Goal: Task Accomplishment & Management: Use online tool/utility

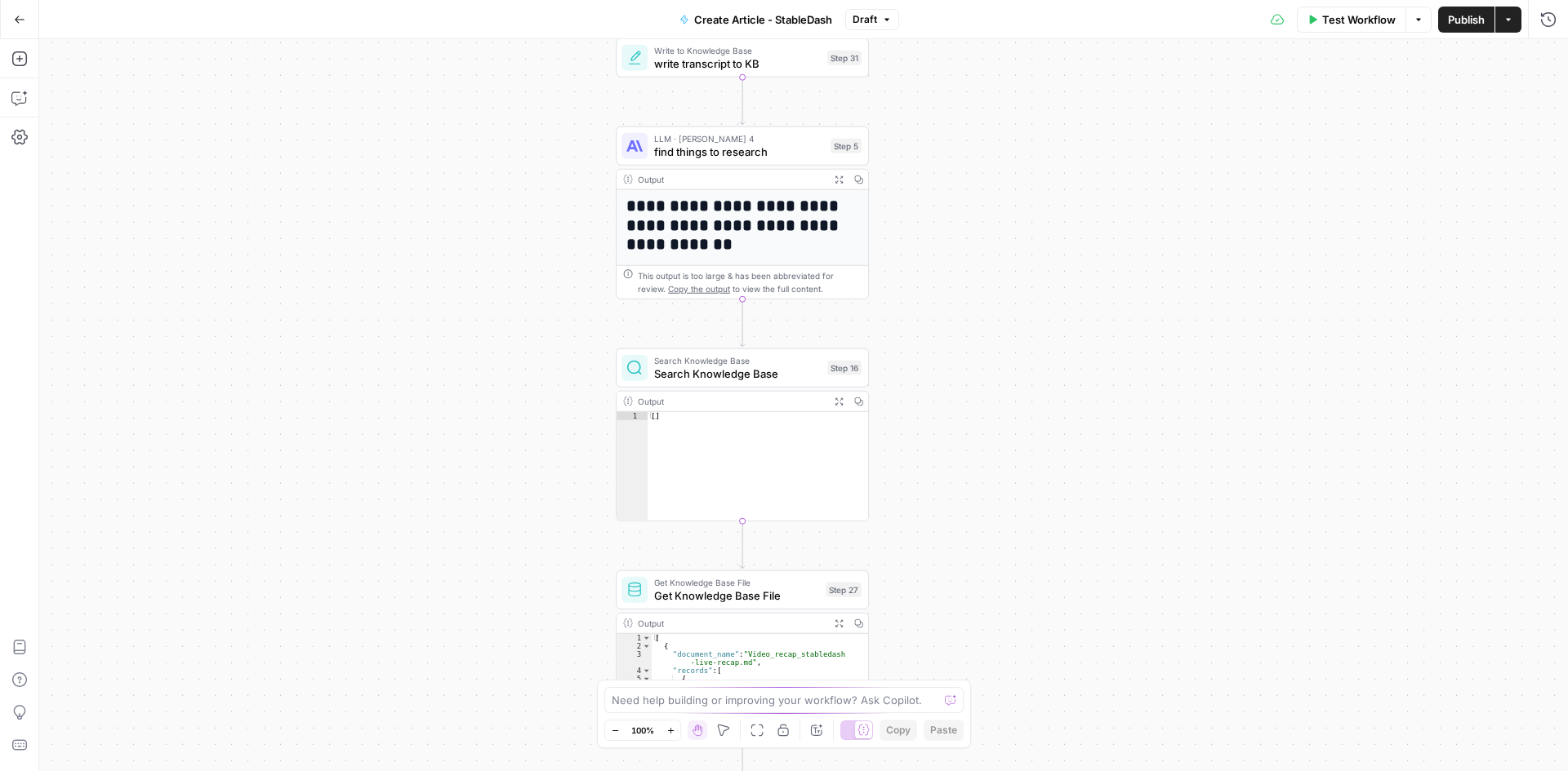
drag, startPoint x: 912, startPoint y: 144, endPoint x: 953, endPoint y: 471, distance: 329.6
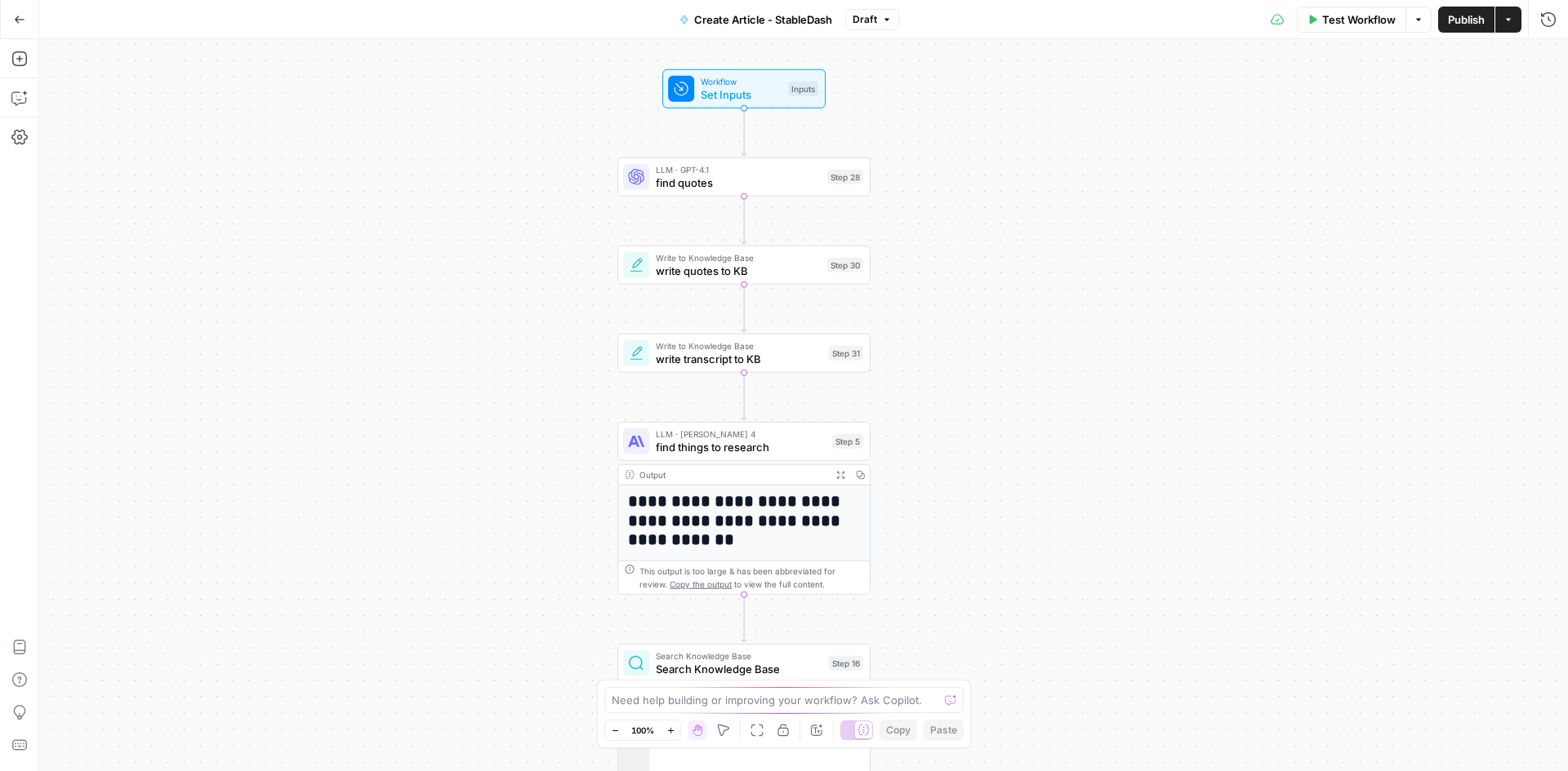
drag, startPoint x: 906, startPoint y: 257, endPoint x: 890, endPoint y: 453, distance: 196.7
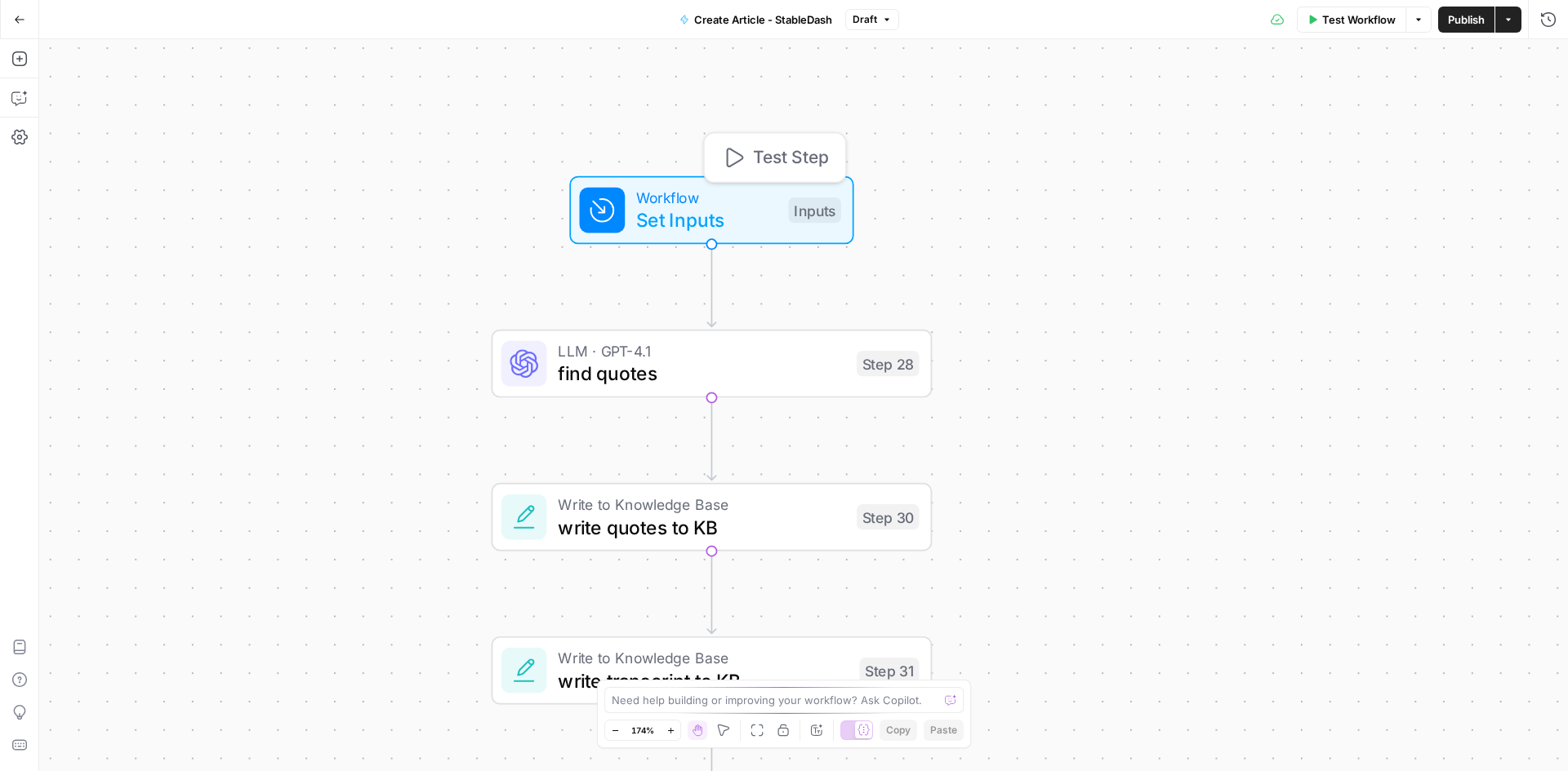
click at [727, 216] on span "Set Inputs" at bounding box center [706, 220] width 141 height 29
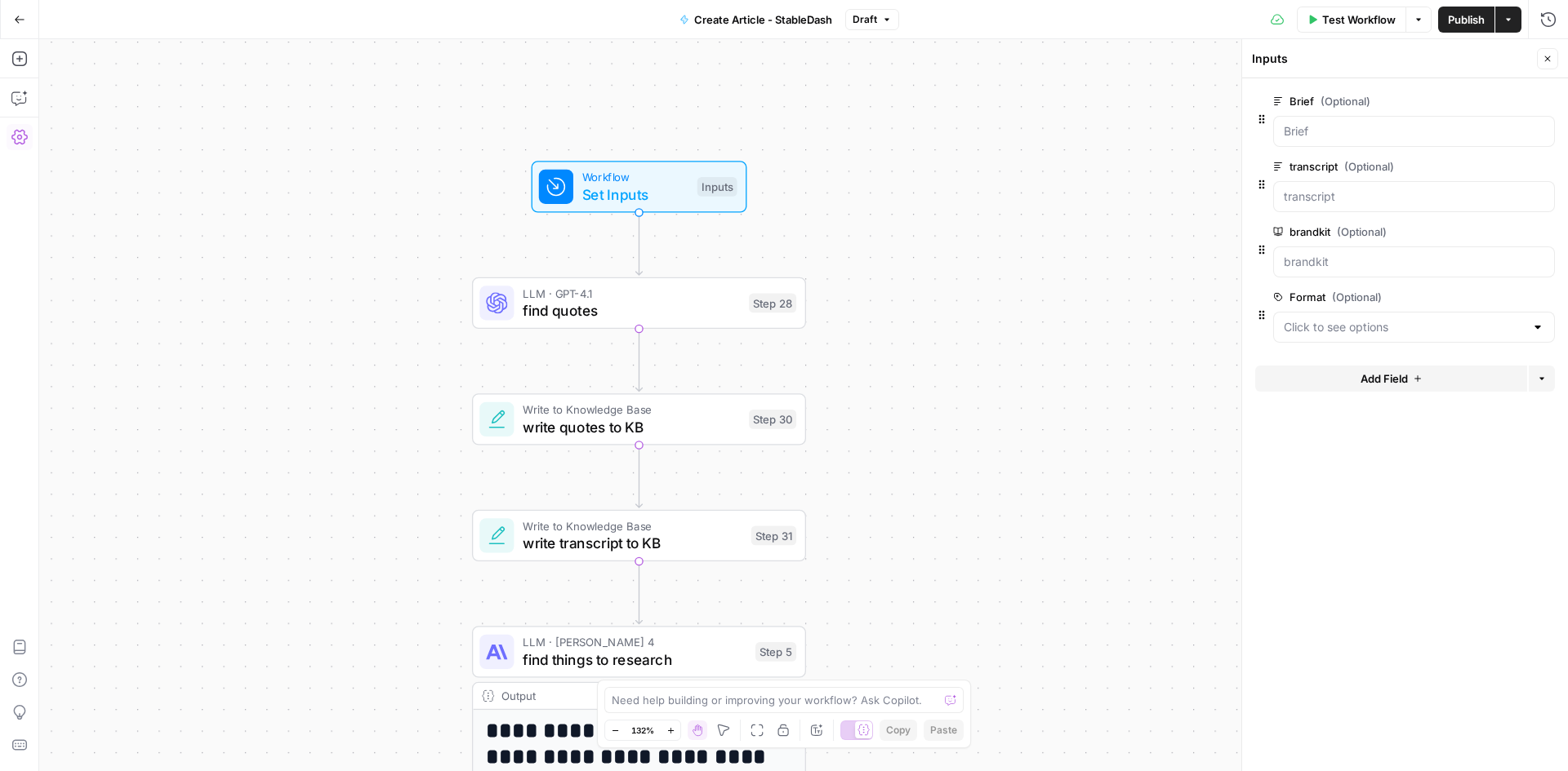
click at [21, 128] on button "Settings" at bounding box center [20, 137] width 26 height 26
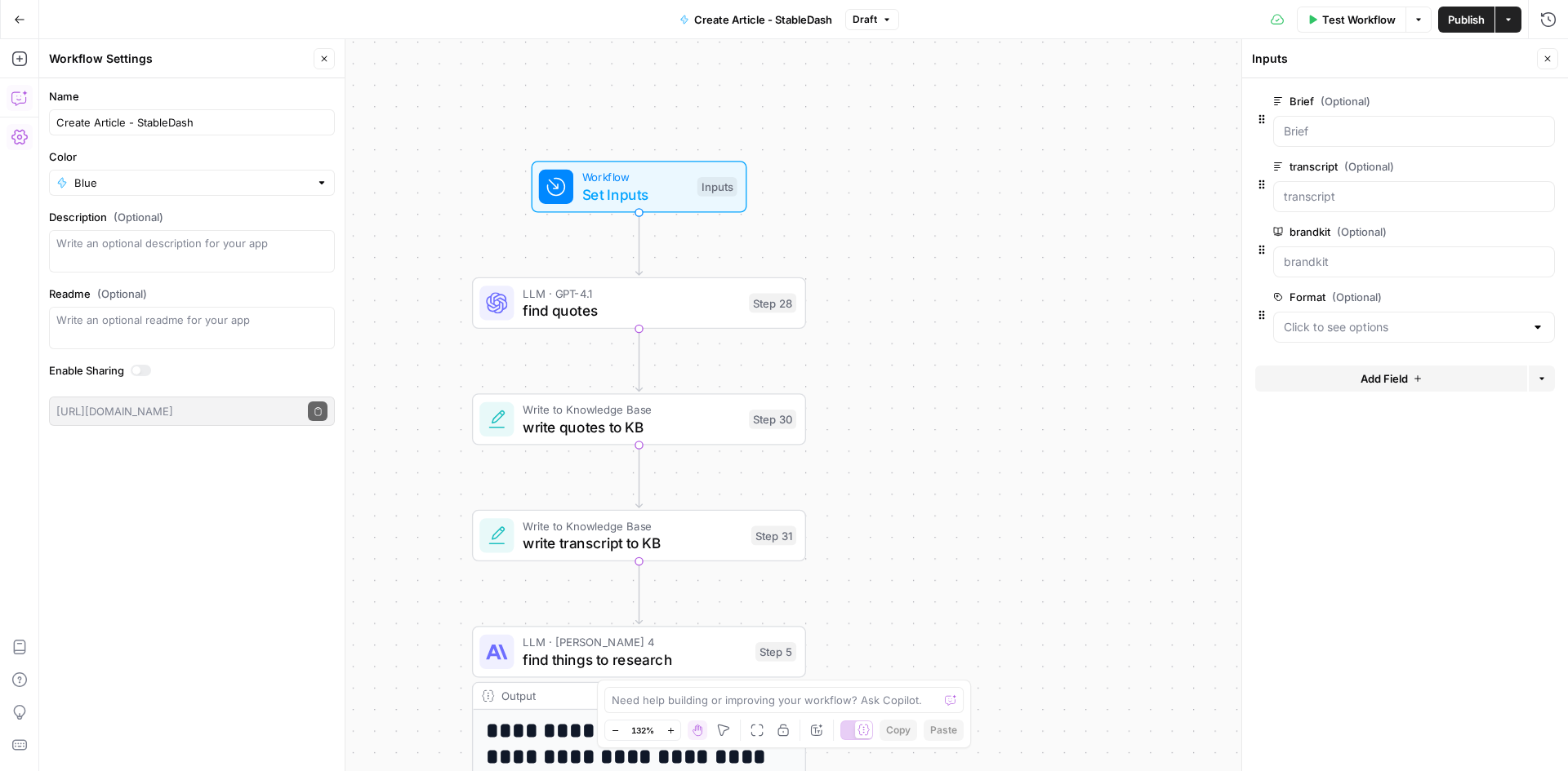
click at [20, 101] on icon "button" at bounding box center [19, 100] width 4 height 1
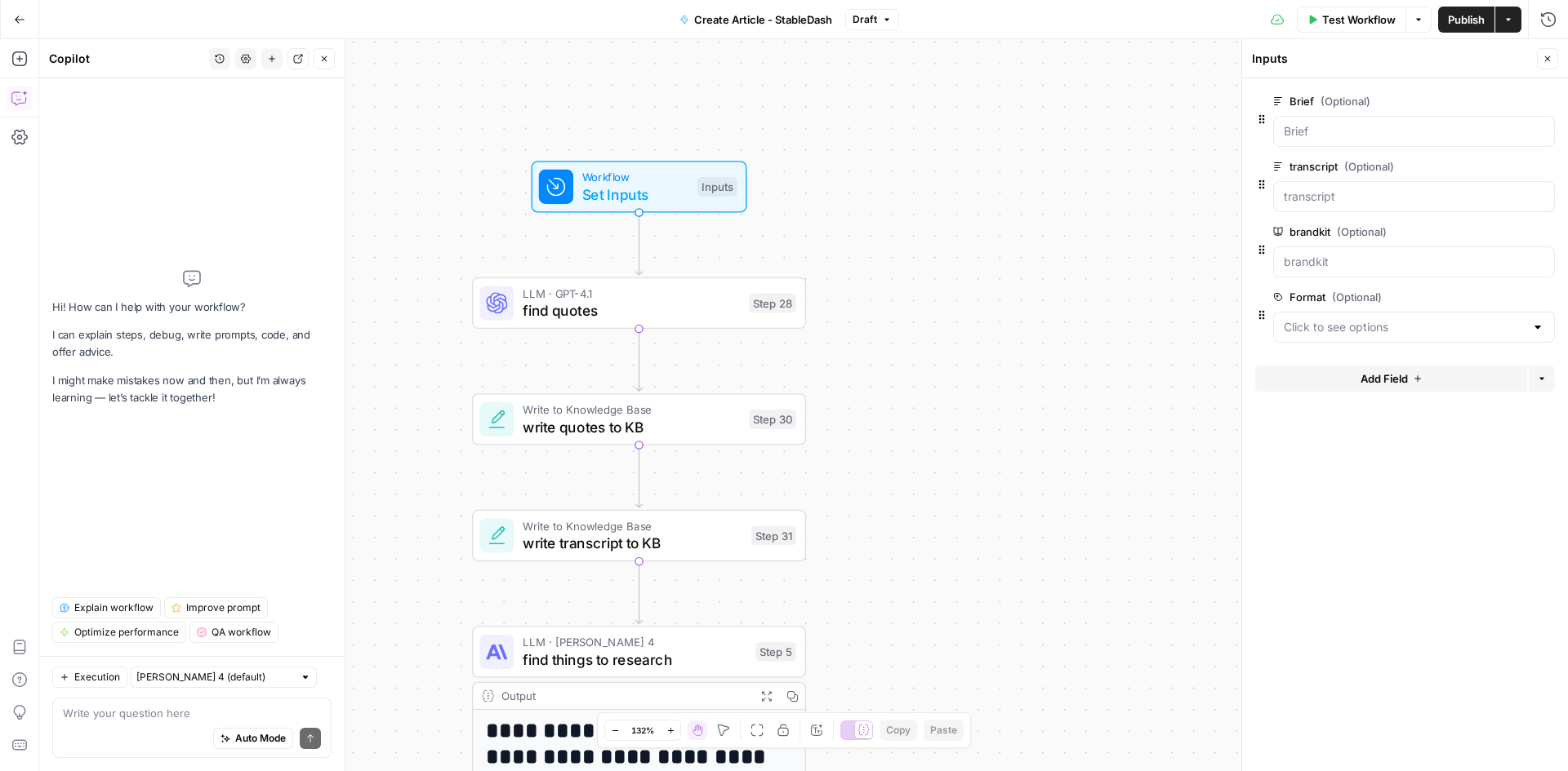
click at [300, 680] on div at bounding box center [306, 677] width 11 height 11
click at [300, 676] on div at bounding box center [306, 677] width 11 height 11
click at [293, 671] on div at bounding box center [224, 677] width 186 height 21
type input "Claude Sonnet 4 (default)"
click at [72, 718] on textarea at bounding box center [191, 713] width 258 height 17
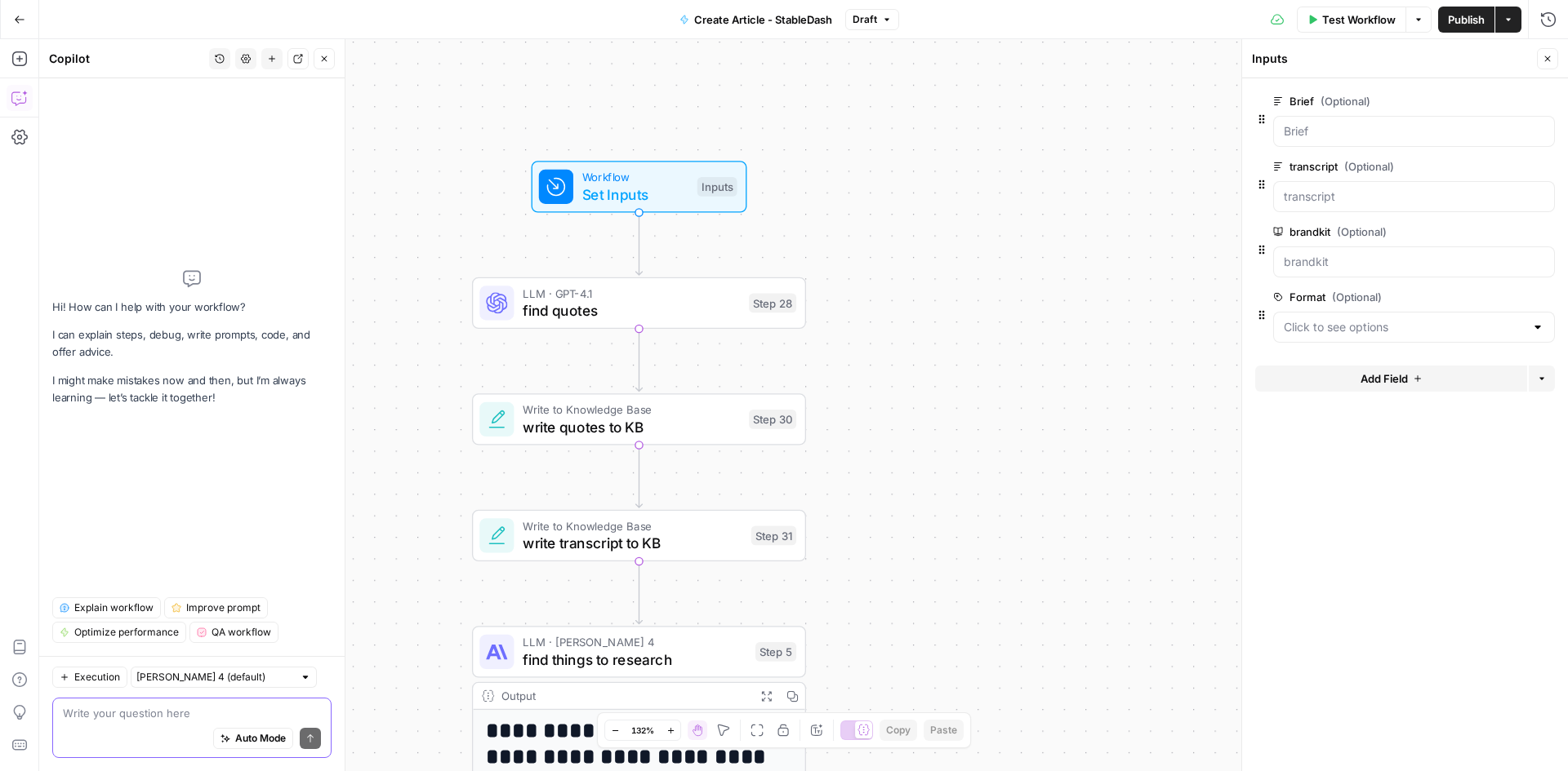
click at [89, 680] on span "Execution" at bounding box center [97, 678] width 46 height 15
click at [131, 731] on div "Auto Mode Send" at bounding box center [191, 739] width 258 height 36
click at [241, 61] on icon "button" at bounding box center [246, 59] width 10 height 10
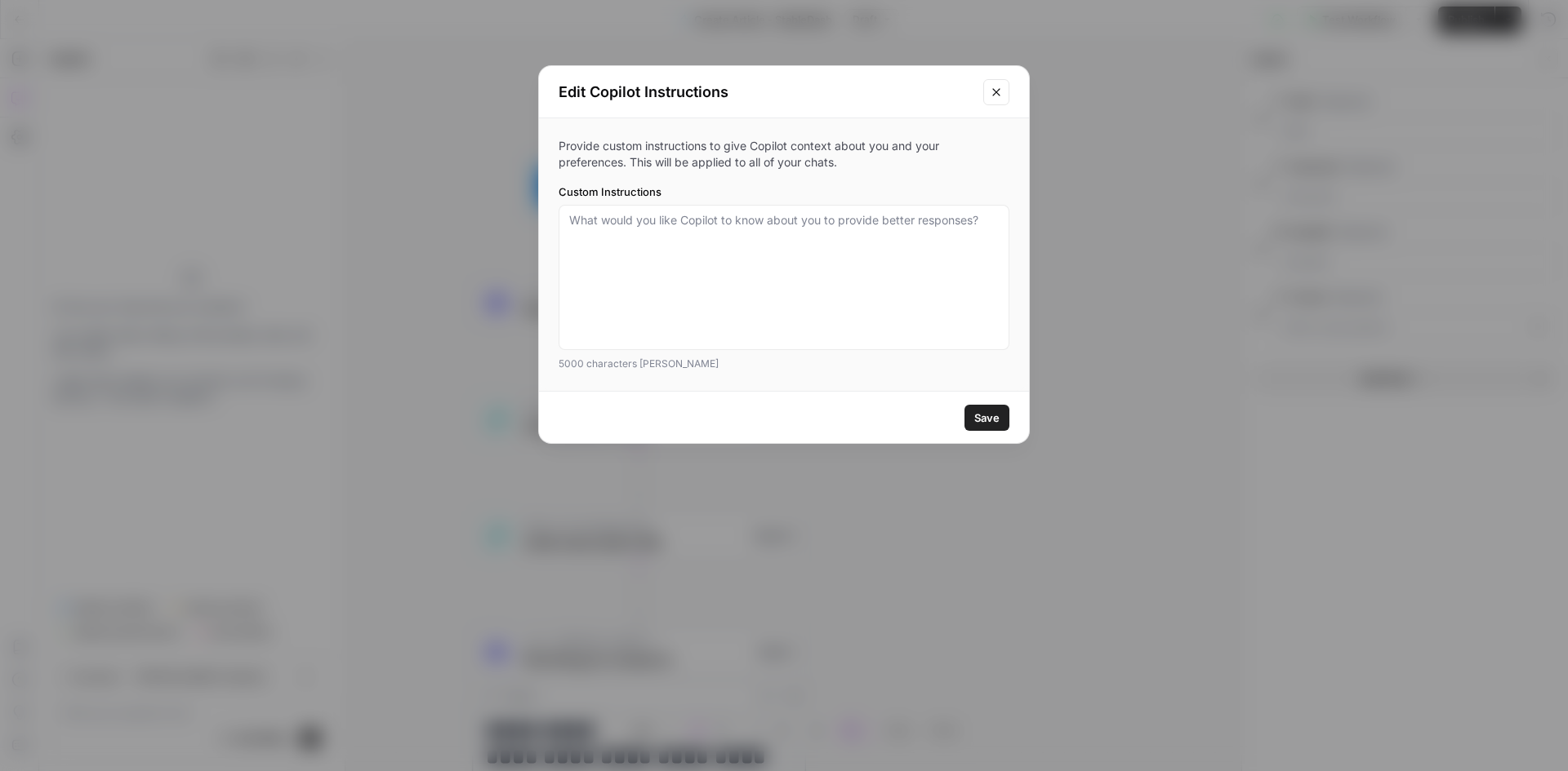
click at [990, 94] on icon "Close modal" at bounding box center [996, 92] width 13 height 13
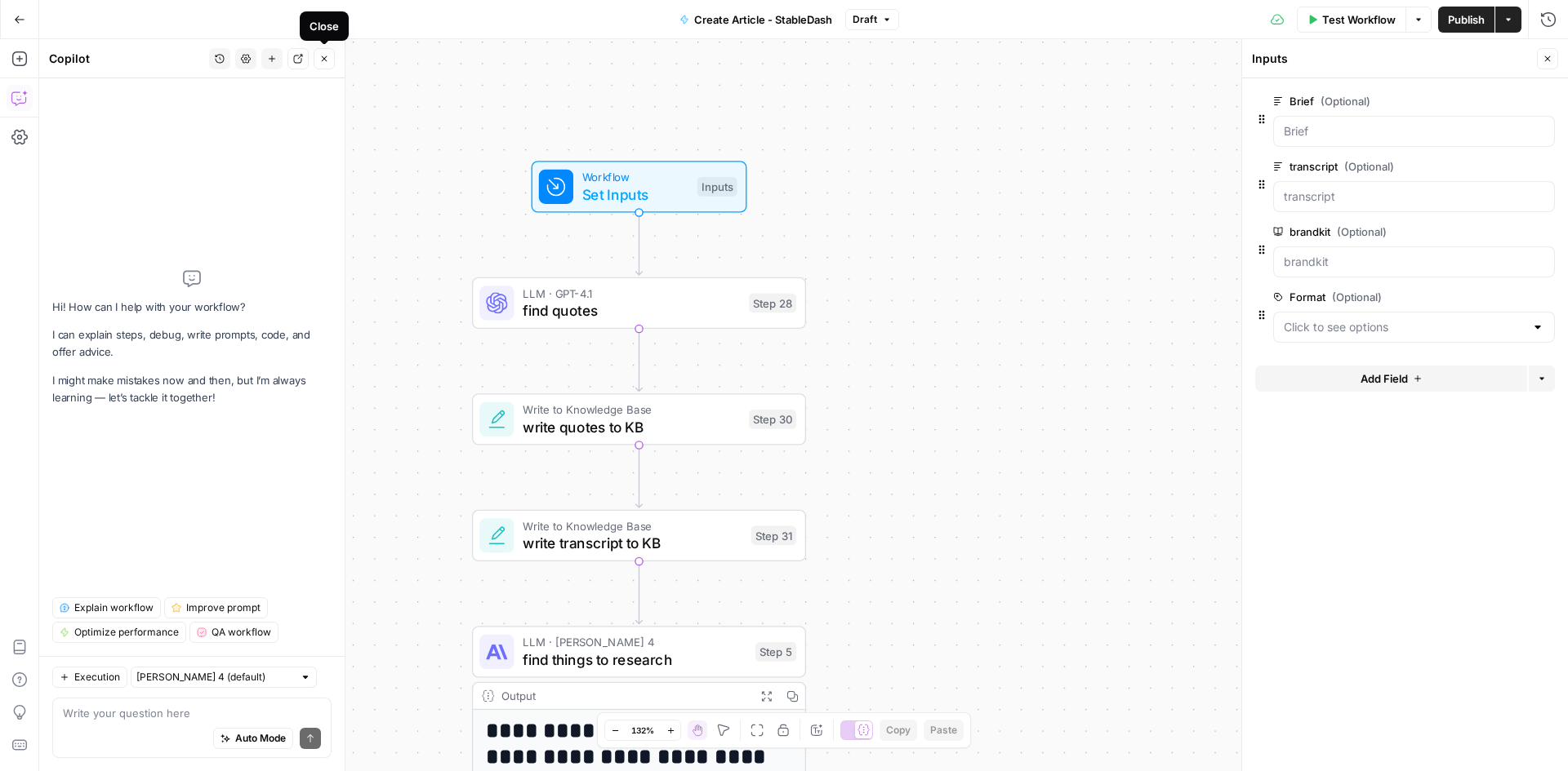
click at [321, 60] on icon "button" at bounding box center [324, 59] width 10 height 10
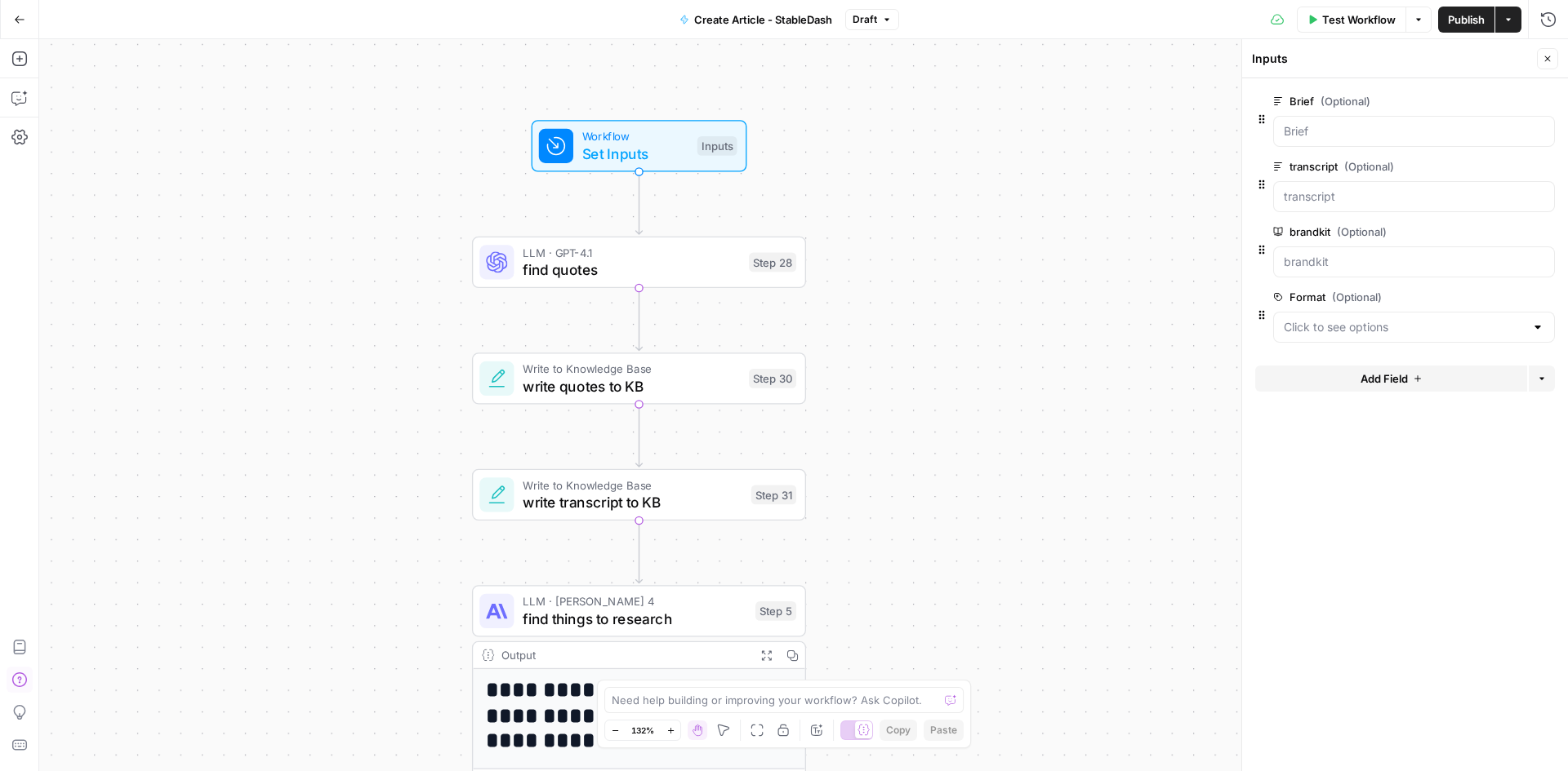
click at [25, 681] on icon "button" at bounding box center [20, 680] width 17 height 17
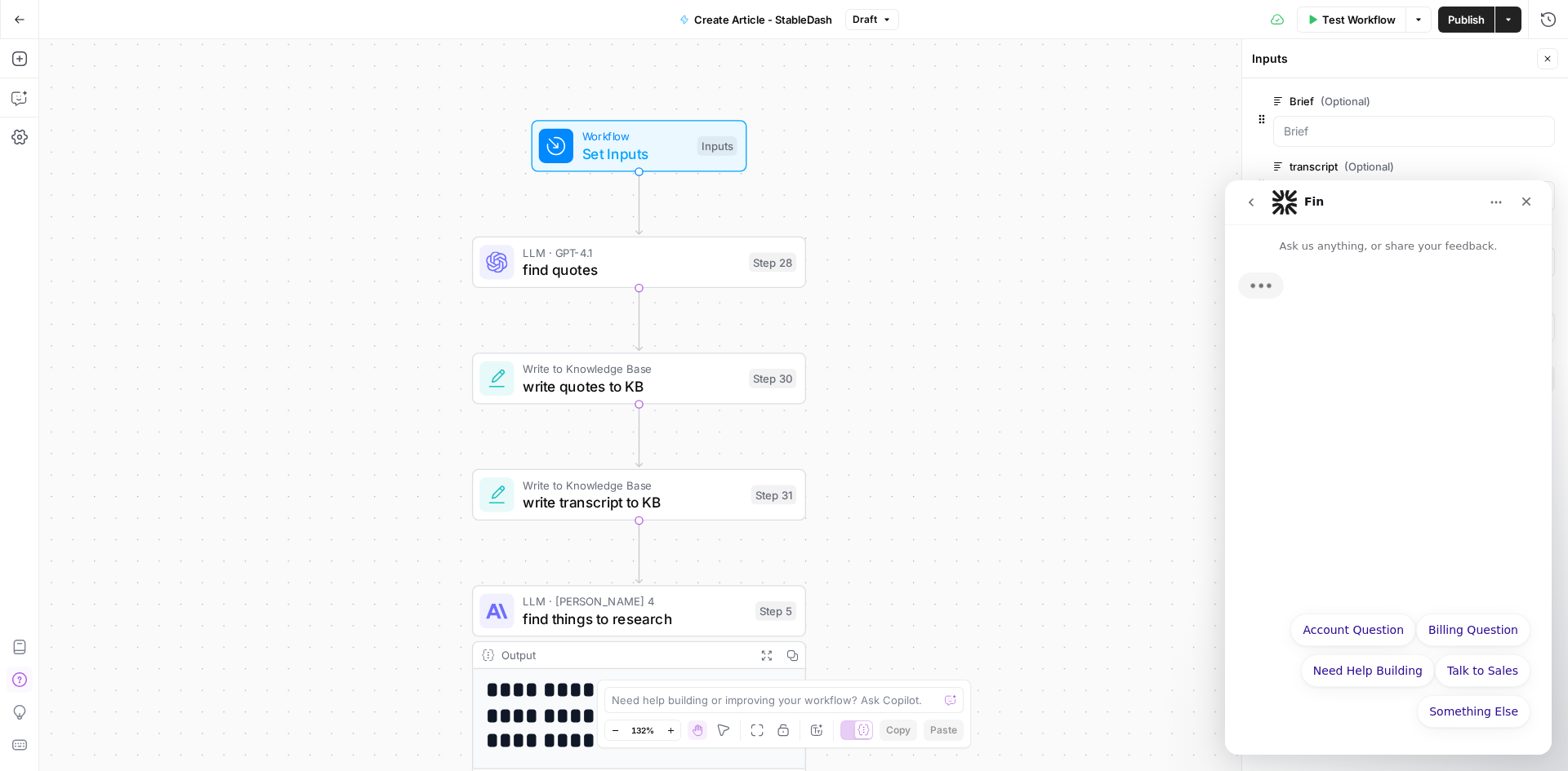
click at [25, 681] on icon "button" at bounding box center [20, 680] width 17 height 17
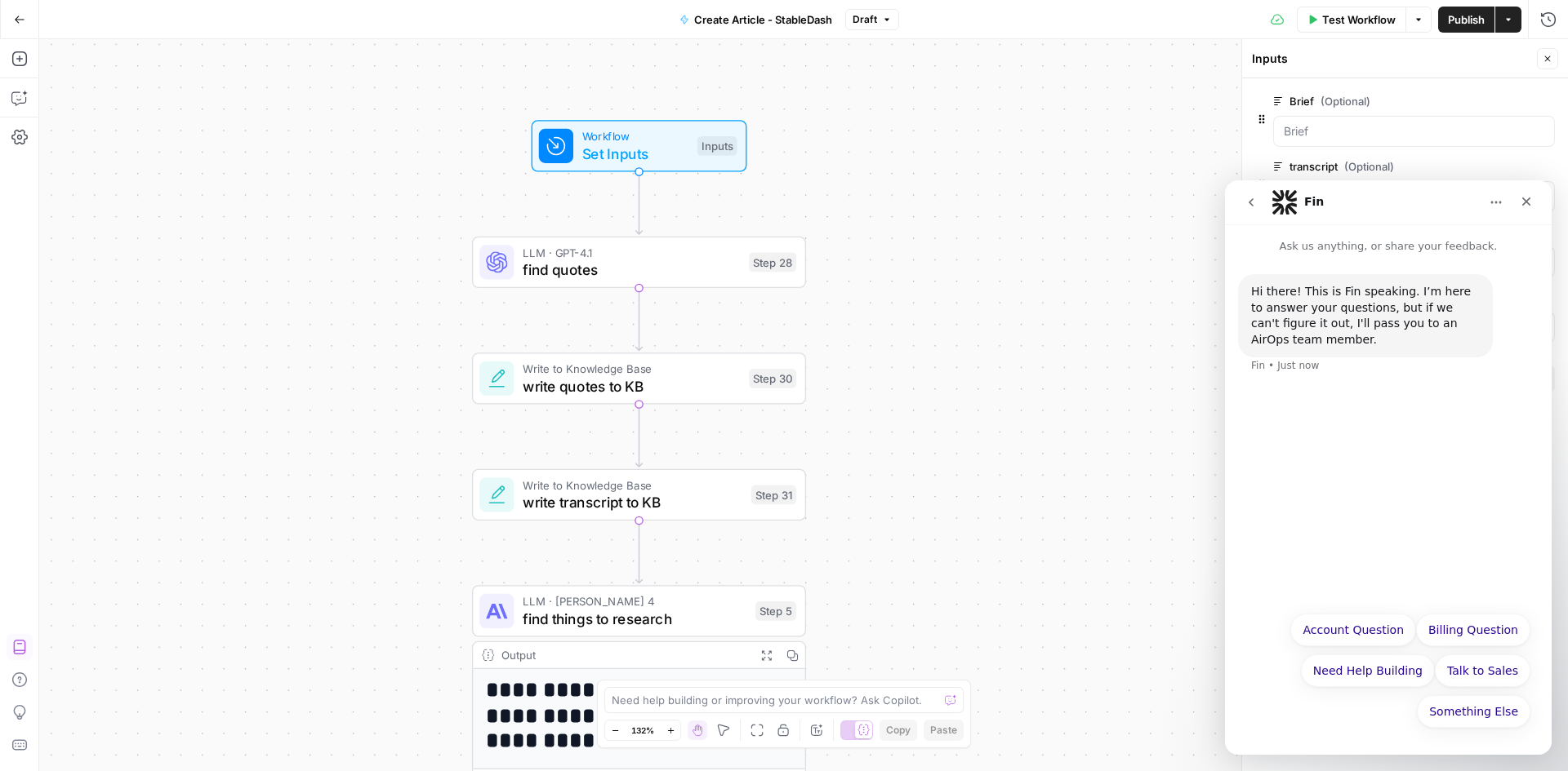
click at [22, 654] on icon "button" at bounding box center [19, 647] width 12 height 15
click at [1528, 197] on icon "Close" at bounding box center [1526, 202] width 13 height 13
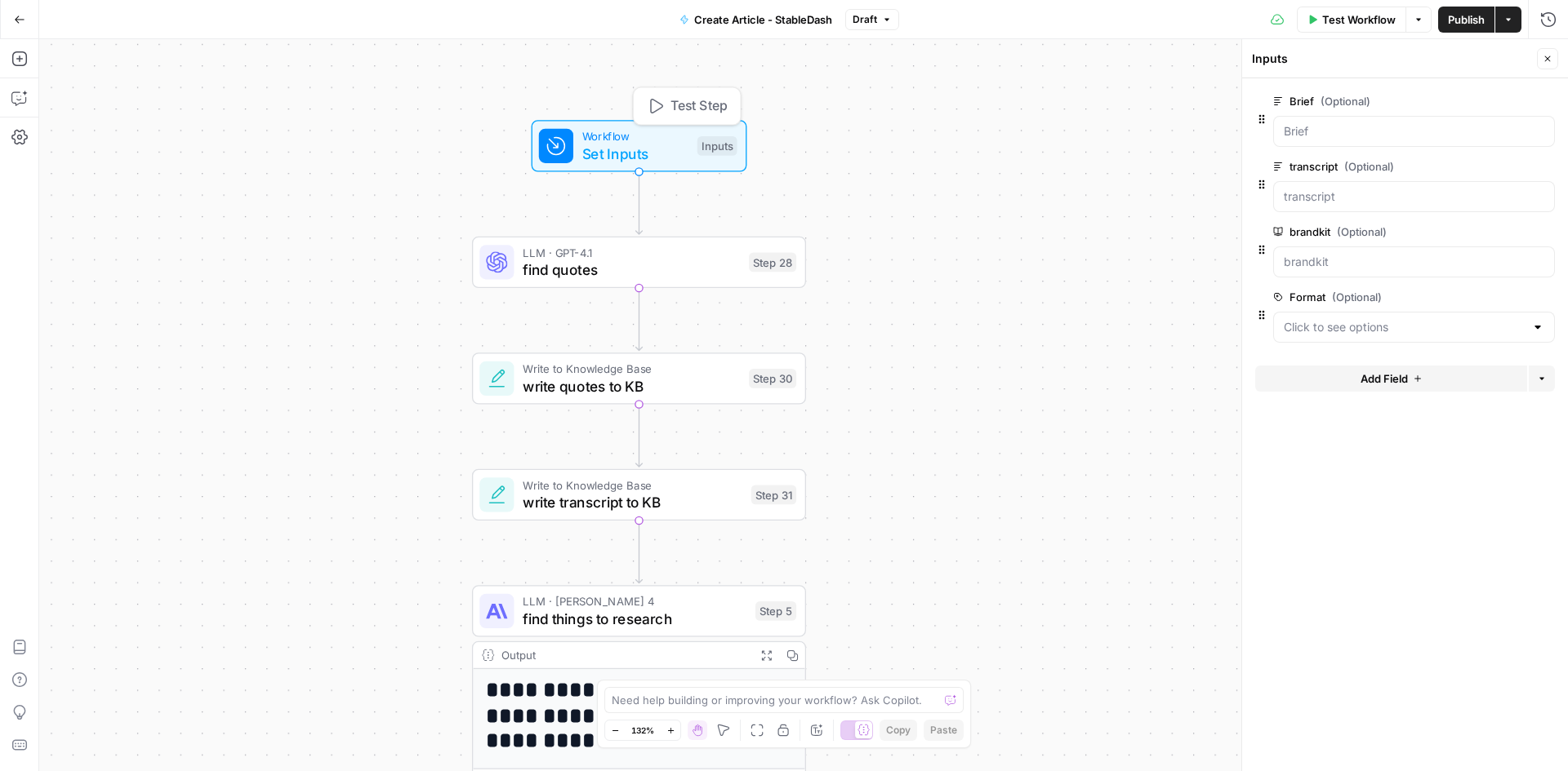
click at [663, 142] on span "Set Inputs" at bounding box center [635, 153] width 107 height 21
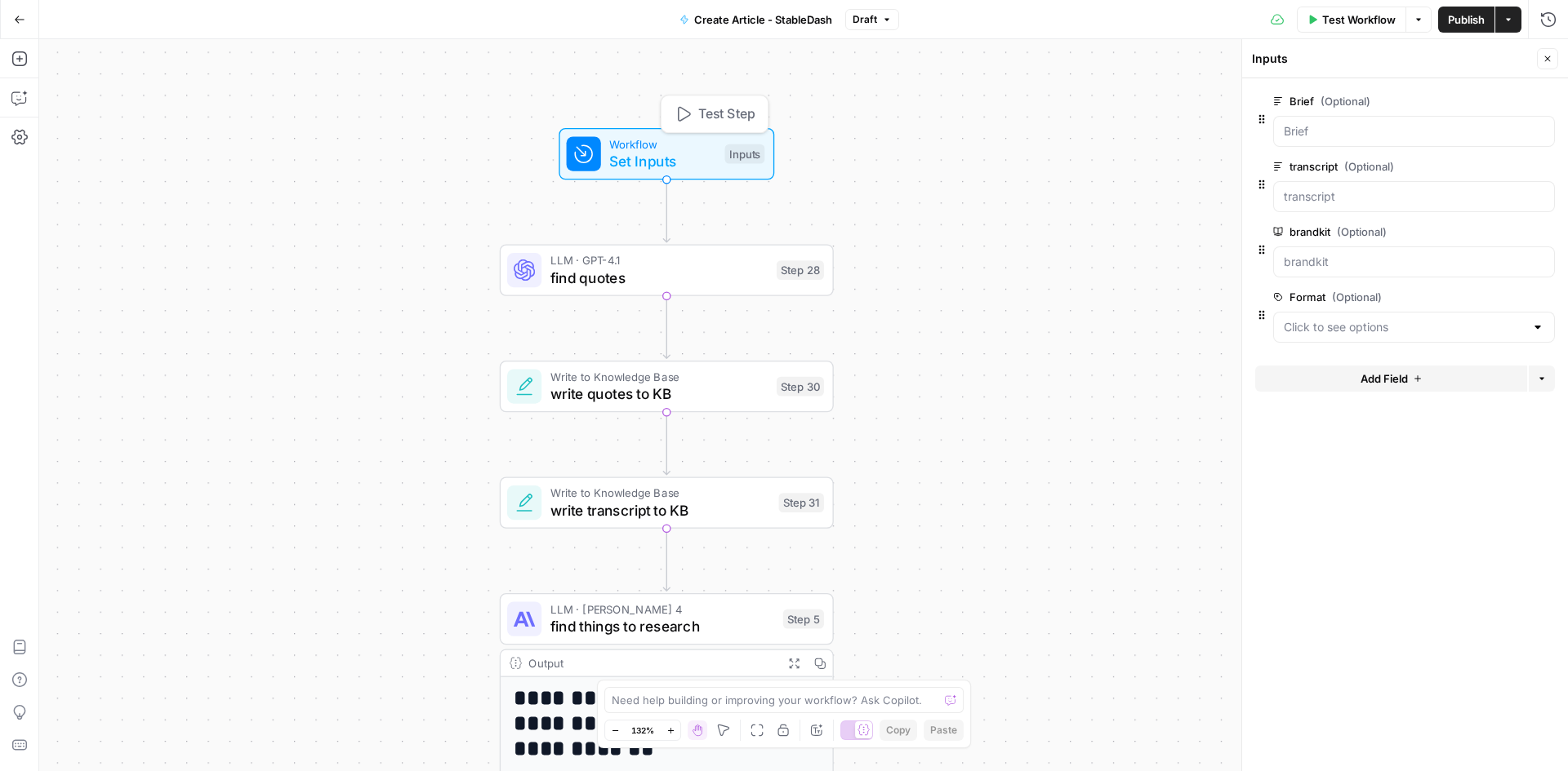
click at [713, 112] on span "Test Step" at bounding box center [726, 114] width 57 height 20
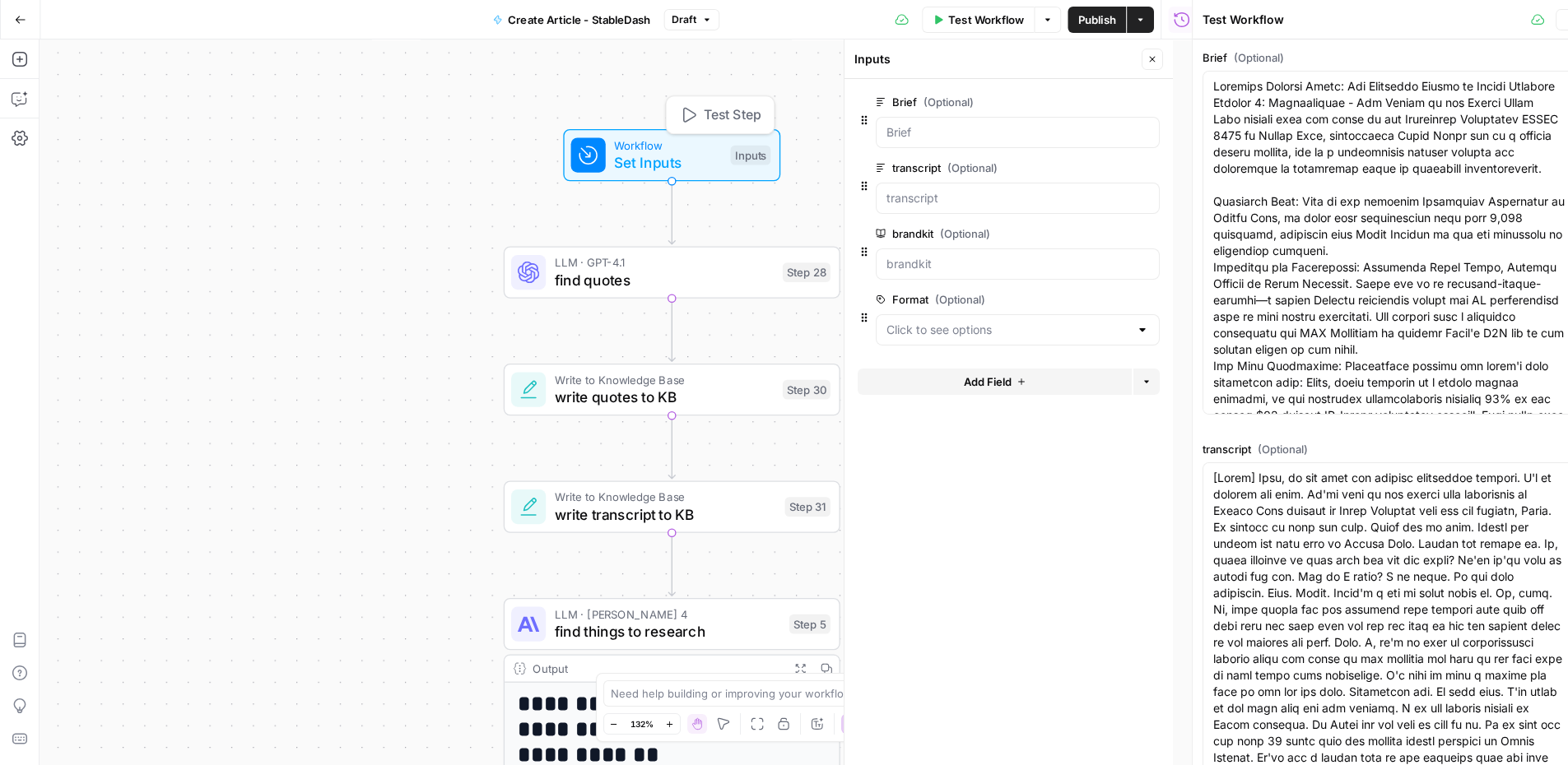
type input "Stabledash"
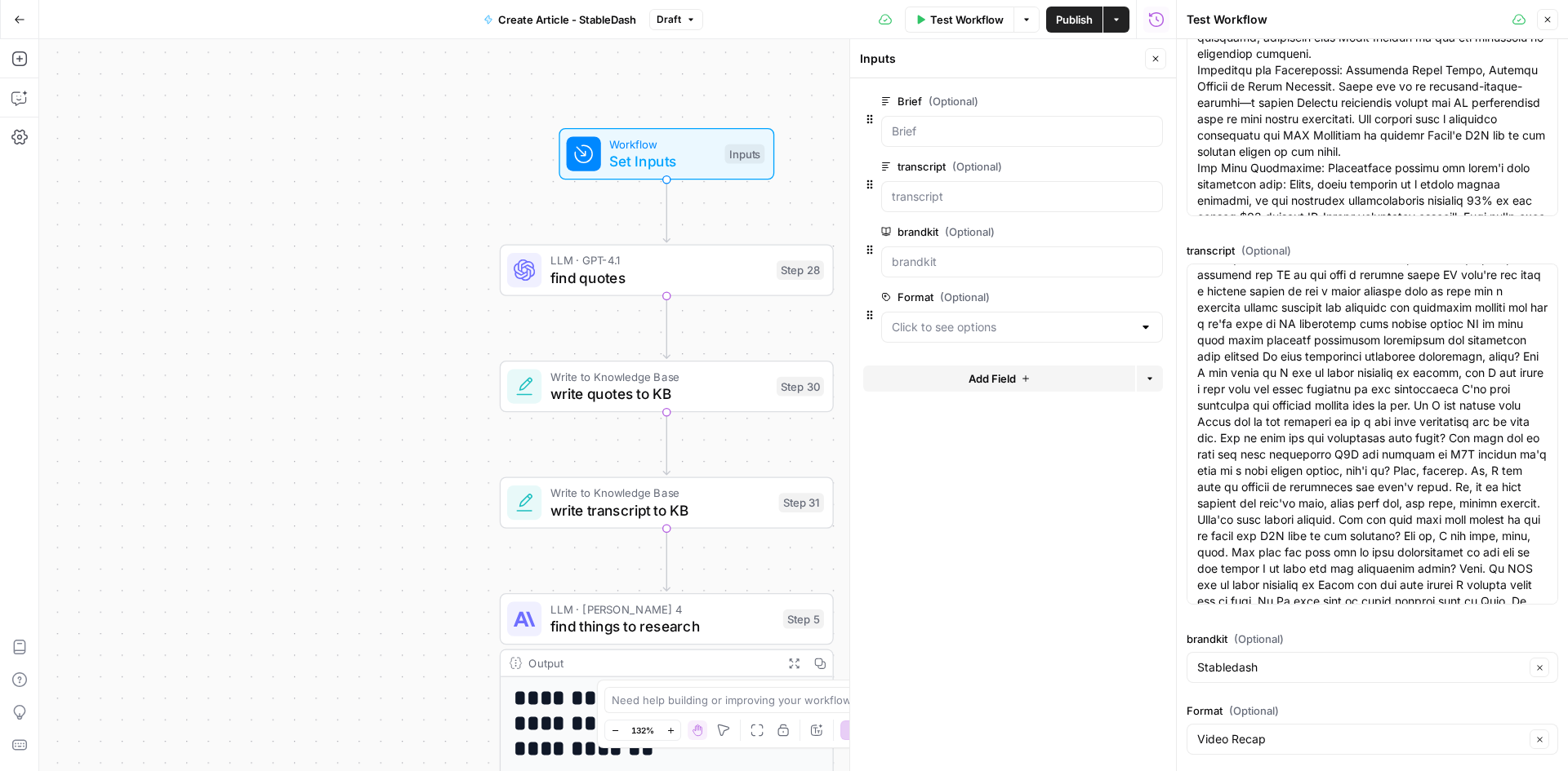
scroll to position [2367, 0]
click at [1448, 670] on input "brandkit (Optional)" at bounding box center [1361, 668] width 328 height 17
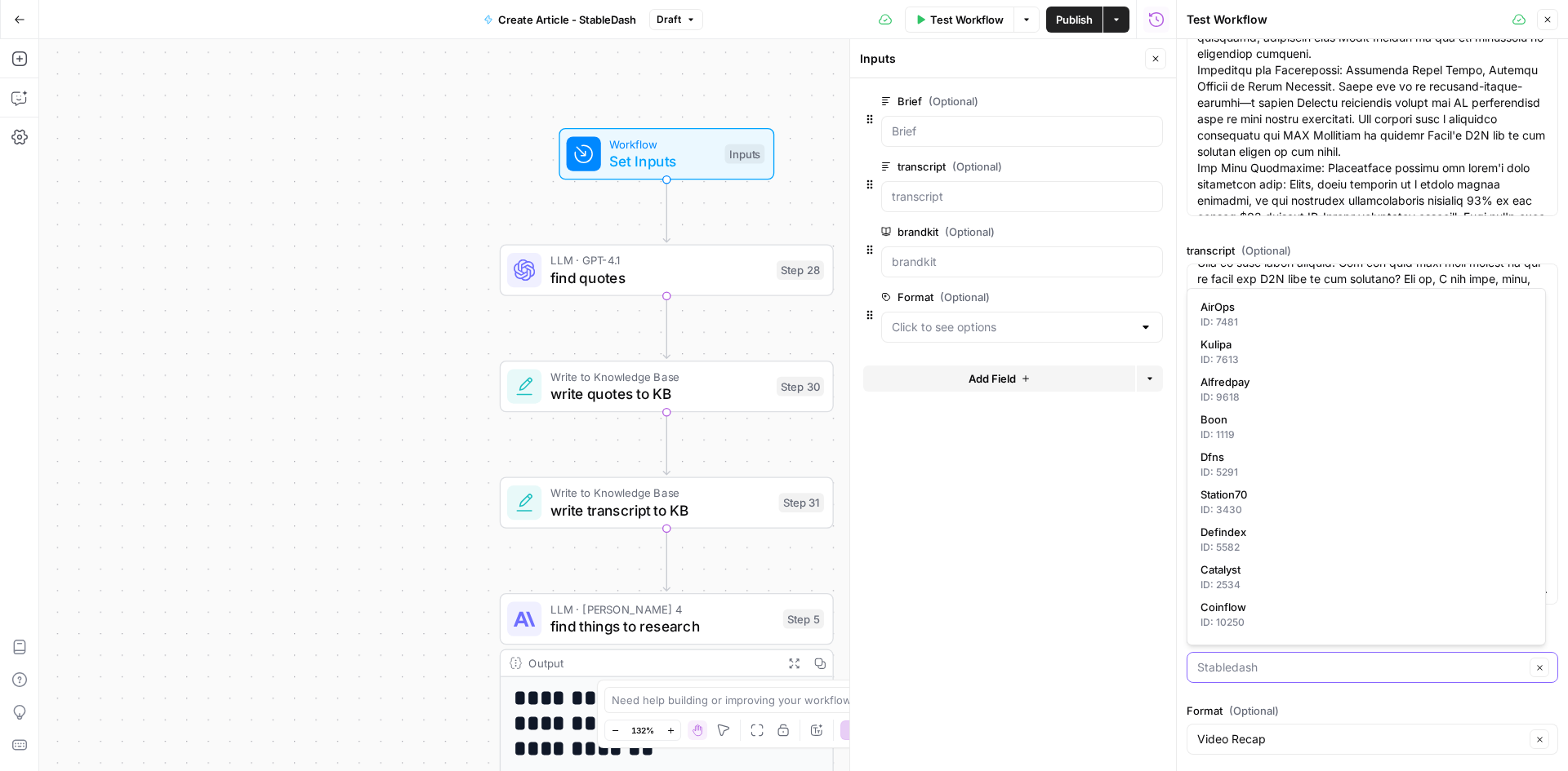
click at [1425, 671] on input "brandkit (Optional)" at bounding box center [1361, 668] width 328 height 17
type input "Stabledash"
click at [1153, 661] on form "Brief (Optional) edit field Delete group transcript (Optional) edit field Delet…" at bounding box center [1014, 425] width 326 height 693
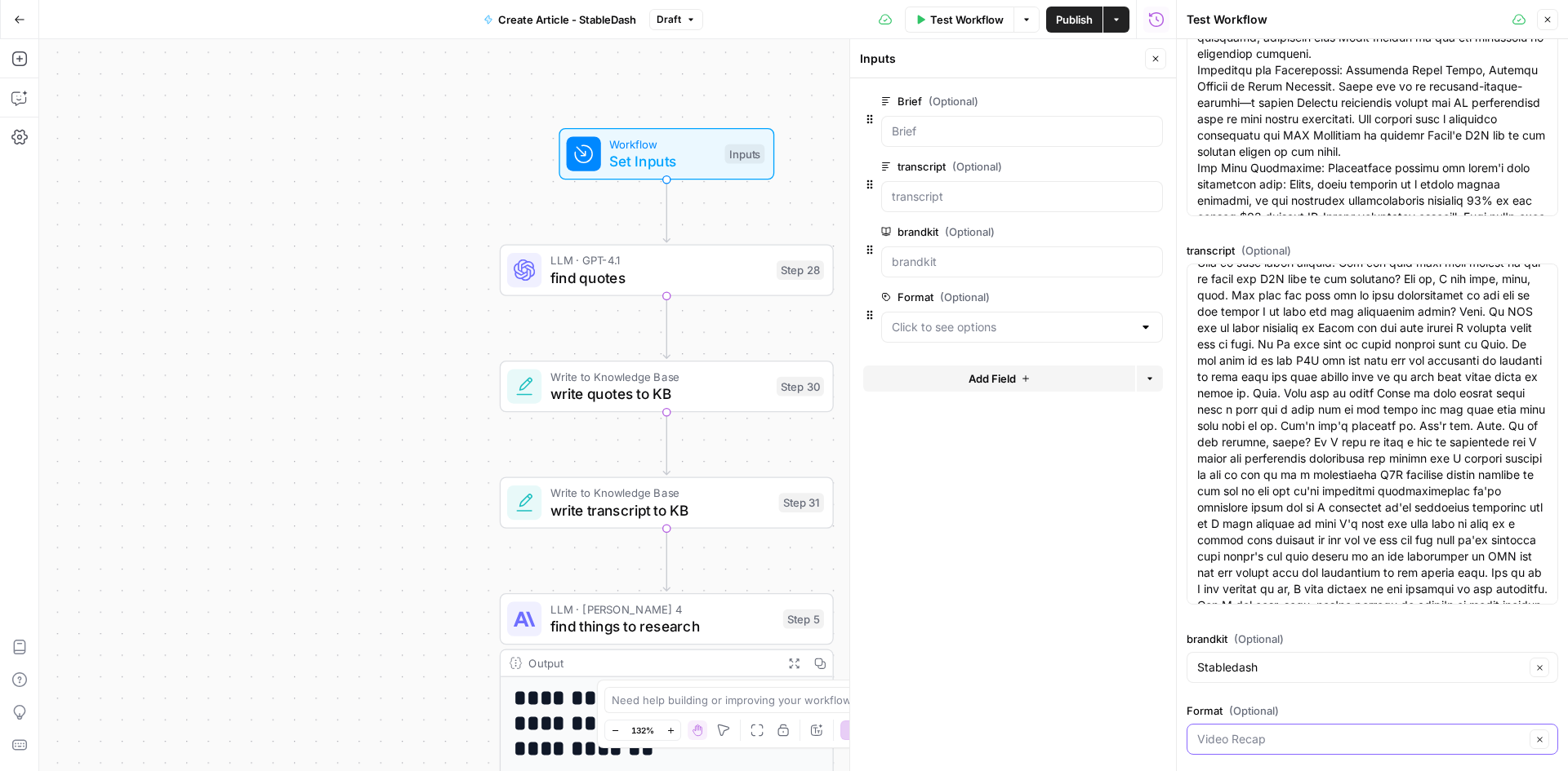
click at [1316, 737] on input "Format (Optional)" at bounding box center [1361, 739] width 328 height 17
type input "Video Recap"
click at [1327, 722] on div "Format (Optional) Video Recap Clear" at bounding box center [1372, 732] width 372 height 59
click at [1291, 738] on input "Format (Optional)" at bounding box center [1361, 739] width 328 height 17
type input "Video Recap"
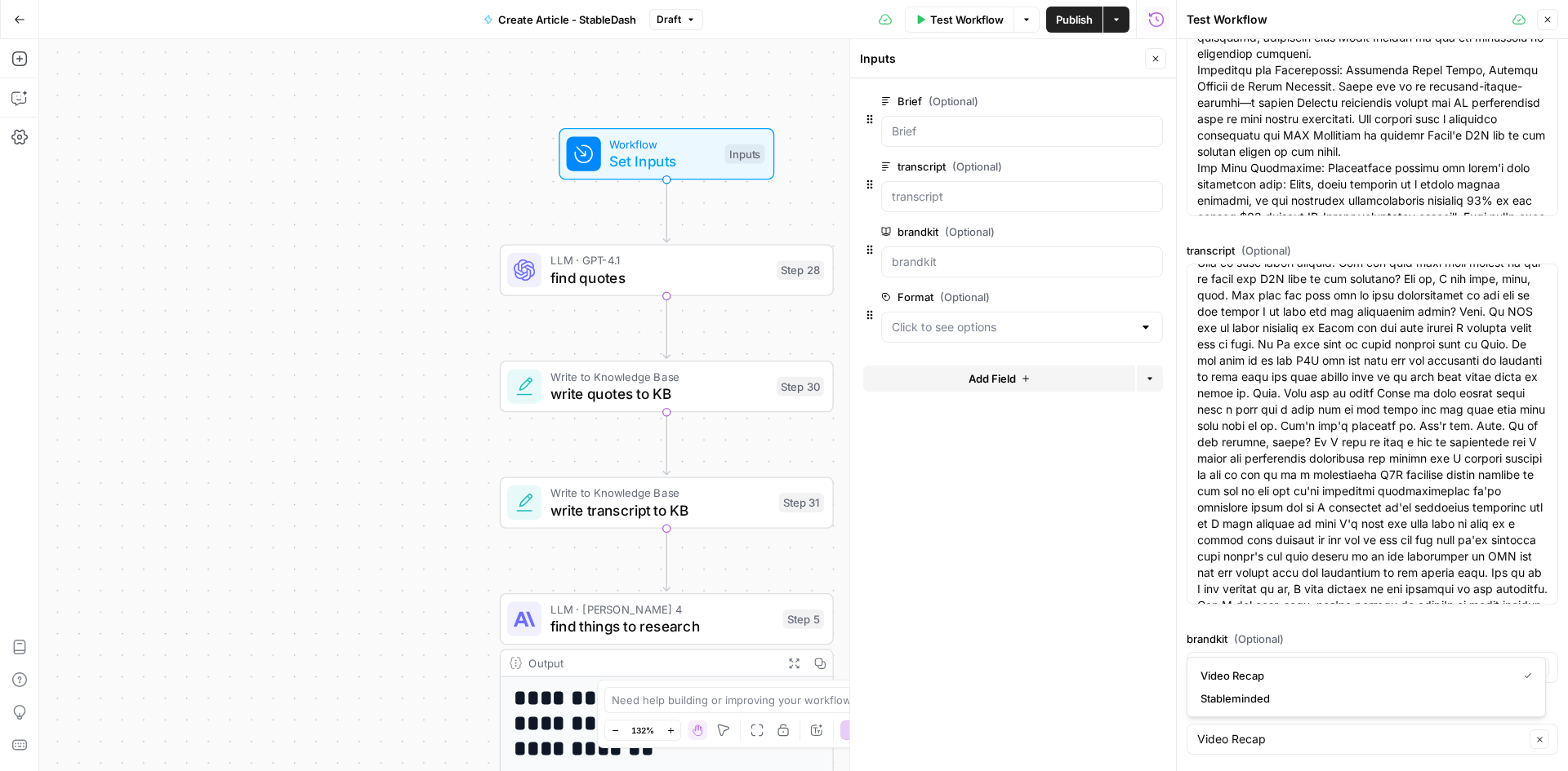
click at [416, 341] on div "**********" at bounding box center [607, 405] width 1137 height 732
click at [17, 142] on icon "button" at bounding box center [20, 138] width 17 height 17
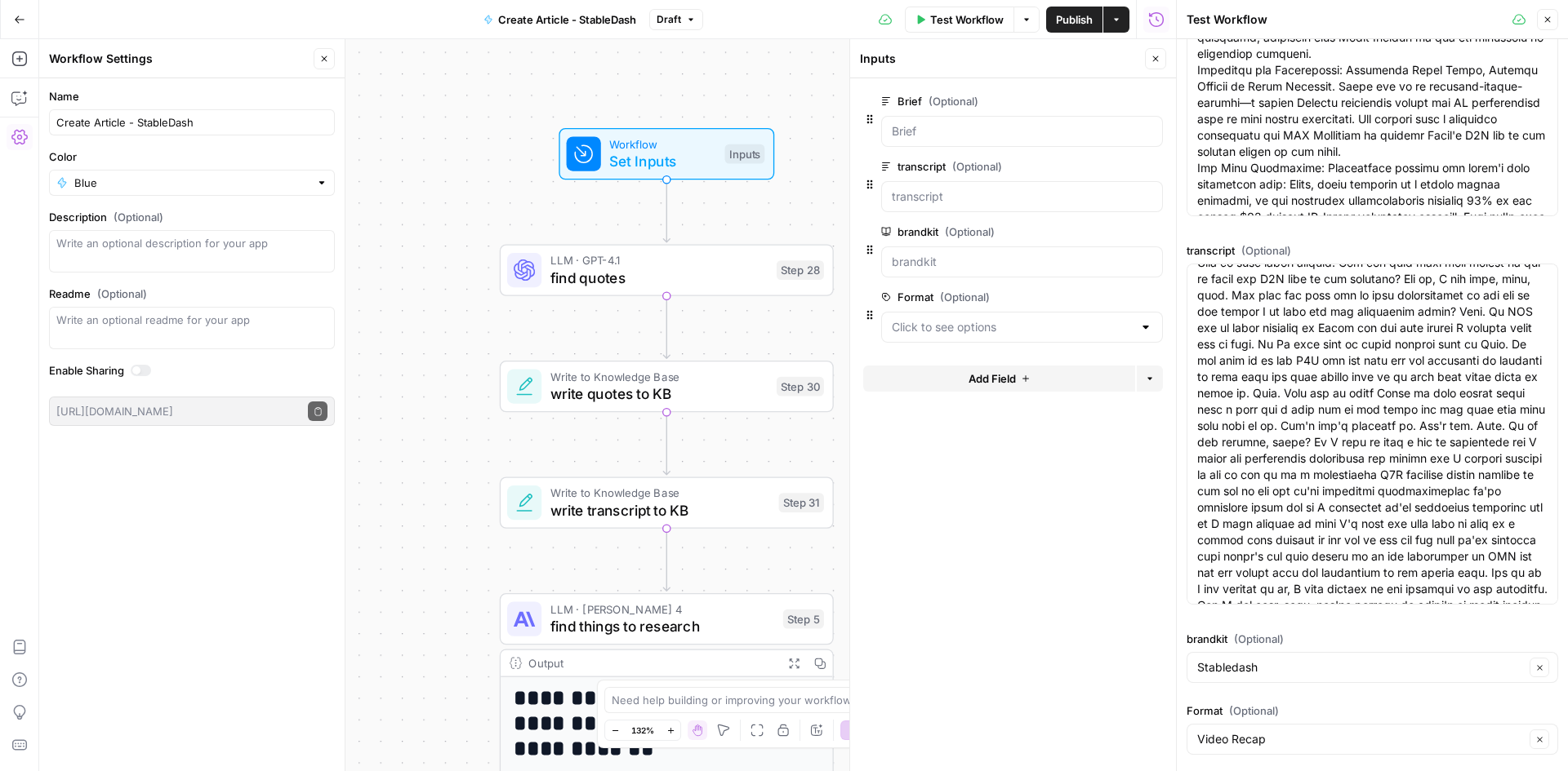
click at [132, 364] on label "Enable Sharing" at bounding box center [192, 371] width 286 height 17
click at [139, 373] on div at bounding box center [136, 371] width 8 height 8
click at [139, 372] on div at bounding box center [141, 371] width 20 height 11
click at [402, 426] on body "**********" at bounding box center [784, 386] width 1568 height 771
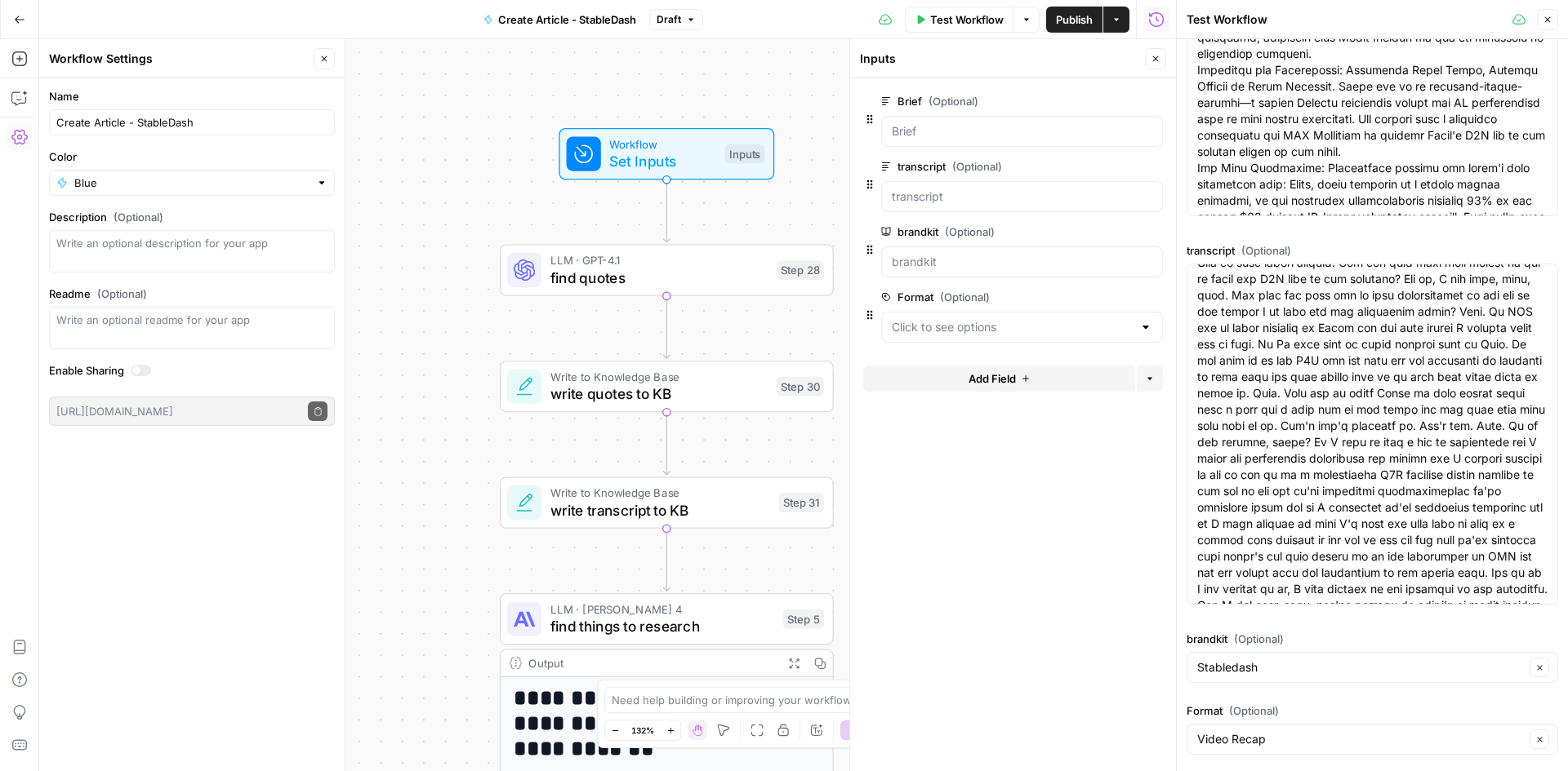
click at [1029, 16] on icon "button" at bounding box center [1027, 20] width 10 height 10
click at [506, 107] on div "**********" at bounding box center [607, 405] width 1137 height 732
click at [1153, 327] on div at bounding box center [1022, 327] width 281 height 31
click at [1128, 299] on icon "button" at bounding box center [1129, 298] width 9 height 9
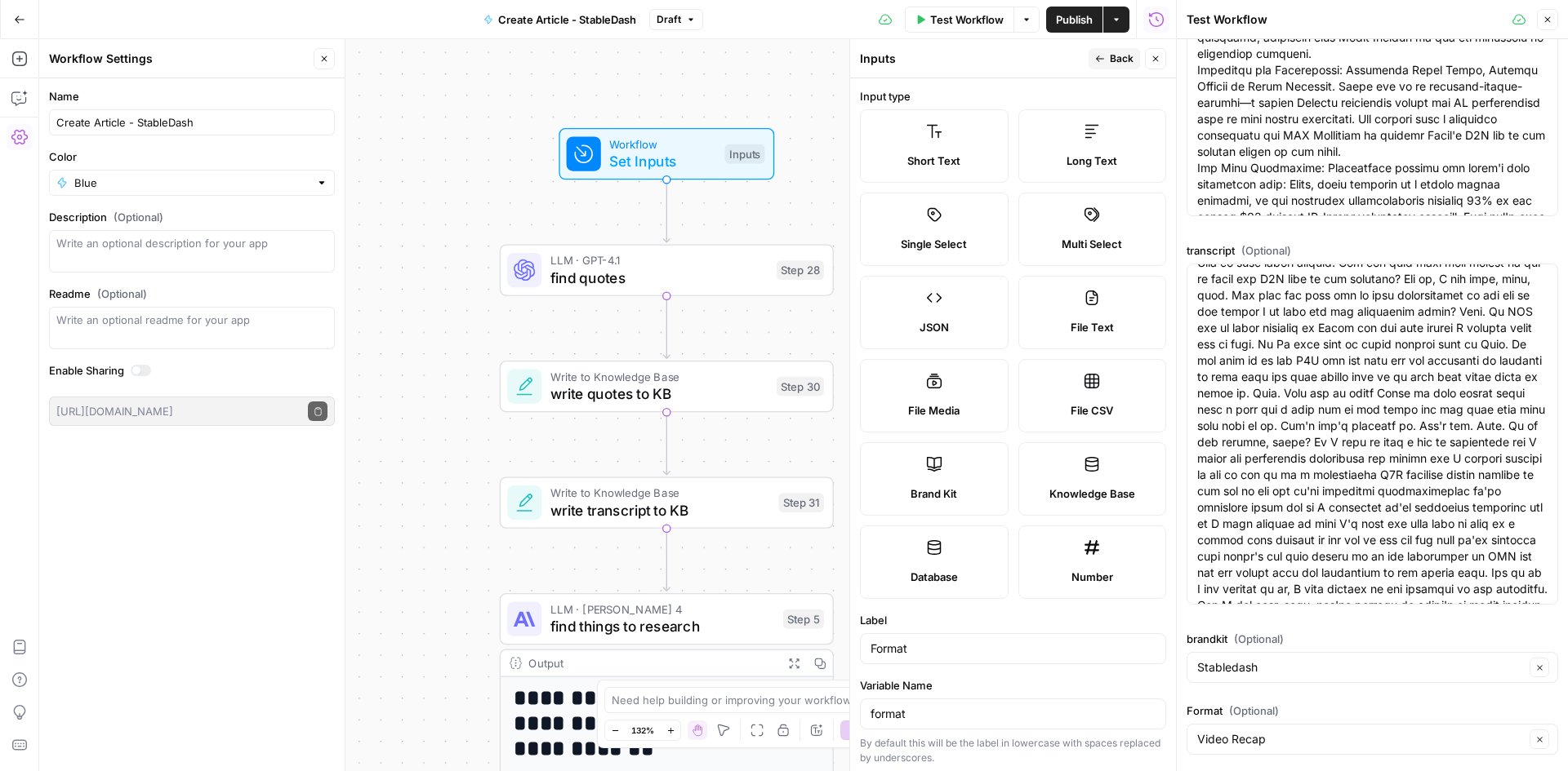
click at [957, 165] on span "Short Text" at bounding box center [934, 161] width 53 height 17
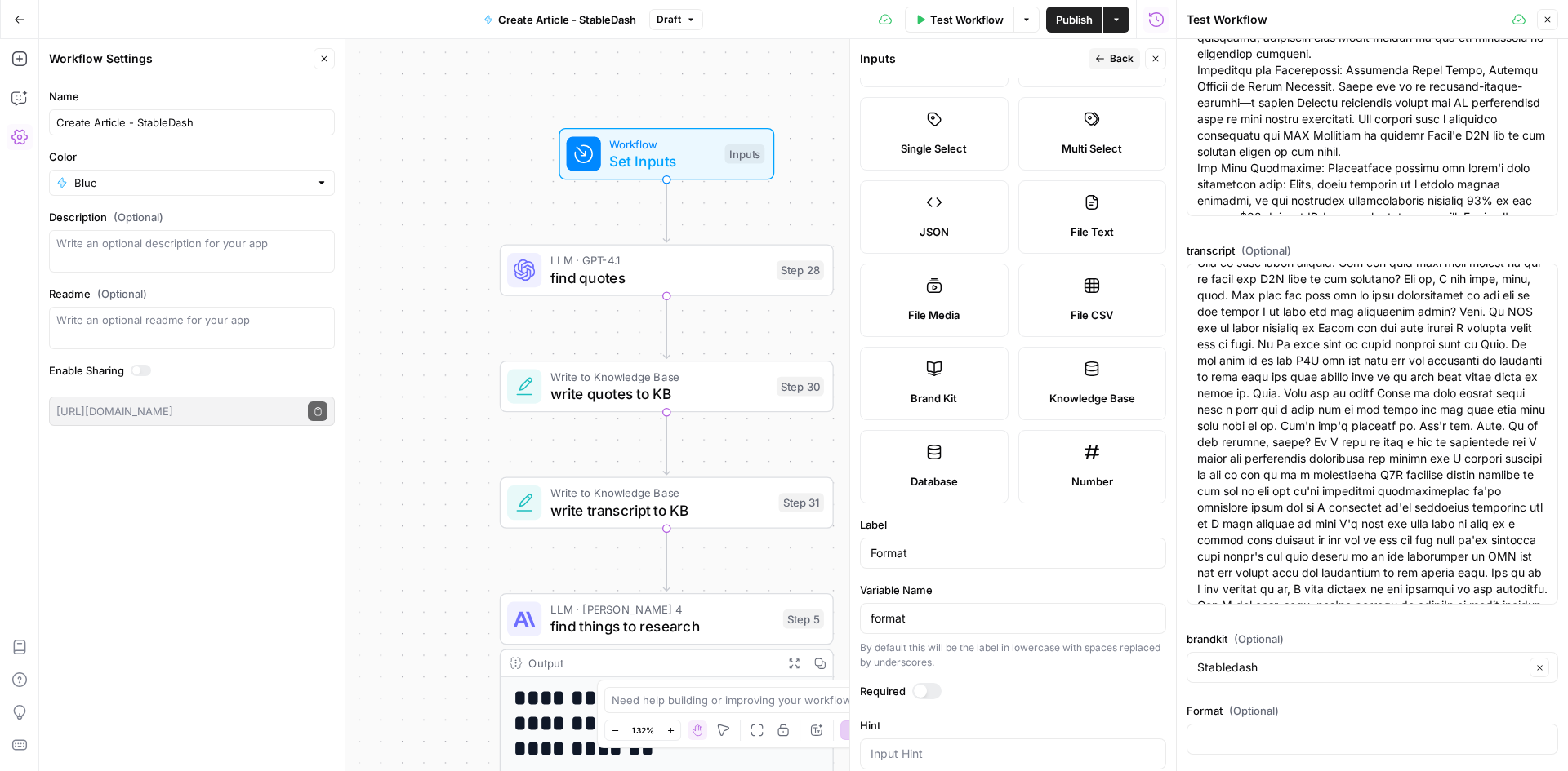
scroll to position [0, 0]
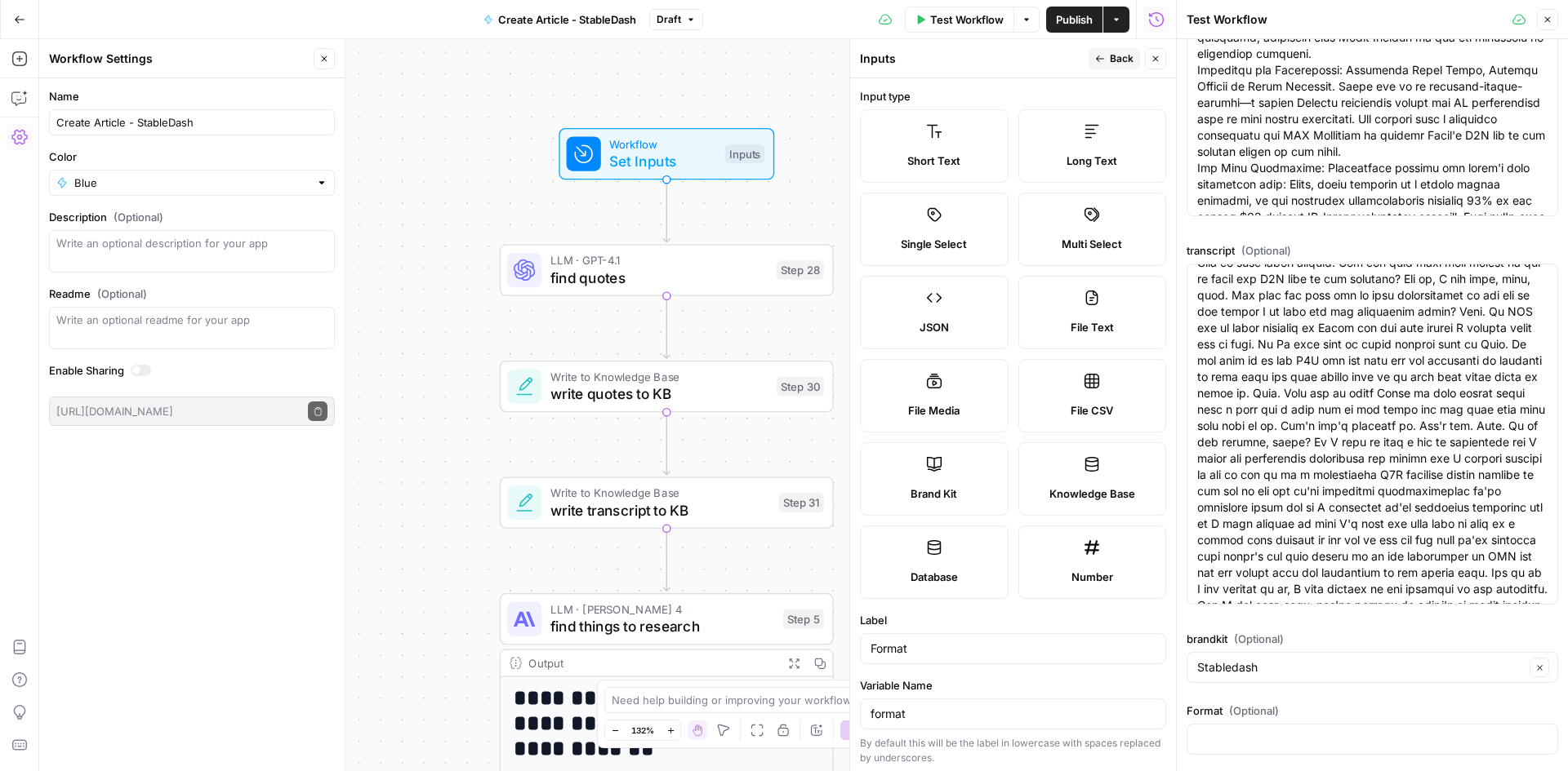
click at [1113, 62] on span "Back" at bounding box center [1121, 59] width 23 height 15
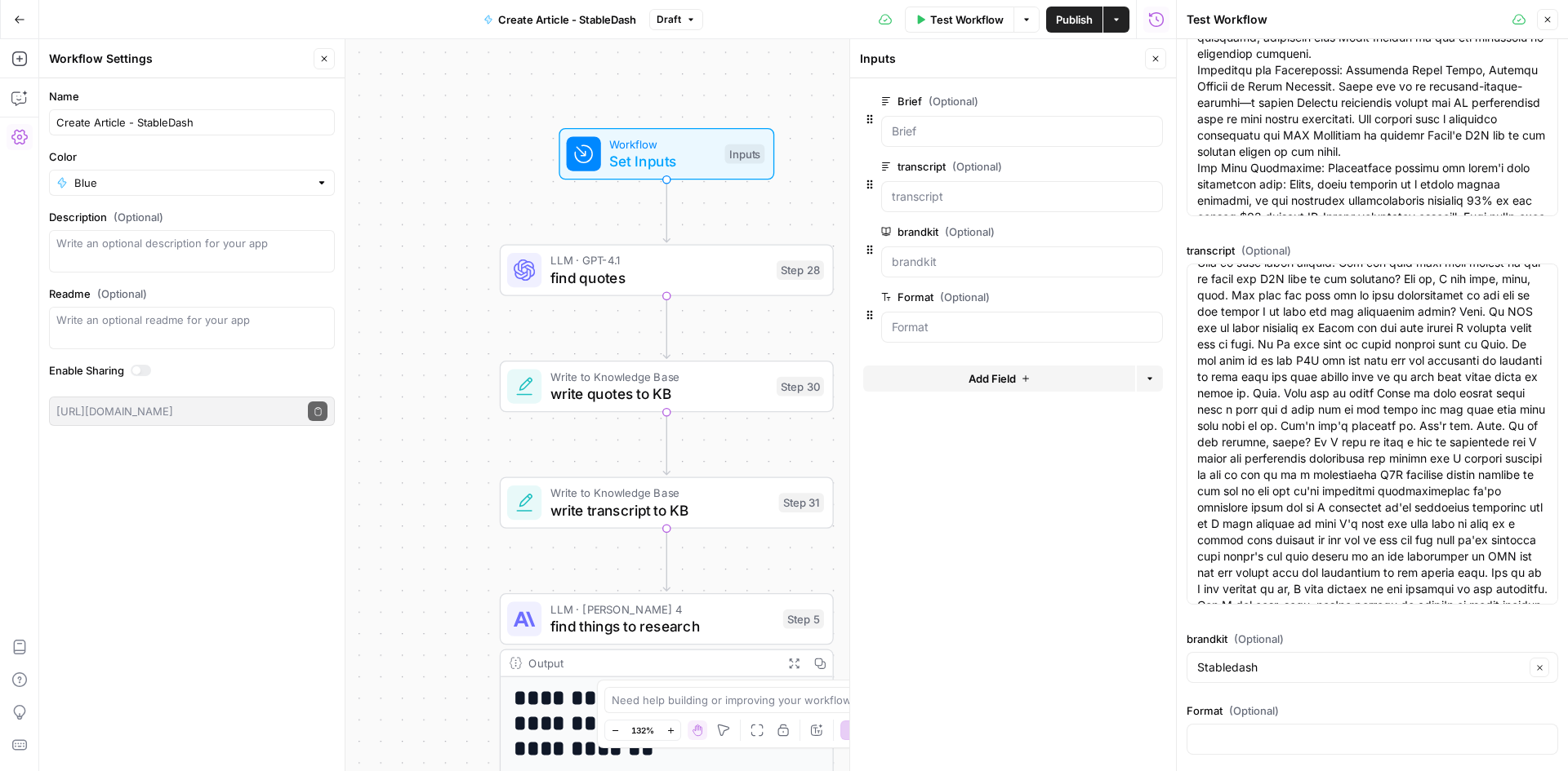
click at [1051, 318] on div at bounding box center [1022, 327] width 281 height 31
click at [1114, 297] on span "edit field" at bounding box center [1101, 297] width 36 height 13
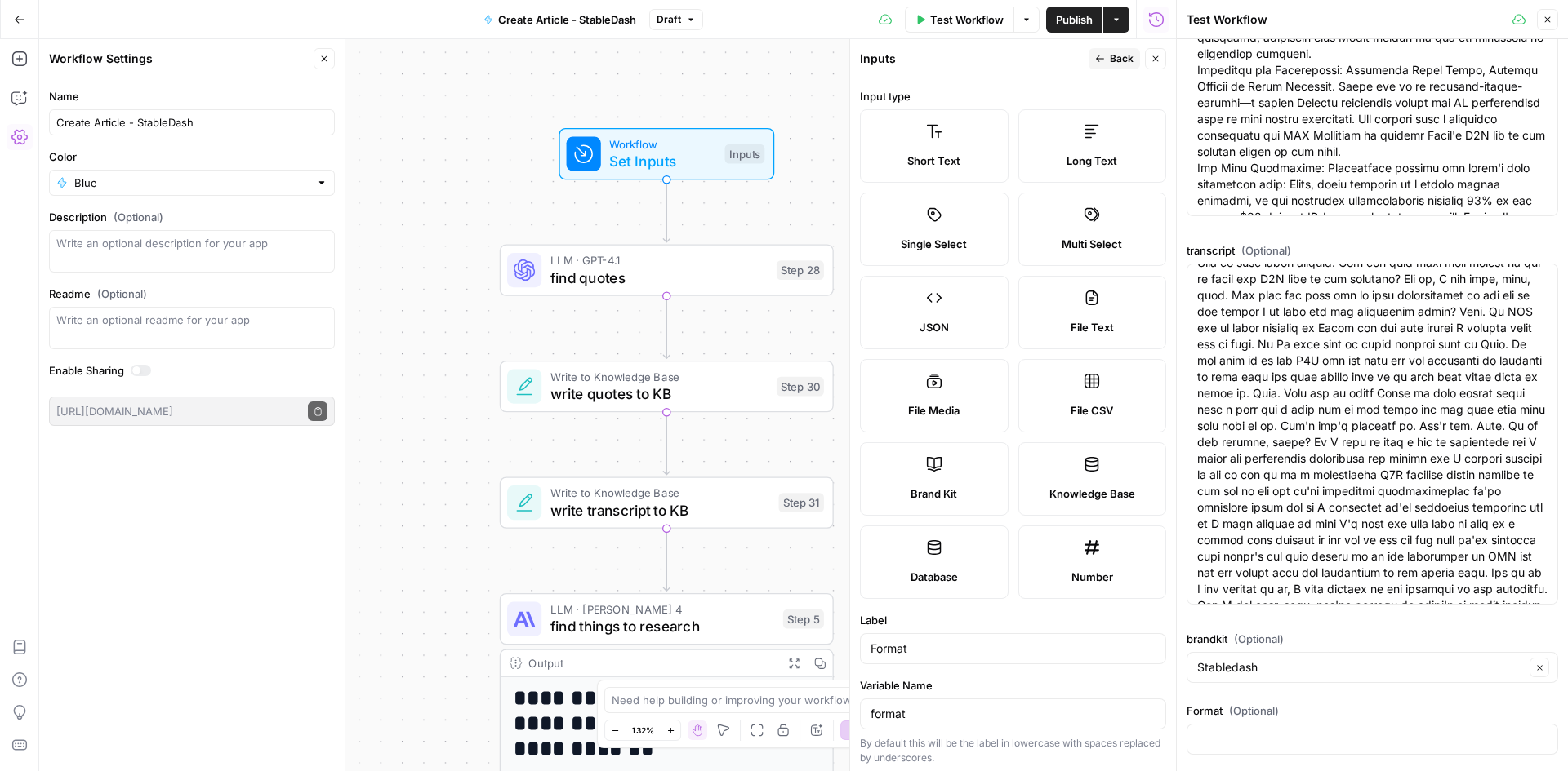
click at [936, 240] on span "Single Select" at bounding box center [934, 244] width 66 height 17
click at [1092, 59] on button "Back" at bounding box center [1114, 59] width 51 height 21
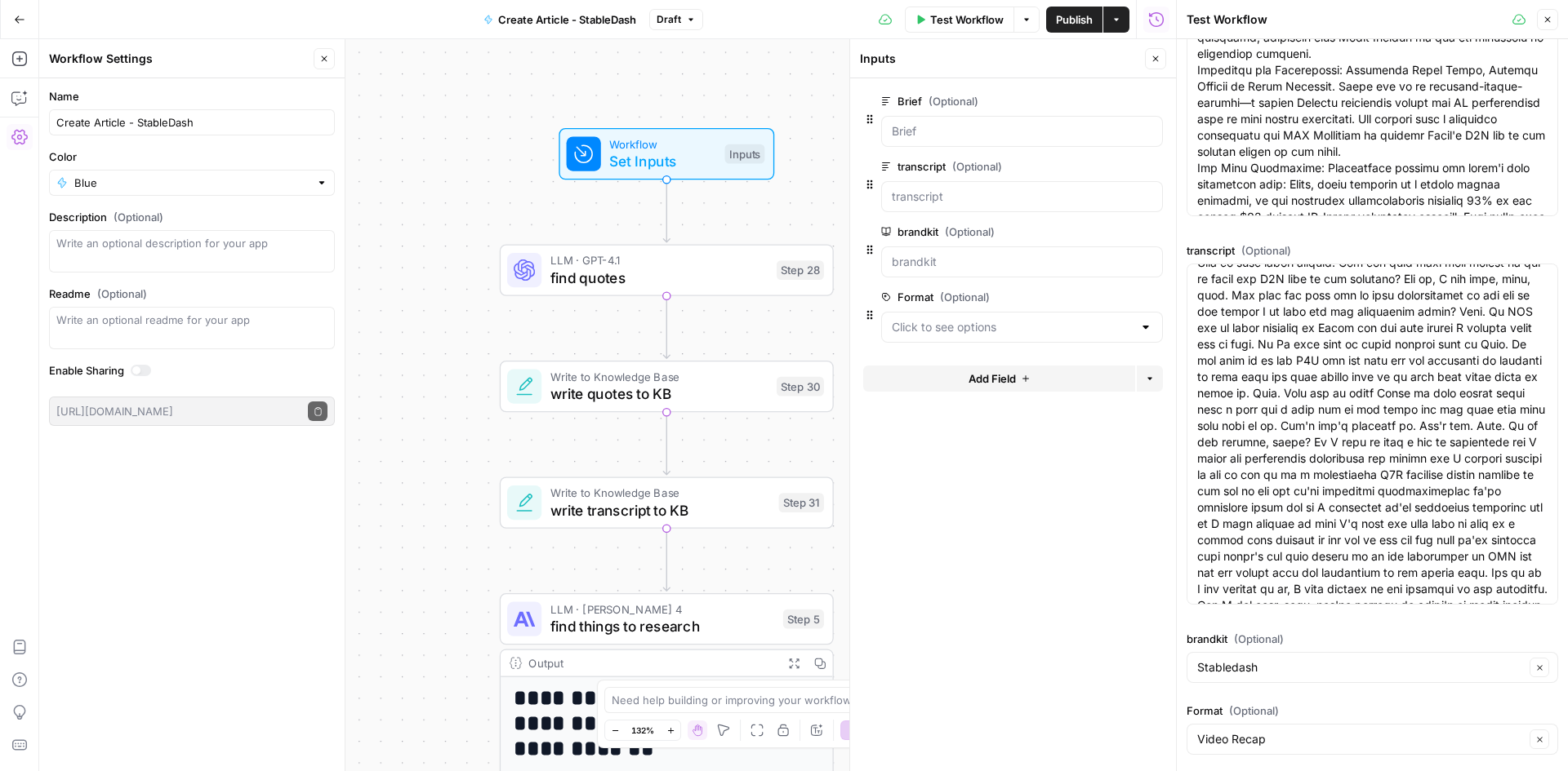
click at [1152, 331] on div at bounding box center [1146, 328] width 13 height 17
click at [991, 536] on form "Brief (Optional) edit field Delete group transcript (Optional) edit field Delet…" at bounding box center [1014, 425] width 326 height 693
click at [1138, 330] on div at bounding box center [1022, 327] width 281 height 31
click at [998, 387] on span "Stableminded" at bounding box center [1019, 391] width 248 height 17
click at [1096, 288] on button "edit field" at bounding box center [1108, 297] width 62 height 20
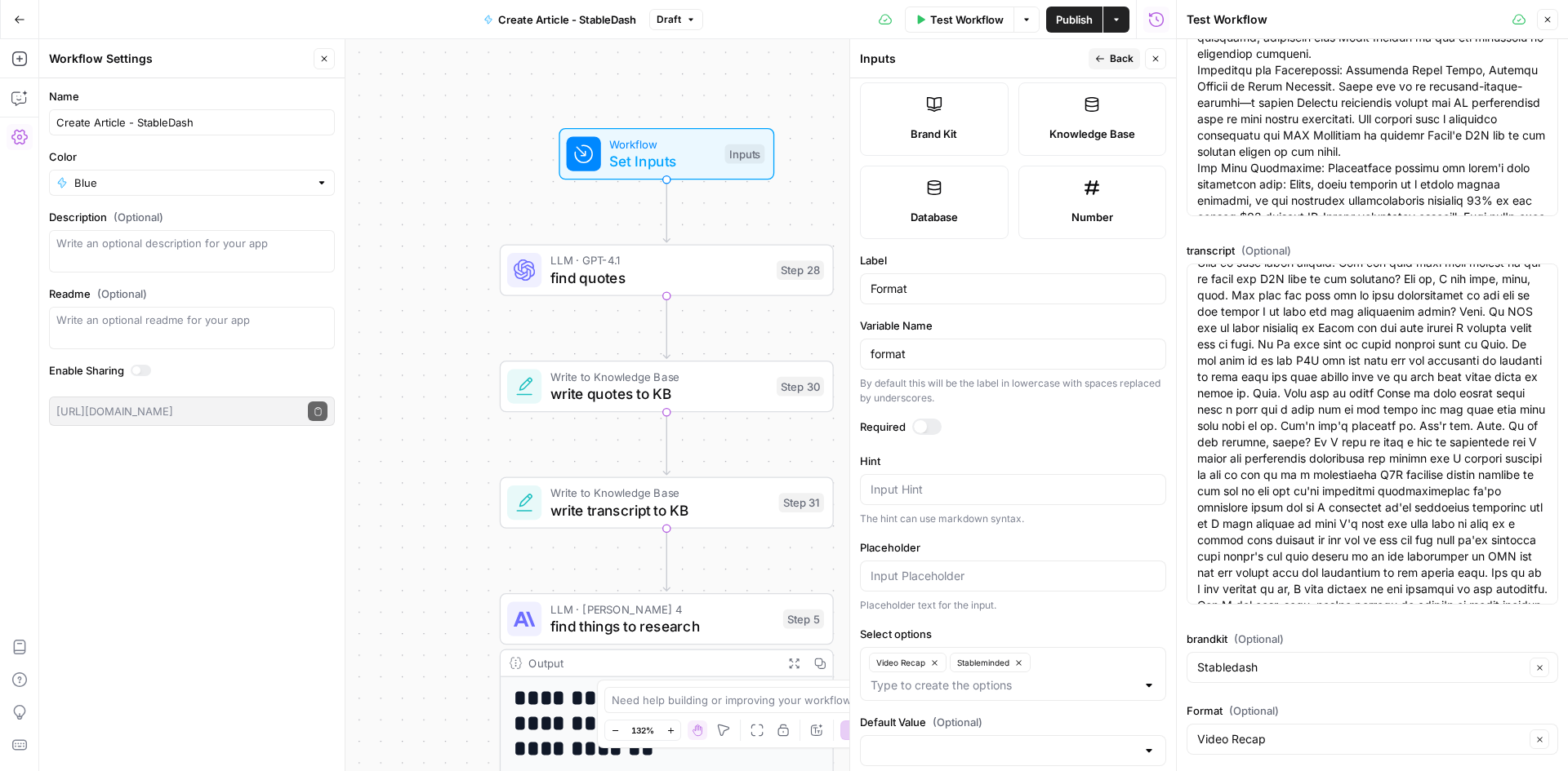
scroll to position [387, 0]
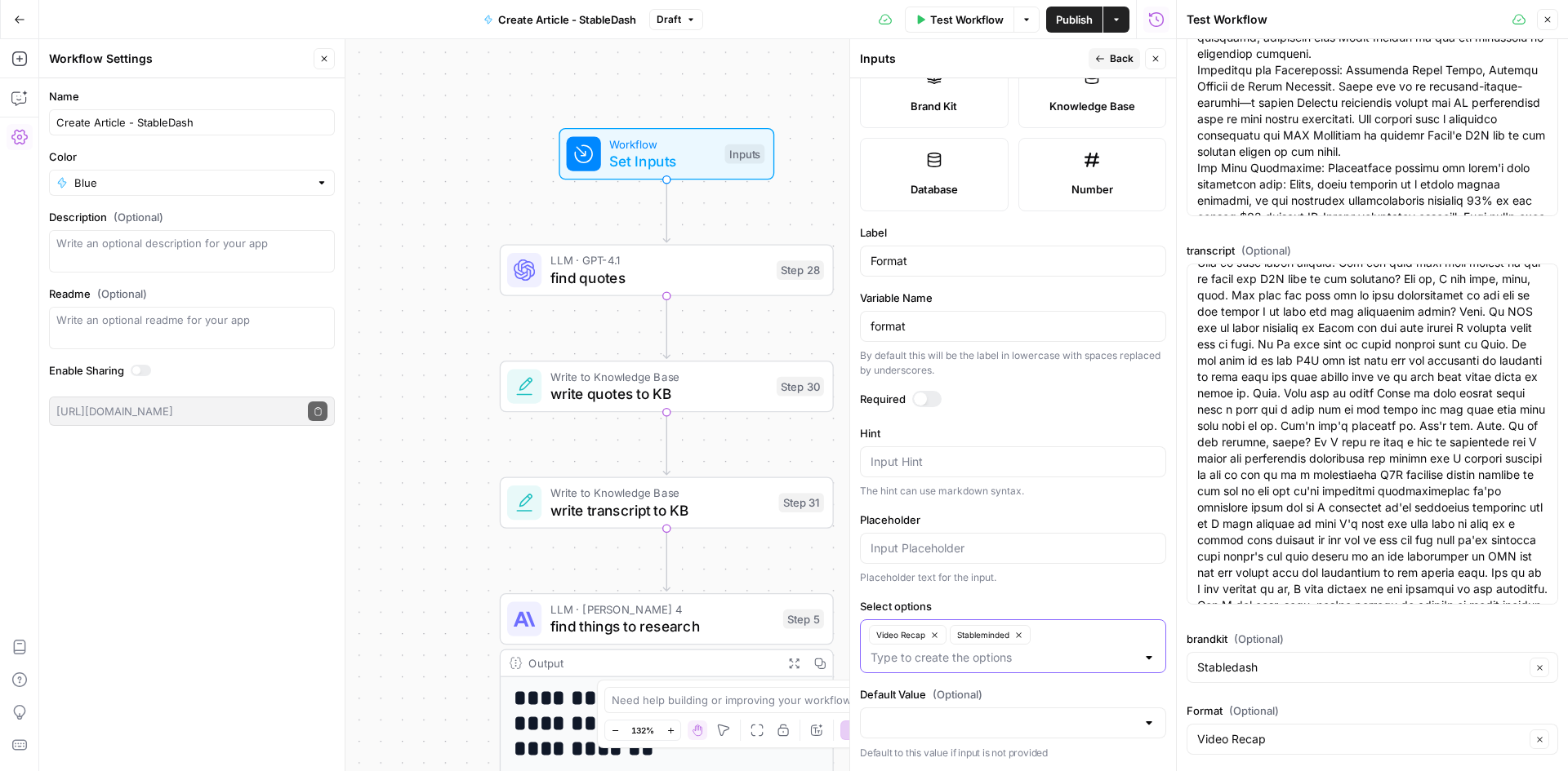
click at [1022, 637] on icon "button" at bounding box center [1019, 636] width 9 height 9
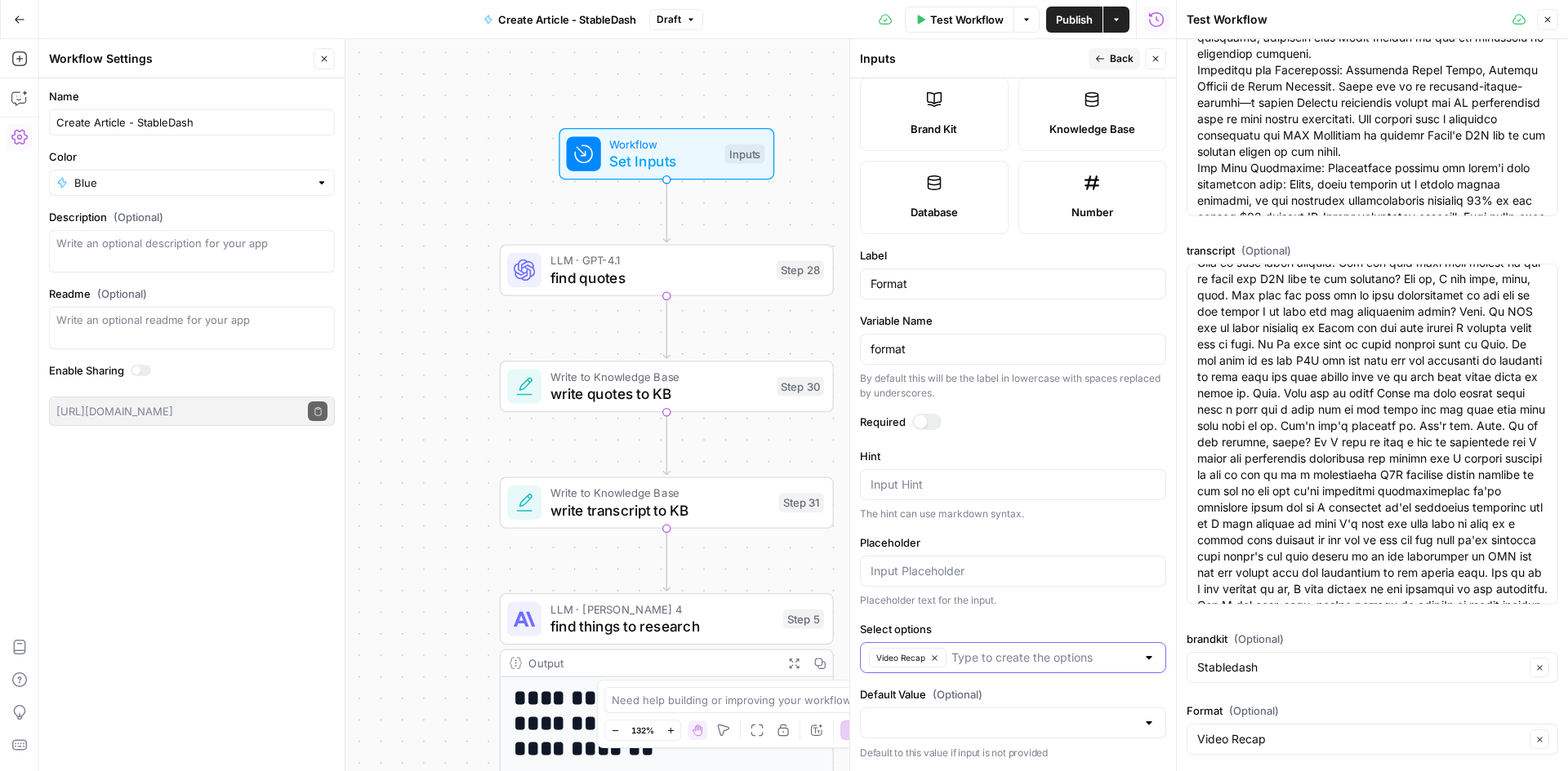
scroll to position [365, 0]
click at [989, 656] on input "Select options" at bounding box center [1043, 658] width 184 height 17
type input "s"
type input "Stableminded"
click at [1001, 718] on label "Default Value (Optional)" at bounding box center [1013, 718] width 307 height 17
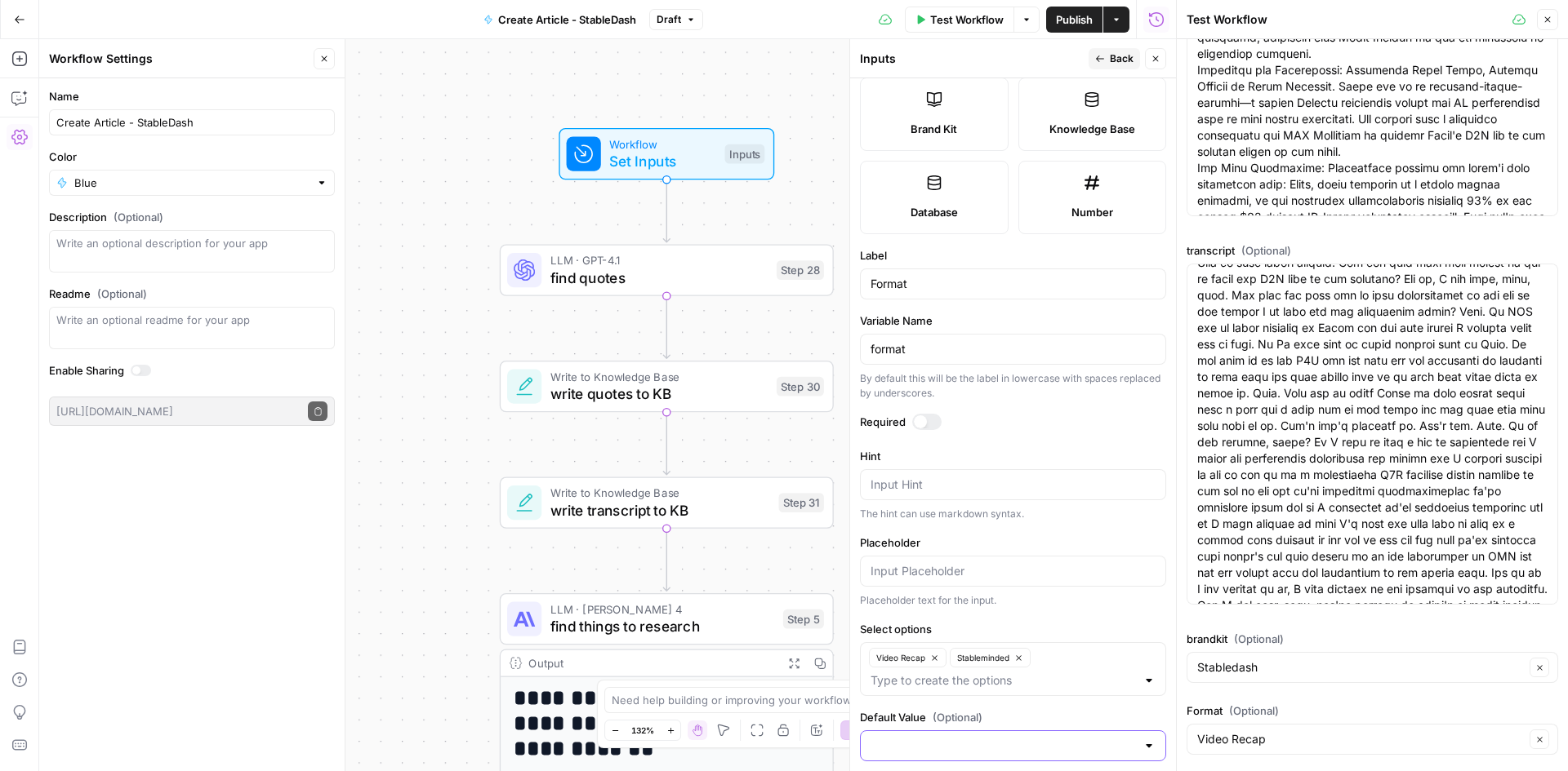
click at [1001, 737] on input "Default Value (Optional)" at bounding box center [1002, 746] width 266 height 17
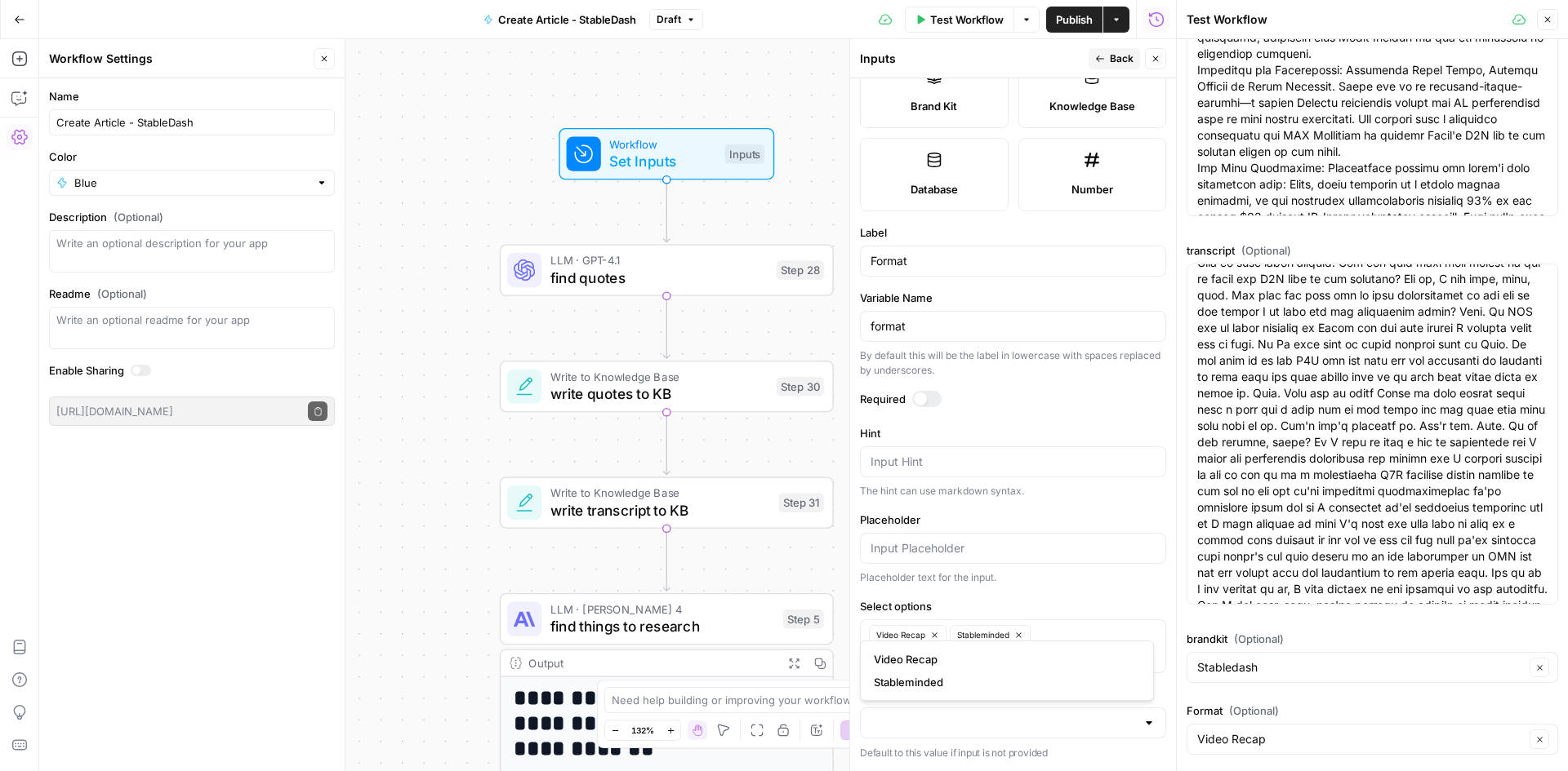
click at [1047, 606] on label "Select options" at bounding box center [1013, 607] width 307 height 17
click at [1047, 650] on input "Select options" at bounding box center [1002, 658] width 266 height 17
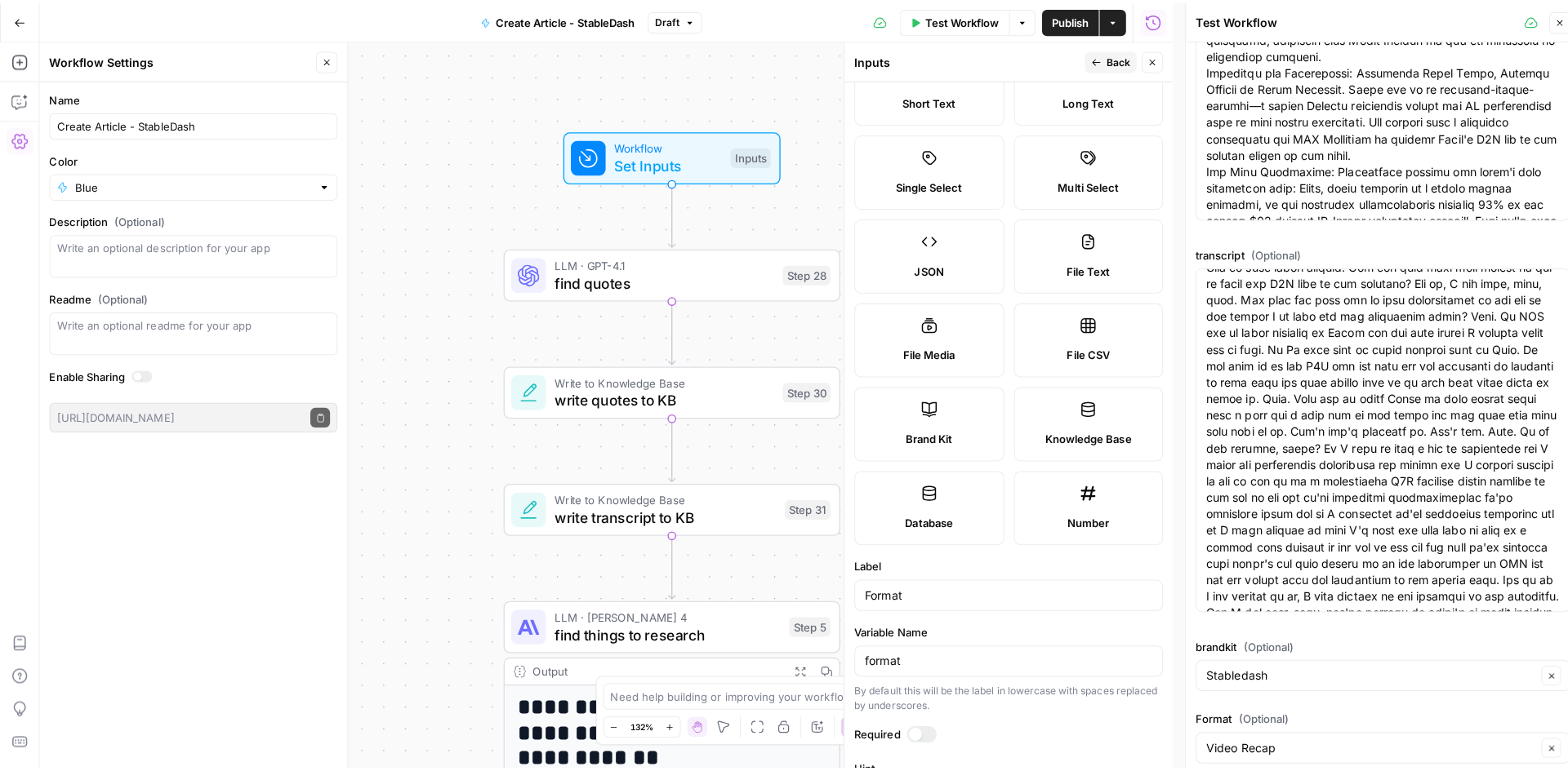
scroll to position [0, 0]
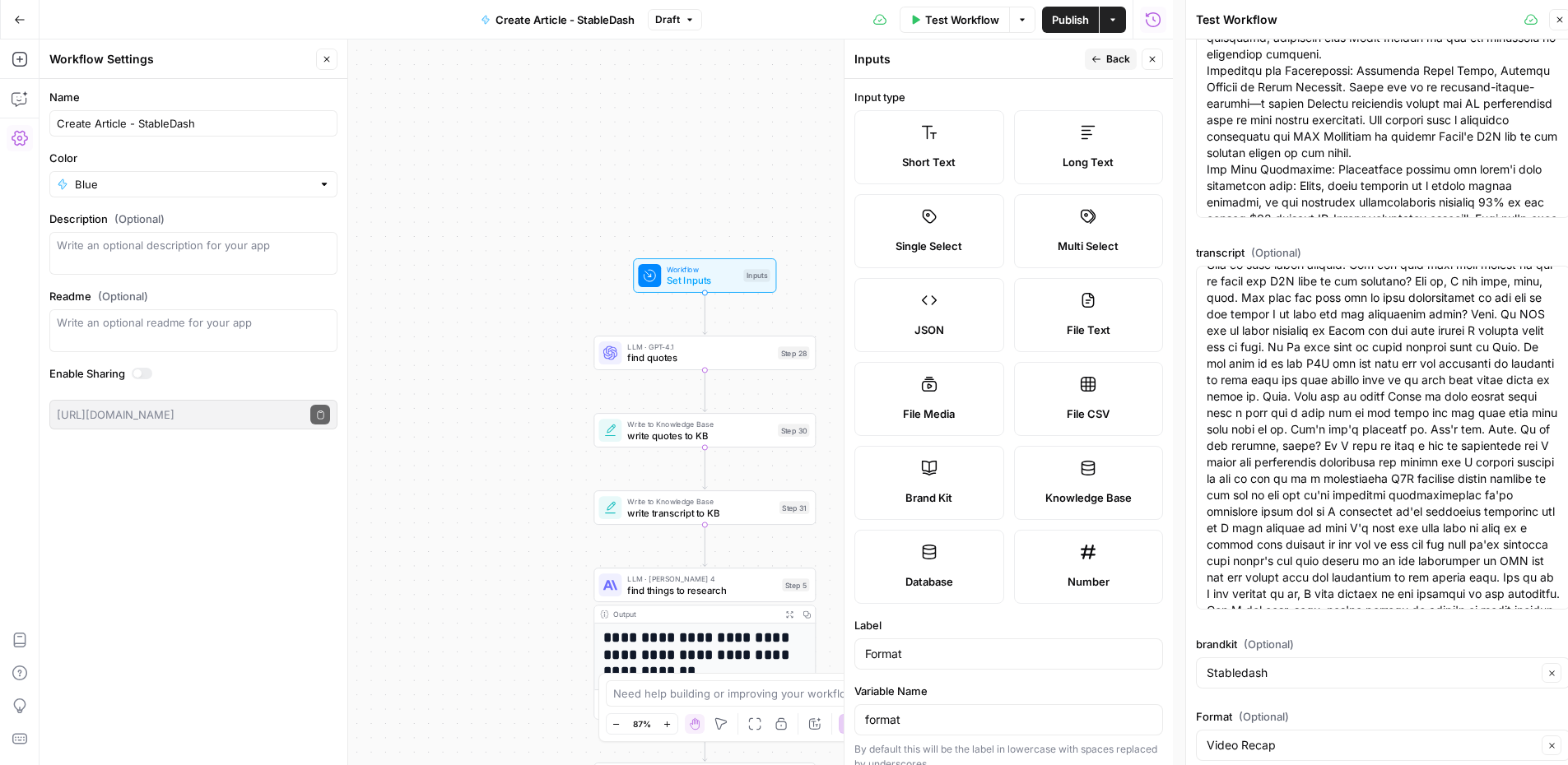
click at [1182, 60] on div at bounding box center [1186, 389] width 17 height 777
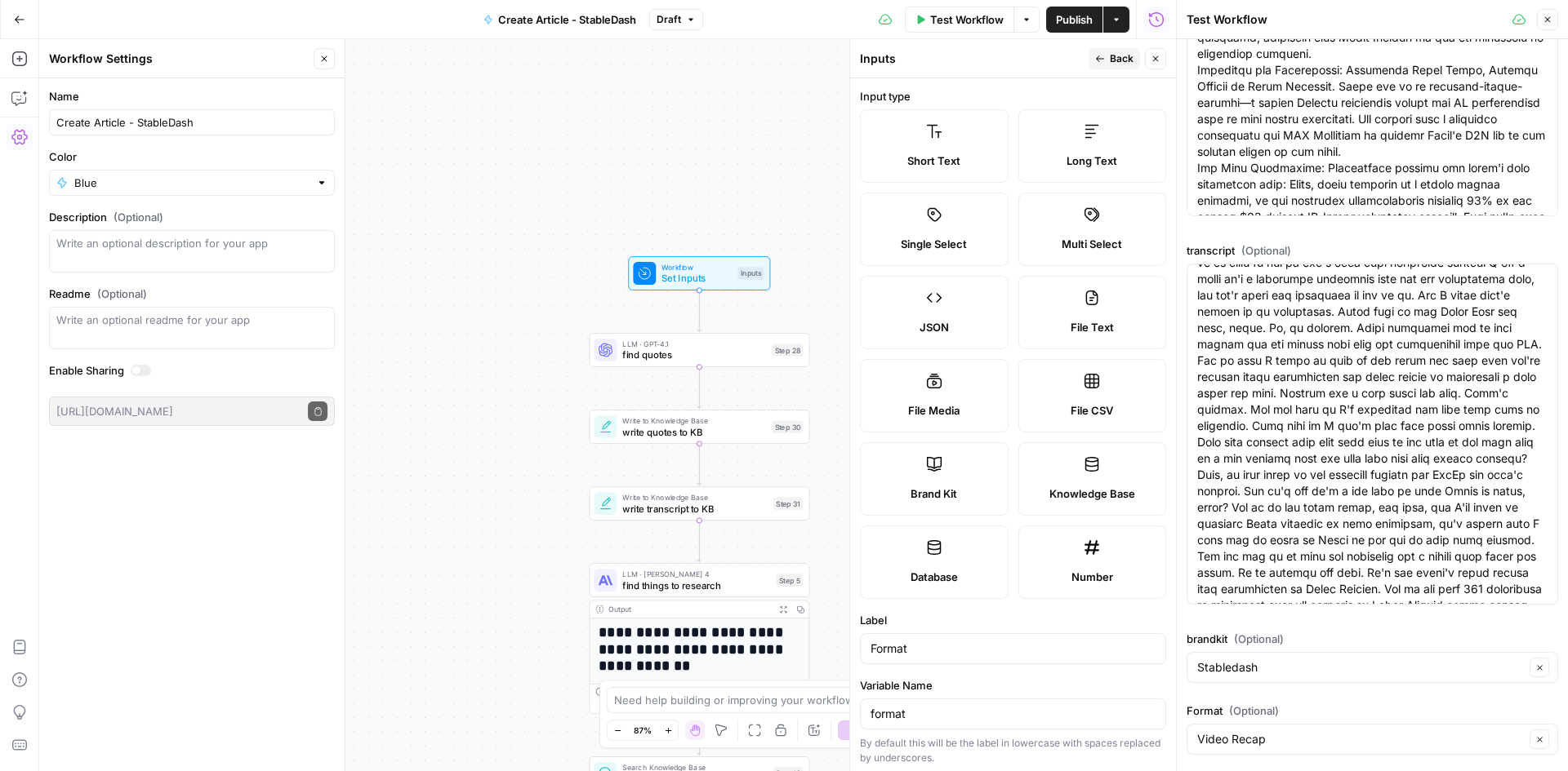
drag, startPoint x: 1116, startPoint y: 755, endPoint x: 843, endPoint y: 45, distance: 760.7
click at [850, 45] on div "Inputs Back Close Input type Short Text Long Text Single Select Multi Select JS…" at bounding box center [1013, 405] width 327 height 732
copy div "Inputs Back Close Input type Short Text Long Text Single Select Multi Select JS…"
click at [1072, 244] on span "Multi Select" at bounding box center [1092, 244] width 61 height 17
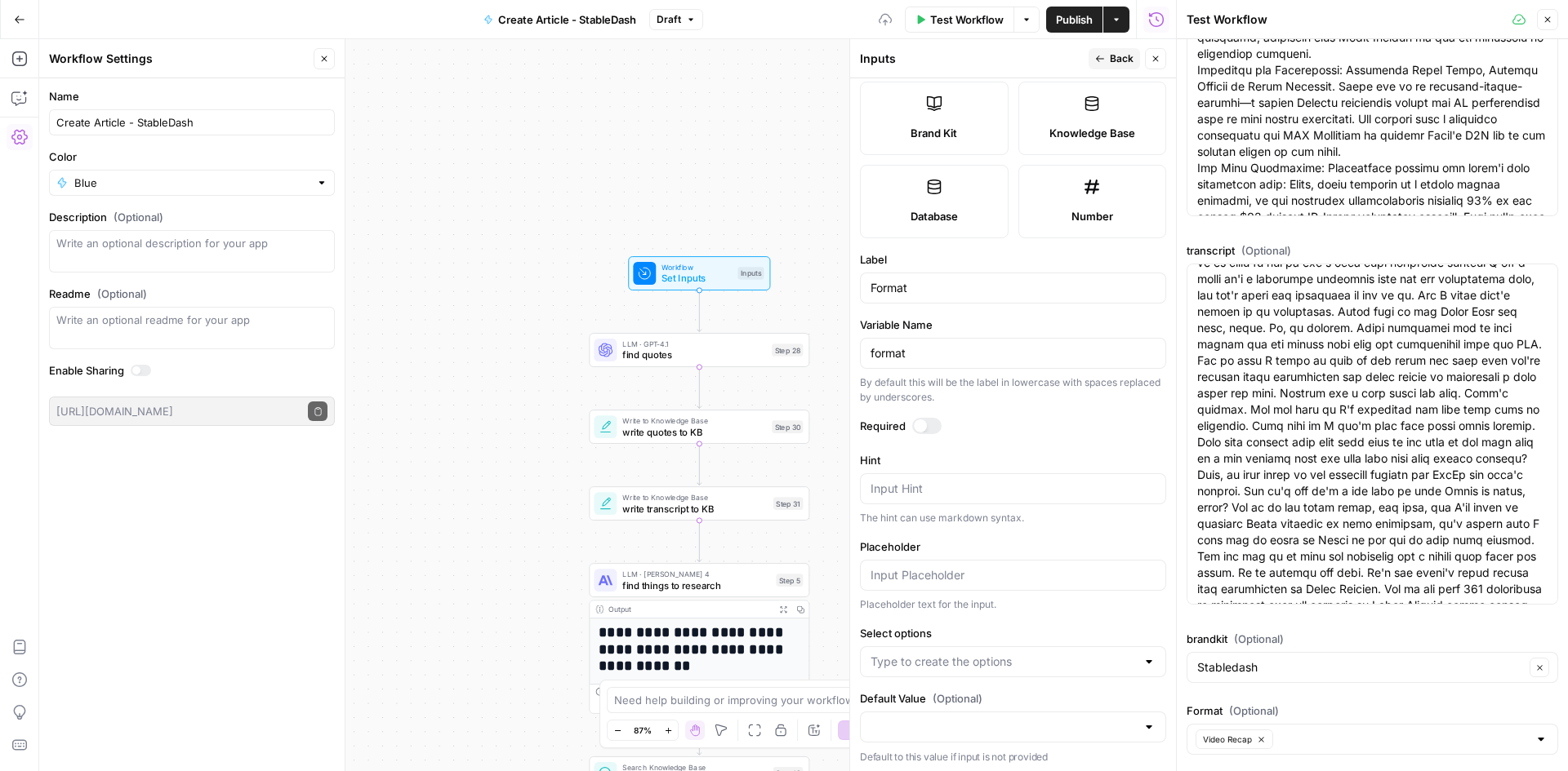
scroll to position [365, 0]
click at [1142, 658] on div at bounding box center [1149, 658] width 13 height 17
click at [1070, 624] on label "Select options" at bounding box center [1013, 629] width 307 height 17
click at [1070, 650] on input "Select options" at bounding box center [1002, 658] width 266 height 17
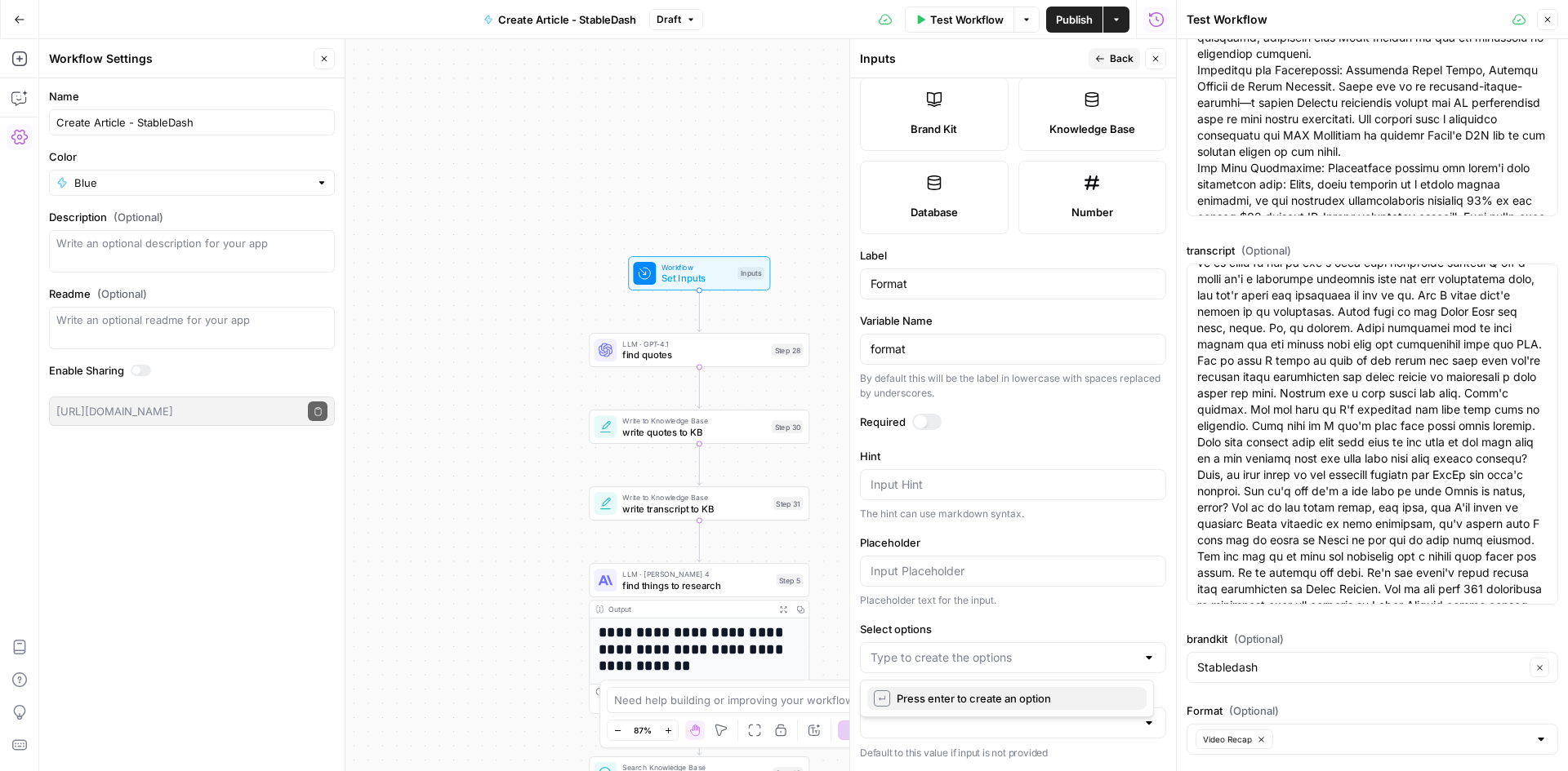
click at [997, 705] on span "Press enter to create an option" at bounding box center [1016, 699] width 237 height 17
click at [965, 659] on input "Select options" at bounding box center [1002, 658] width 266 height 17
click at [994, 644] on div at bounding box center [1013, 657] width 307 height 31
paste input "Video Recap"
type input "Video Recap"
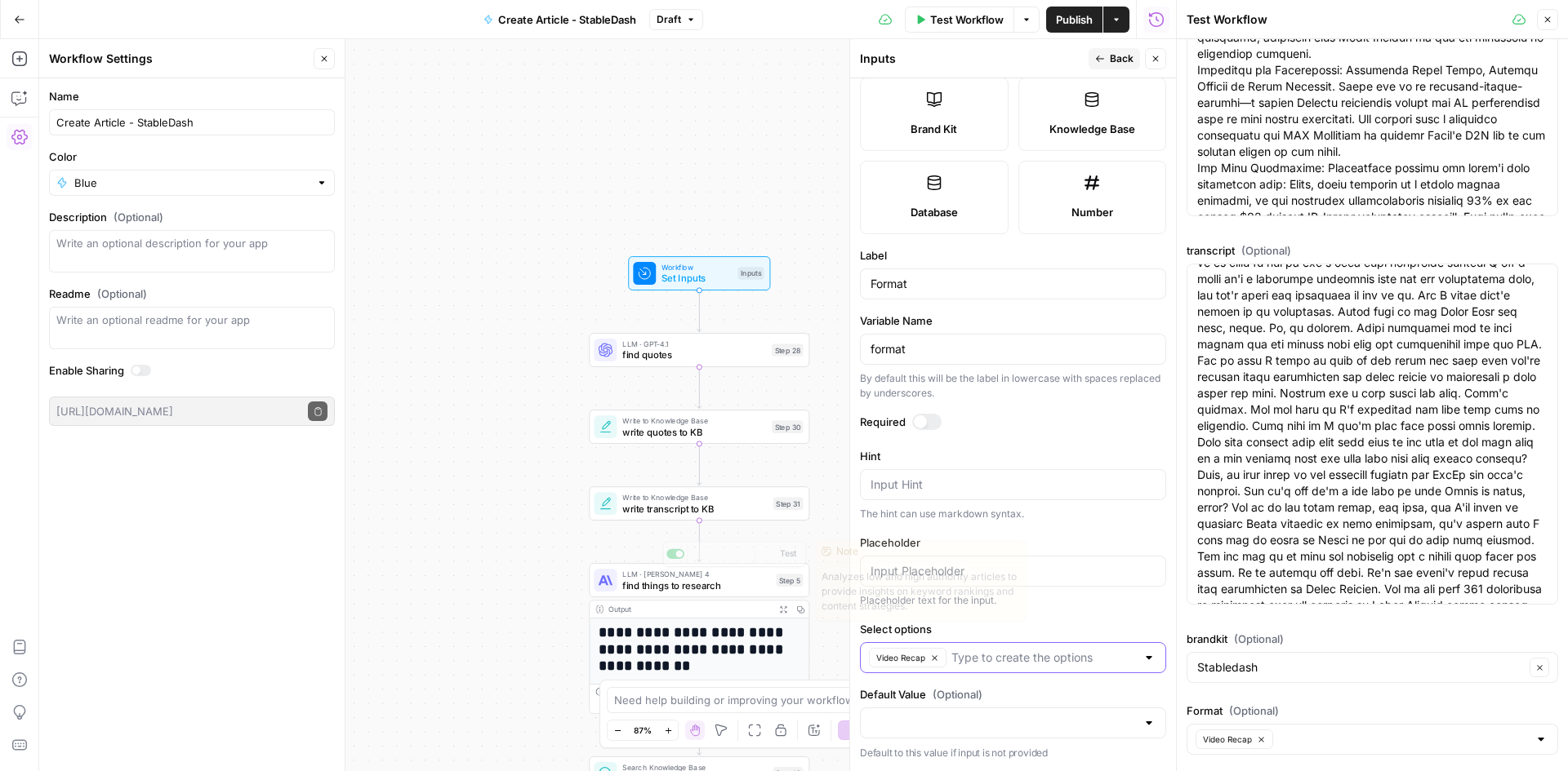
click at [986, 662] on input "Select options" at bounding box center [1043, 658] width 184 height 17
paste input "Stableminded"
type input "Stableminded"
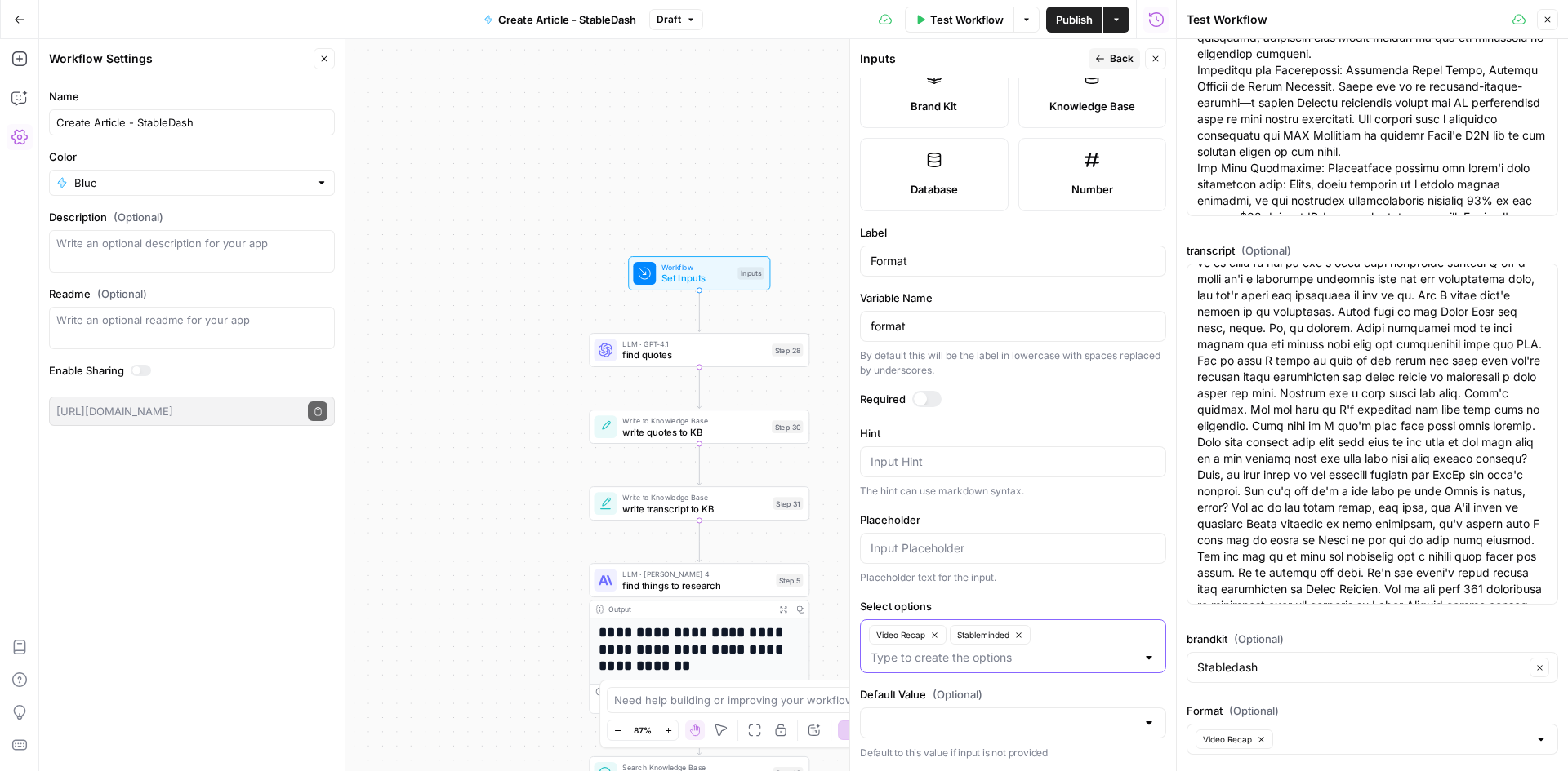
scroll to position [0, 0]
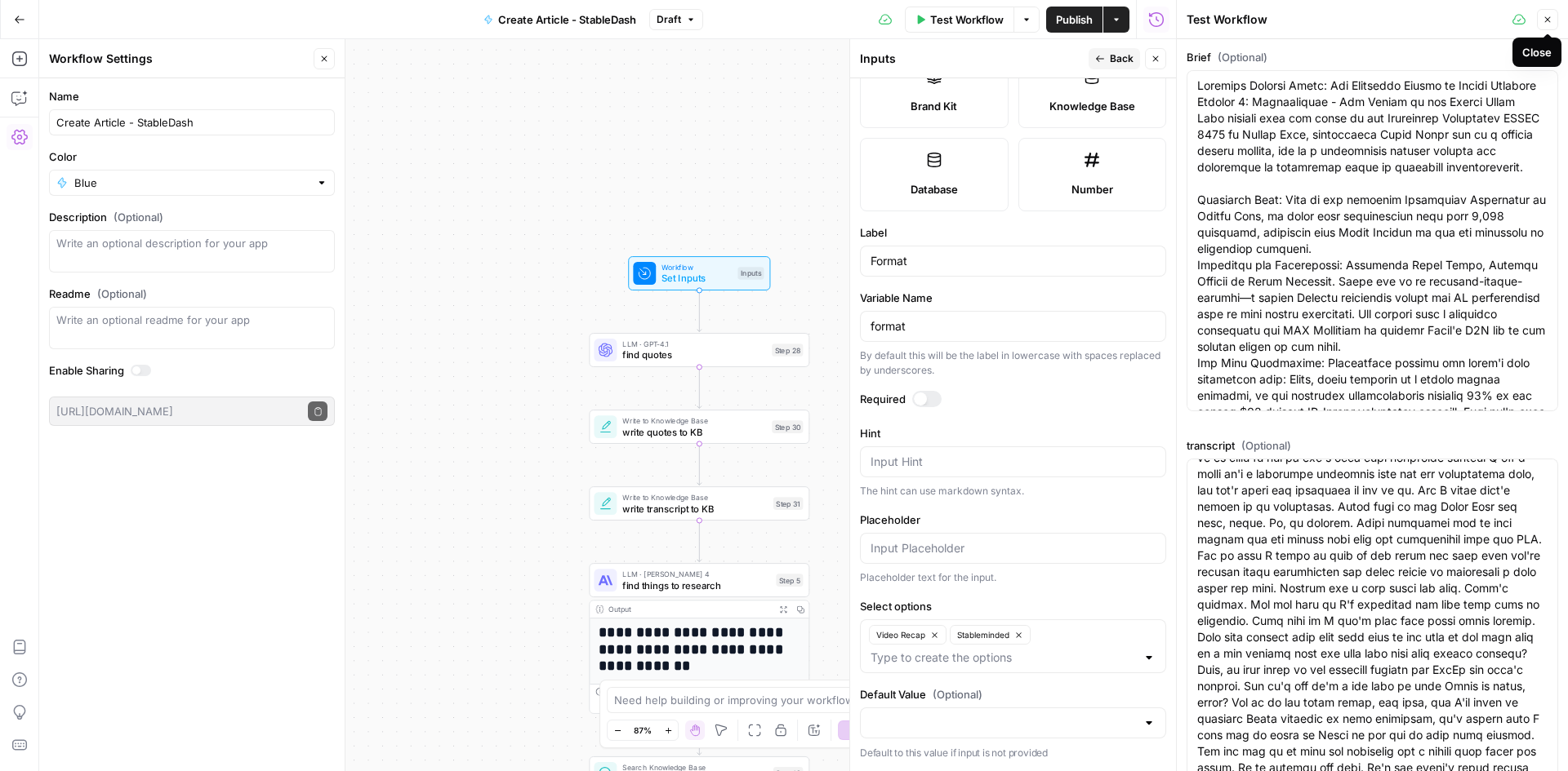
click at [1553, 25] on button "Close" at bounding box center [1548, 20] width 21 height 21
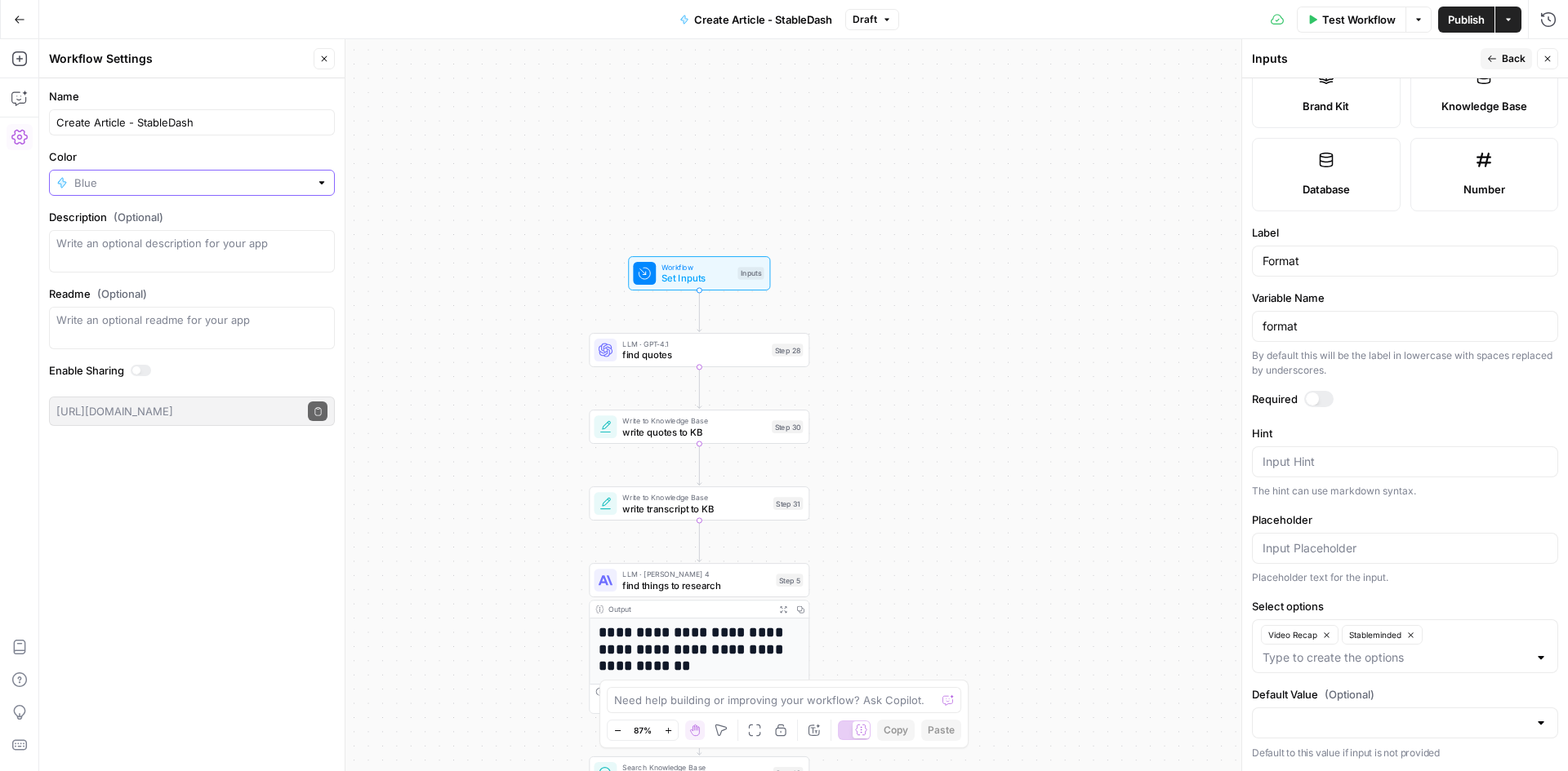
click at [302, 183] on input "Color" at bounding box center [192, 183] width 235 height 17
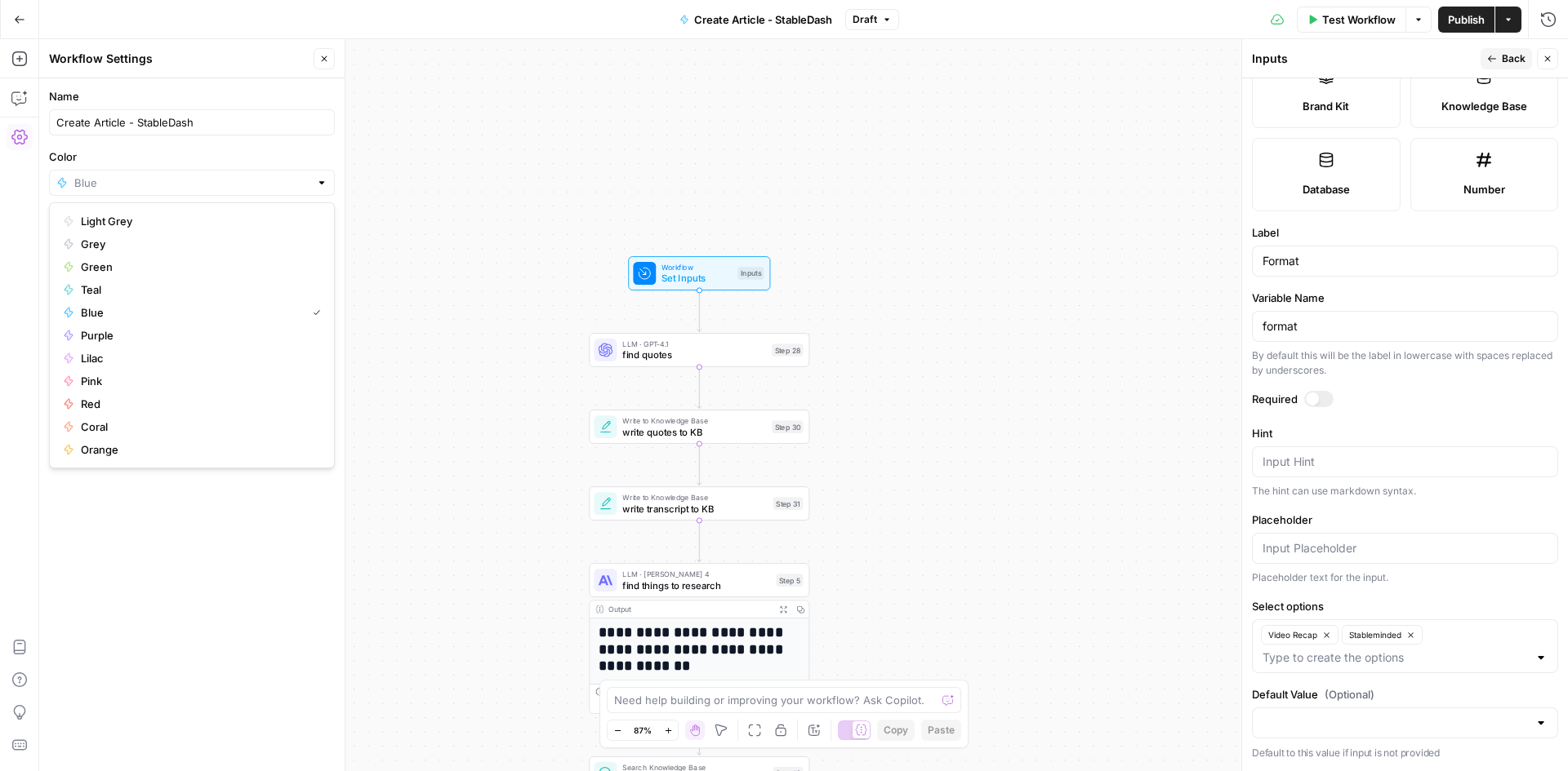
click at [320, 183] on div at bounding box center [321, 183] width 11 height 17
type input "Blue"
click at [446, 152] on div "**********" at bounding box center [803, 405] width 1529 height 732
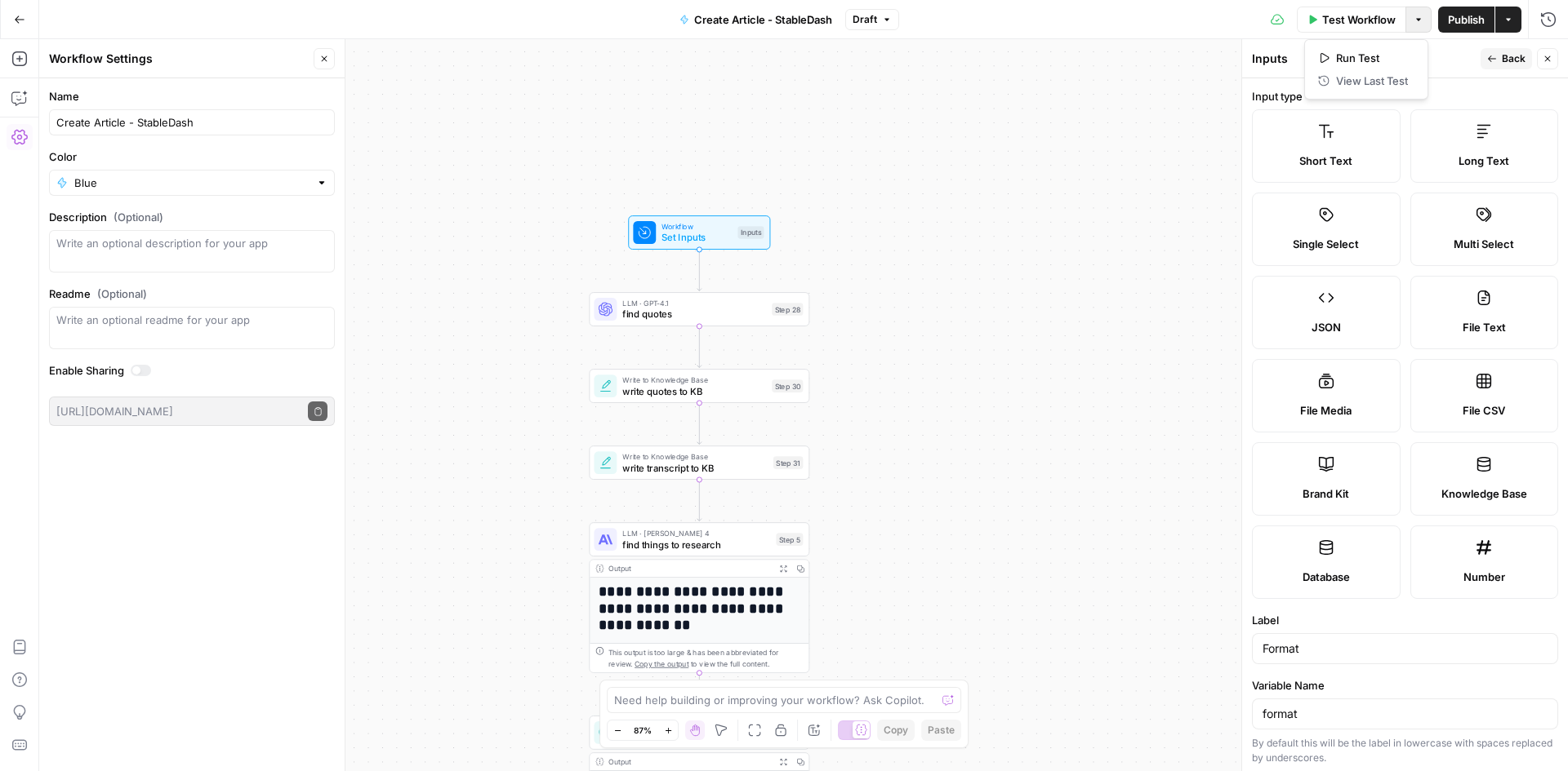
click at [1422, 20] on icon "button" at bounding box center [1418, 20] width 10 height 10
click at [1413, 15] on span "button" at bounding box center [1418, 20] width 10 height 10
click at [1513, 20] on button "Actions" at bounding box center [1508, 20] width 26 height 26
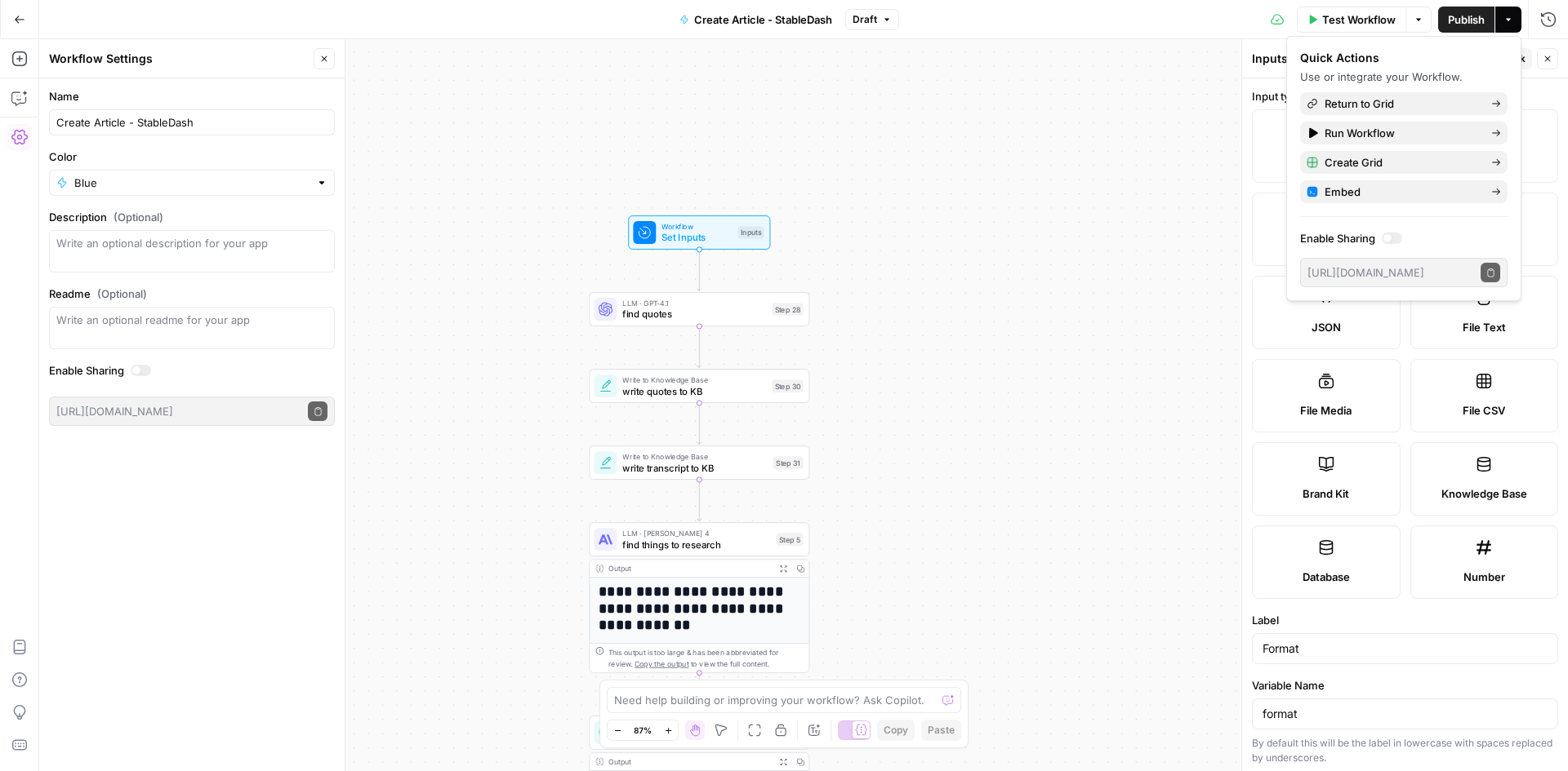
click at [953, 342] on div "**********" at bounding box center [803, 405] width 1529 height 732
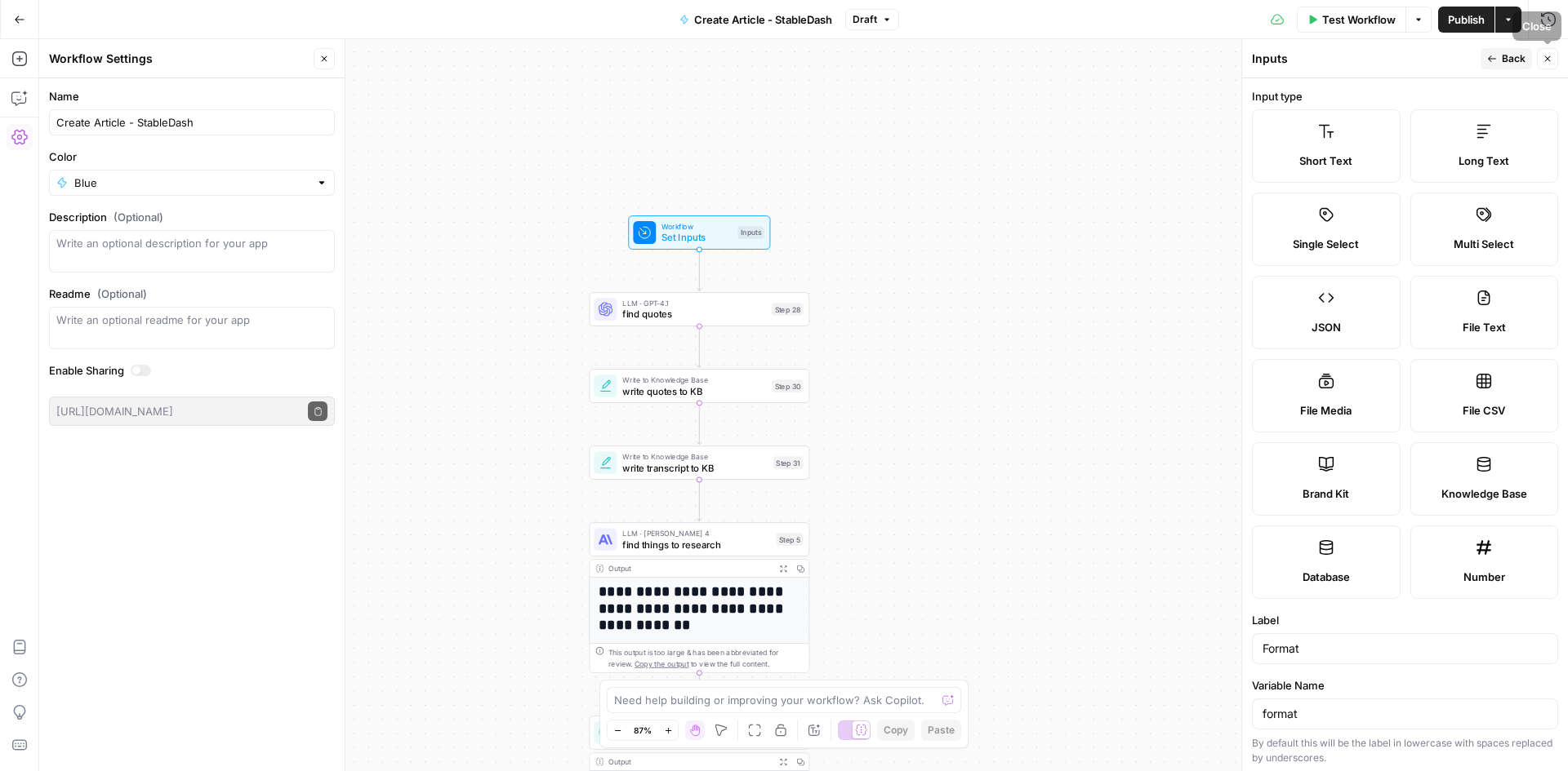
click at [1500, 59] on button "Back" at bounding box center [1506, 59] width 51 height 21
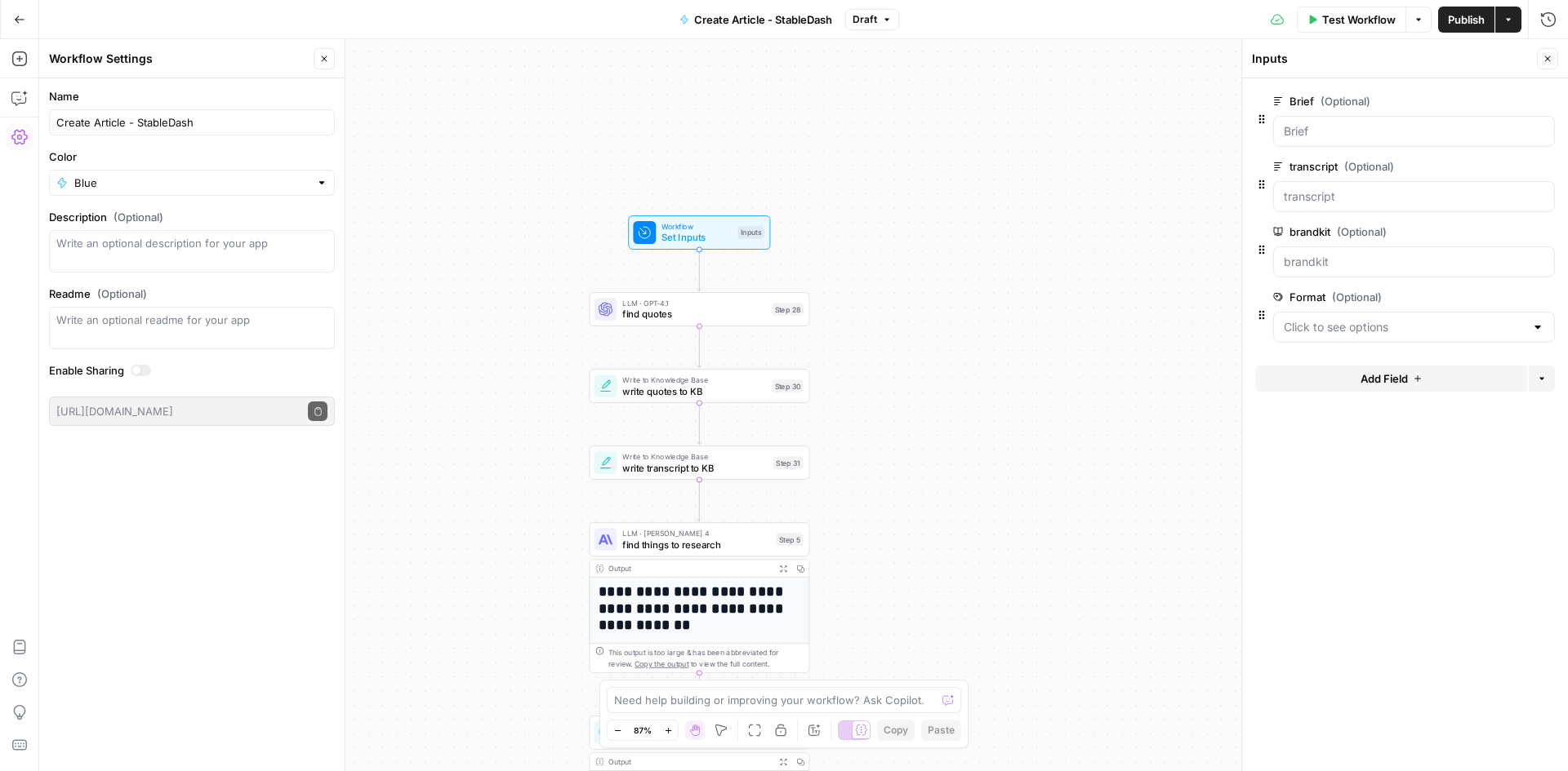
click at [1538, 327] on div at bounding box center [1538, 328] width 13 height 17
click at [1544, 328] on div at bounding box center [1538, 328] width 13 height 17
click at [1502, 297] on span "edit field" at bounding box center [1493, 297] width 36 height 13
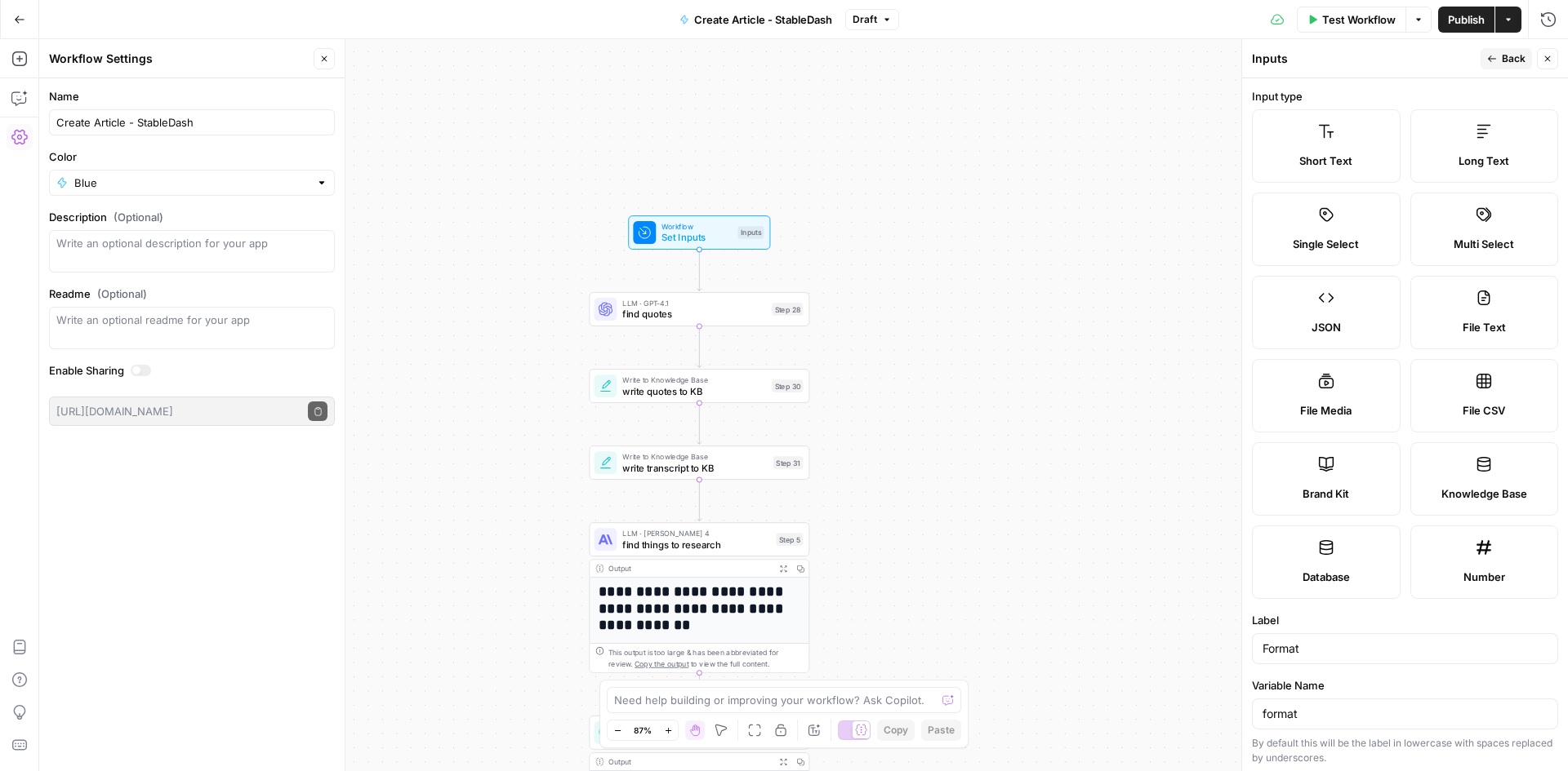
click at [1504, 63] on span "Back" at bounding box center [1513, 59] width 23 height 15
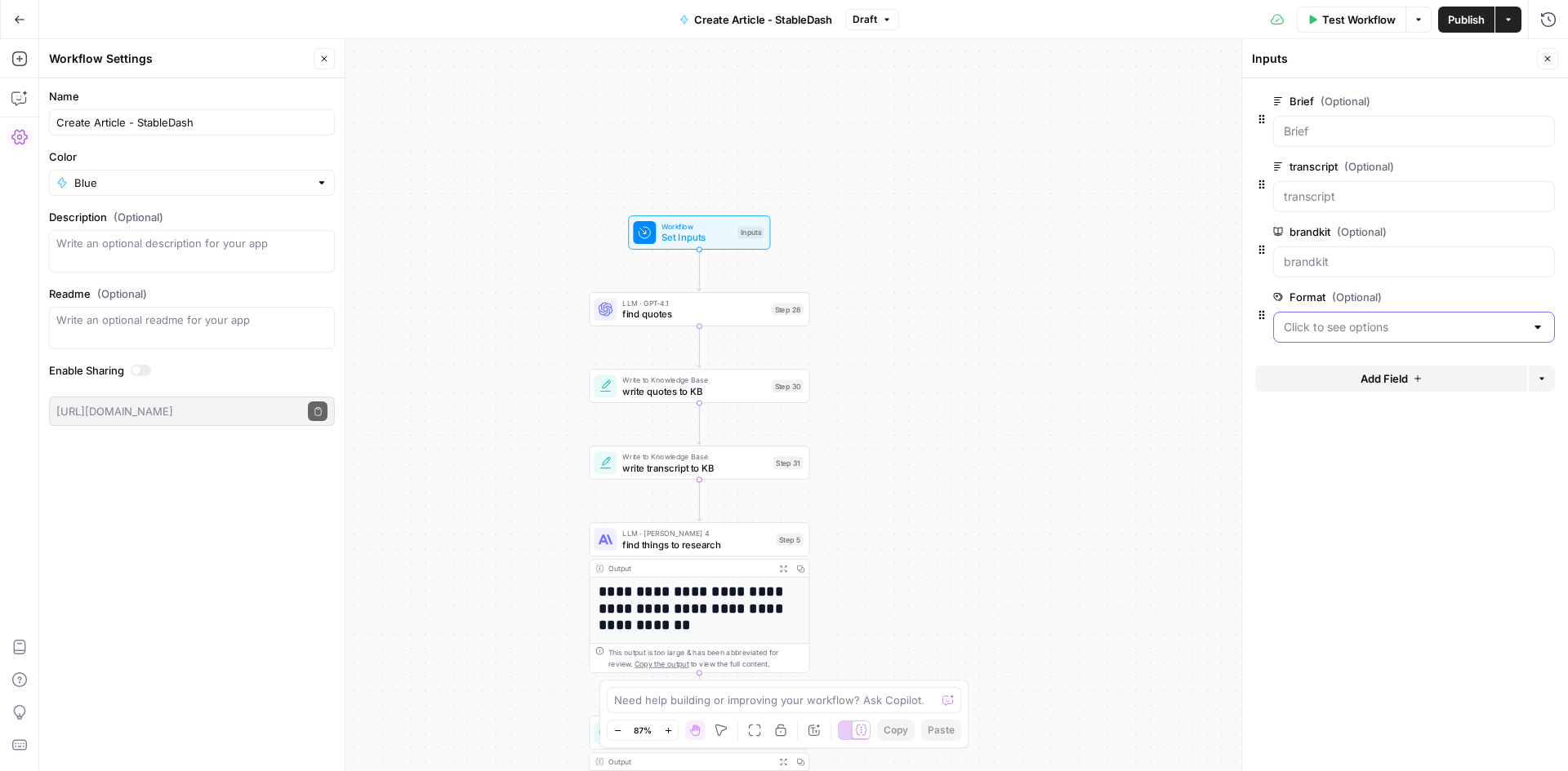
click at [1440, 328] on input "Format (Optional)" at bounding box center [1404, 328] width 241 height 17
click at [1512, 294] on button "edit field" at bounding box center [1500, 297] width 62 height 20
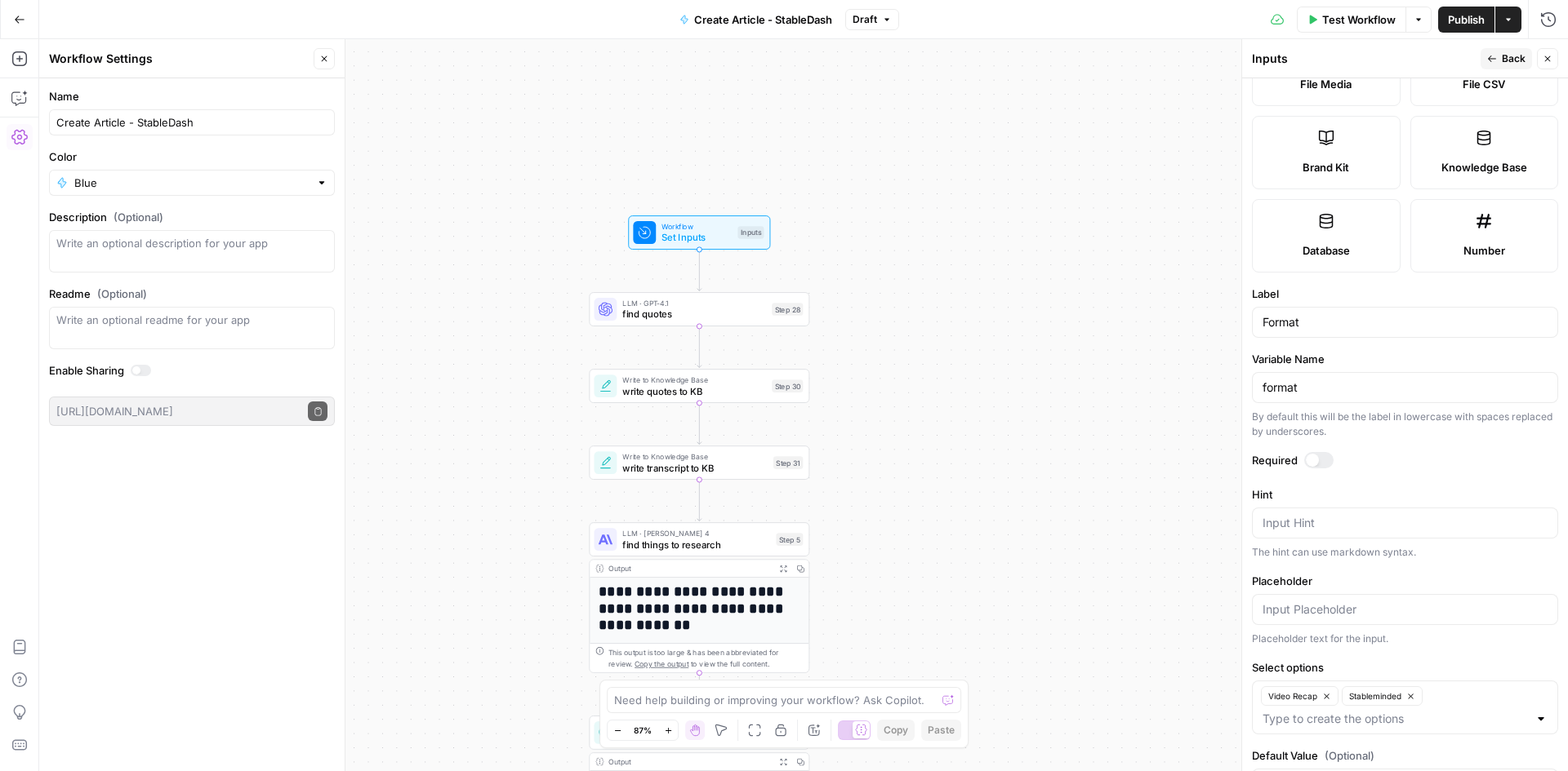
scroll to position [387, 0]
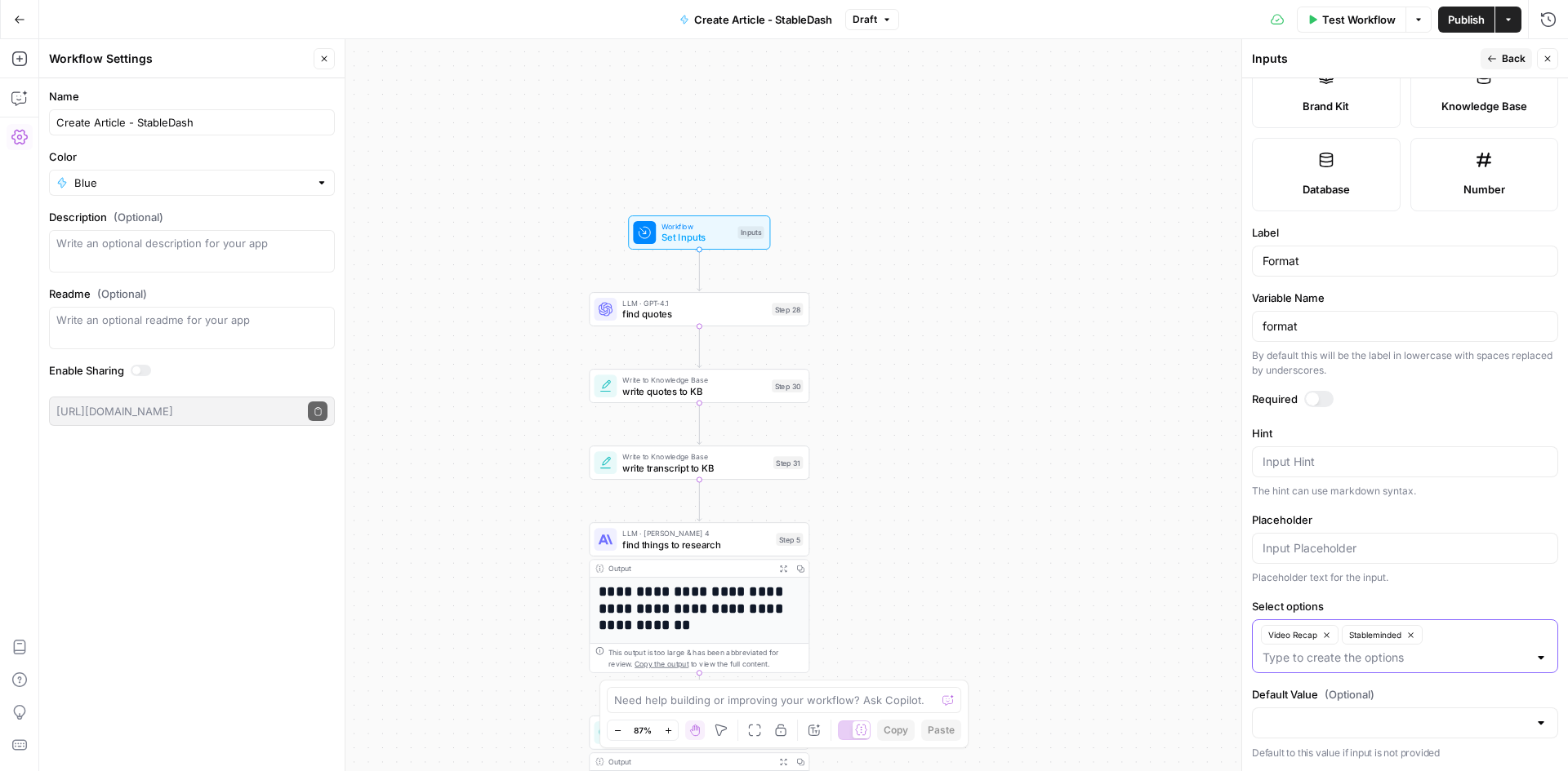
click at [1331, 633] on button "Video Recap" at bounding box center [1299, 634] width 77 height 20
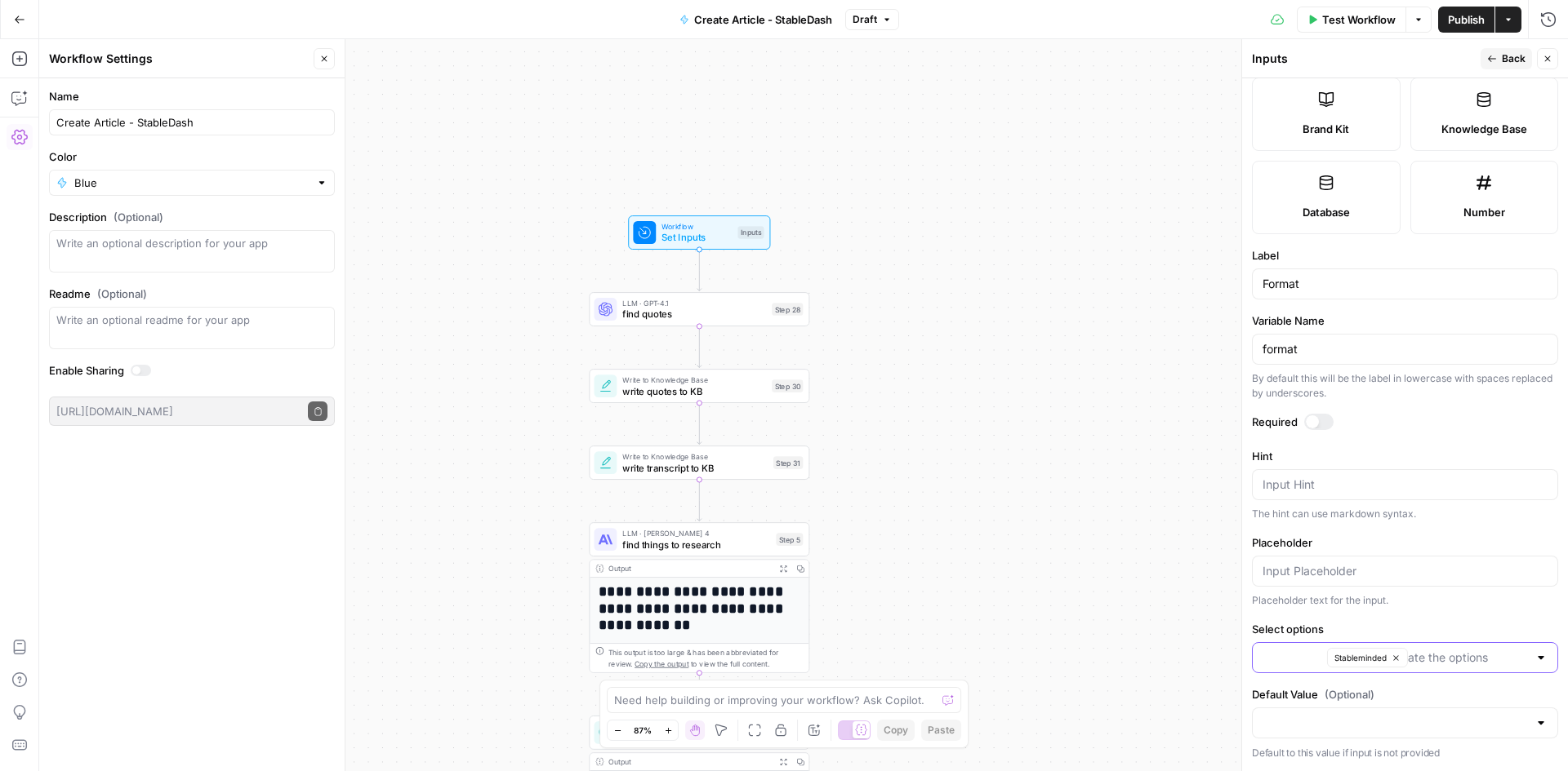
scroll to position [365, 0]
click at [1398, 657] on input "Select options" at bounding box center [1438, 658] width 182 height 17
type input "Video Recap"
click at [1301, 711] on label "Default Value (Optional)" at bounding box center [1405, 718] width 307 height 17
click at [1301, 737] on input "Default Value (Optional)" at bounding box center [1395, 746] width 266 height 17
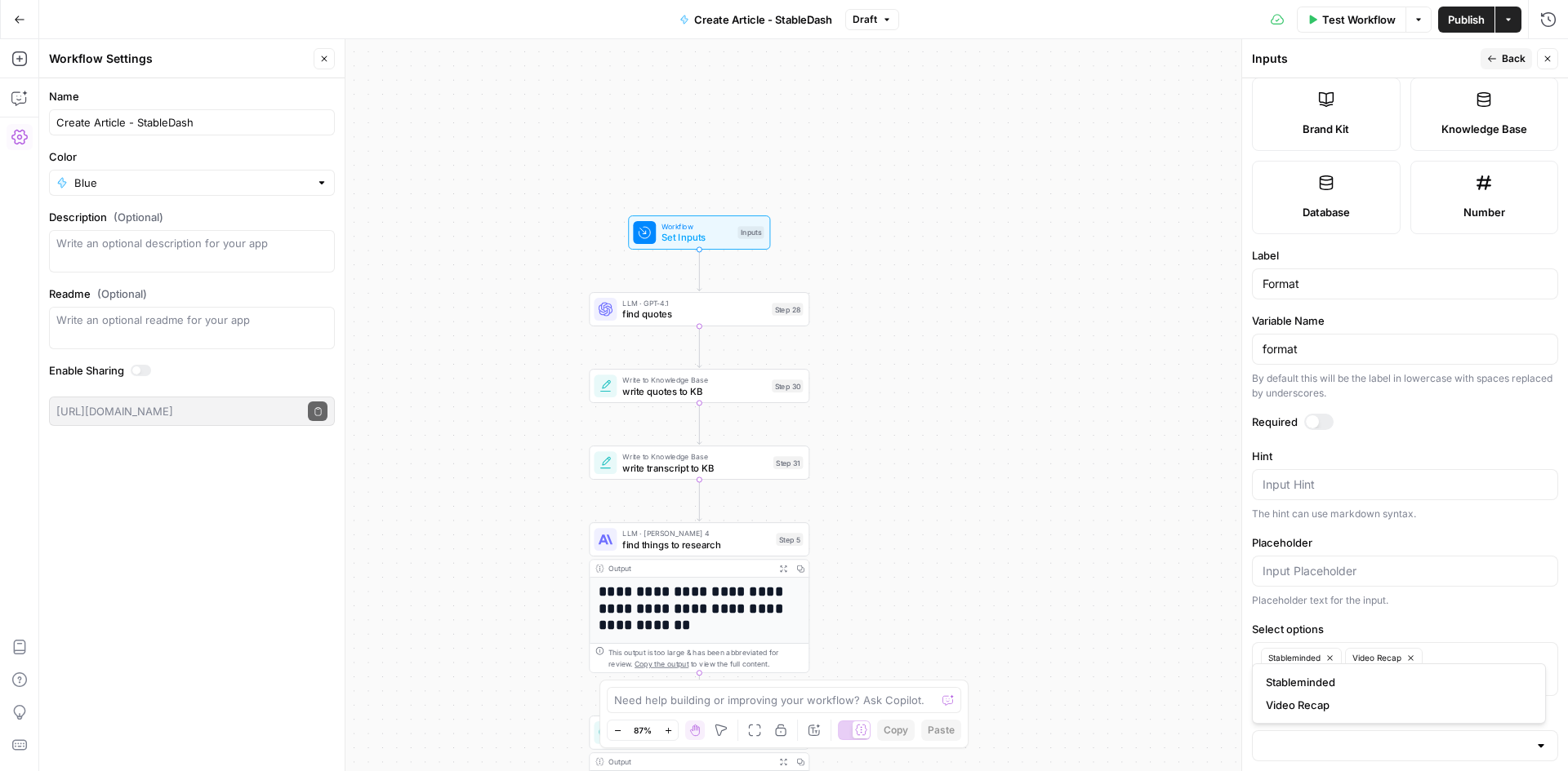
click at [1506, 56] on span "Back" at bounding box center [1513, 59] width 23 height 15
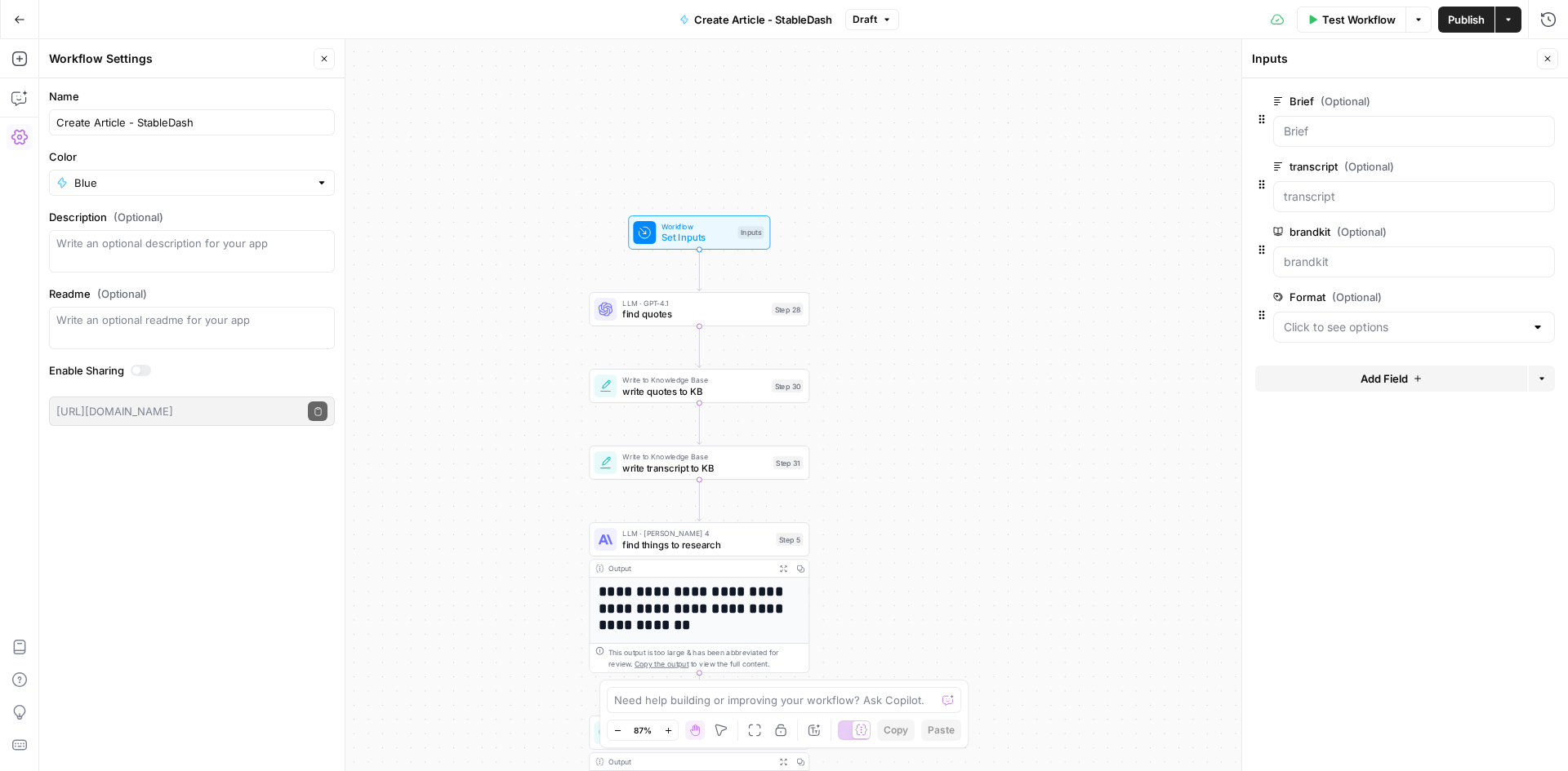
click at [1507, 303] on span "edit field" at bounding box center [1493, 297] width 36 height 13
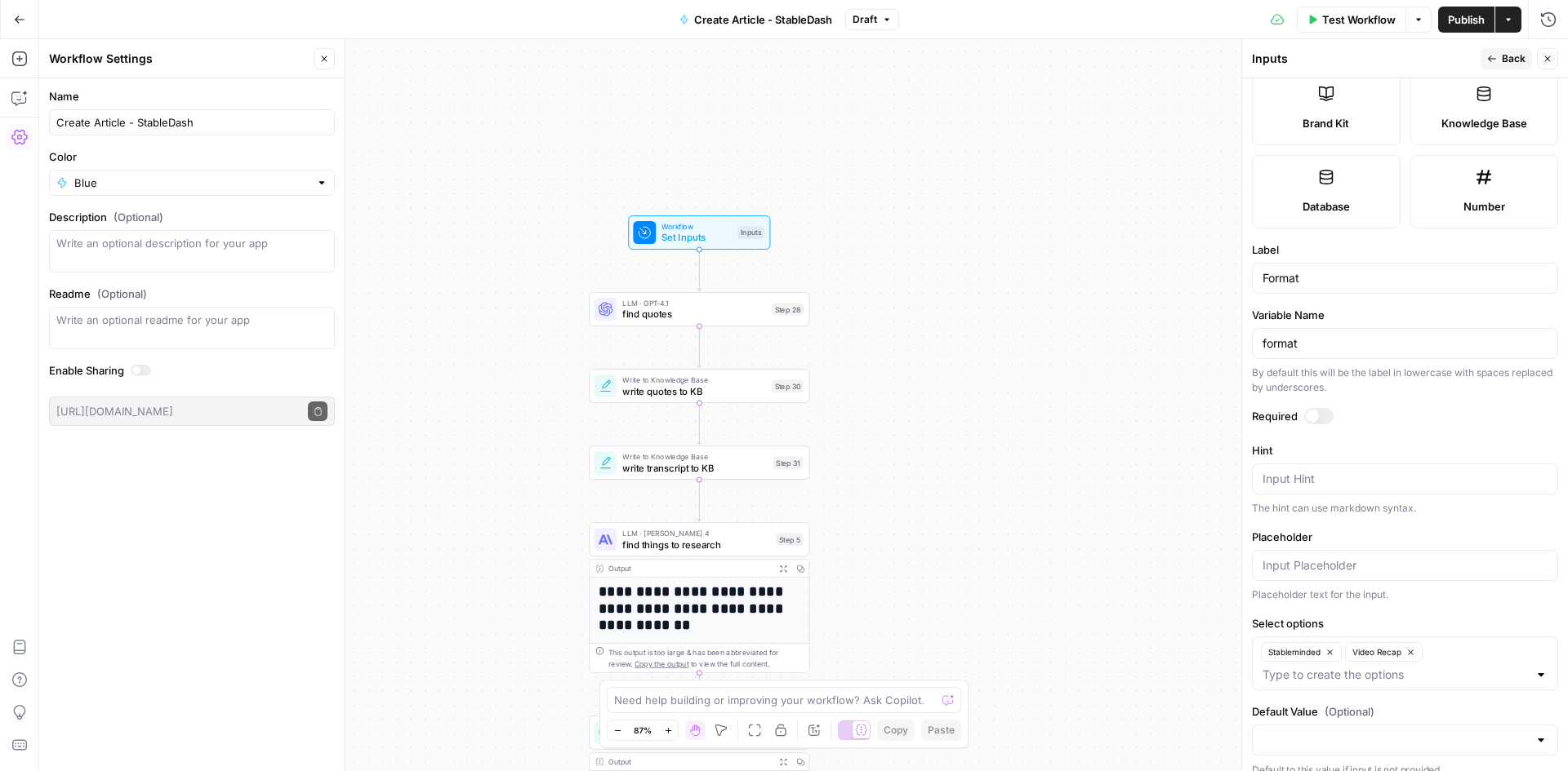
scroll to position [387, 0]
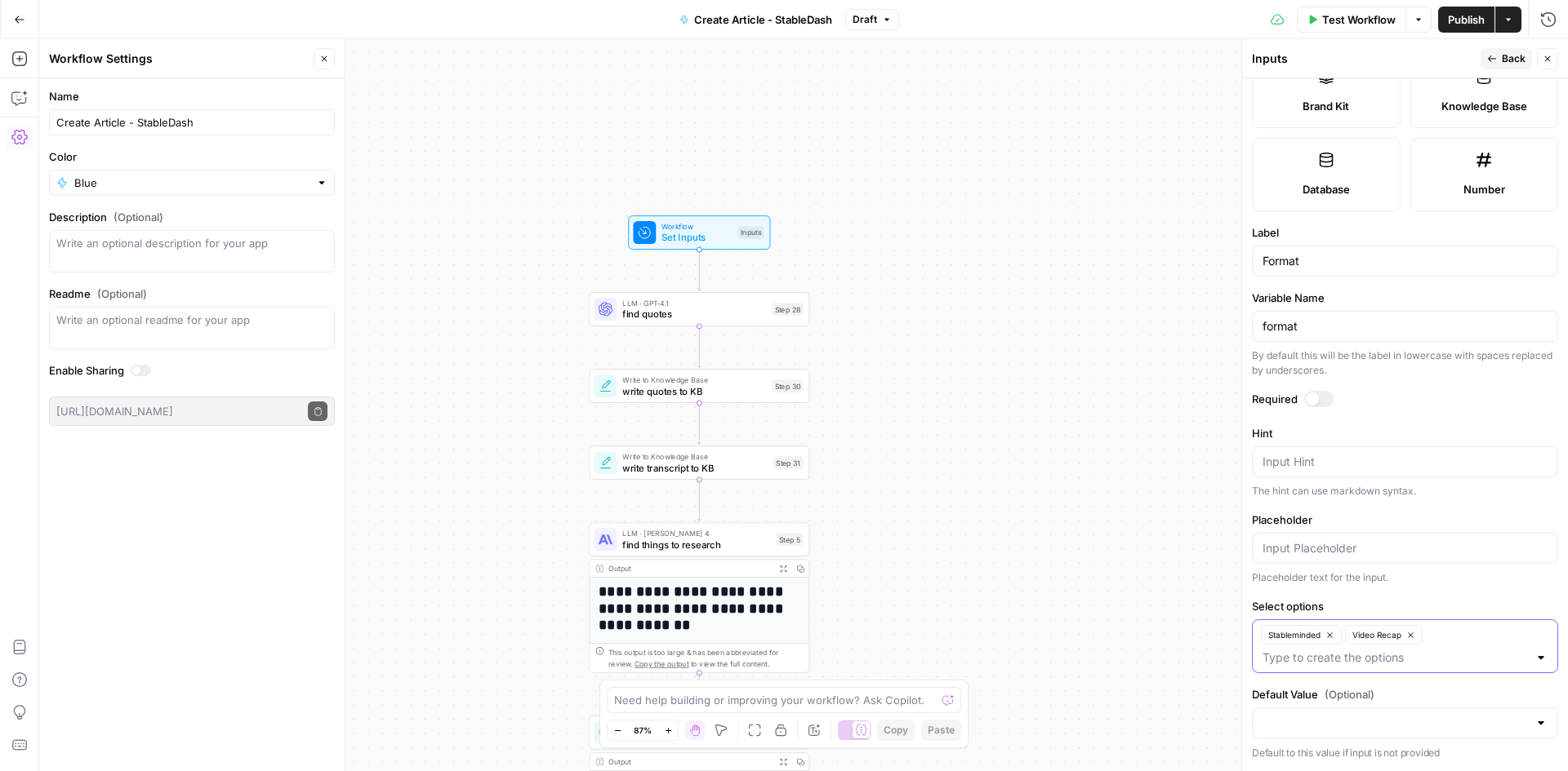
click at [1410, 634] on icon "button" at bounding box center [1411, 636] width 9 height 9
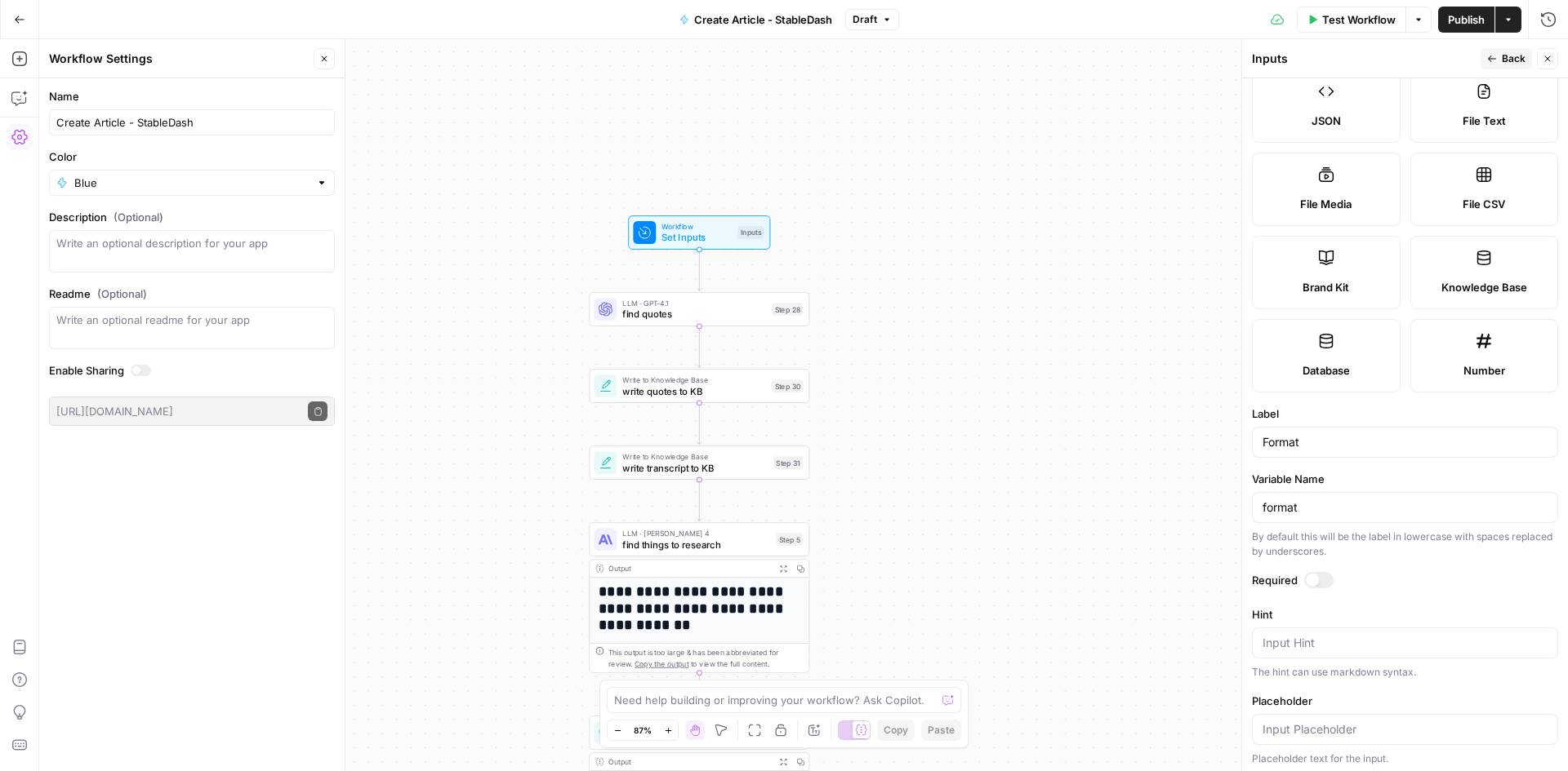
scroll to position [0, 0]
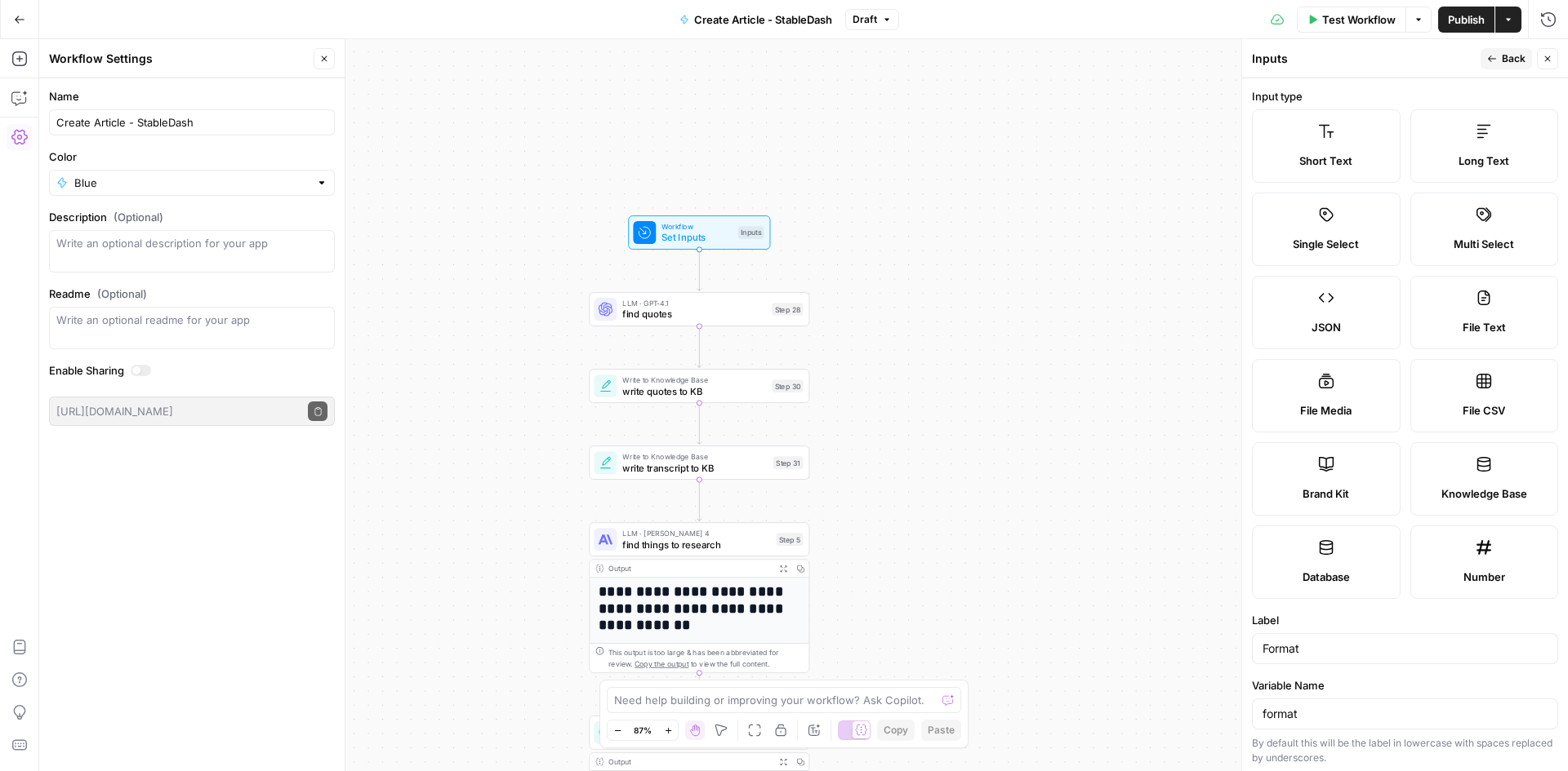
click at [1486, 66] on button "Back" at bounding box center [1506, 59] width 51 height 21
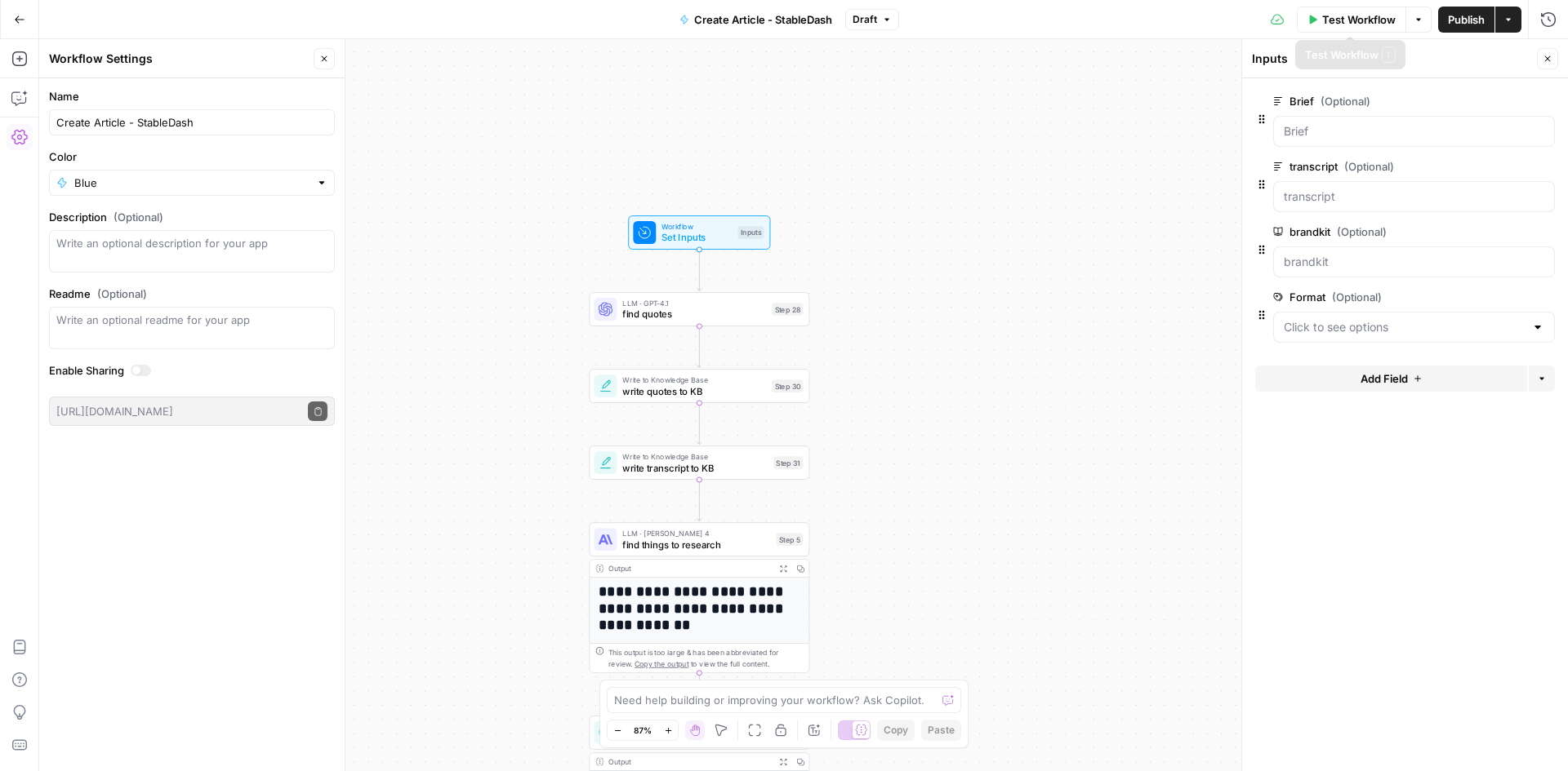
click at [1360, 23] on span "Test Workflow" at bounding box center [1358, 20] width 74 height 17
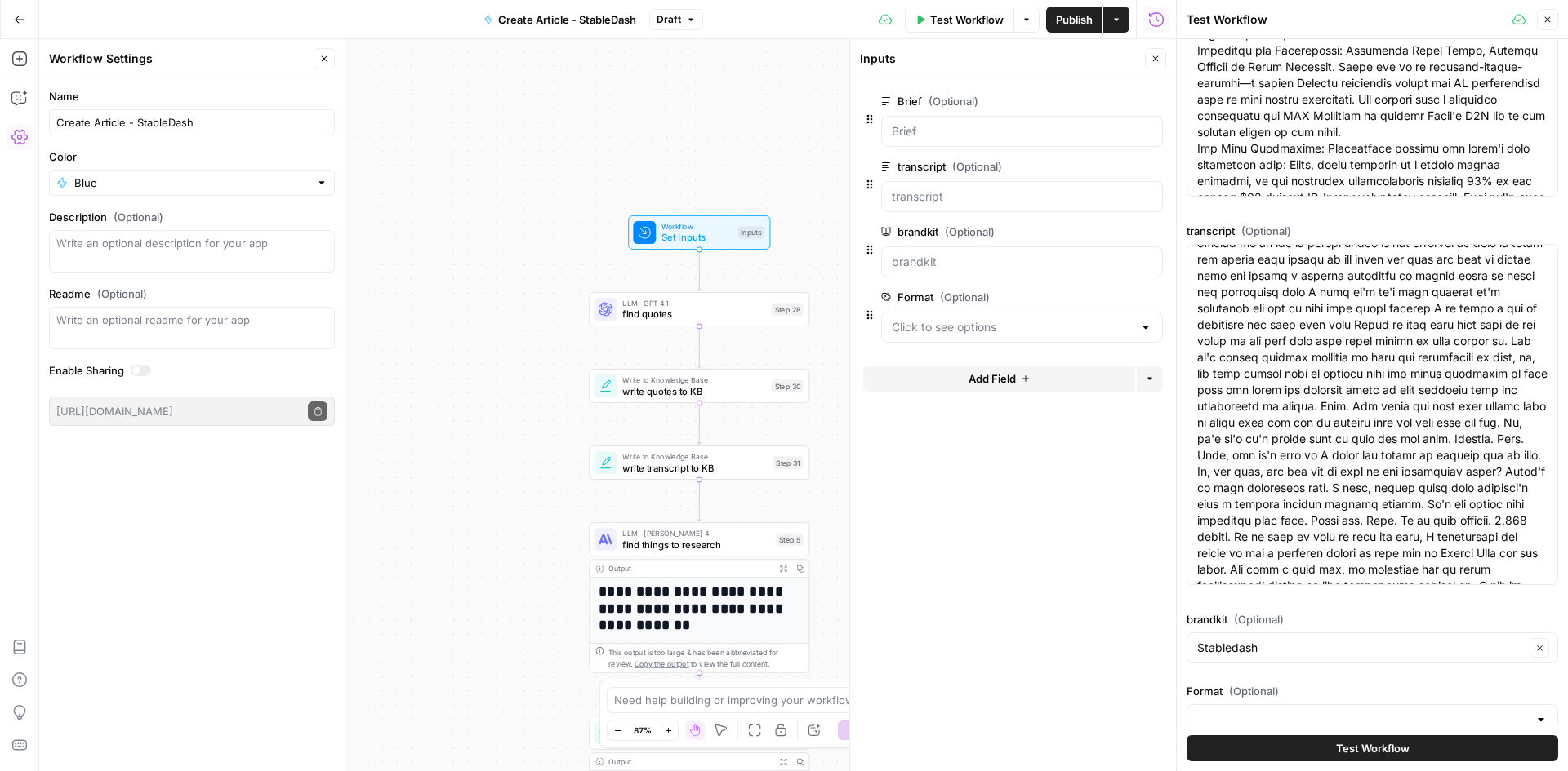
scroll to position [241, 0]
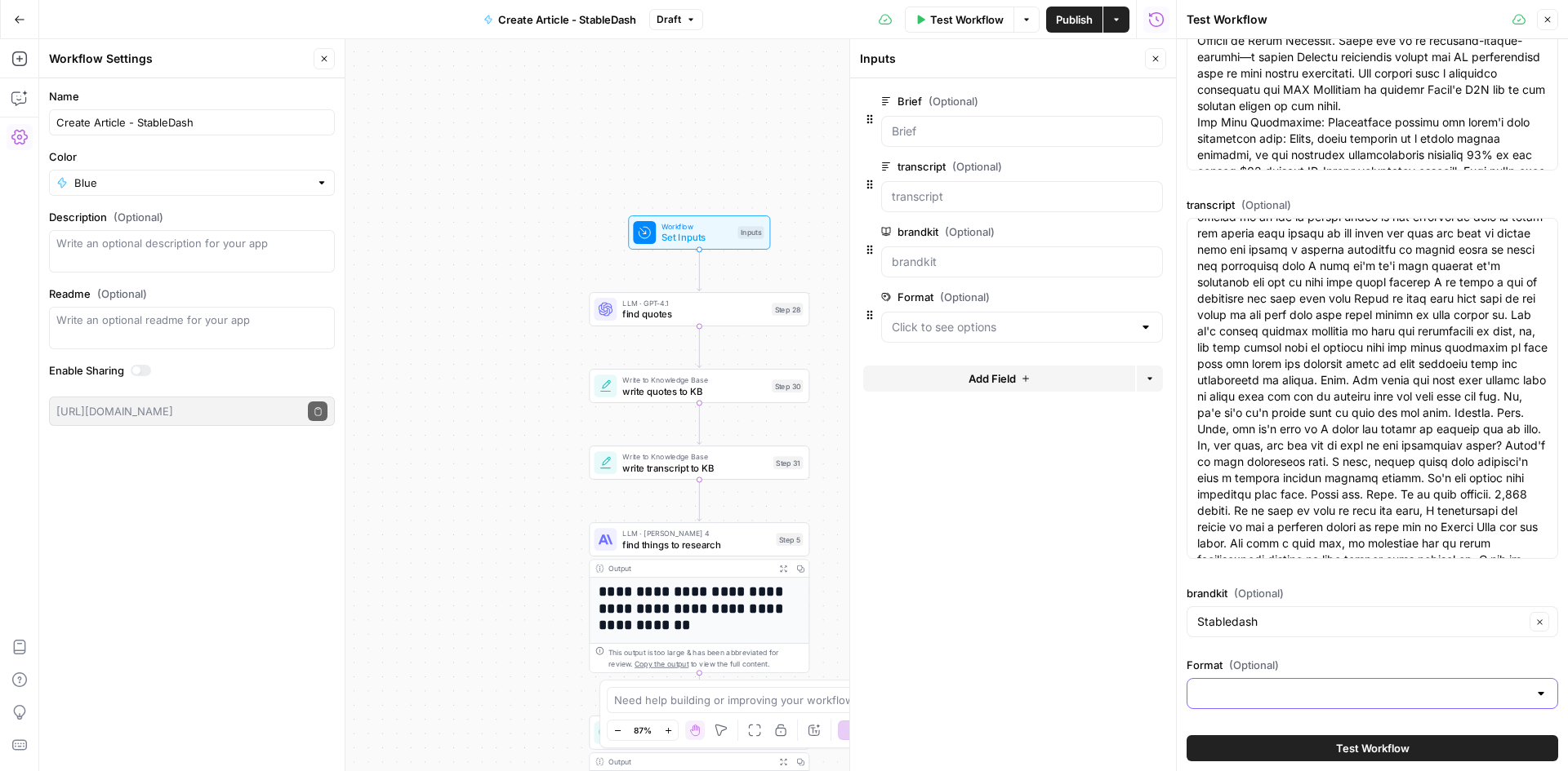
click at [1288, 692] on input "Format (Optional)" at bounding box center [1362, 694] width 331 height 17
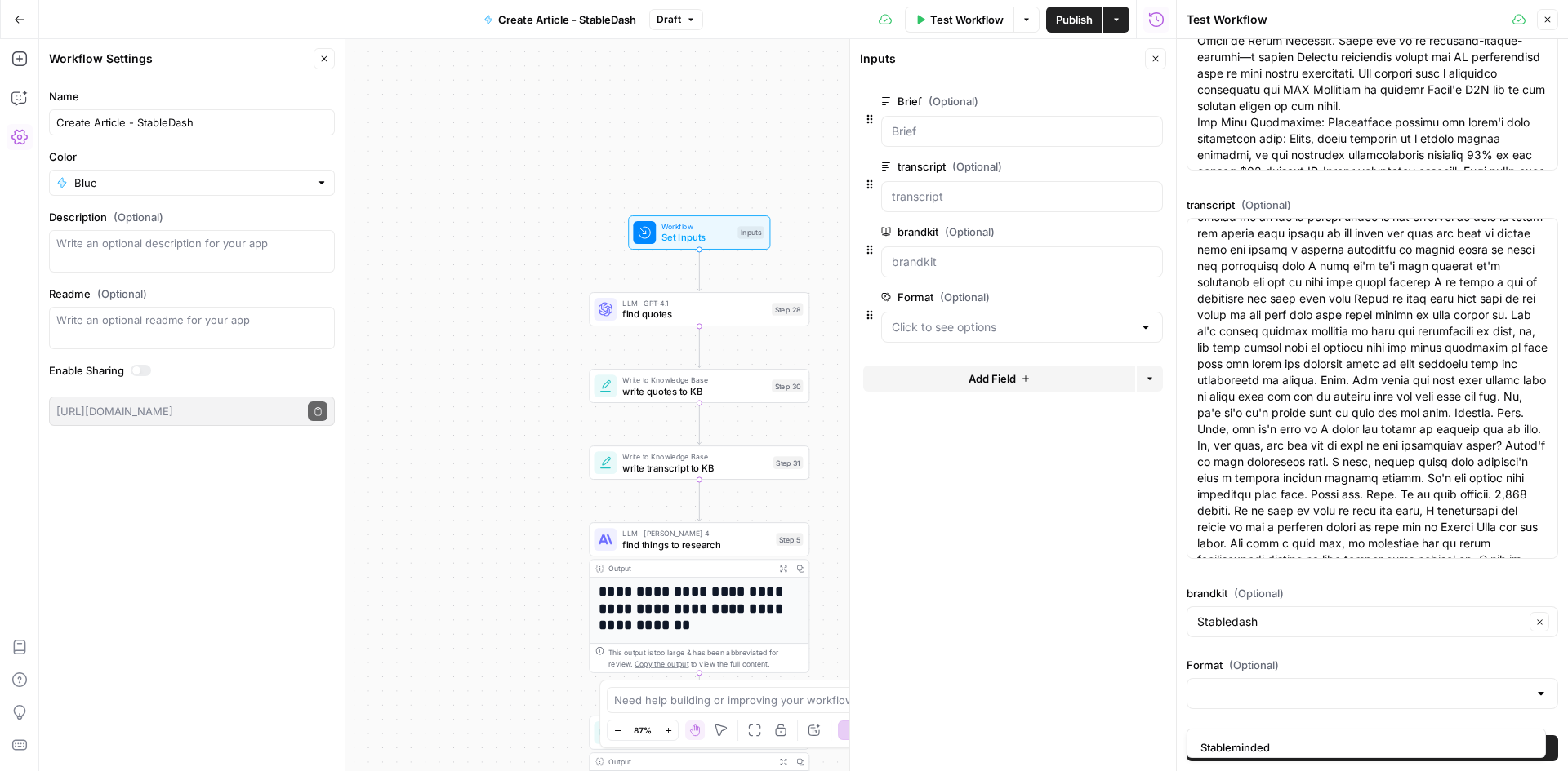
scroll to position [159, 0]
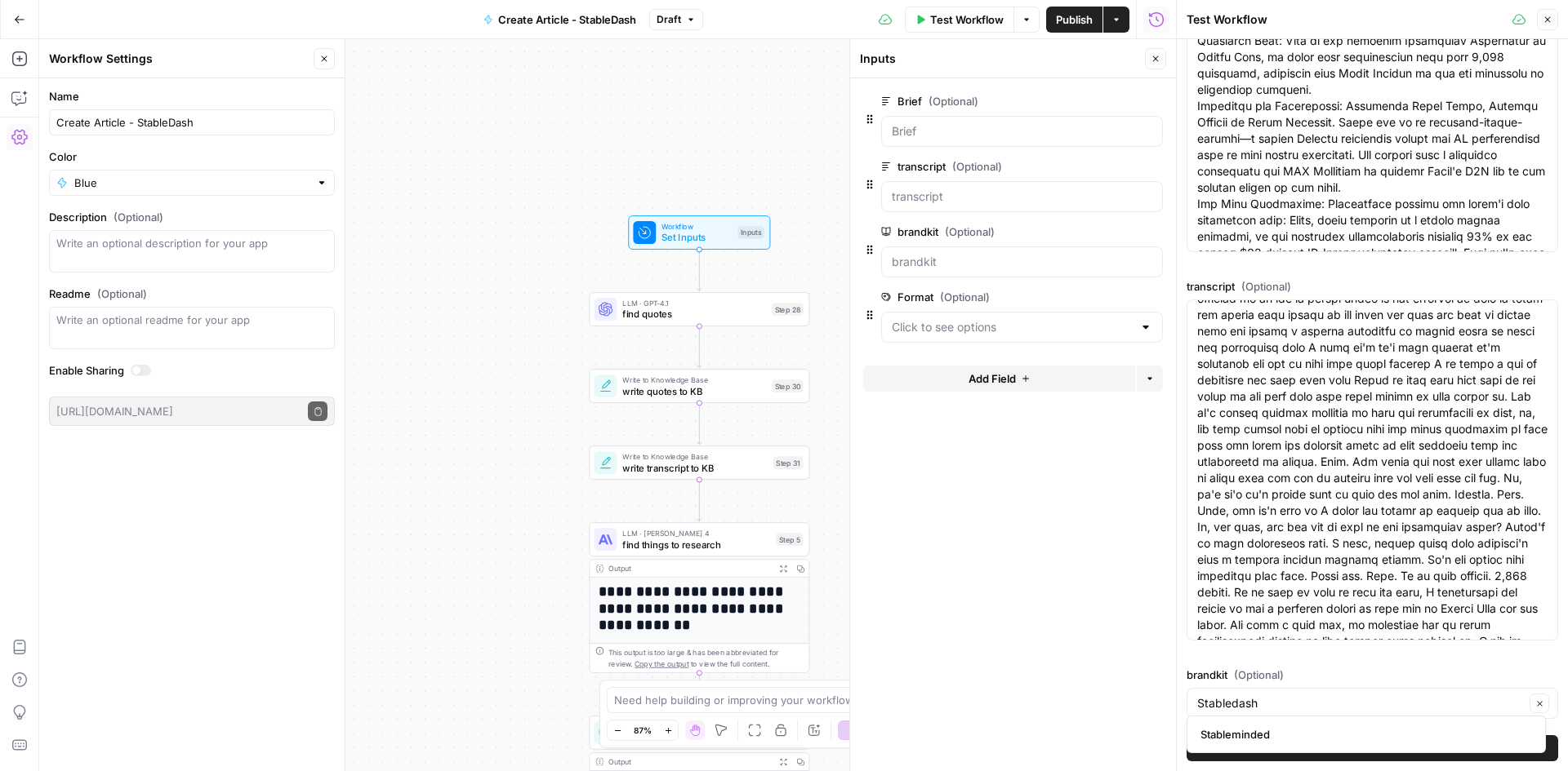
click at [1548, 13] on button "Close" at bounding box center [1548, 20] width 21 height 21
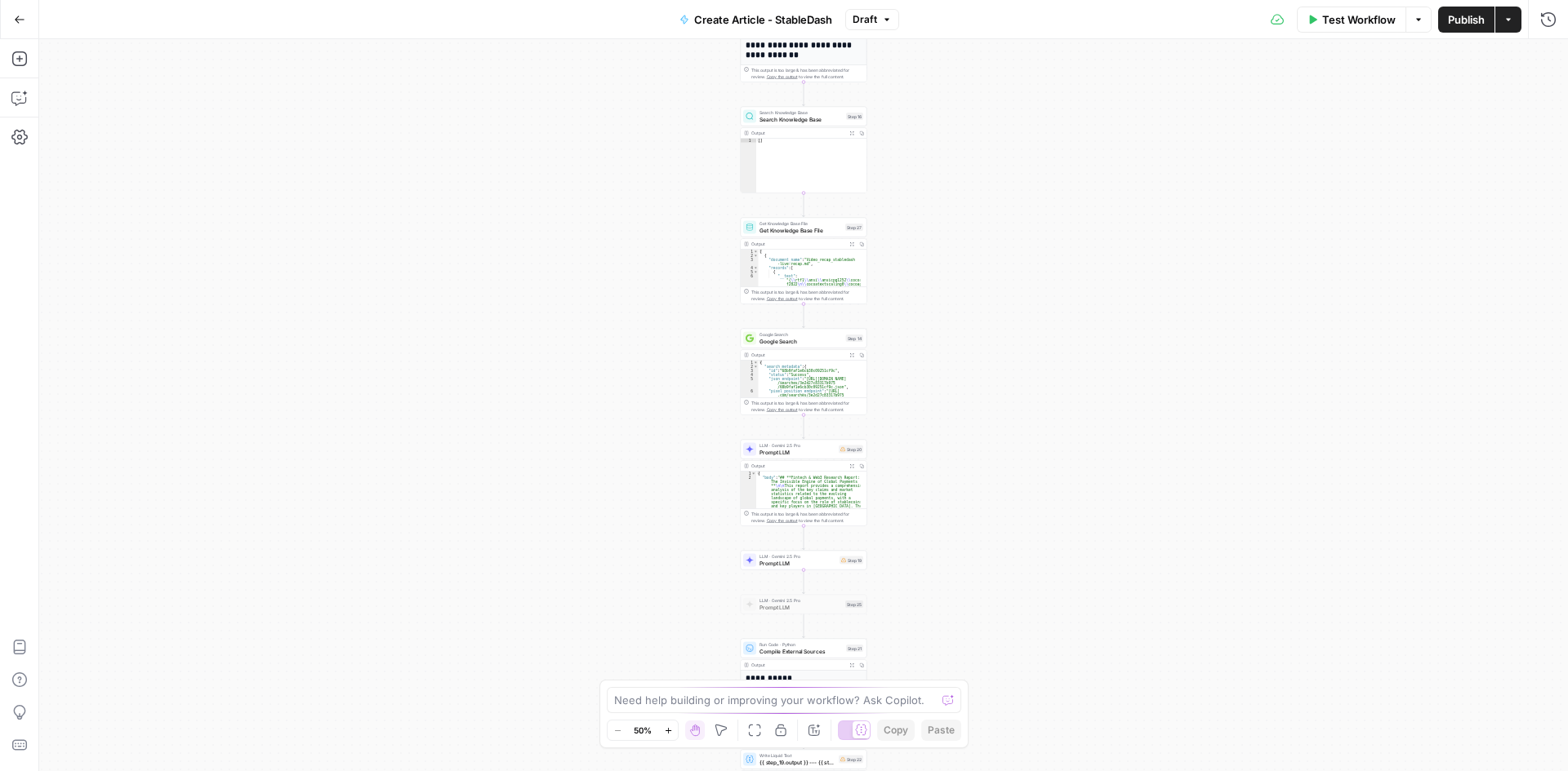
click at [1077, 242] on div "**********" at bounding box center [803, 405] width 1529 height 732
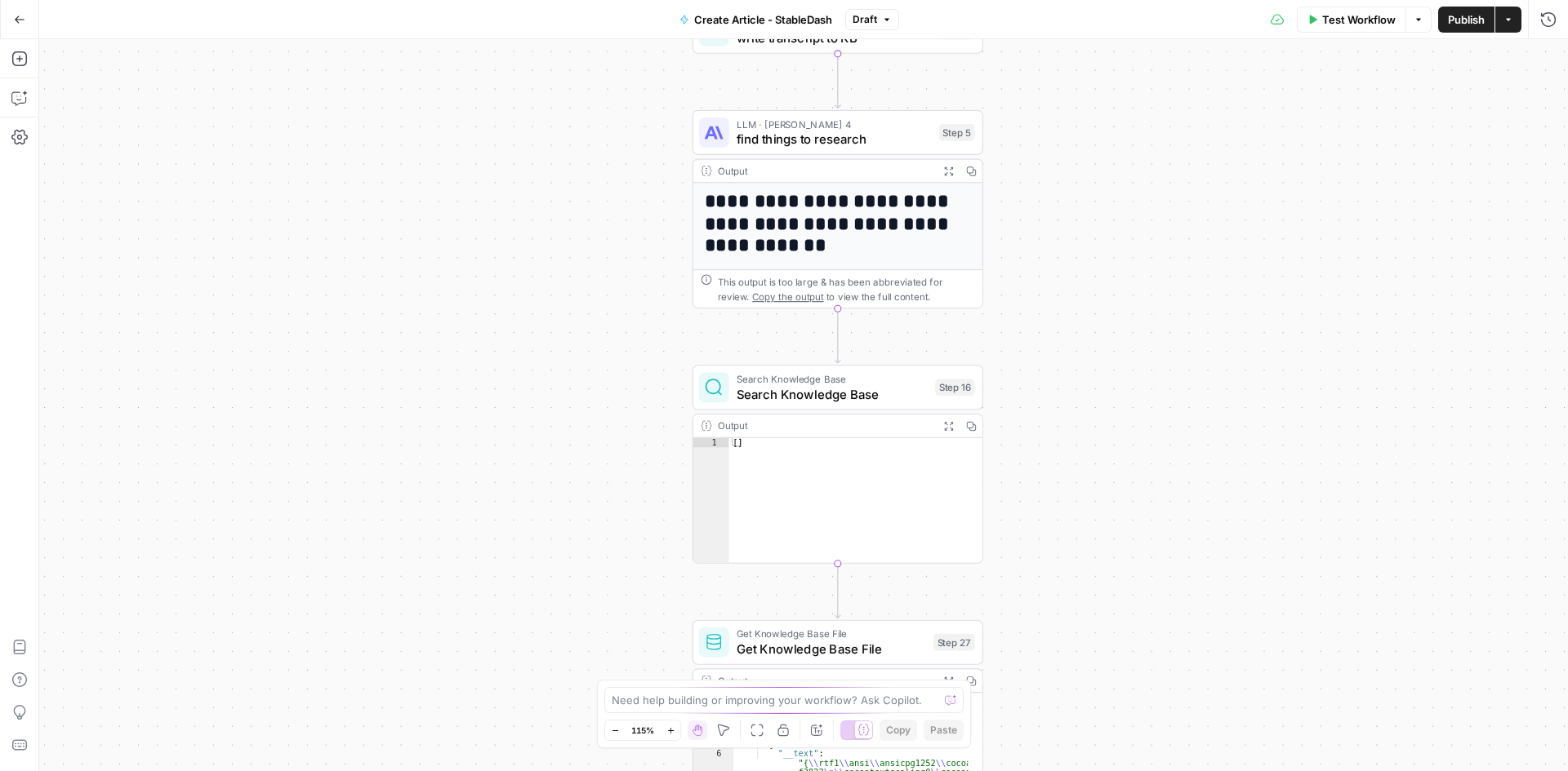
drag, startPoint x: 635, startPoint y: 365, endPoint x: 559, endPoint y: 560, distance: 209.3
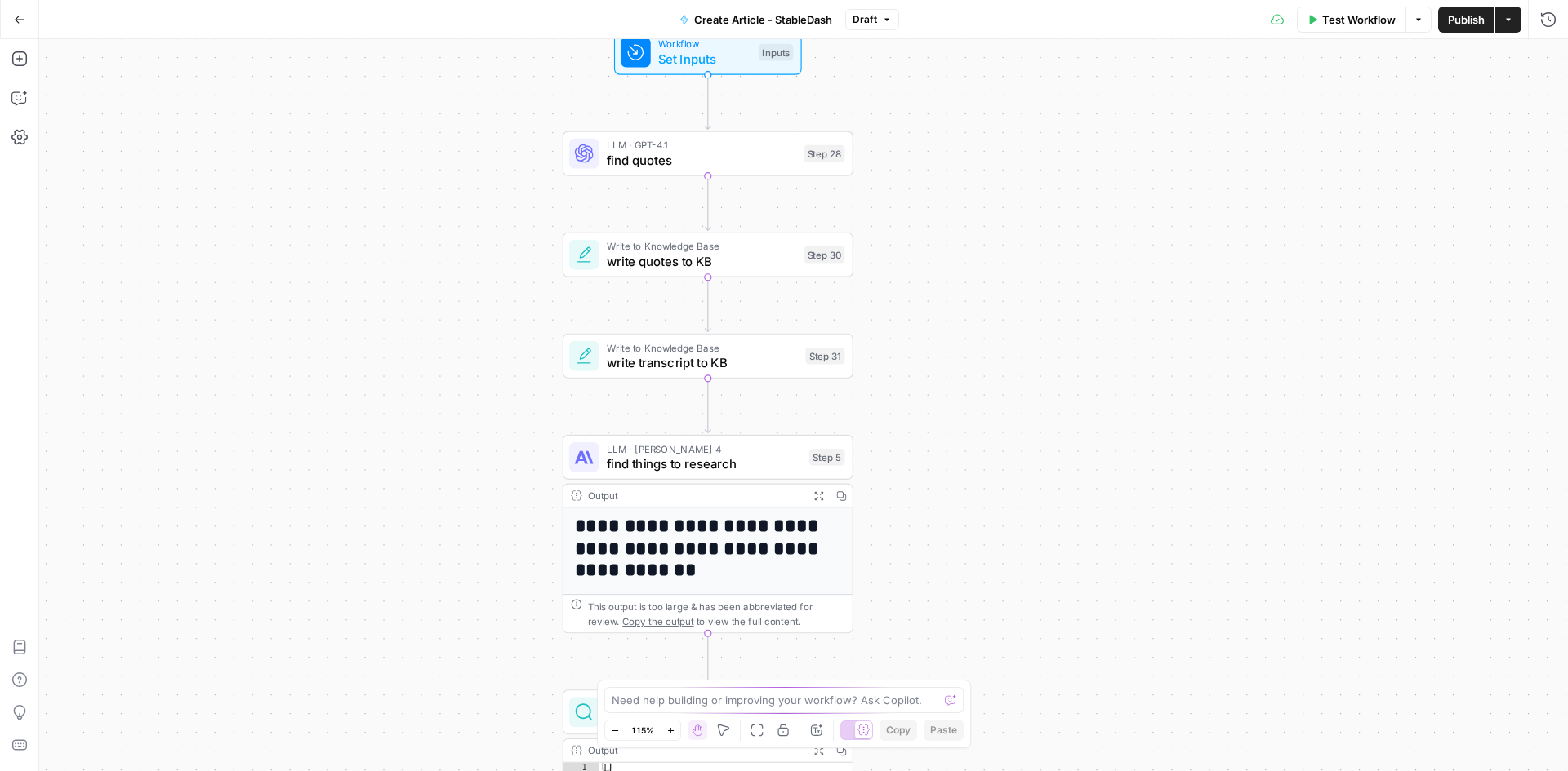
drag, startPoint x: 578, startPoint y: 285, endPoint x: 422, endPoint y: 631, distance: 379.5
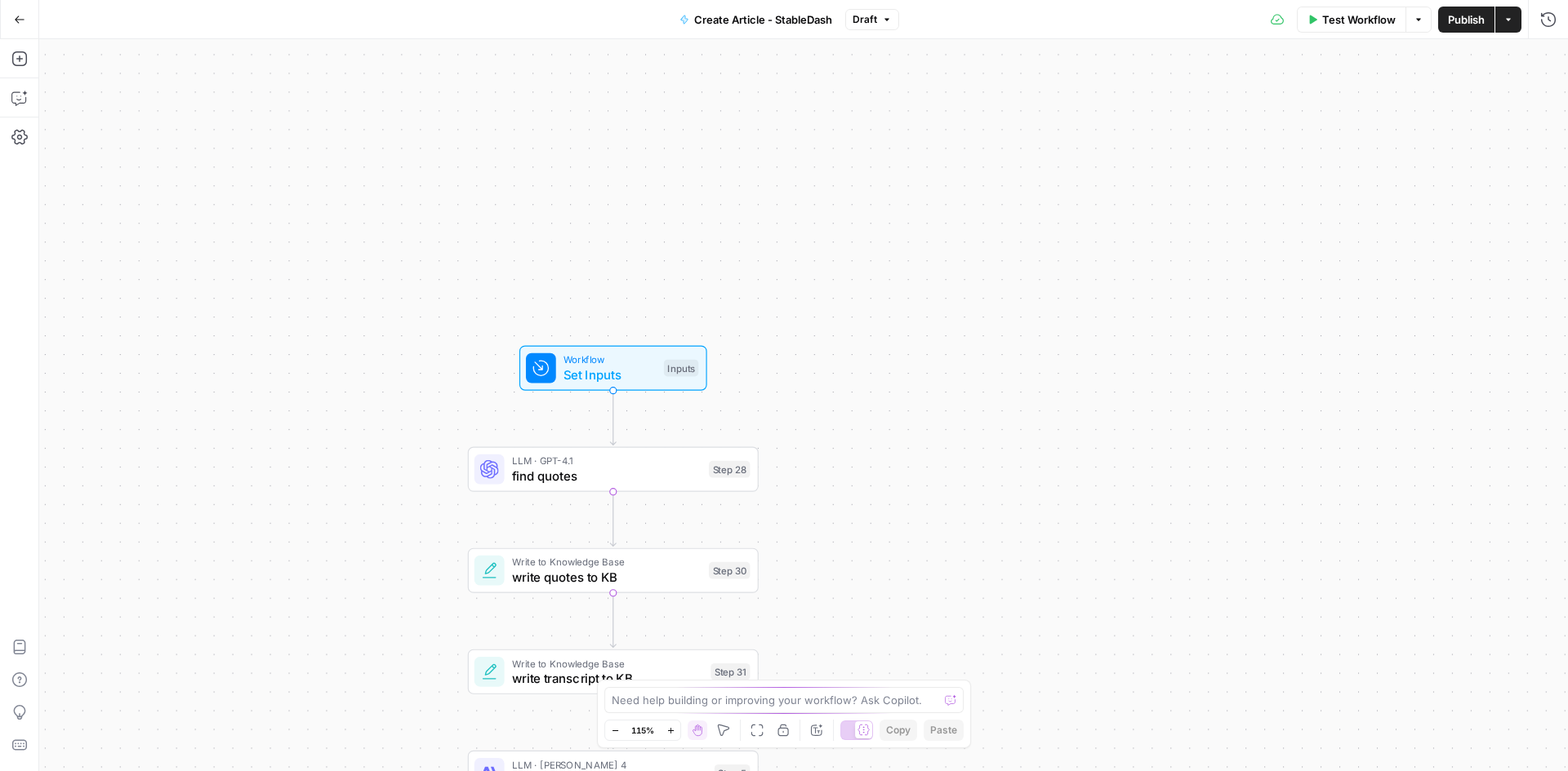
drag, startPoint x: 429, startPoint y: 366, endPoint x: 421, endPoint y: 453, distance: 87.4
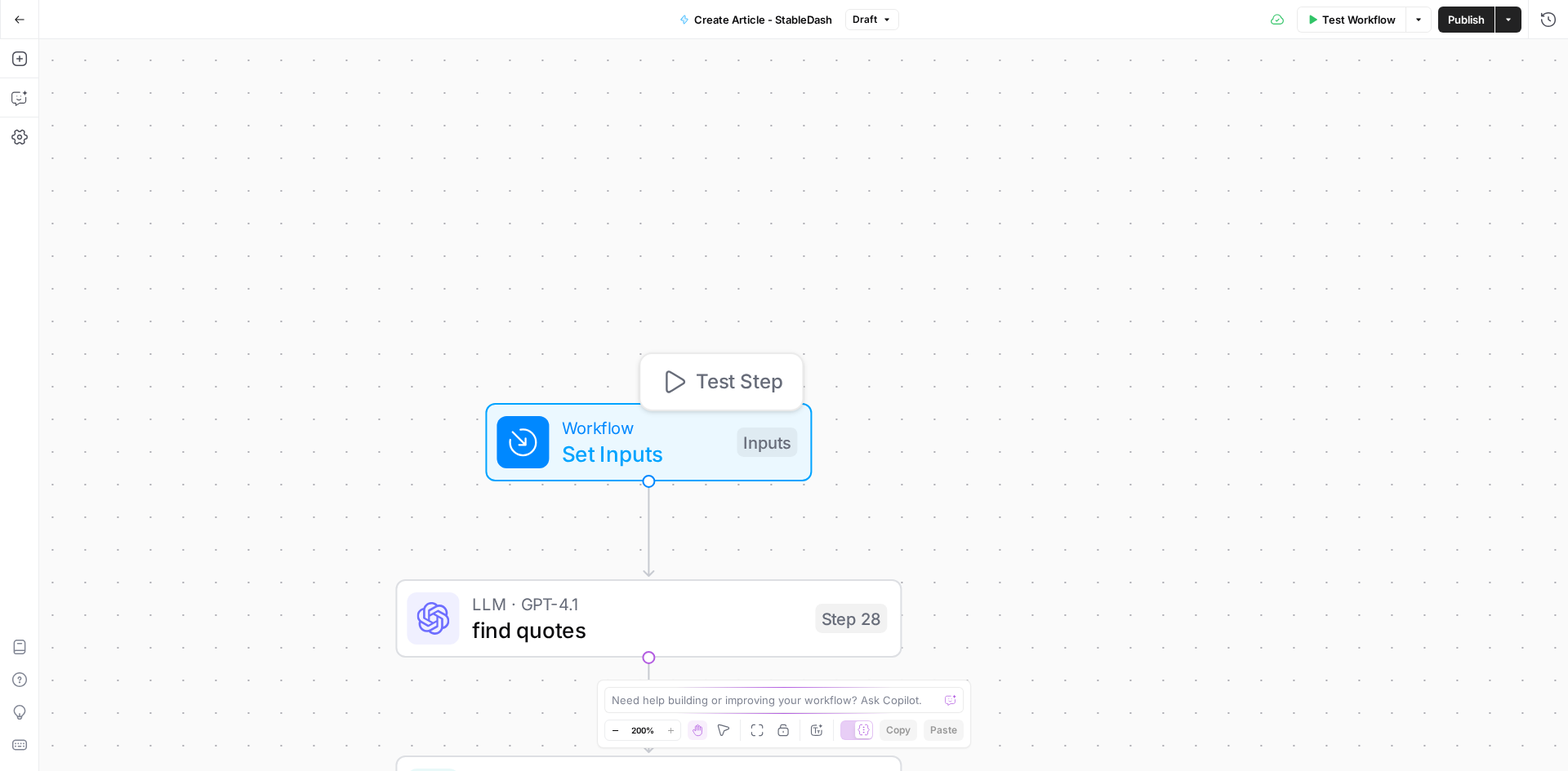
click at [648, 427] on span "Workflow" at bounding box center [643, 427] width 162 height 26
click at [1543, 332] on div at bounding box center [1538, 328] width 13 height 17
click at [1534, 331] on div at bounding box center [1538, 328] width 13 height 17
click at [1541, 270] on div at bounding box center [1414, 262] width 281 height 31
click at [1541, 333] on div at bounding box center [1538, 328] width 13 height 17
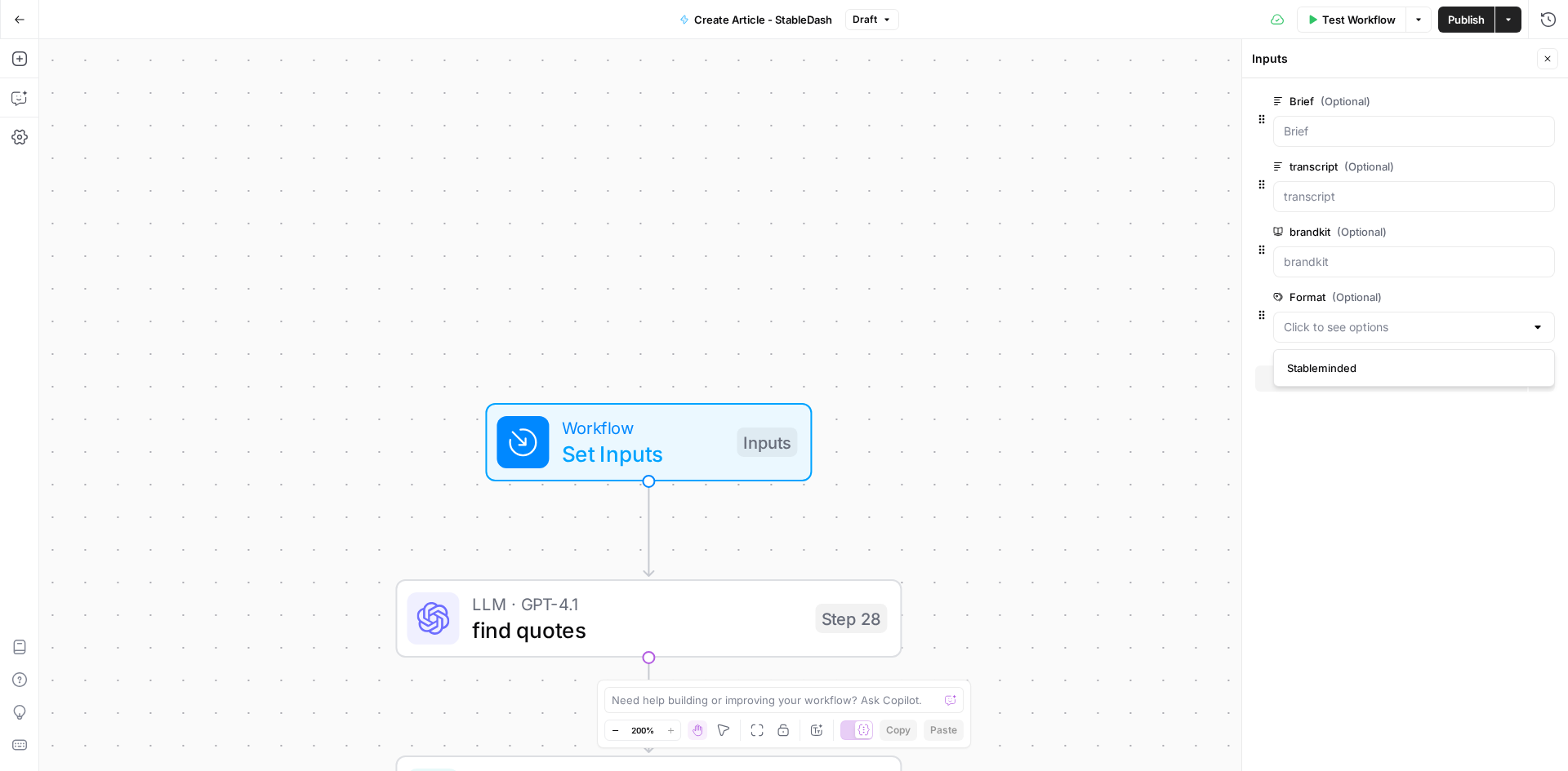
click at [1543, 333] on div at bounding box center [1538, 328] width 13 height 17
click at [1521, 300] on icon "button" at bounding box center [1521, 298] width 9 height 9
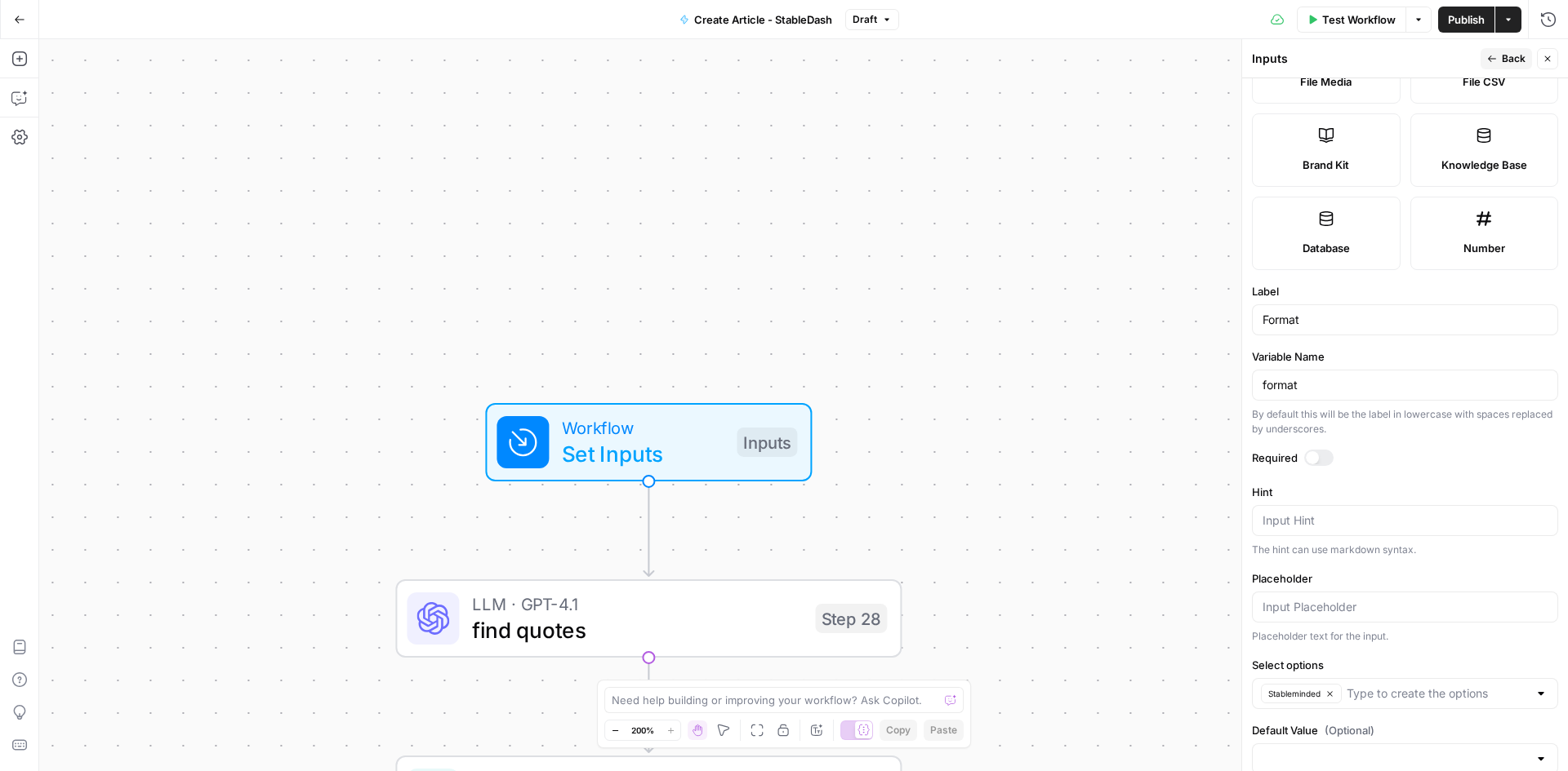
scroll to position [365, 0]
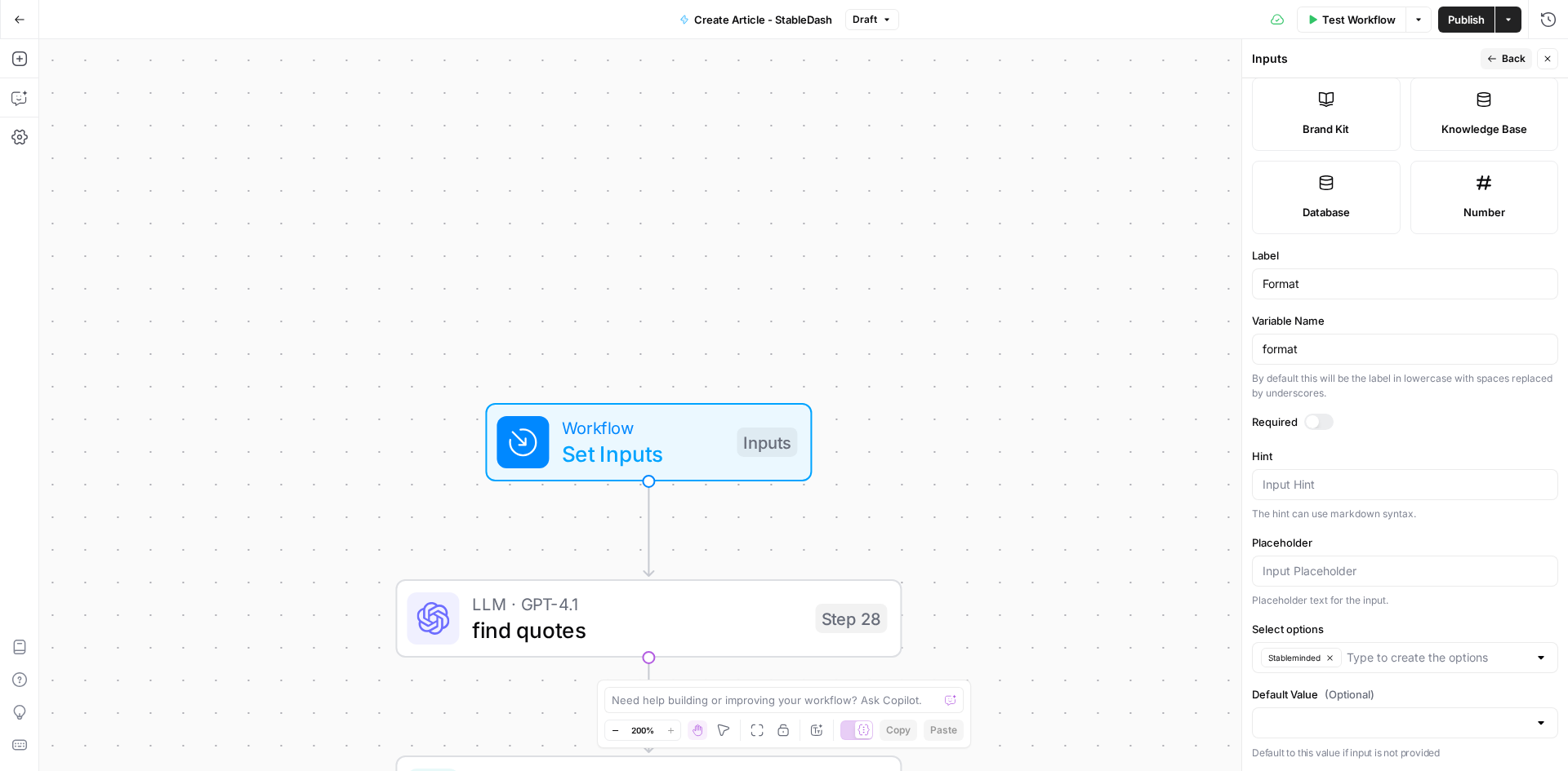
click at [1319, 423] on div at bounding box center [1319, 422] width 30 height 17
click at [1319, 423] on div at bounding box center [1326, 422] width 13 height 13
click at [1319, 423] on div at bounding box center [1319, 422] width 30 height 17
click at [1319, 423] on div at bounding box center [1326, 422] width 13 height 13
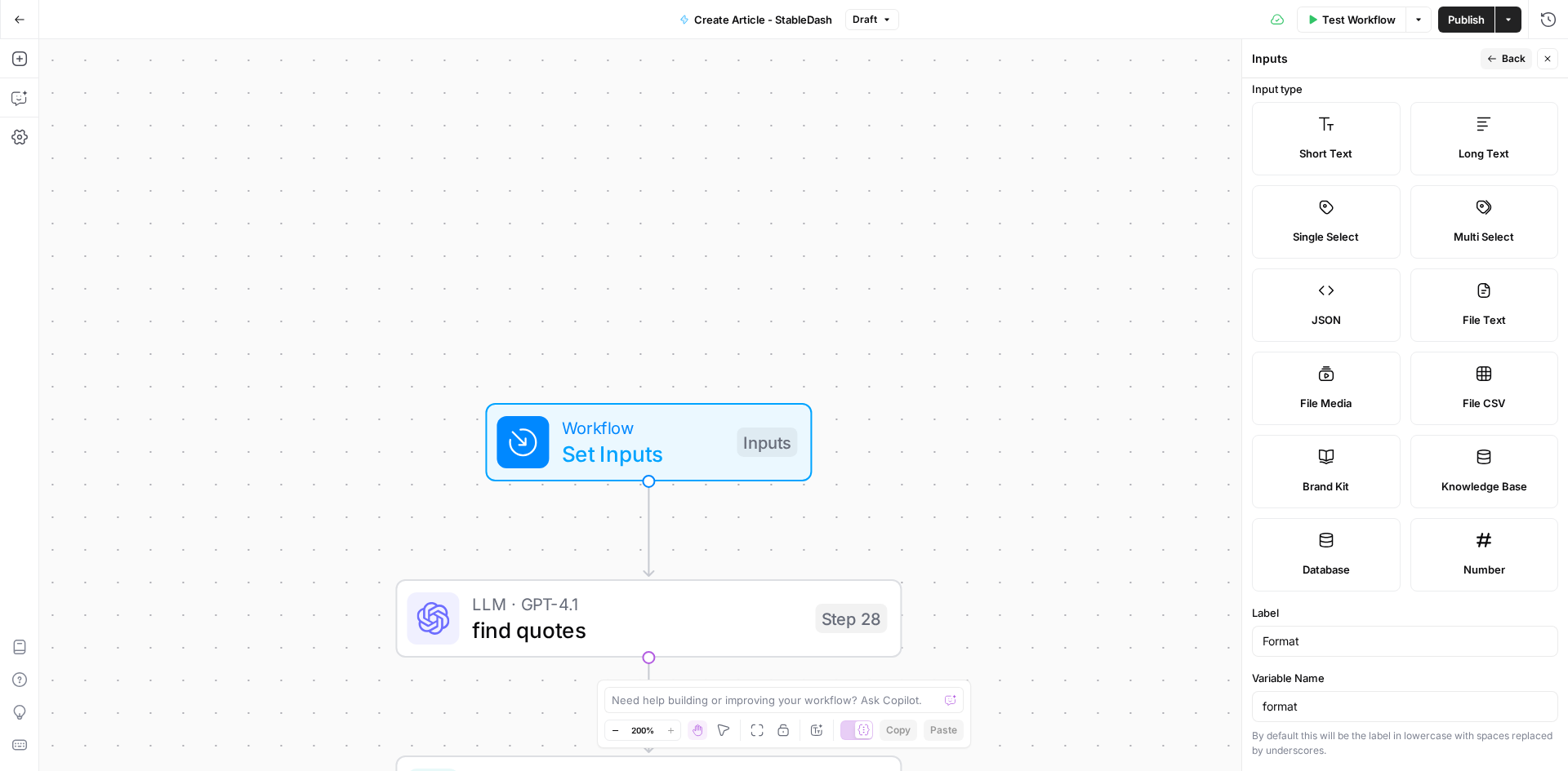
scroll to position [0, 0]
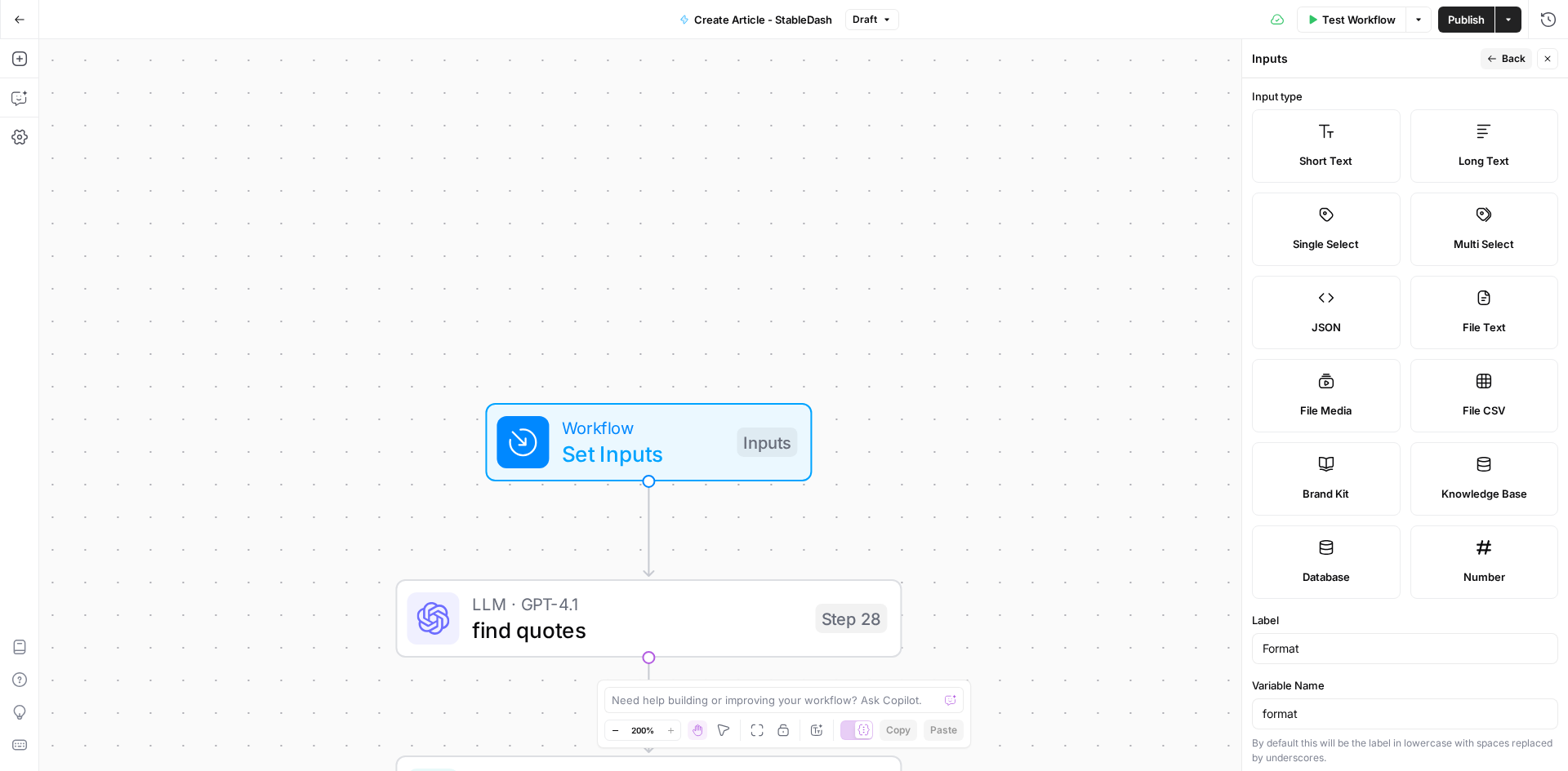
click at [1493, 142] on label "Long Text" at bounding box center [1485, 145] width 149 height 74
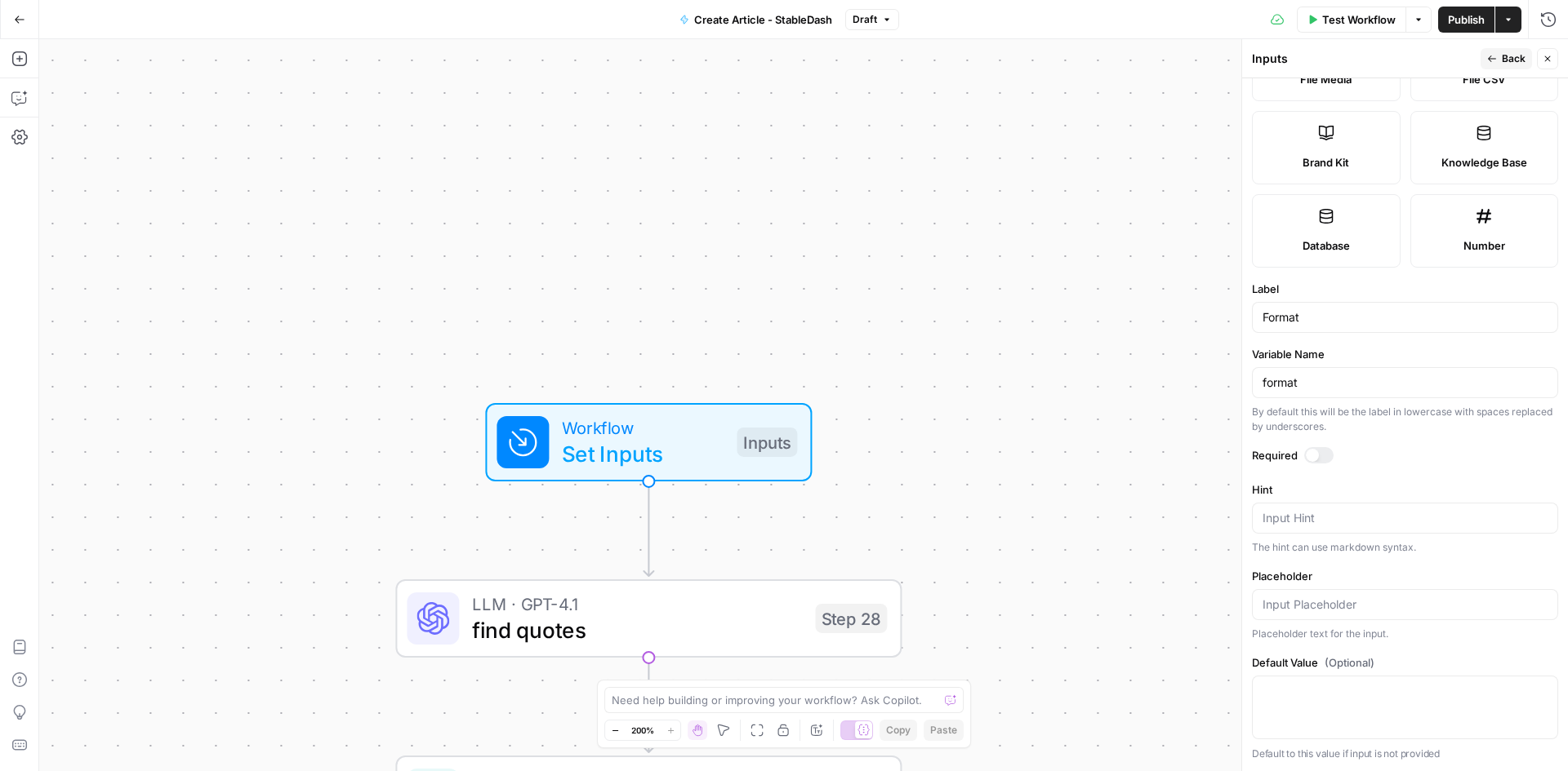
scroll to position [332, 0]
click at [1332, 602] on input "Placeholder" at bounding box center [1405, 604] width 285 height 17
click at [1345, 576] on label "Placeholder" at bounding box center [1405, 575] width 307 height 17
click at [1345, 596] on input "Placeholder" at bounding box center [1405, 604] width 285 height 17
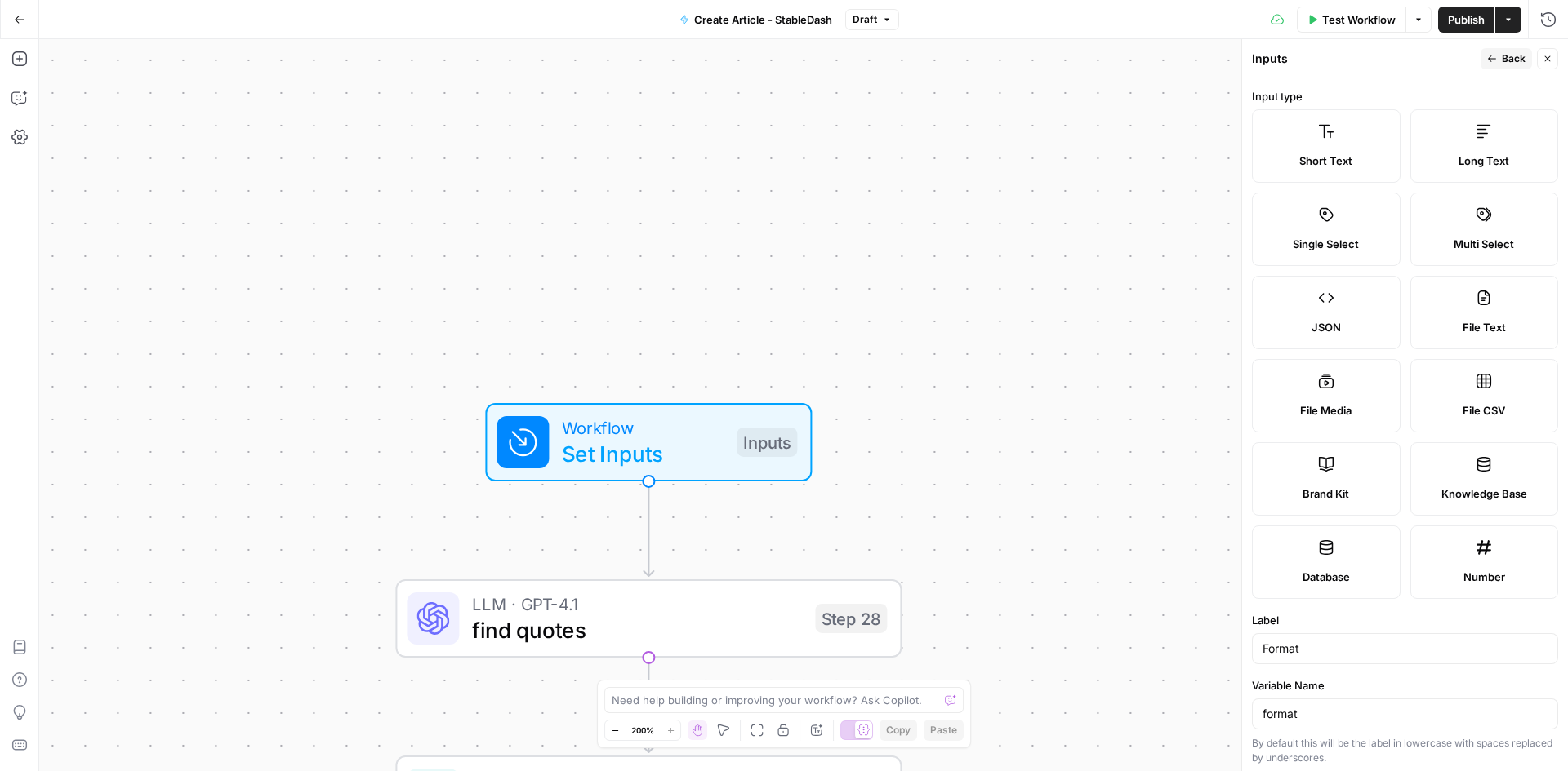
click at [1347, 157] on span "Short Text" at bounding box center [1326, 161] width 53 height 17
click at [1509, 56] on span "Back" at bounding box center [1513, 59] width 23 height 15
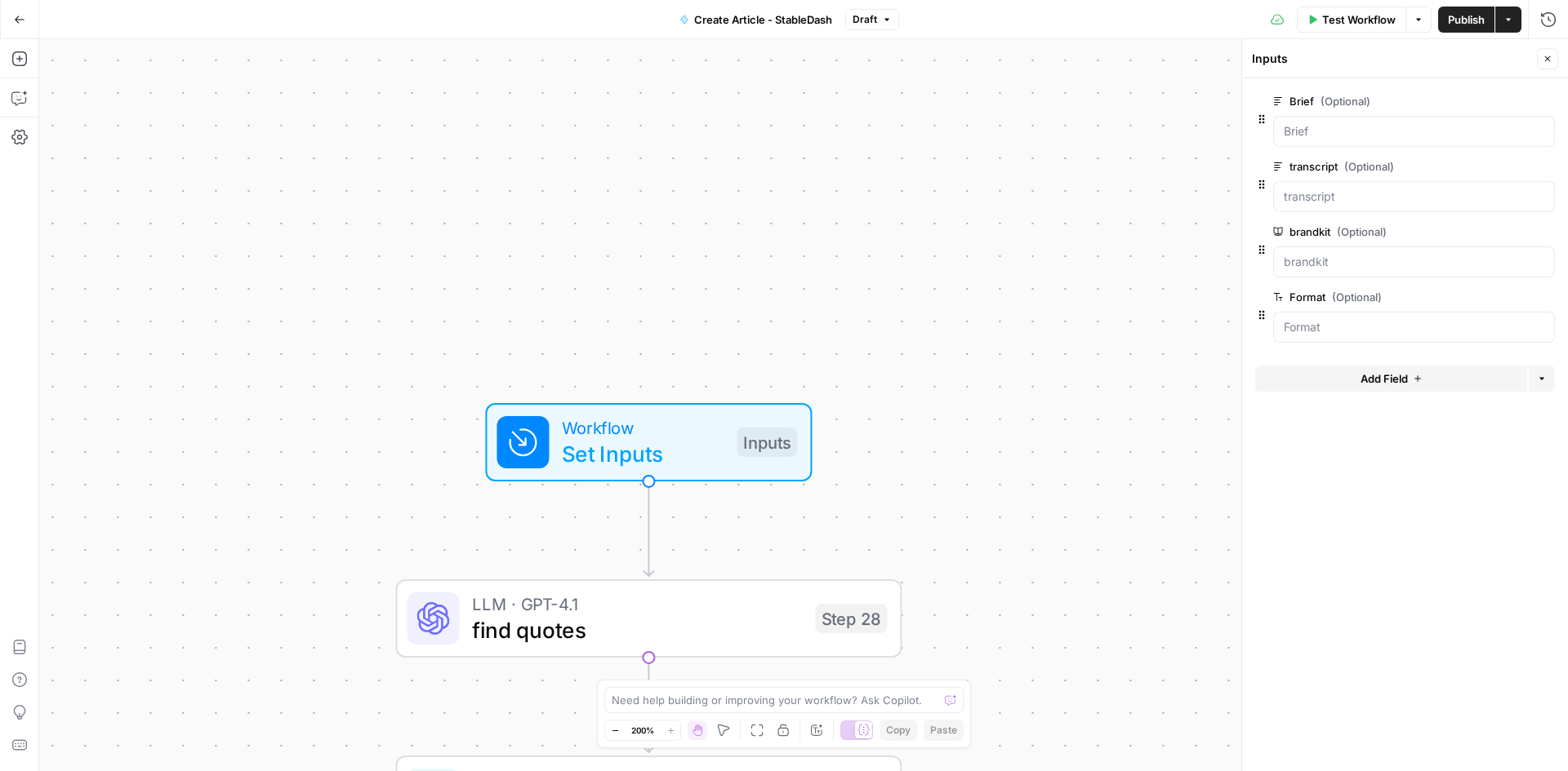
click at [1512, 295] on button "edit field" at bounding box center [1500, 297] width 62 height 20
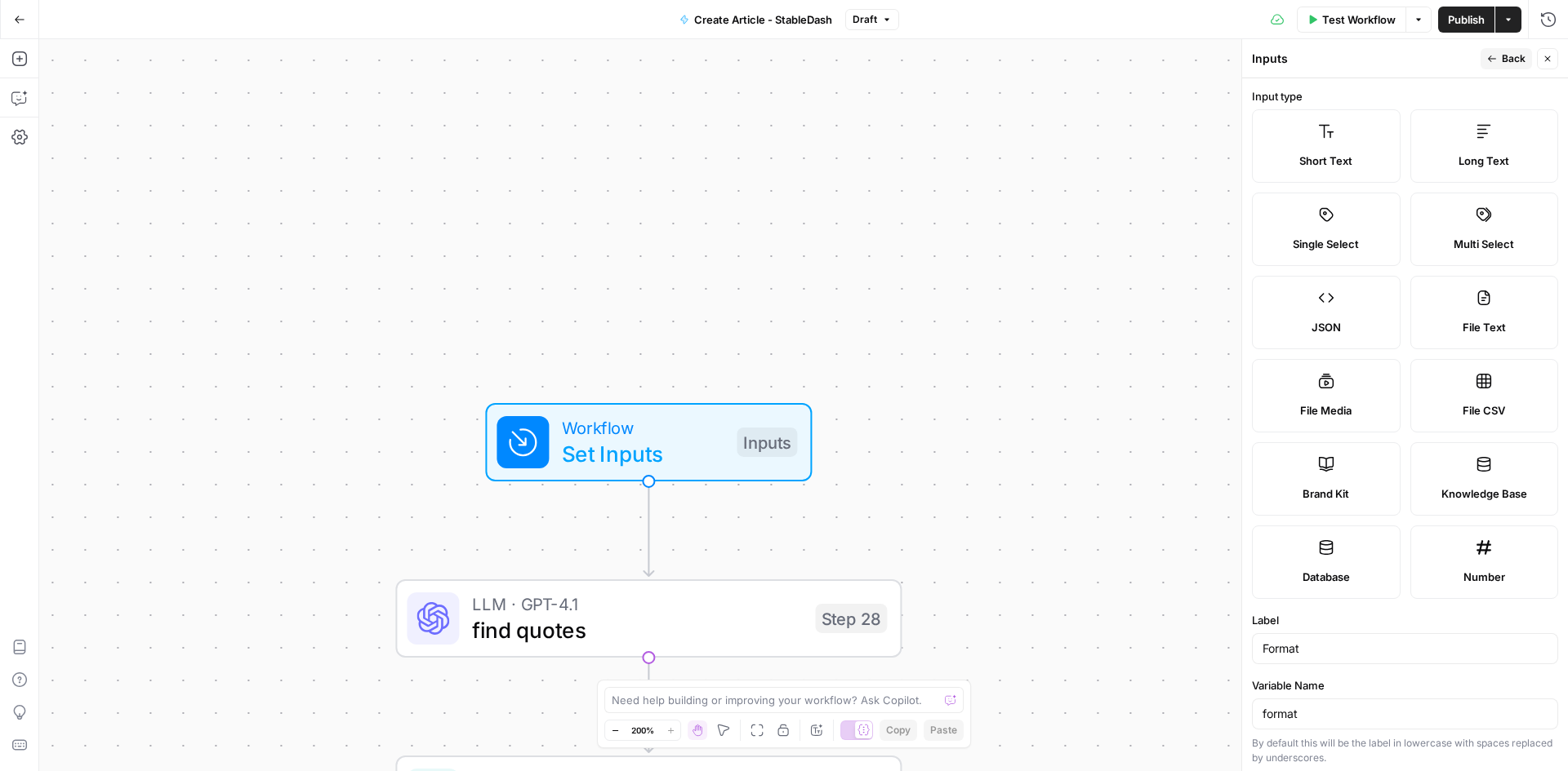
click at [1506, 149] on label "Long Text" at bounding box center [1485, 145] width 149 height 74
click at [1511, 55] on span "Back" at bounding box center [1513, 59] width 23 height 15
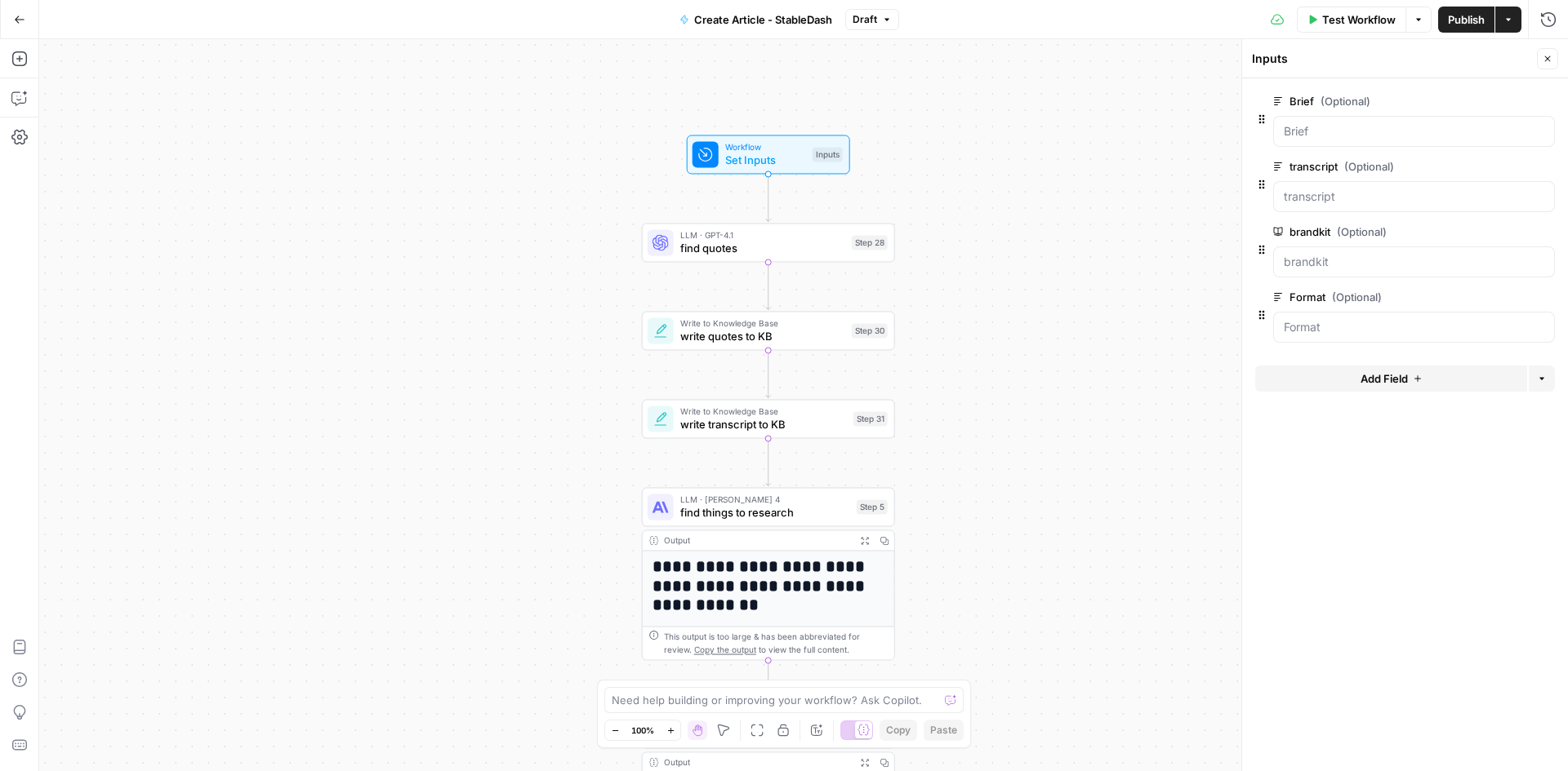
drag, startPoint x: 506, startPoint y: 404, endPoint x: 503, endPoint y: 277, distance: 127.0
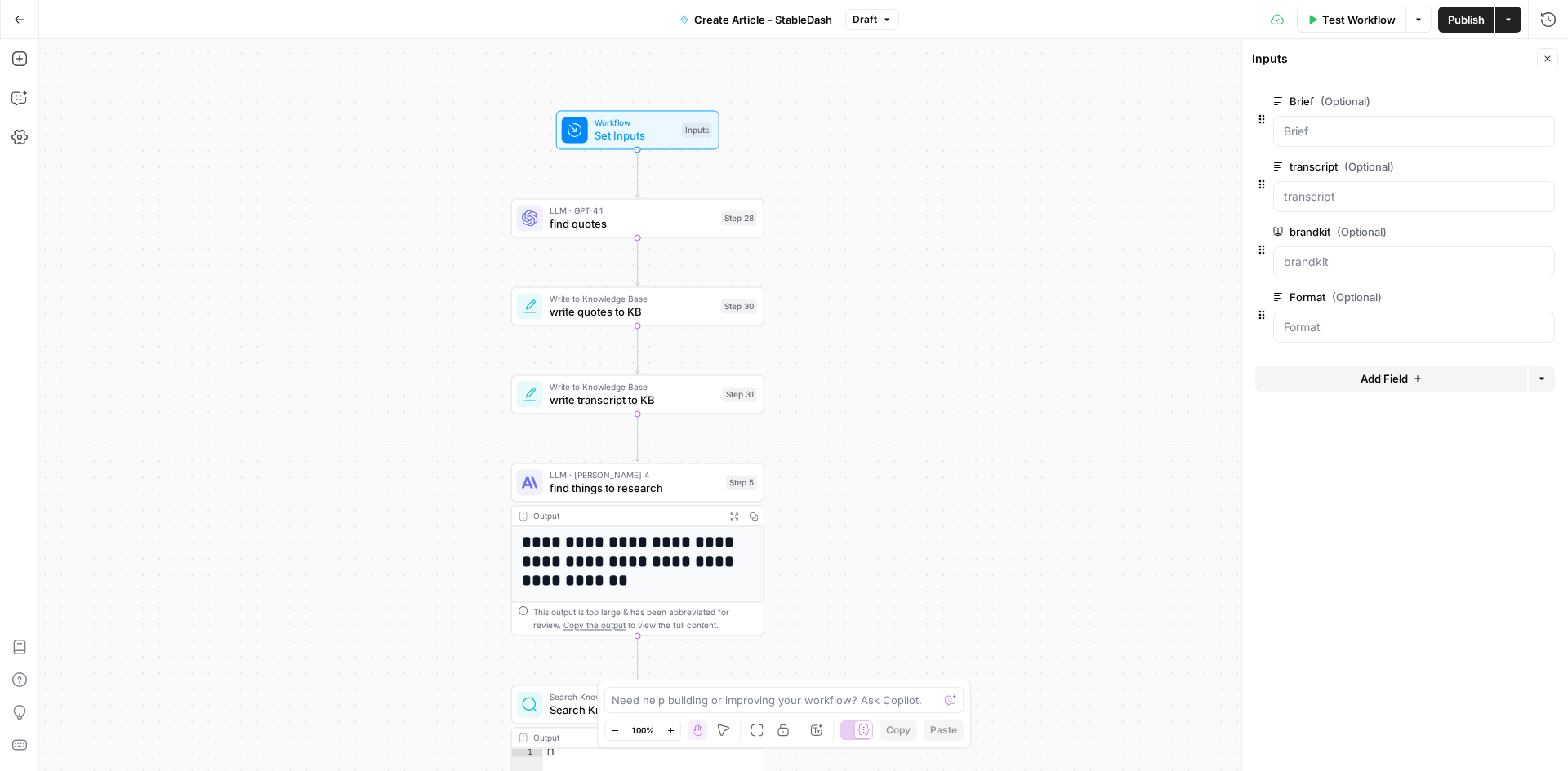
drag, startPoint x: 1046, startPoint y: 506, endPoint x: 883, endPoint y: 453, distance: 171.4
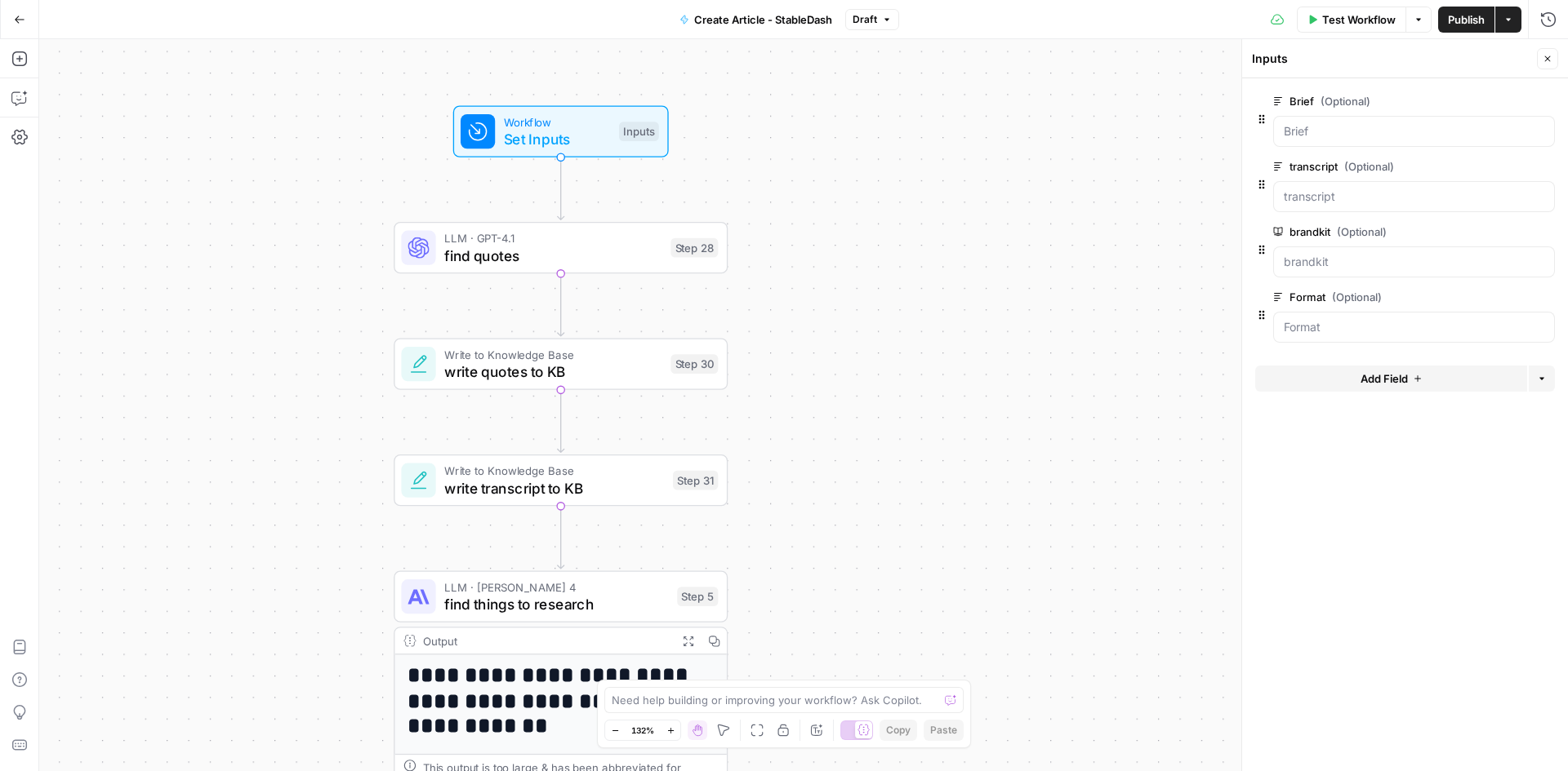
drag, startPoint x: 832, startPoint y: 390, endPoint x: 818, endPoint y: 500, distance: 110.9
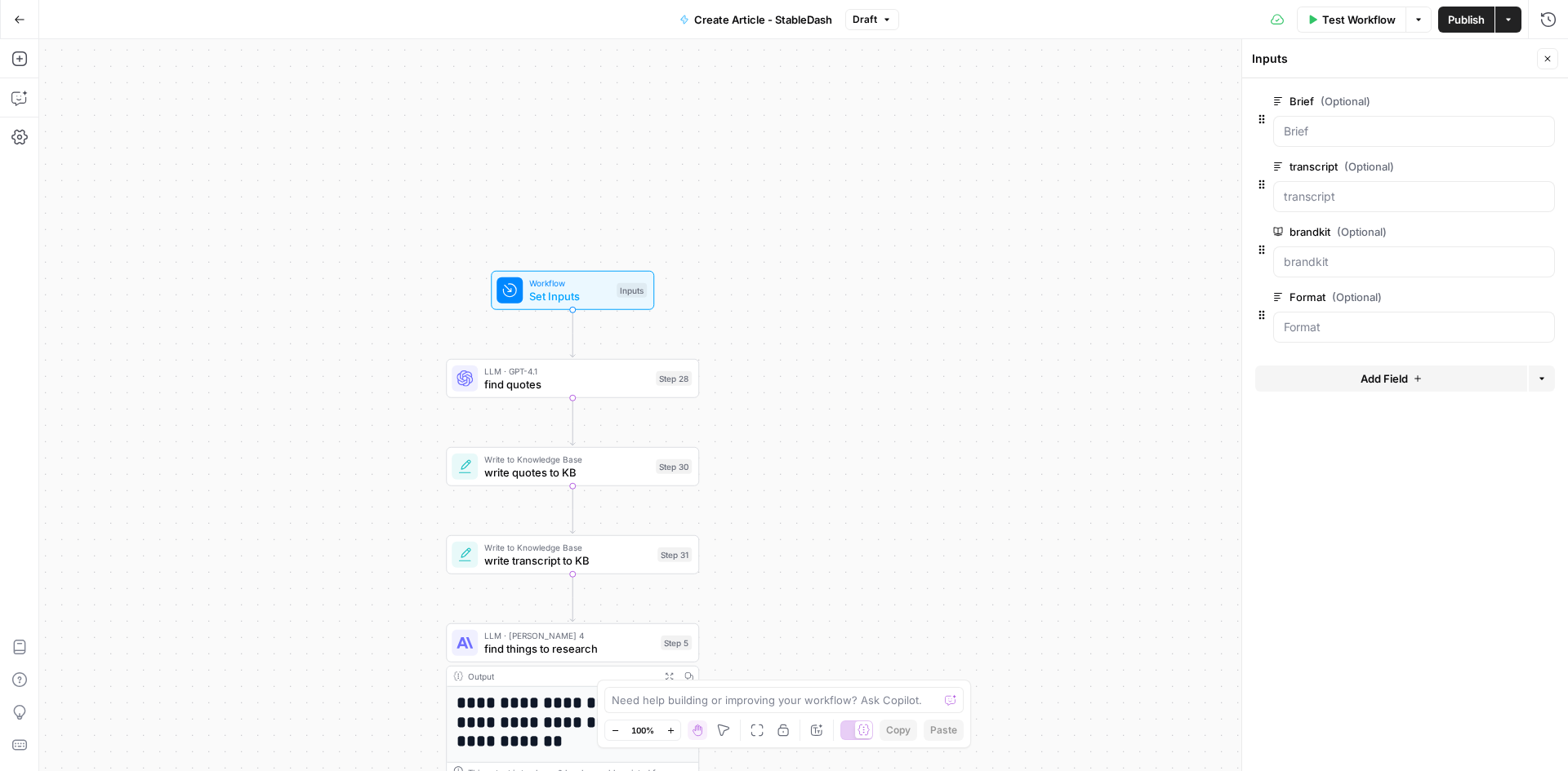
click at [1546, 58] on icon "button" at bounding box center [1548, 59] width 10 height 10
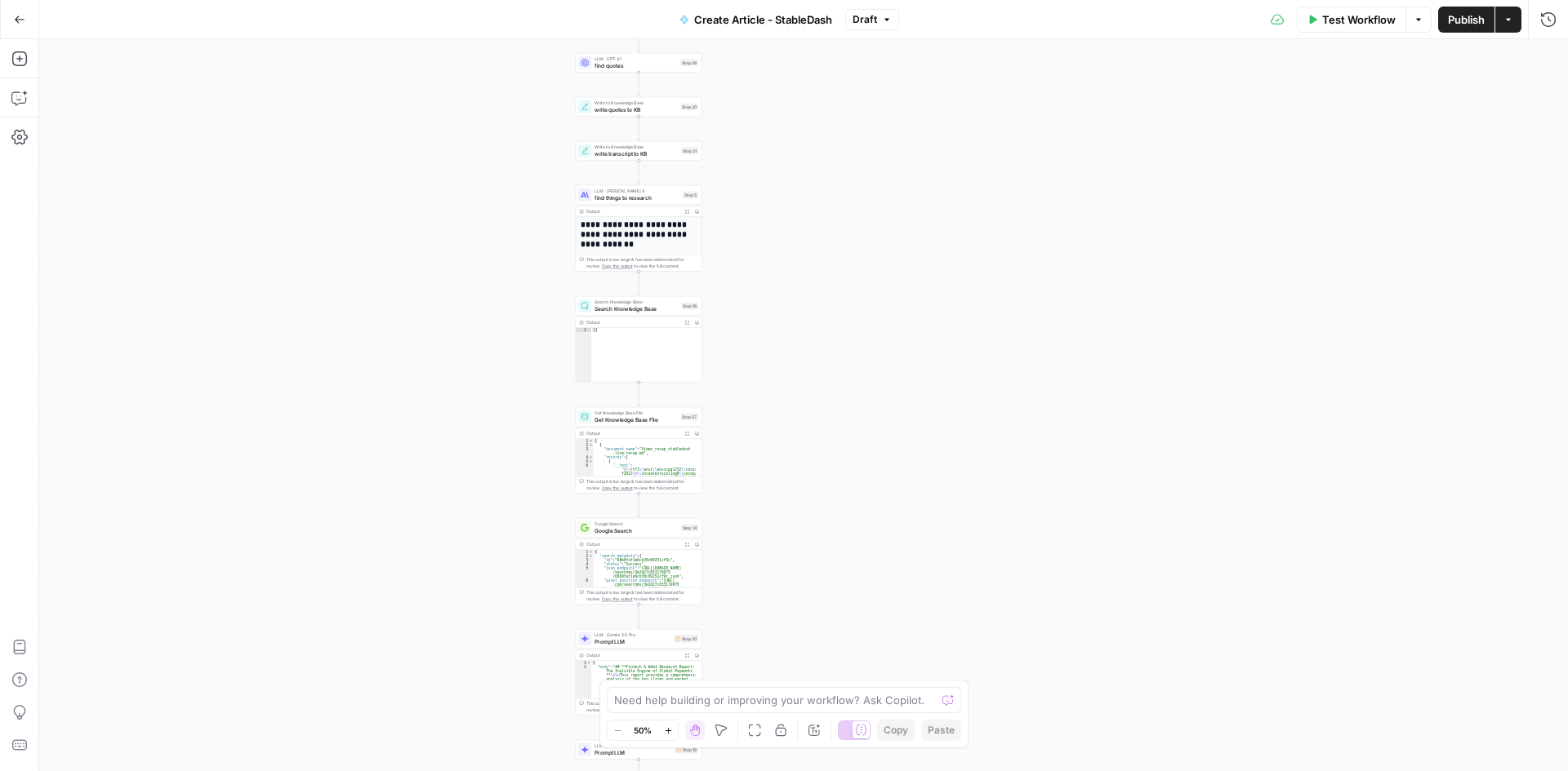
drag, startPoint x: 946, startPoint y: 545, endPoint x: 899, endPoint y: 172, distance: 375.9
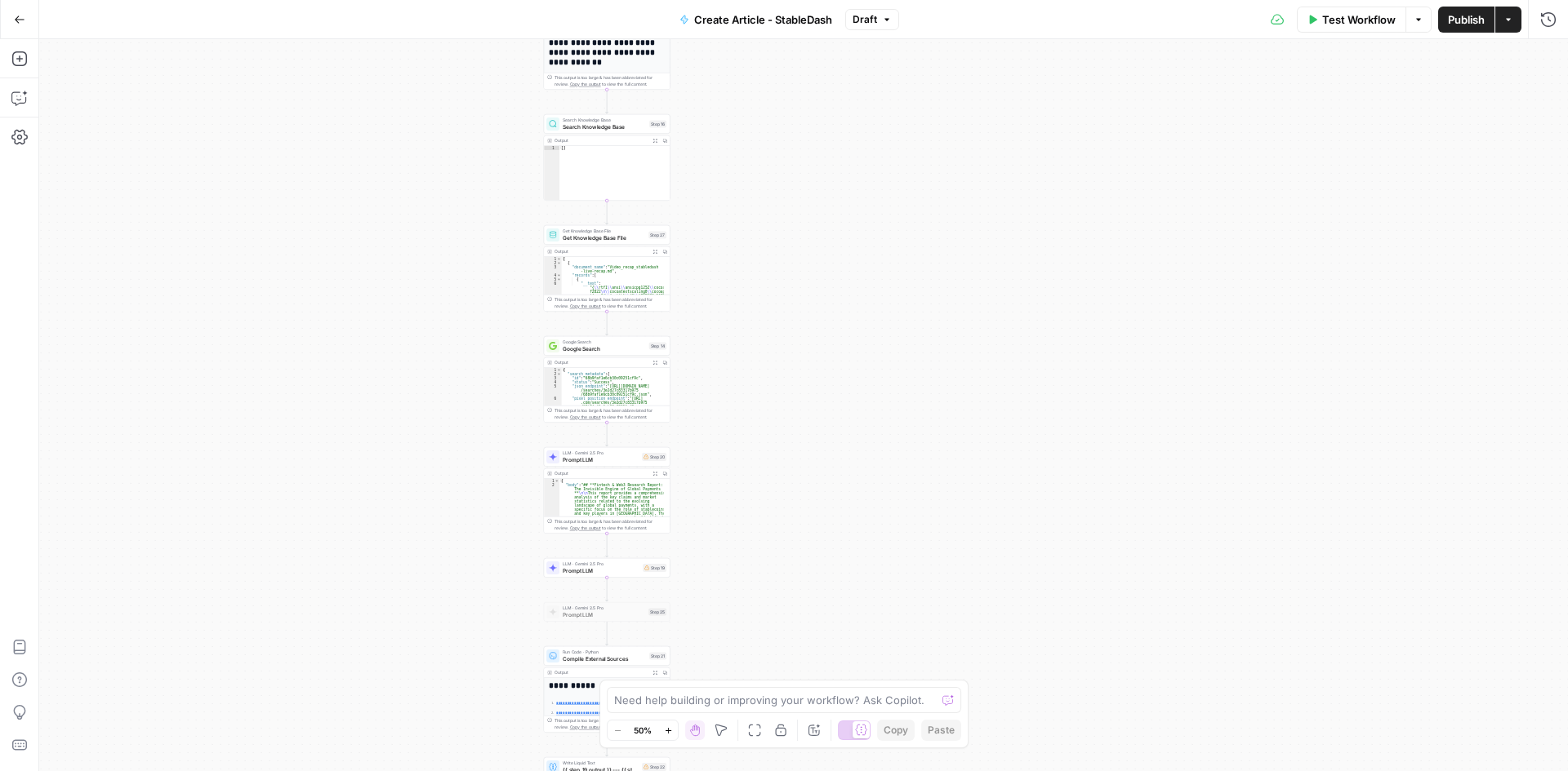
drag, startPoint x: 832, startPoint y: 457, endPoint x: 785, endPoint y: 124, distance: 336.3
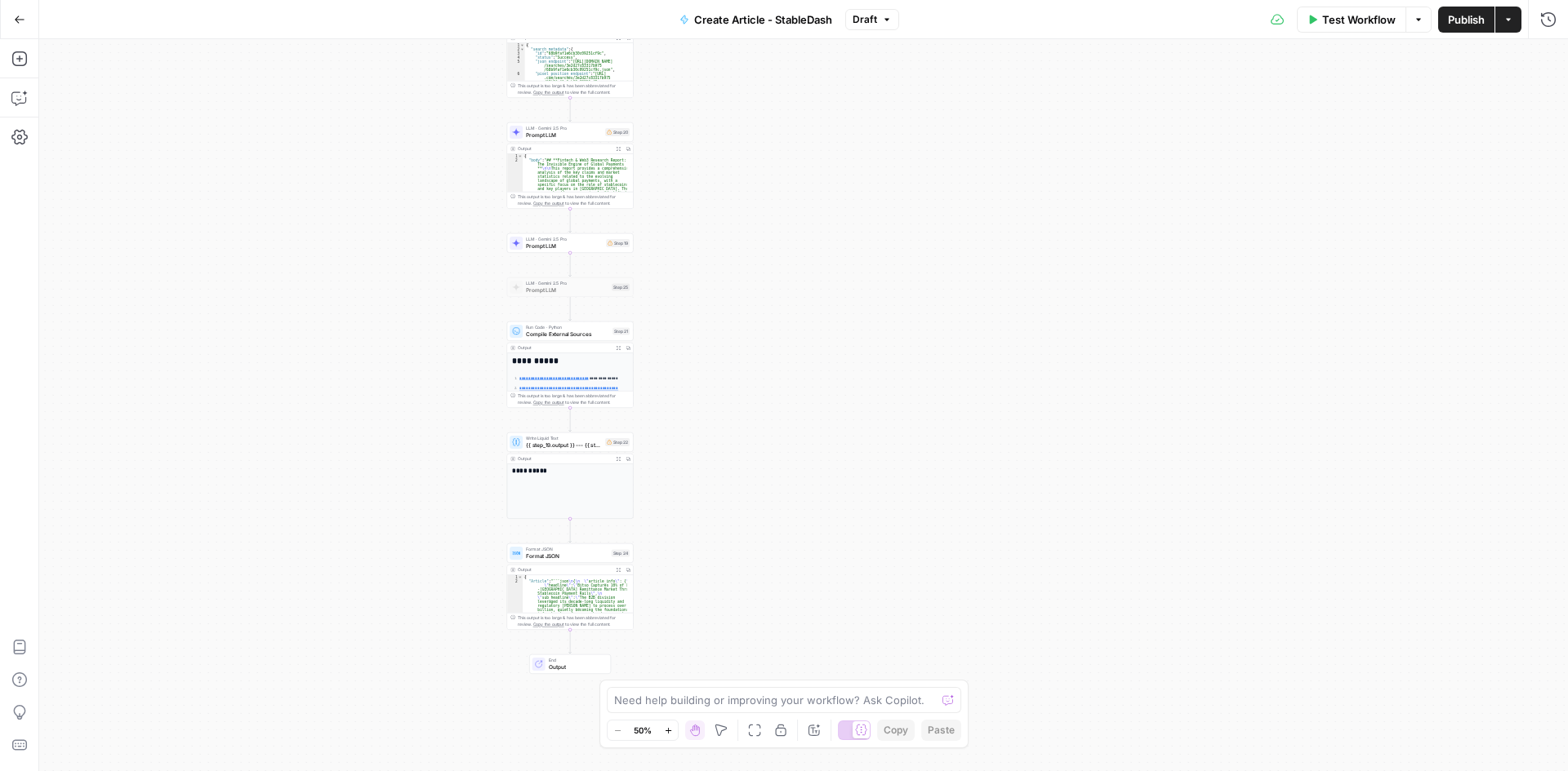
drag, startPoint x: 753, startPoint y: 357, endPoint x: 723, endPoint y: 89, distance: 269.7
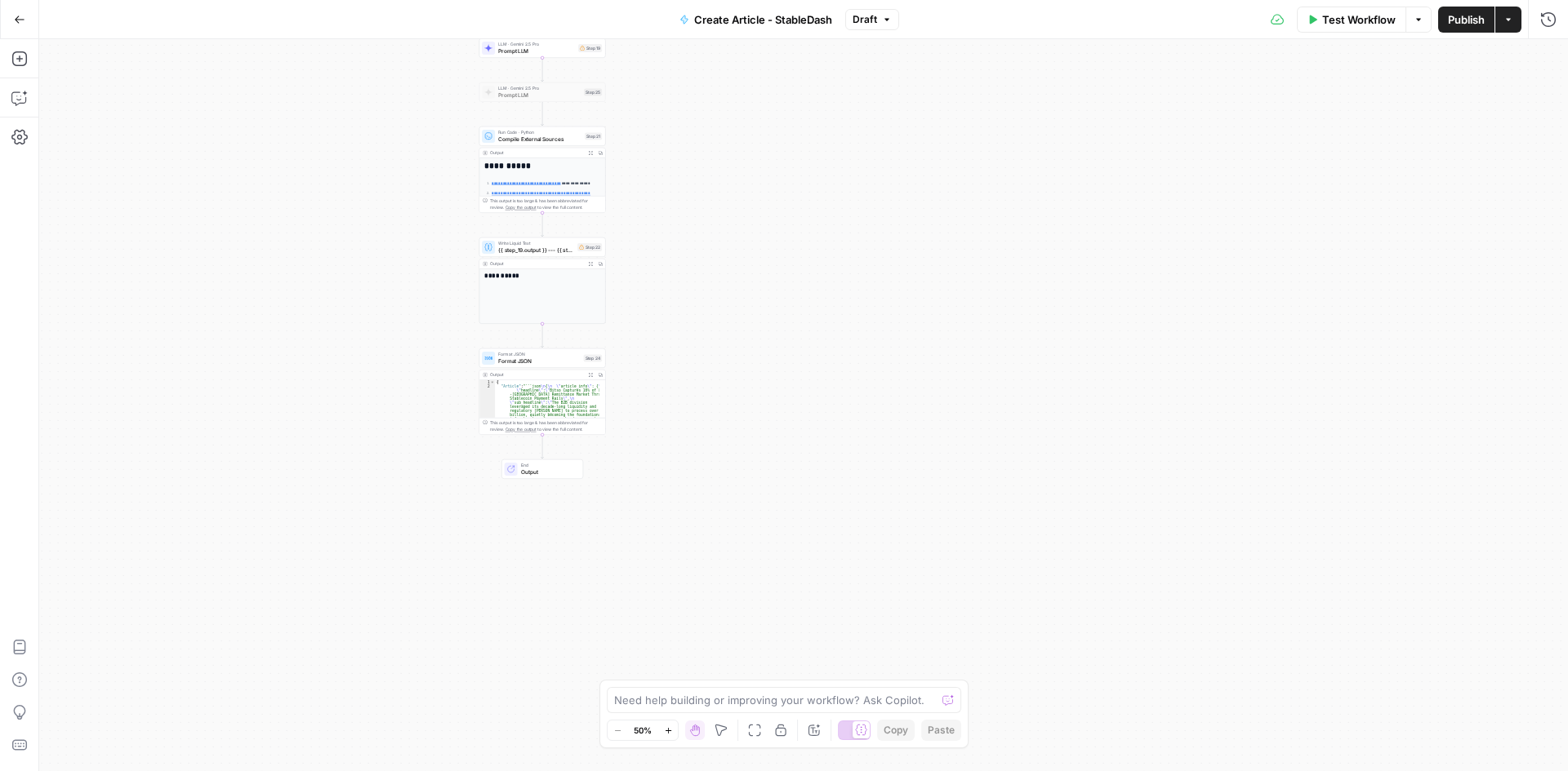
drag, startPoint x: 708, startPoint y: 196, endPoint x: 719, endPoint y: 625, distance: 429.1
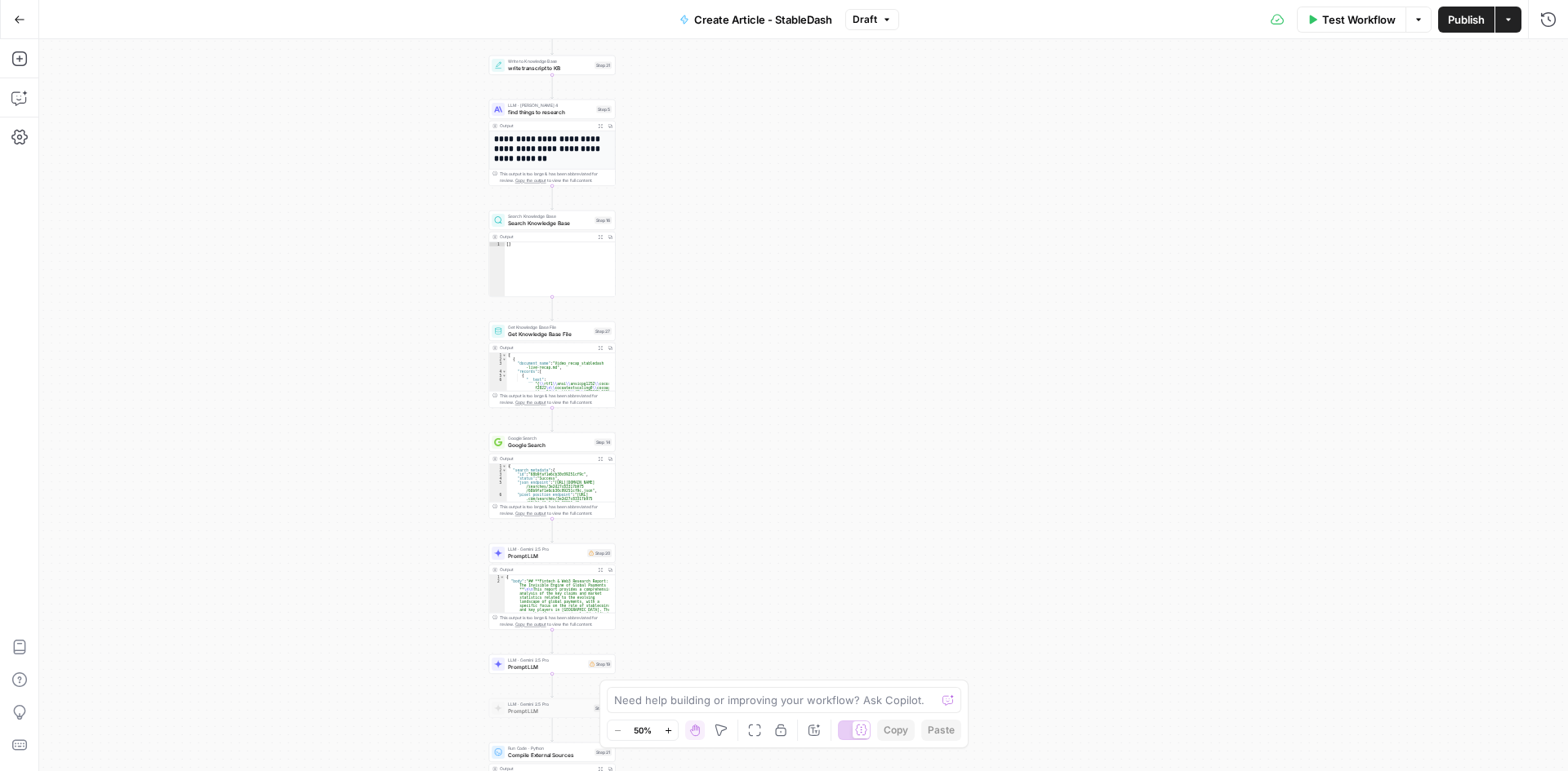
drag, startPoint x: 718, startPoint y: 426, endPoint x: 729, endPoint y: 384, distance: 43.4
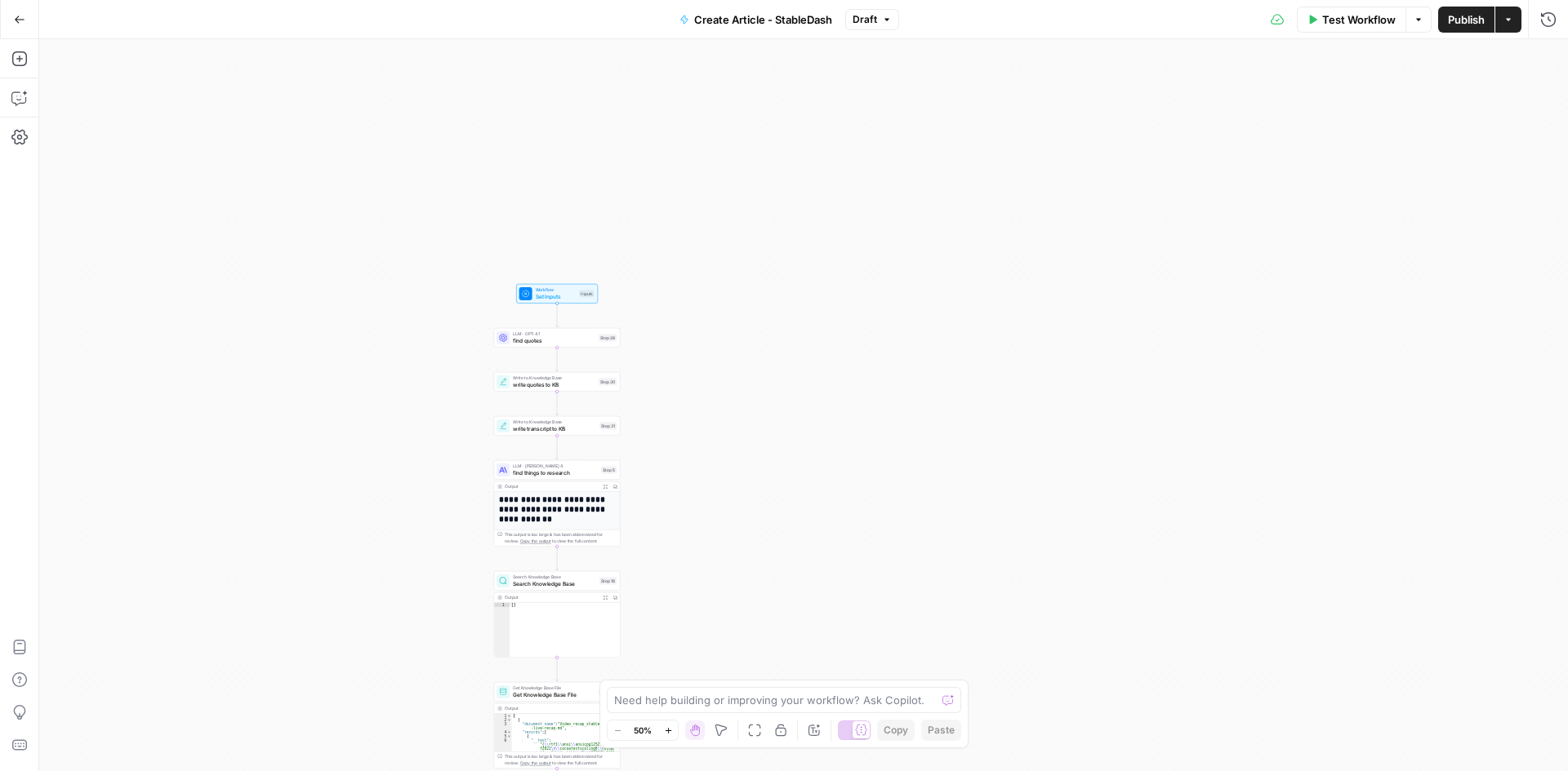
drag, startPoint x: 717, startPoint y: 438, endPoint x: 718, endPoint y: 500, distance: 62.0
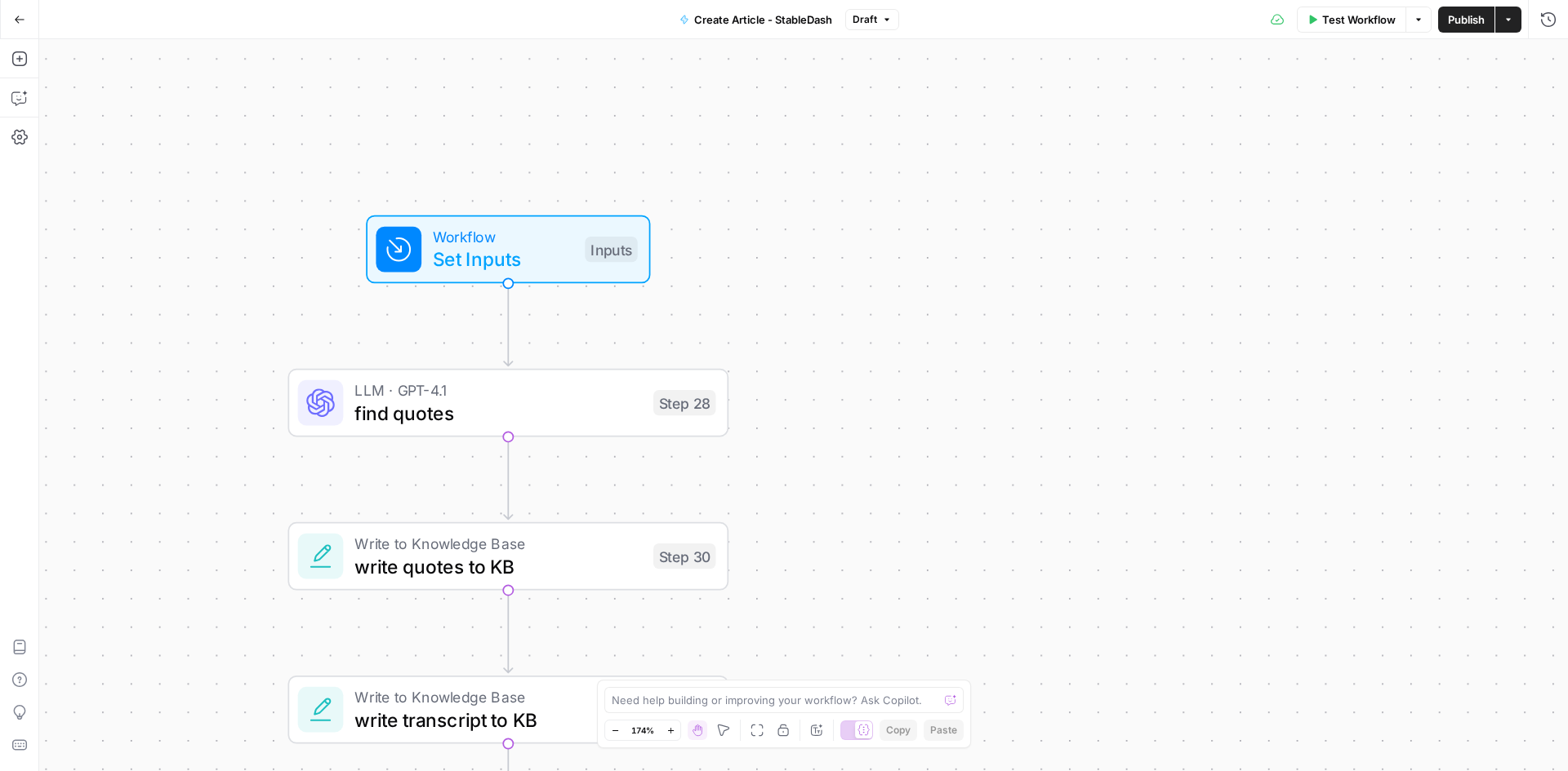
drag, startPoint x: 855, startPoint y: 351, endPoint x: 920, endPoint y: 330, distance: 68.3
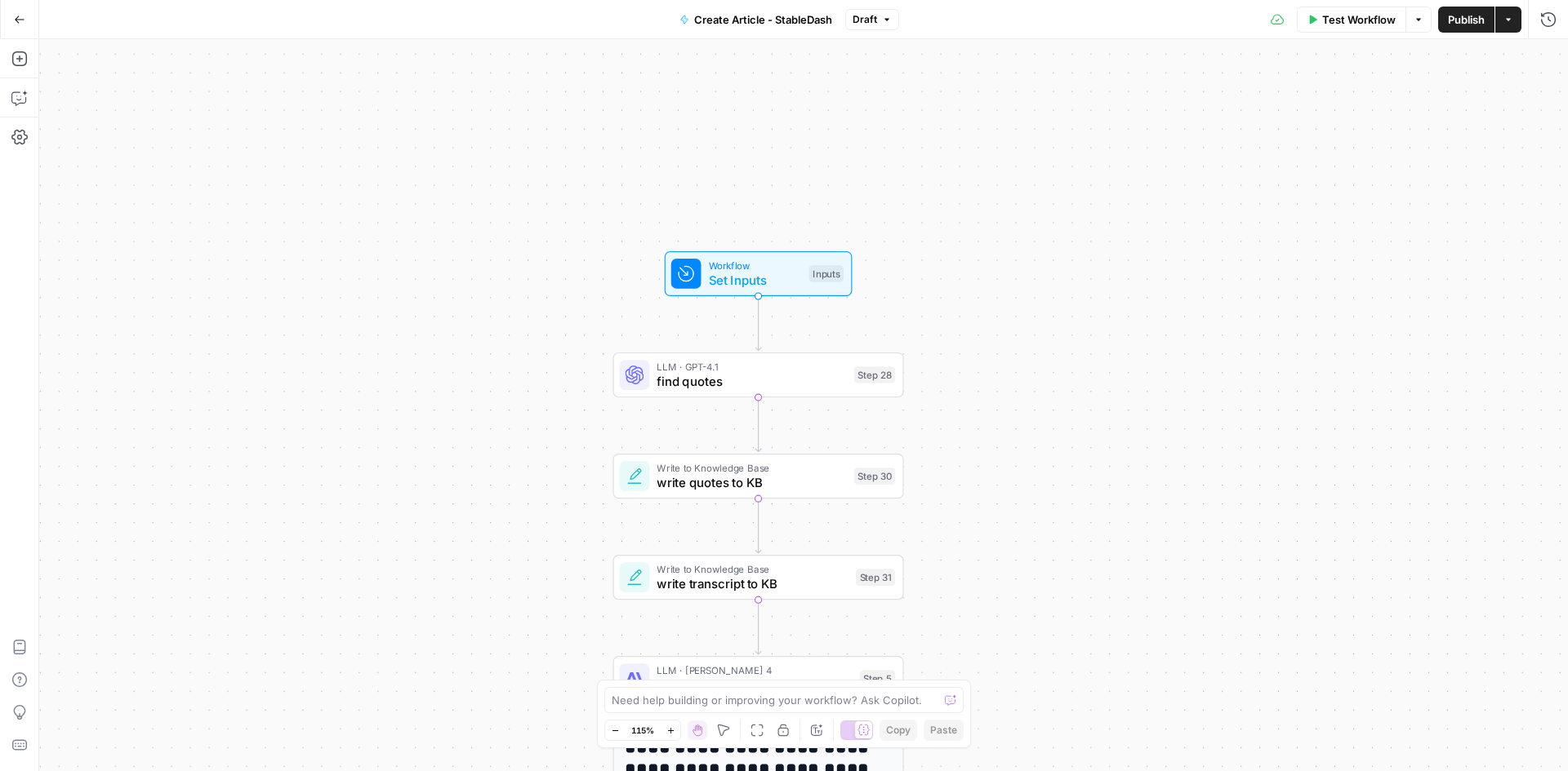
click at [866, 732] on icon at bounding box center [863, 730] width 12 height 12
click at [852, 729] on icon at bounding box center [850, 730] width 12 height 12
click at [738, 268] on span "Workflow" at bounding box center [756, 265] width 93 height 15
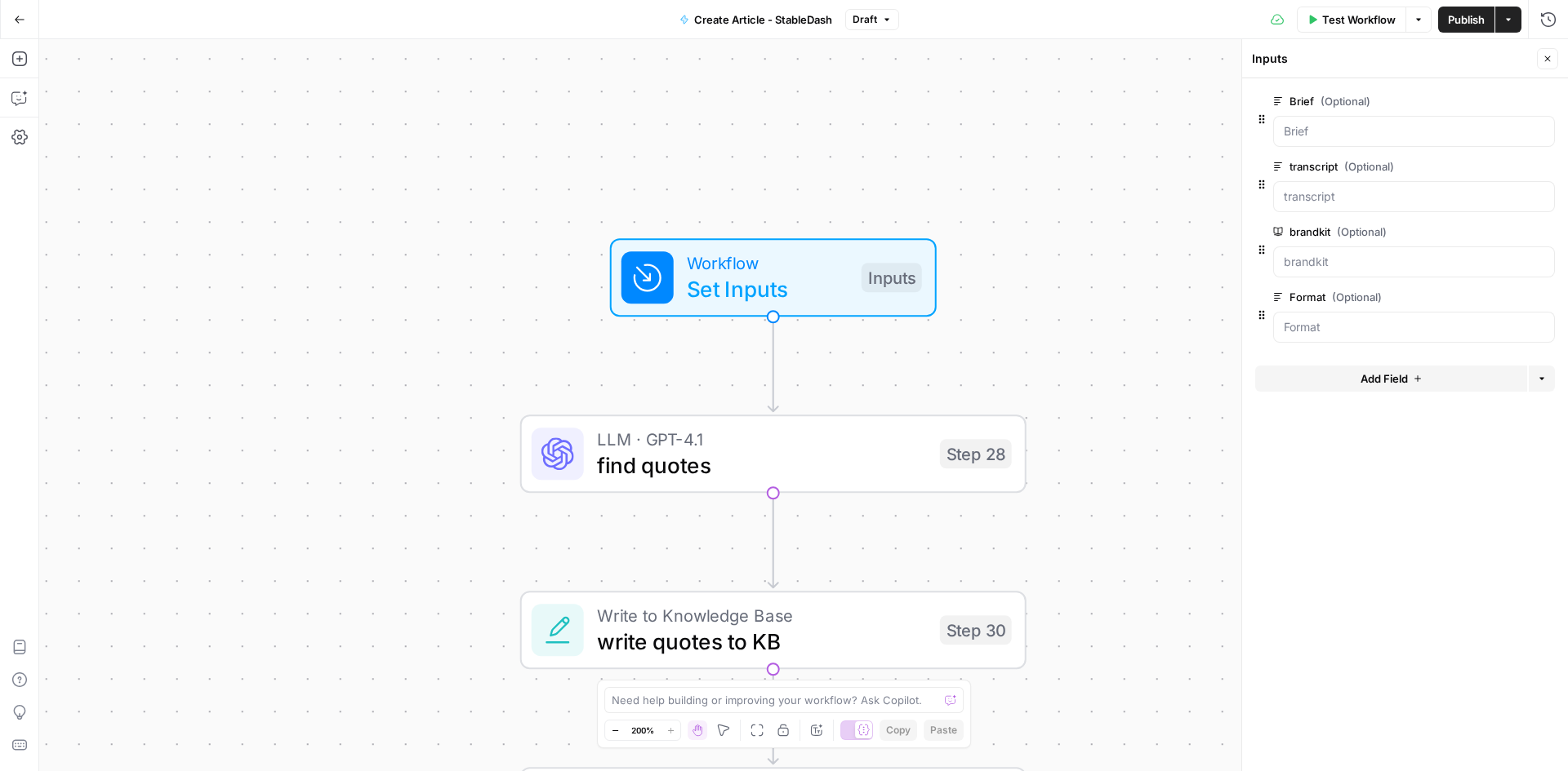
click at [1268, 56] on div "Inputs" at bounding box center [1392, 59] width 280 height 17
click at [1543, 375] on icon "button" at bounding box center [1542, 378] width 10 height 10
click at [1372, 487] on form "Brief (Optional) edit field Delete group transcript (Optional) edit field Delet…" at bounding box center [1405, 425] width 326 height 693
click at [1320, 293] on label "Format (Optional)" at bounding box center [1368, 297] width 189 height 17
click at [1320, 319] on input "Format (Optional)" at bounding box center [1414, 328] width 261 height 17
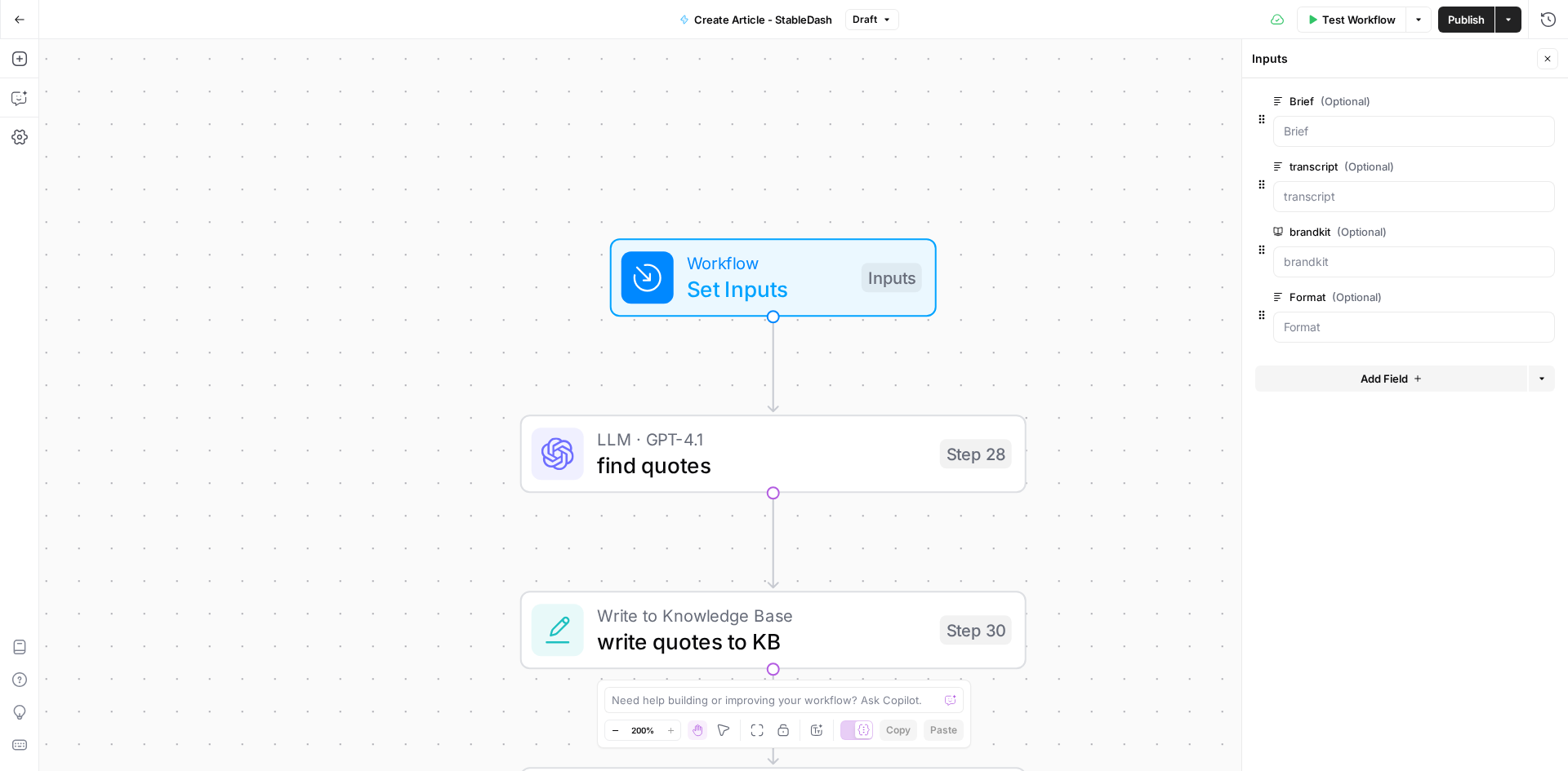
click at [1509, 300] on span "edit field" at bounding box center [1493, 297] width 36 height 13
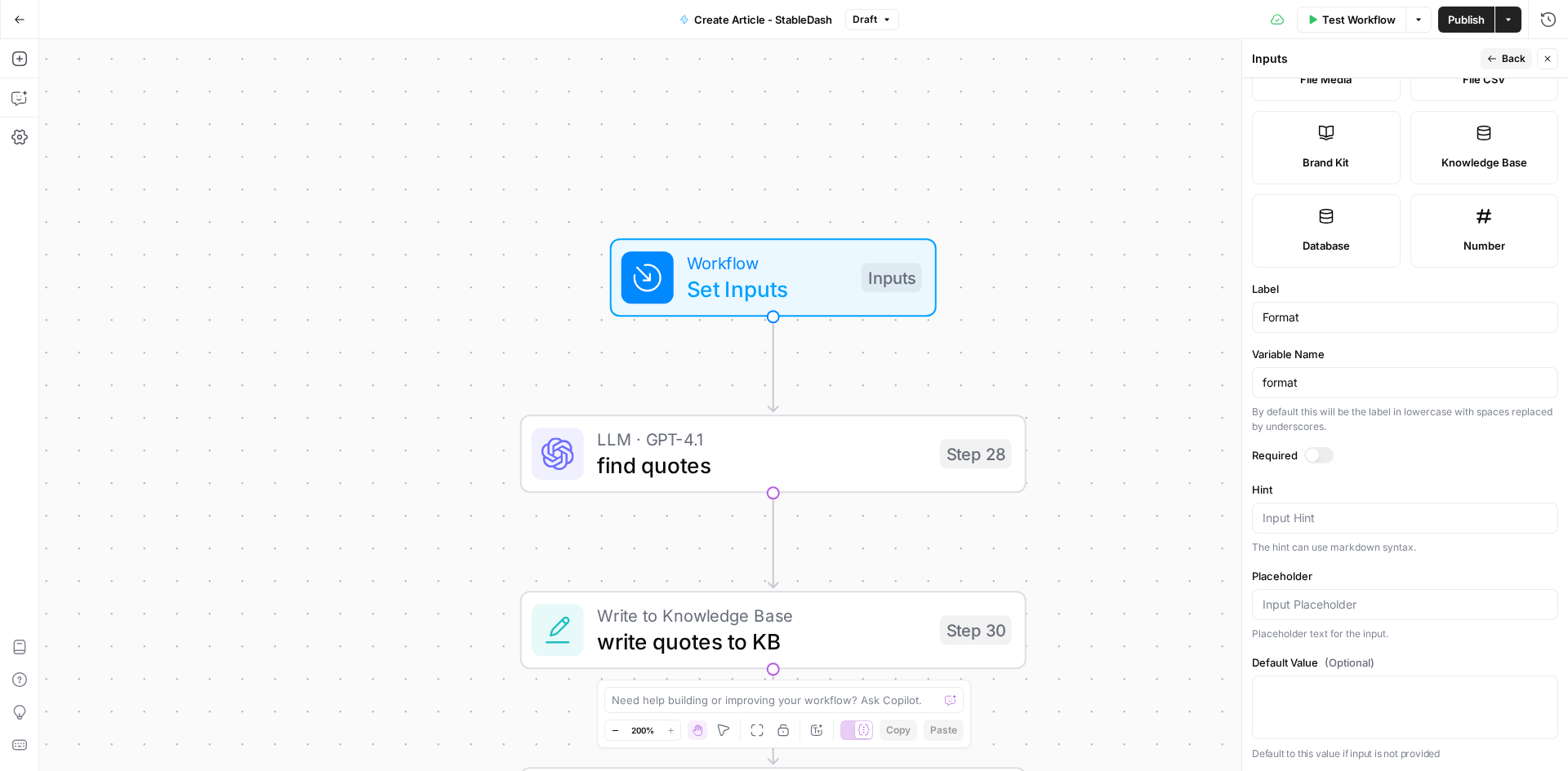
scroll to position [332, 0]
click at [1179, 337] on div "**********" at bounding box center [803, 405] width 1529 height 732
click at [817, 28] on button "Create Article - StableDash" at bounding box center [756, 20] width 172 height 26
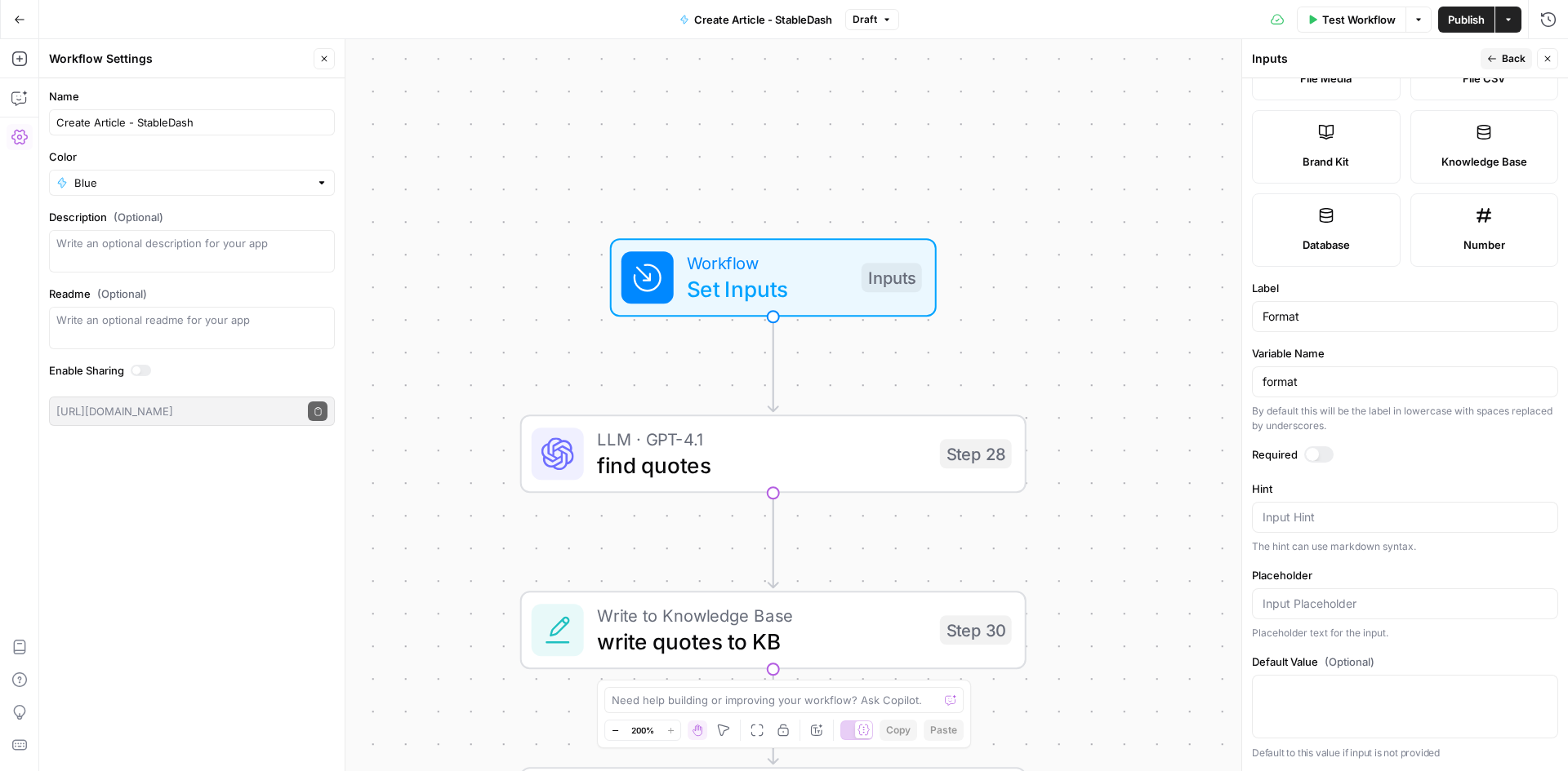
click at [817, 21] on span "Create Article - StableDash" at bounding box center [763, 20] width 138 height 17
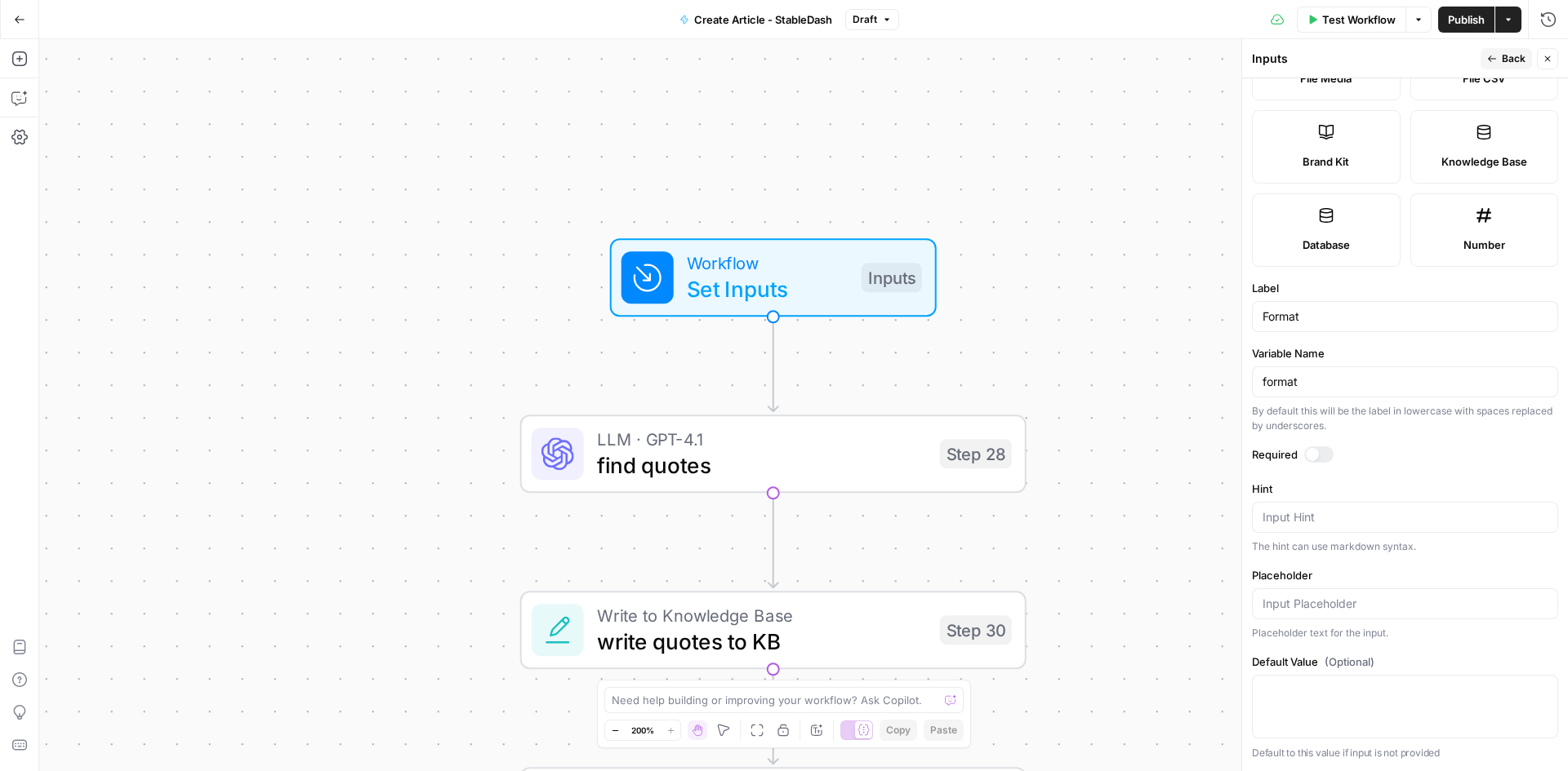
click at [1548, 61] on icon "button" at bounding box center [1548, 59] width 10 height 10
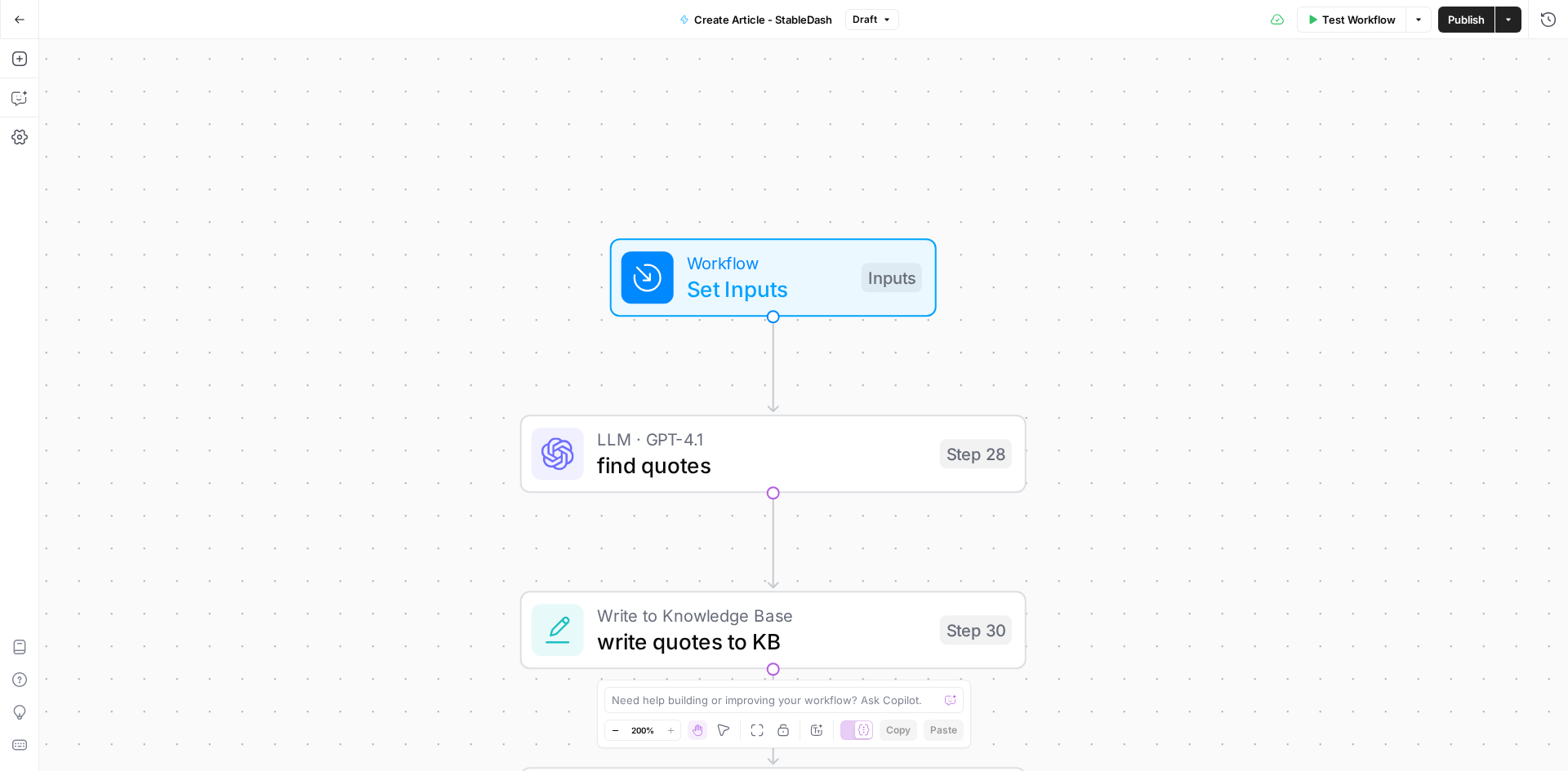
click at [1514, 23] on button "Actions" at bounding box center [1508, 20] width 26 height 26
click at [1420, 23] on icon "button" at bounding box center [1418, 20] width 10 height 10
drag, startPoint x: 21, startPoint y: 24, endPoint x: 618, endPoint y: 141, distance: 608.4
click at [595, 145] on div "**********" at bounding box center [784, 386] width 1568 height 771
click at [767, 42] on div "**********" at bounding box center [803, 405] width 1529 height 732
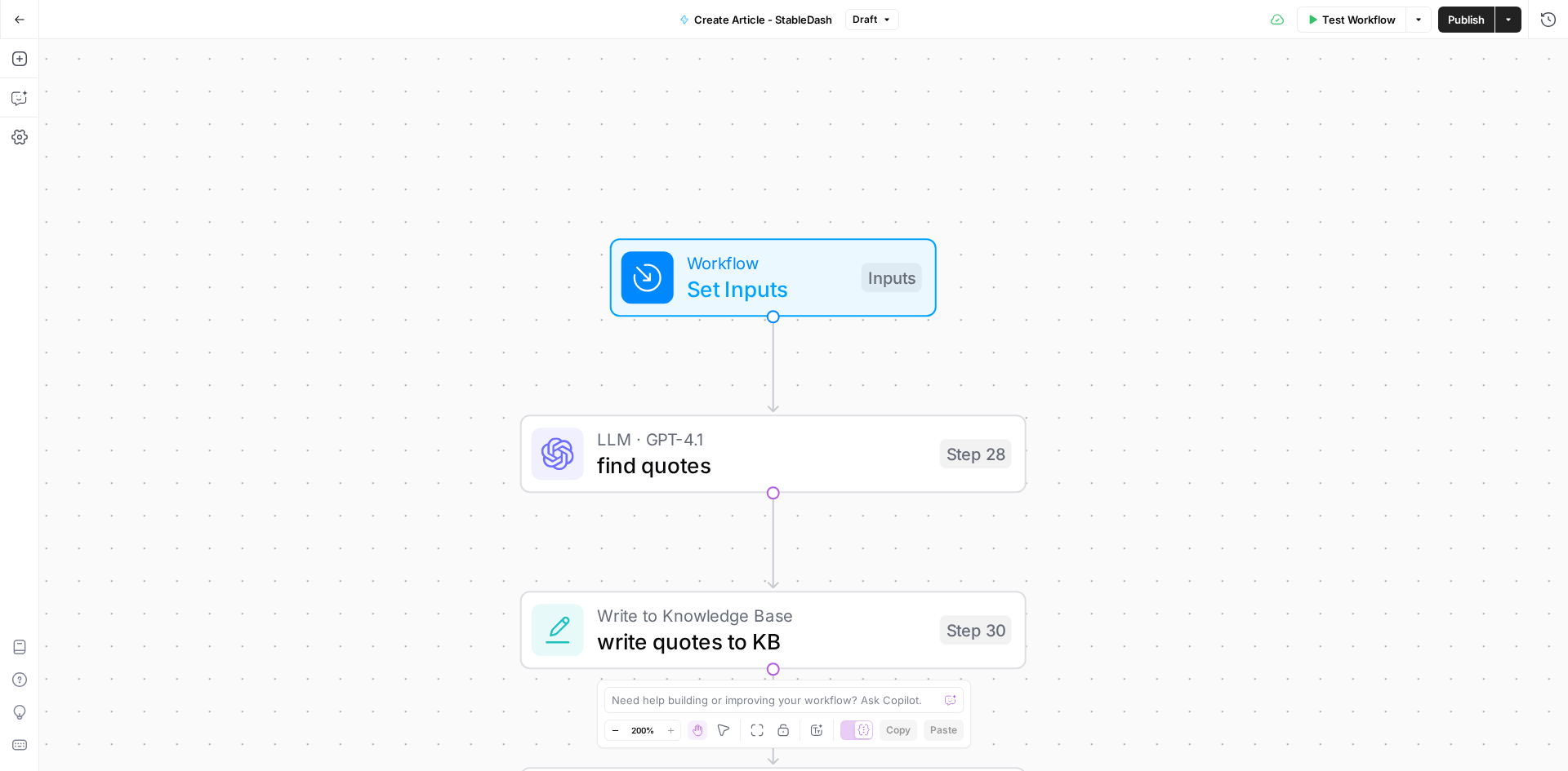
click at [767, 29] on button "Create Article - StableDash" at bounding box center [756, 20] width 172 height 26
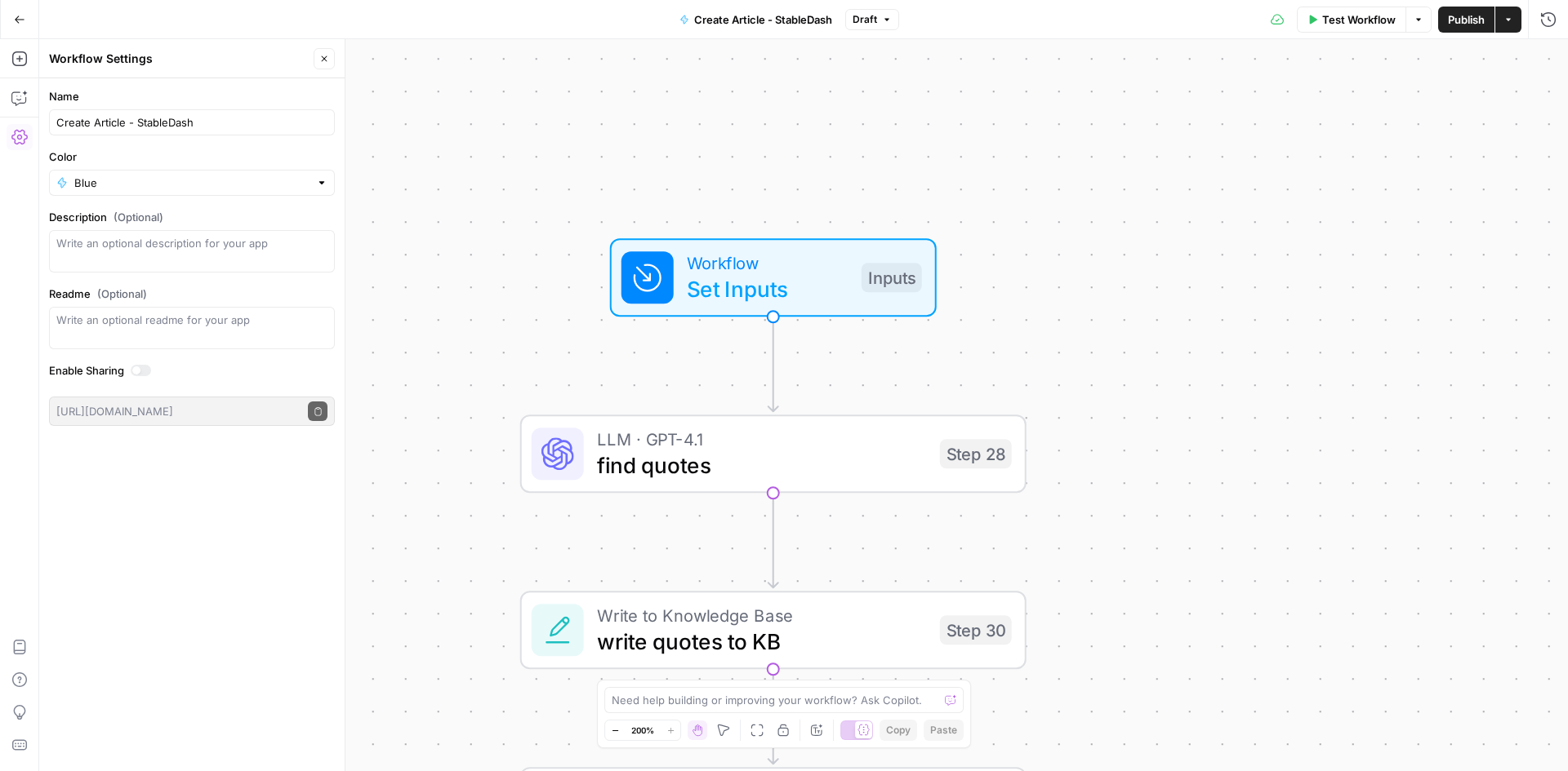
drag, startPoint x: 15, startPoint y: 23, endPoint x: 225, endPoint y: 515, distance: 534.9
click at [228, 513] on body "**********" at bounding box center [784, 386] width 1568 height 771
click at [20, 101] on icon "button" at bounding box center [20, 98] width 17 height 17
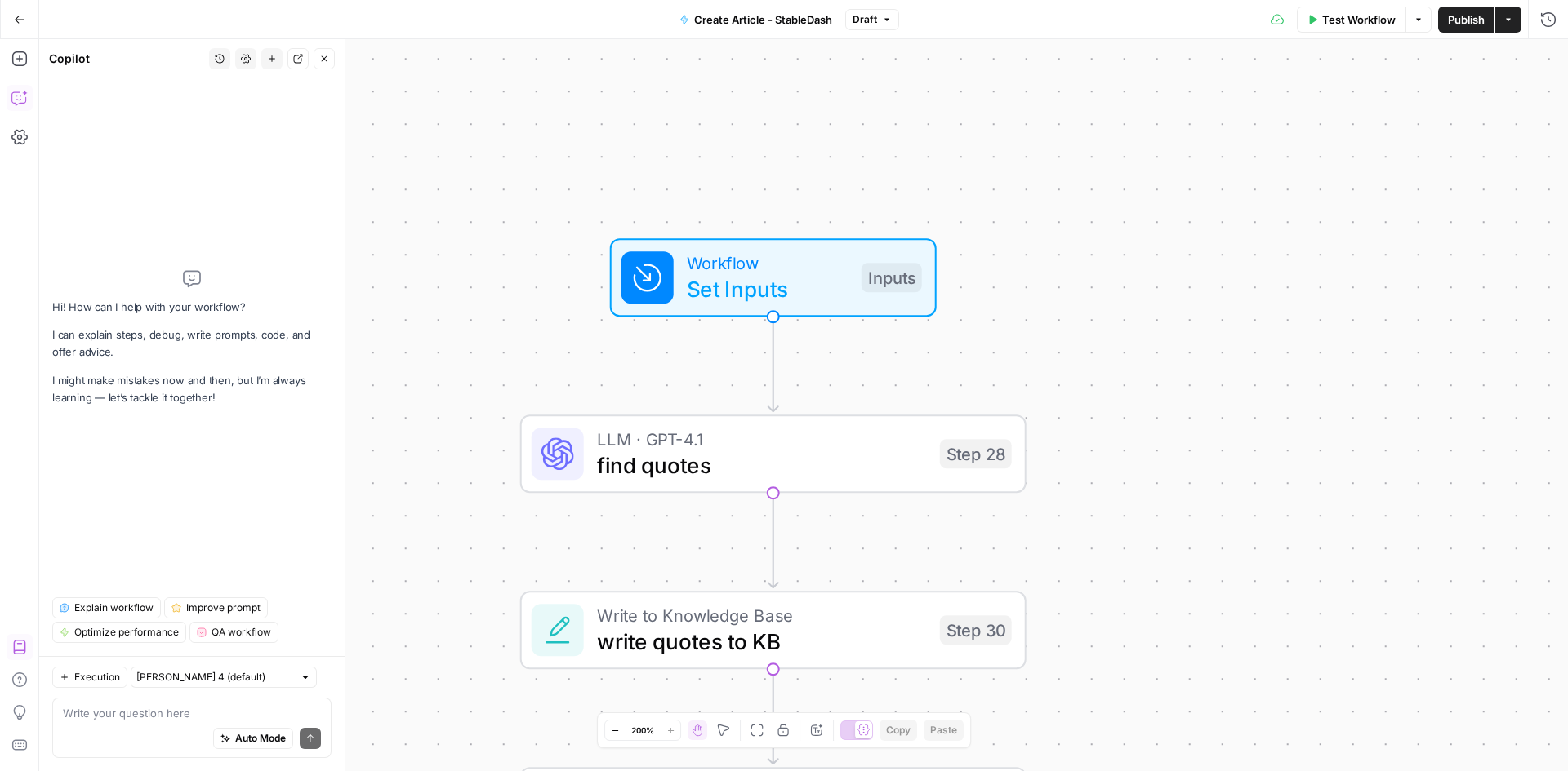
click at [183, 725] on div "Auto Mode Send" at bounding box center [191, 739] width 258 height 36
type textarea "I have the inputs in my workflow"
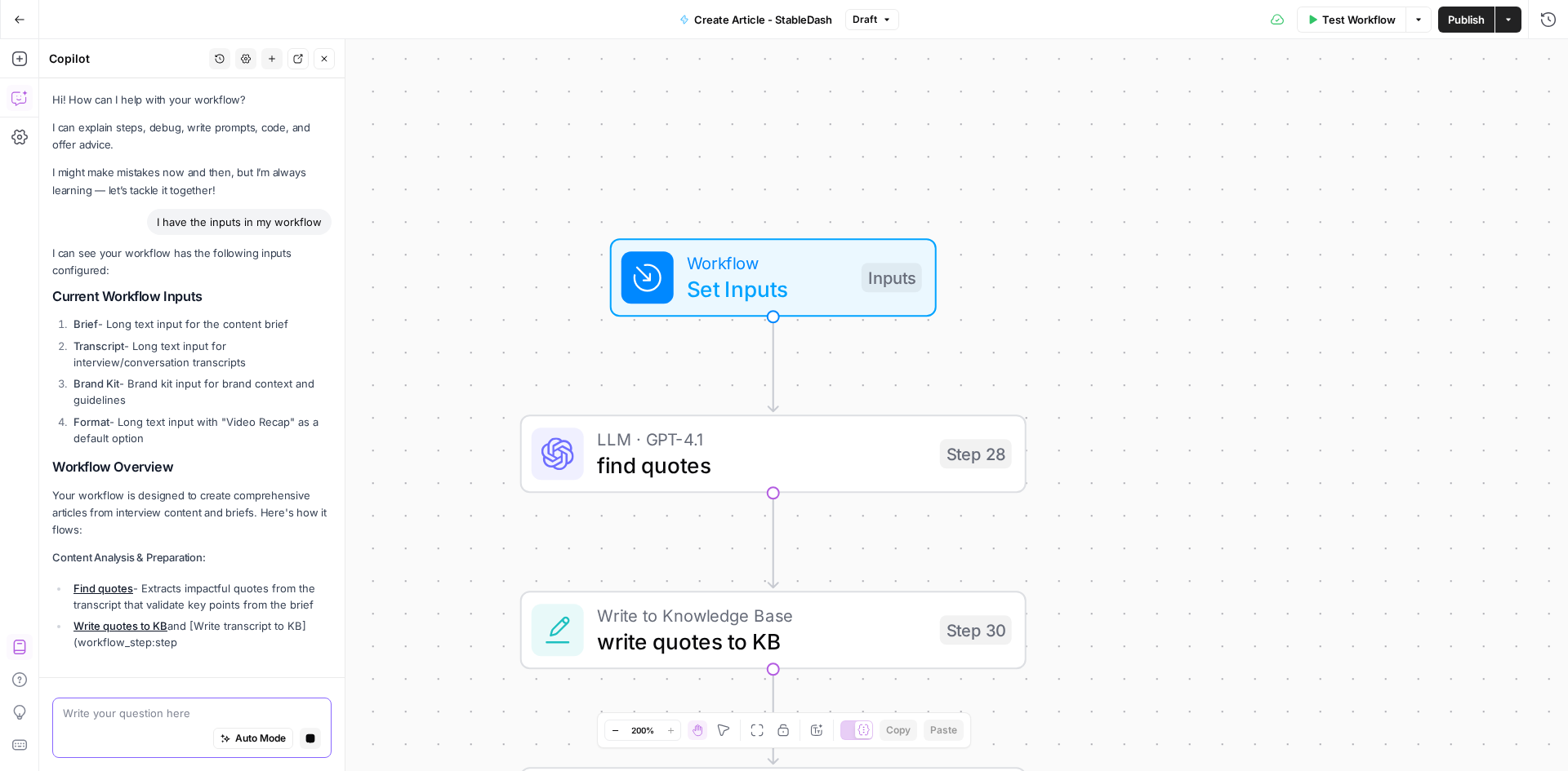
click at [164, 719] on textarea at bounding box center [191, 713] width 258 height 17
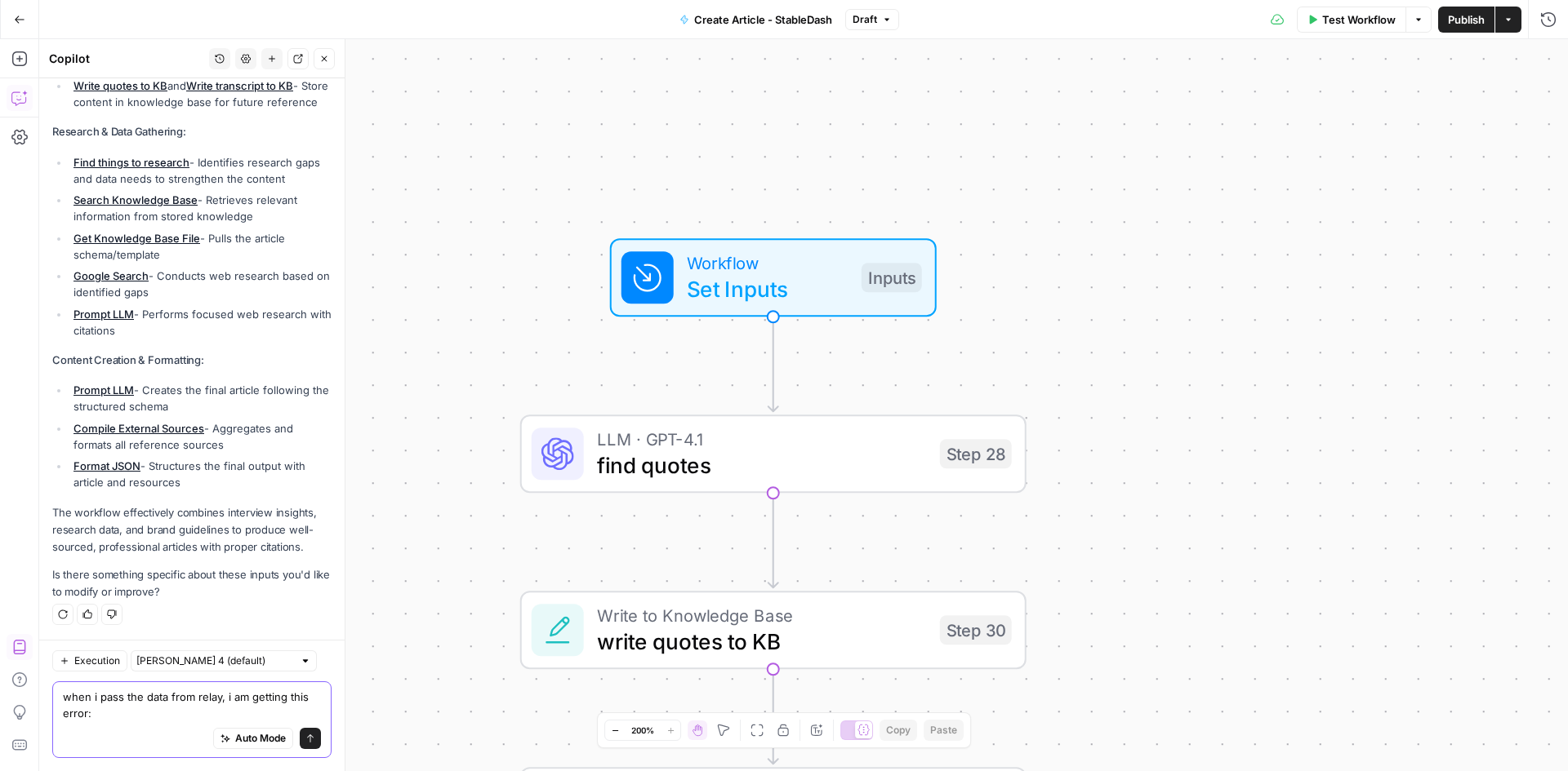
scroll to position [573, 0]
click at [132, 717] on textarea "when i pass the data from relay, i am getting this error:" at bounding box center [191, 705] width 258 height 33
paste textarea "Body { "error":"format_input_value should be in [Video Recap]" } Headers { "dat…"
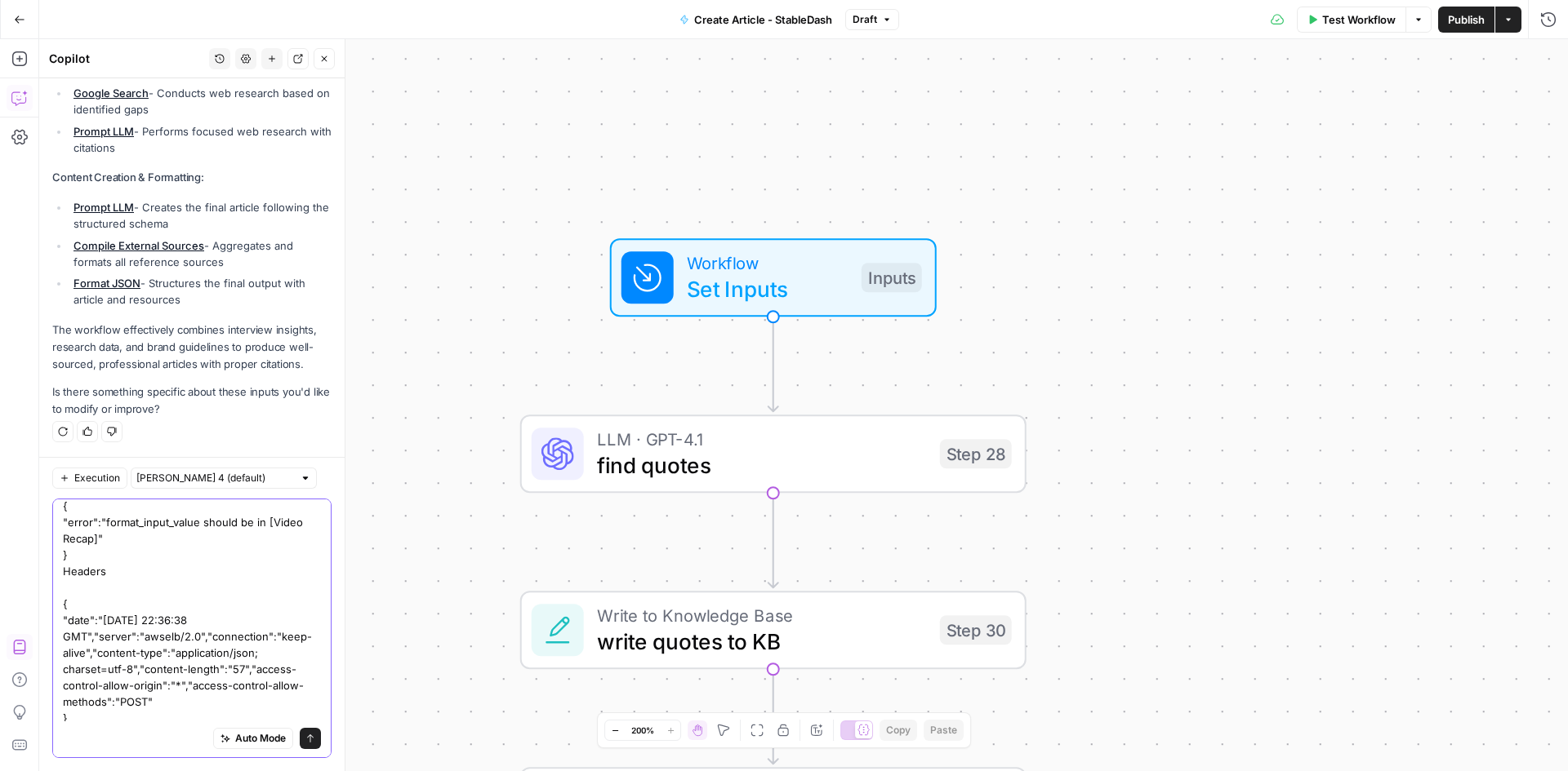
type textarea "when i pass the data from relay, i am getting this error: Body { "error":"forma…"
click at [300, 740] on button "Send" at bounding box center [310, 738] width 21 height 21
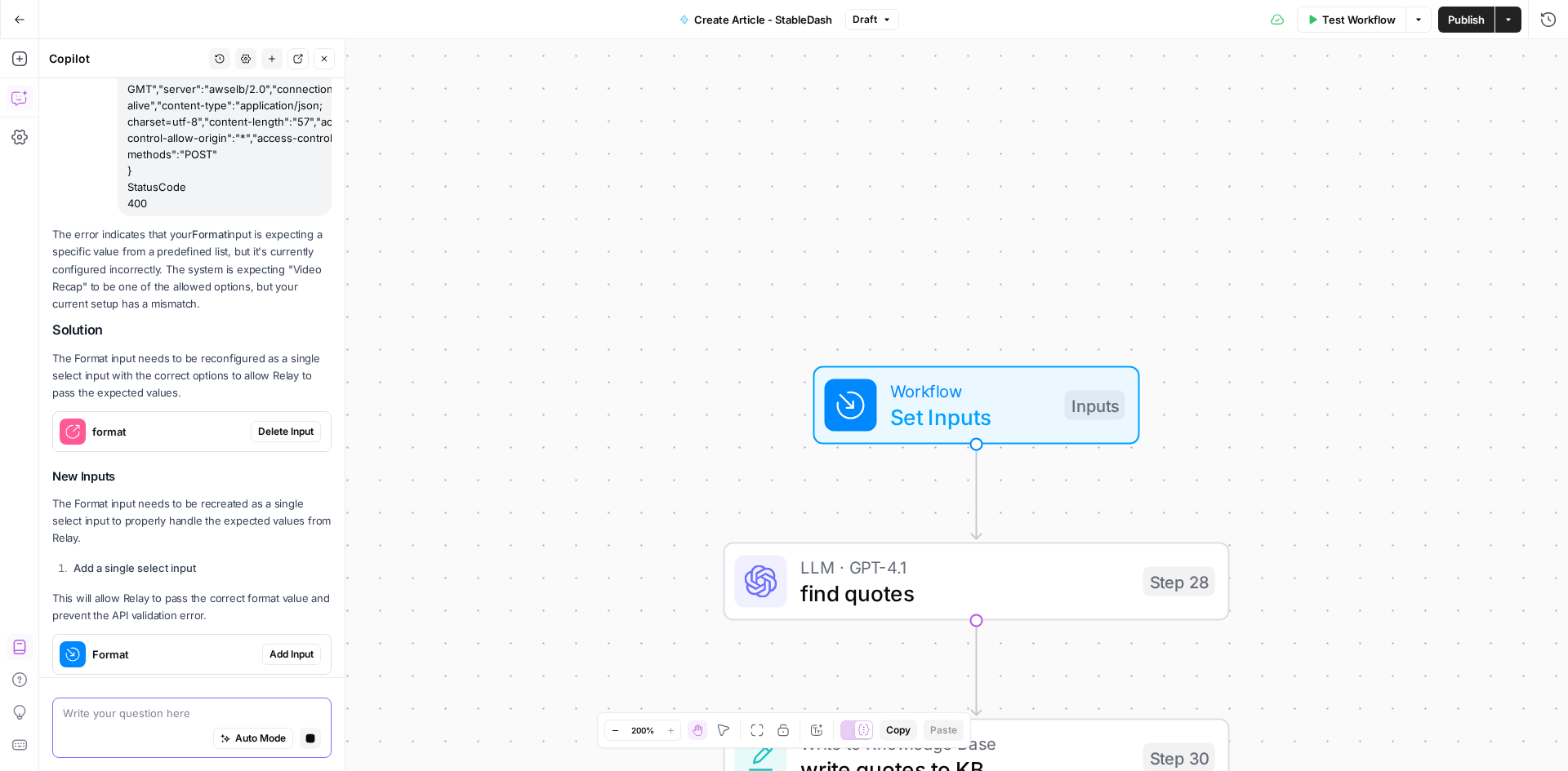
scroll to position [1244, 0]
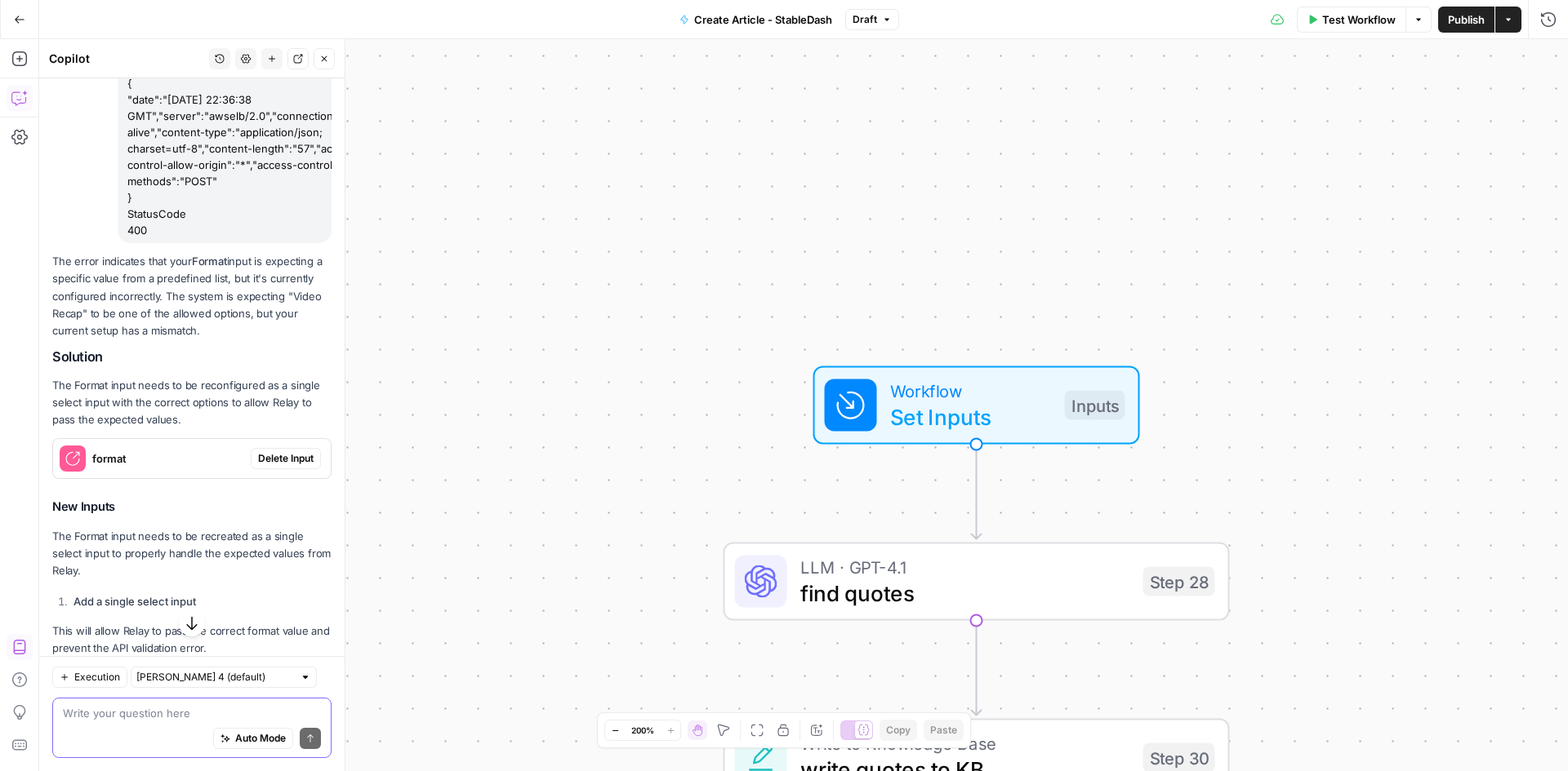
drag, startPoint x: 83, startPoint y: 407, endPoint x: 279, endPoint y: 422, distance: 196.6
click at [279, 422] on p "The Format input needs to be reconfigured as a single select input with the cor…" at bounding box center [192, 402] width 280 height 51
click at [288, 467] on span "Delete Input" at bounding box center [286, 459] width 56 height 15
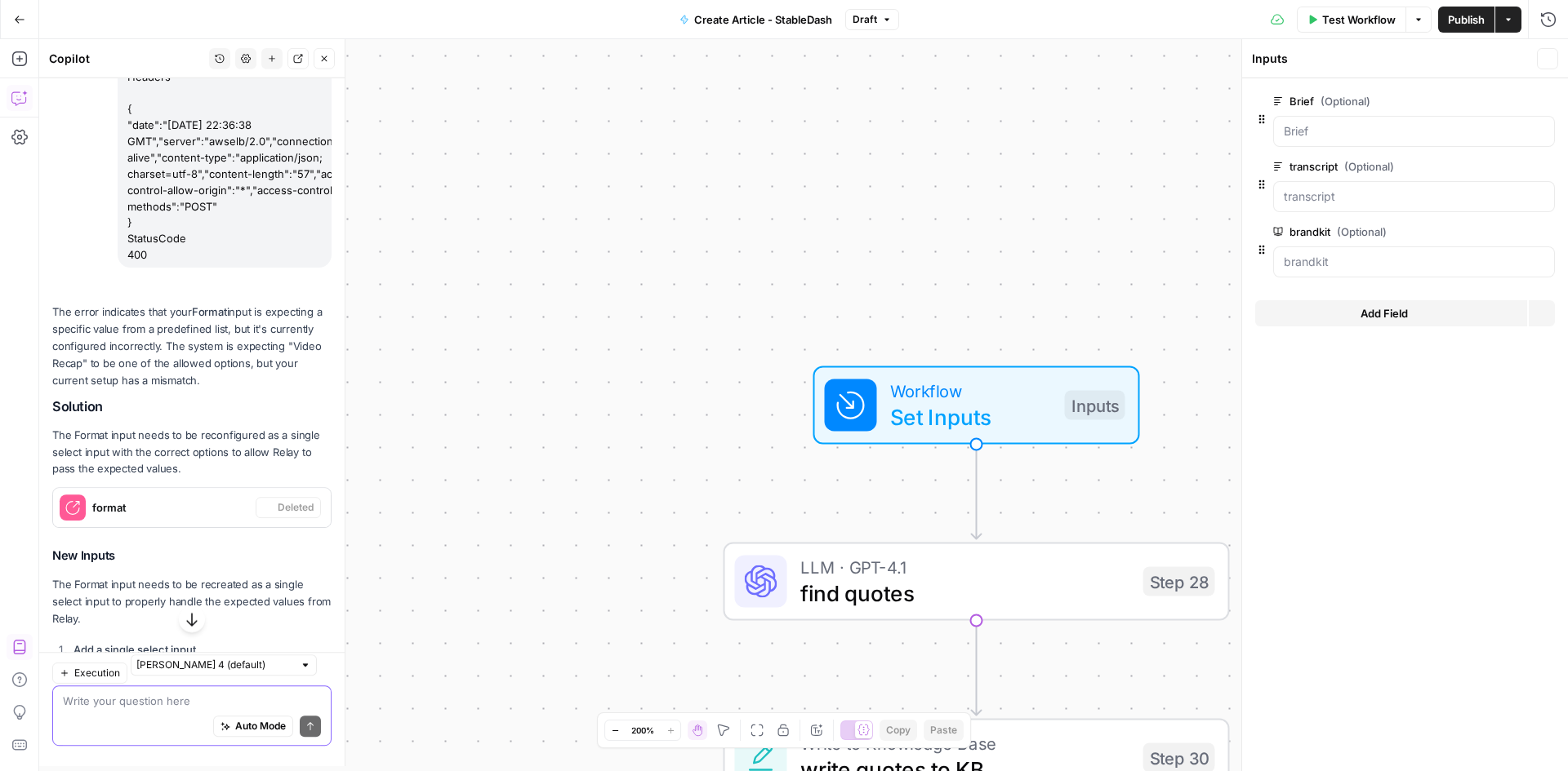
scroll to position [1270, 0]
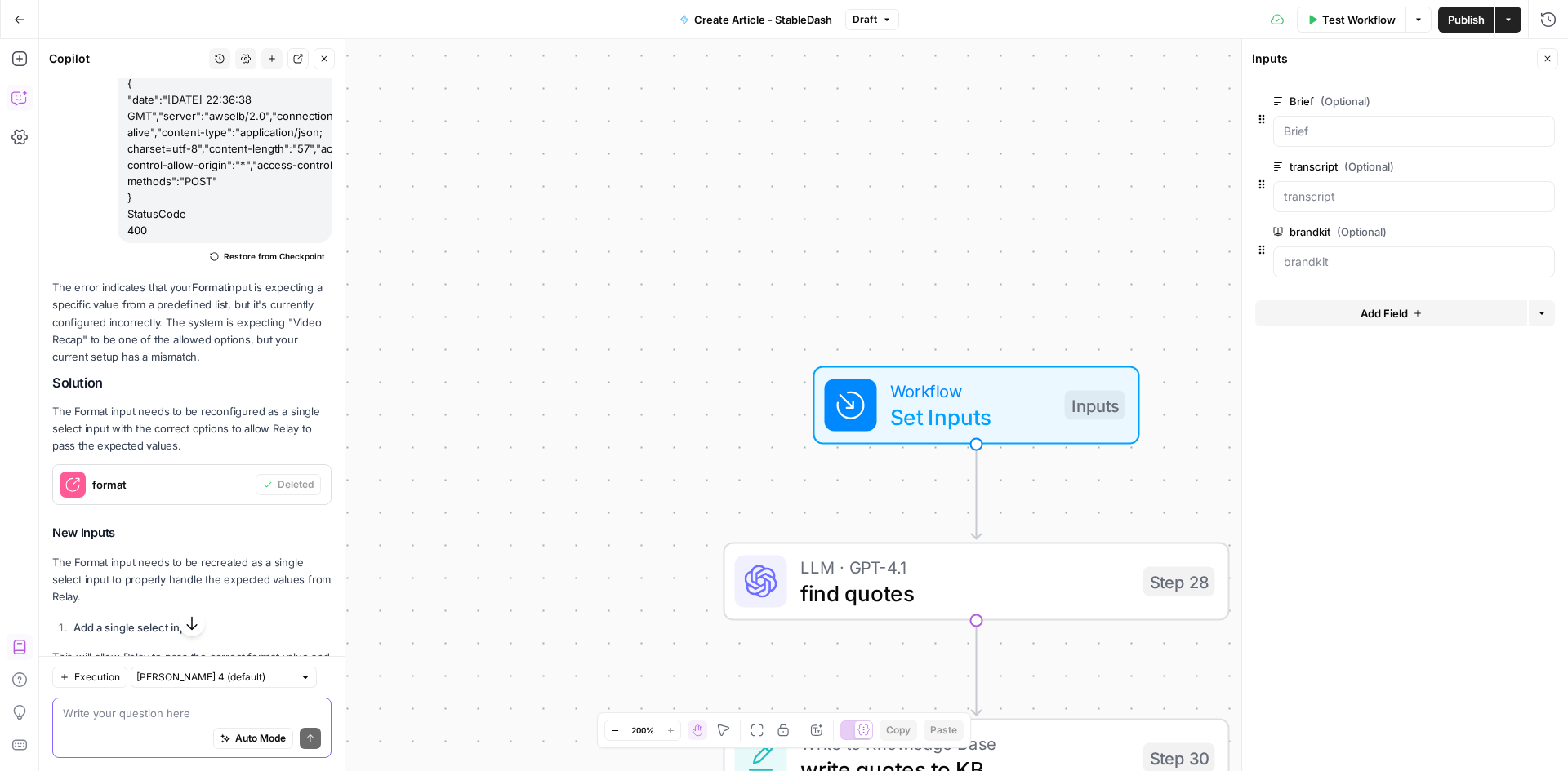
click at [1425, 314] on button "Add Field" at bounding box center [1391, 314] width 272 height 26
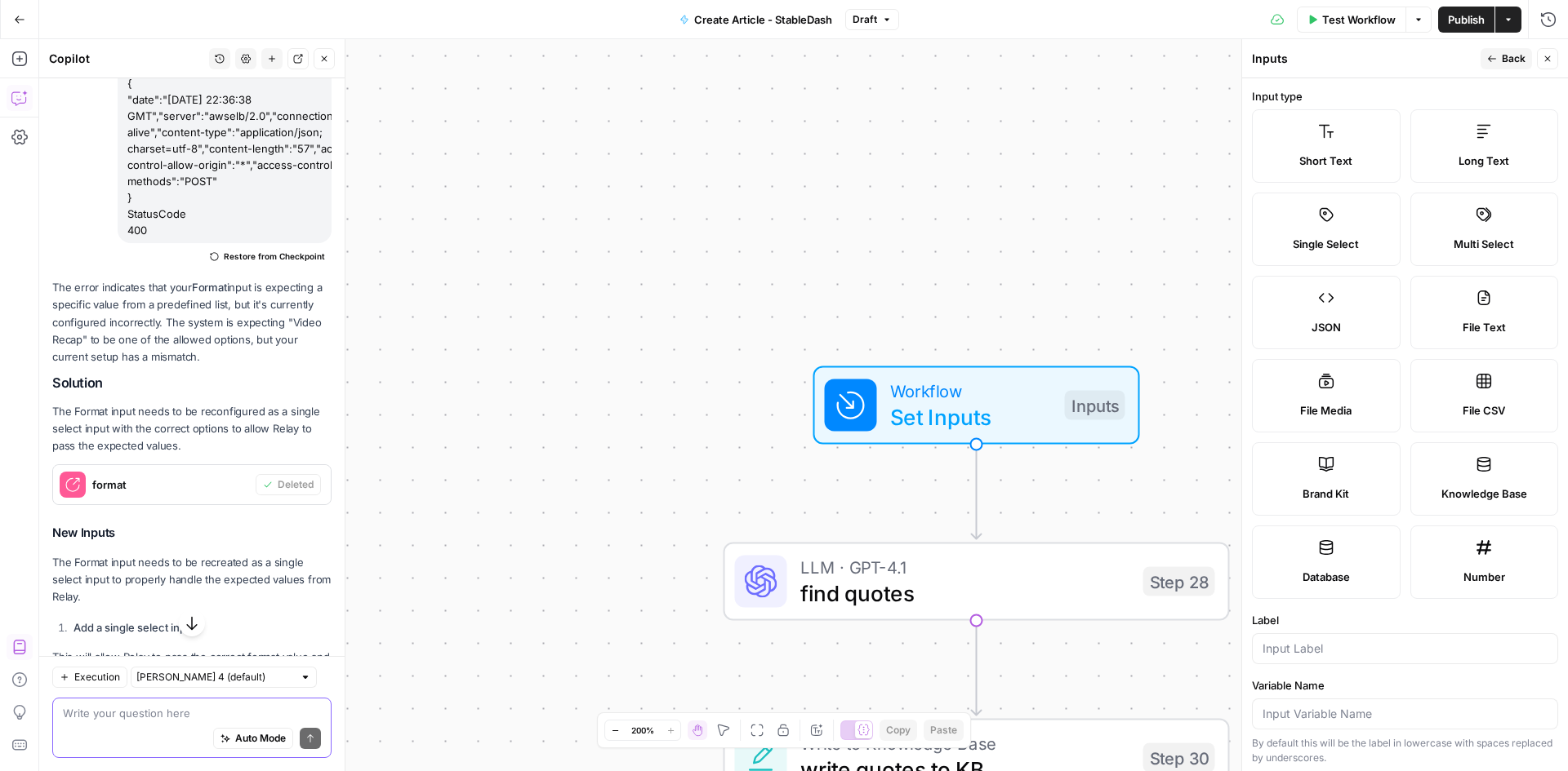
click at [1339, 241] on span "Single Select" at bounding box center [1326, 244] width 66 height 17
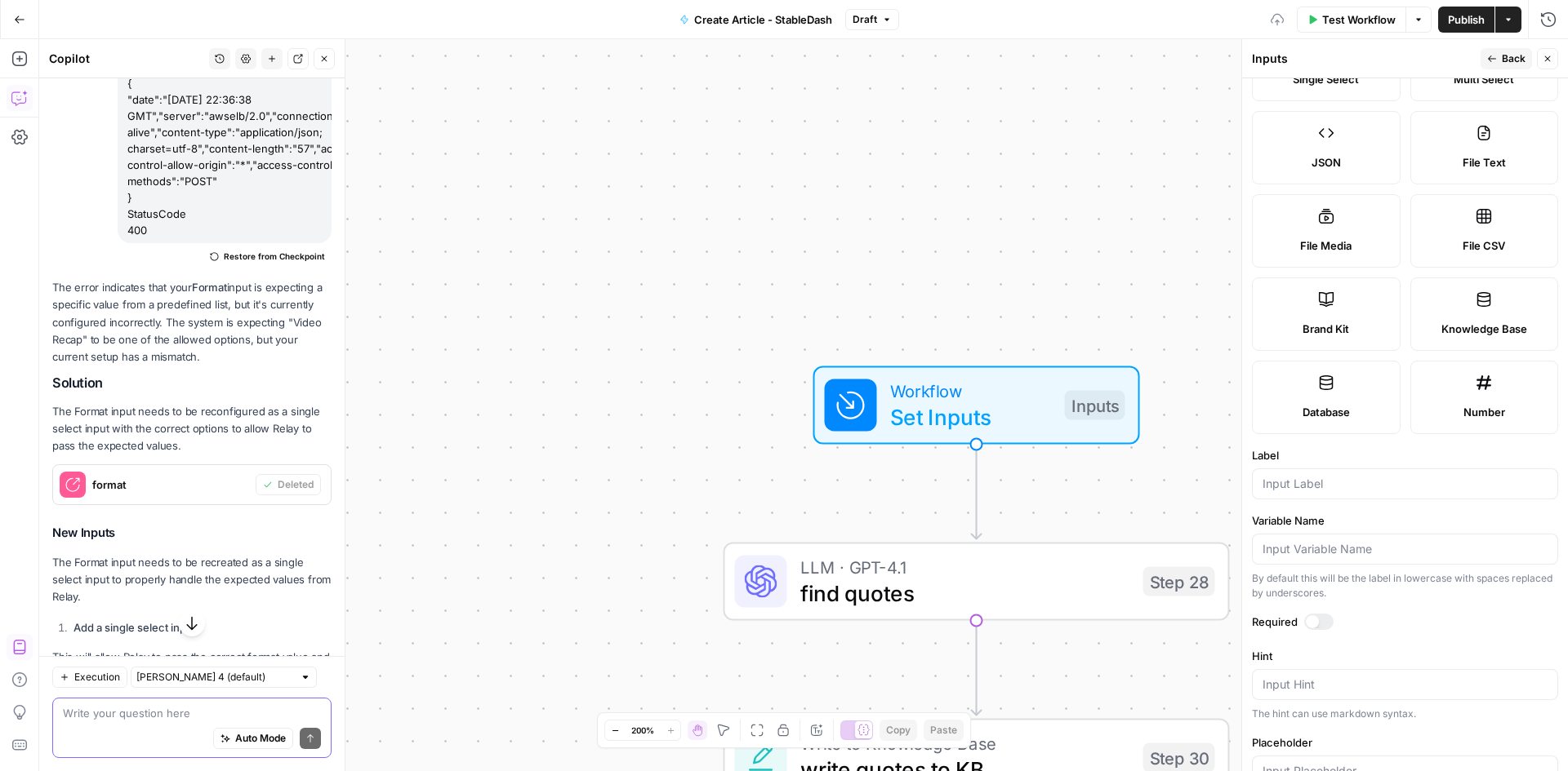
scroll to position [245, 0]
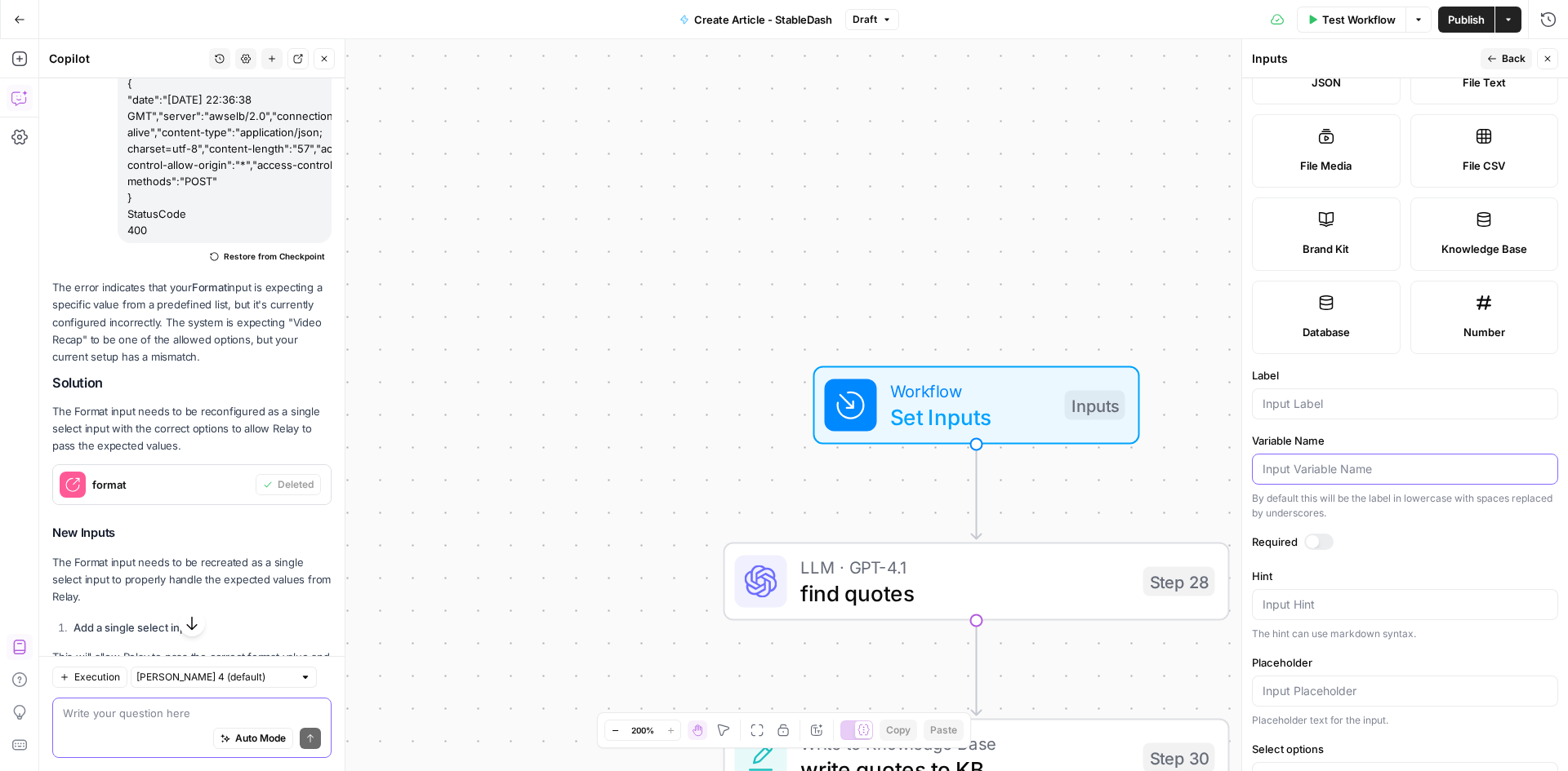
click at [1326, 471] on input "Variable Name" at bounding box center [1405, 469] width 285 height 17
type input "format"
click at [1318, 393] on div at bounding box center [1405, 403] width 307 height 31
click at [1373, 408] on input "Label" at bounding box center [1405, 404] width 285 height 17
drag, startPoint x: 1373, startPoint y: 408, endPoint x: 1236, endPoint y: 399, distance: 137.3
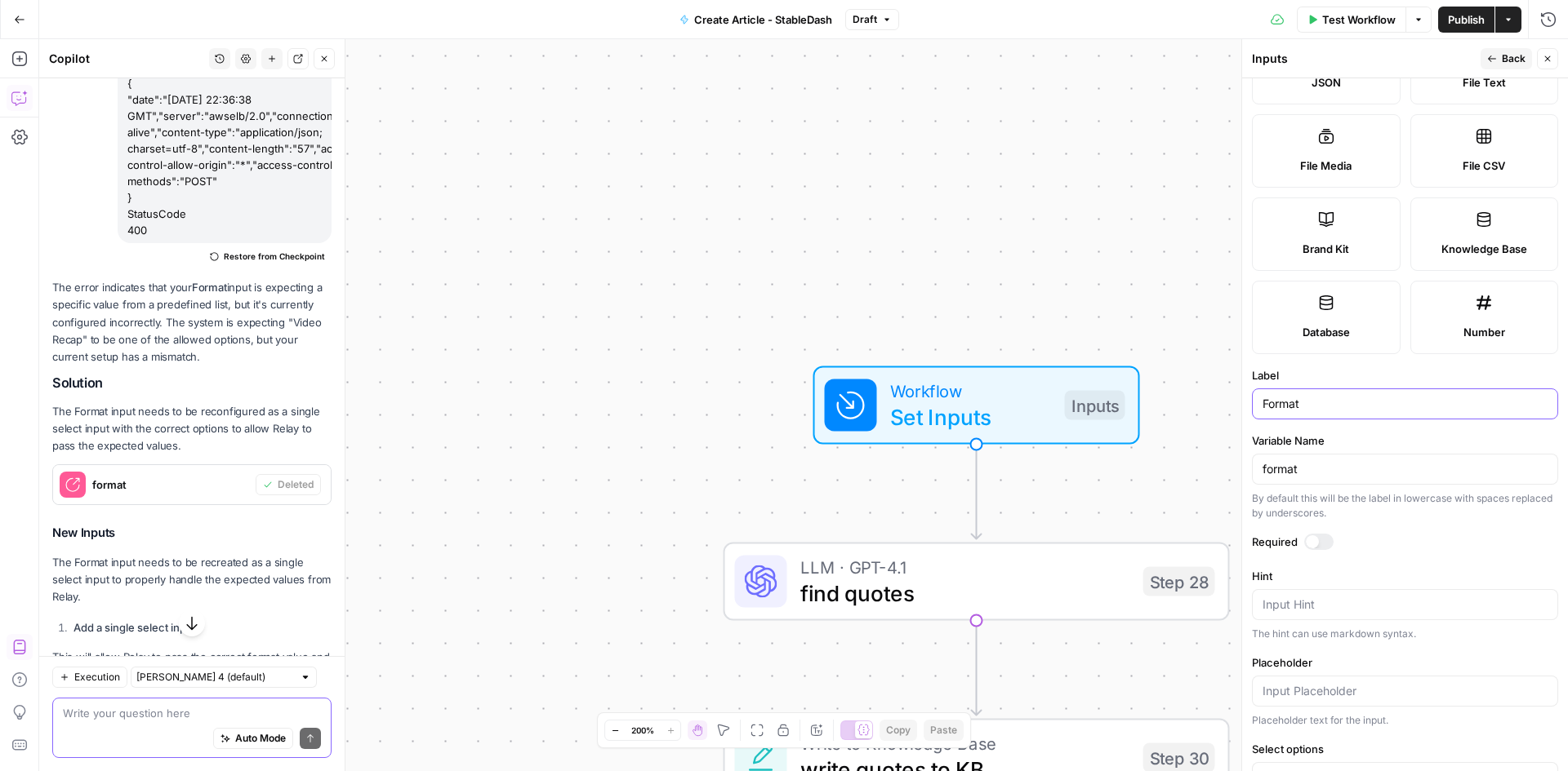
click at [1241, 399] on div "Inputs Back Close Input type Short Text Long Text Single Select Multi Select JS…" at bounding box center [1404, 405] width 327 height 732
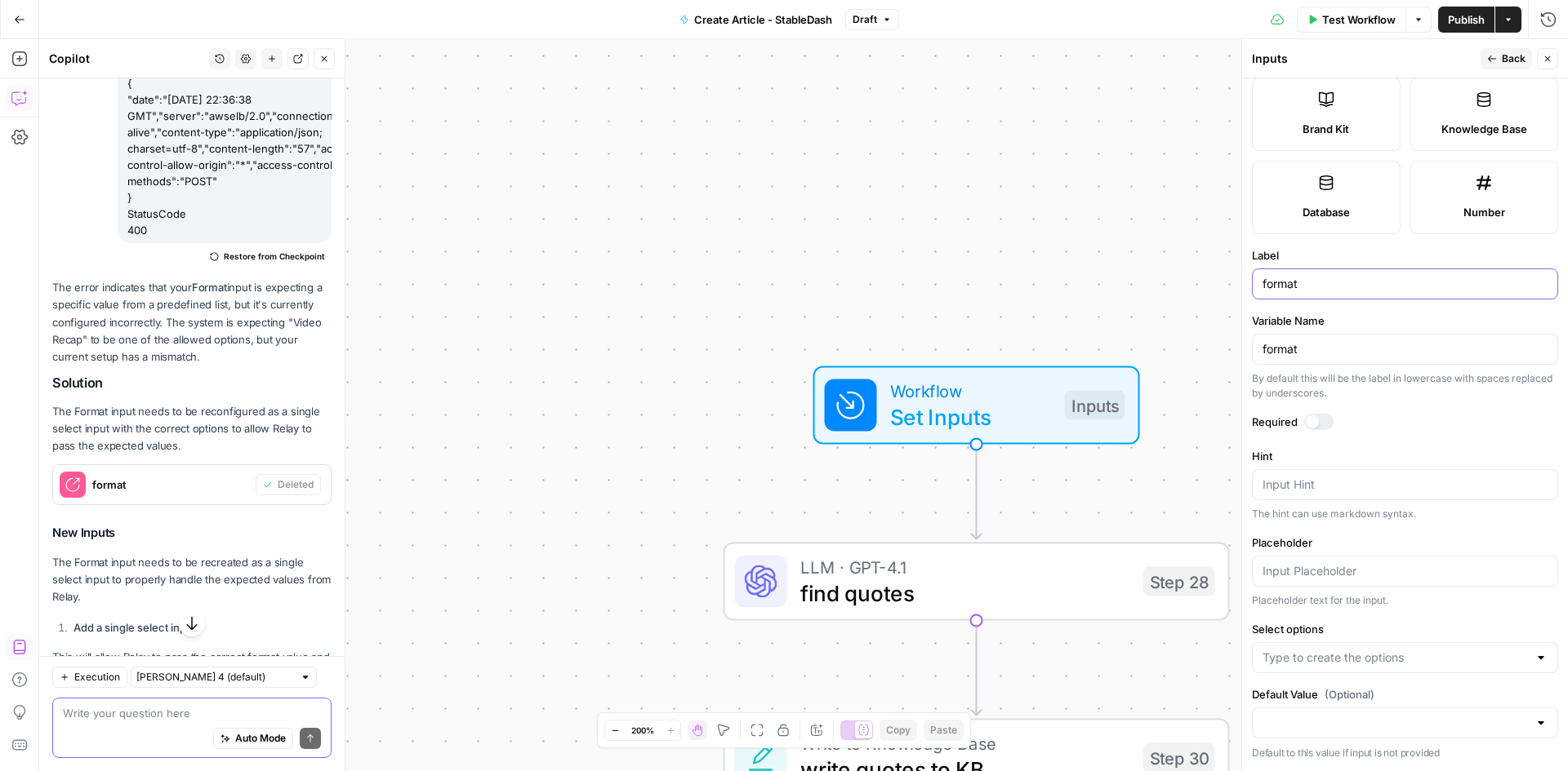
type input "format"
click at [1505, 663] on input "Select options" at bounding box center [1395, 658] width 266 height 17
type input "Daily Recap"
type input "Stableminded"
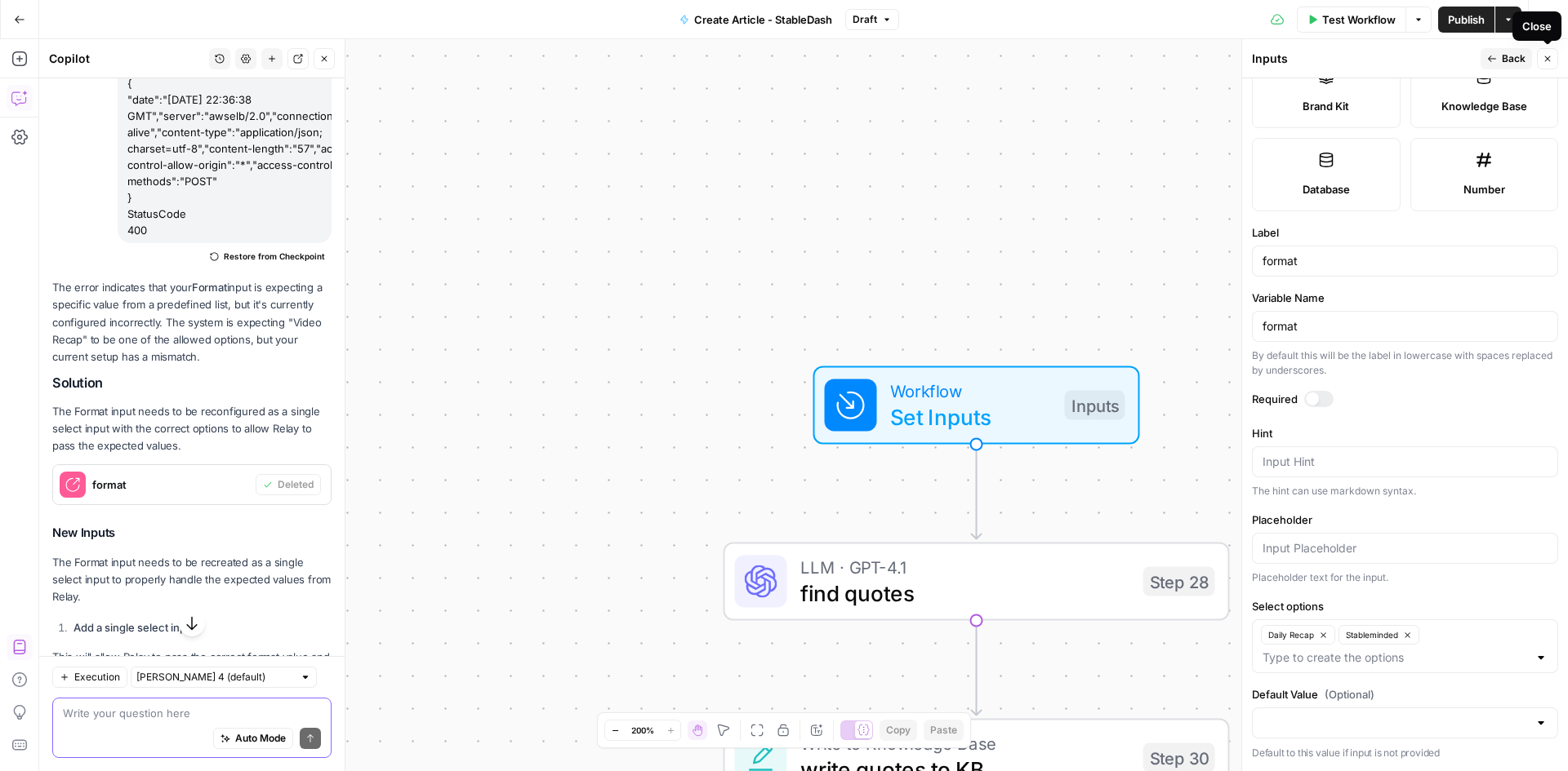
click at [1548, 60] on icon "button" at bounding box center [1548, 59] width 6 height 6
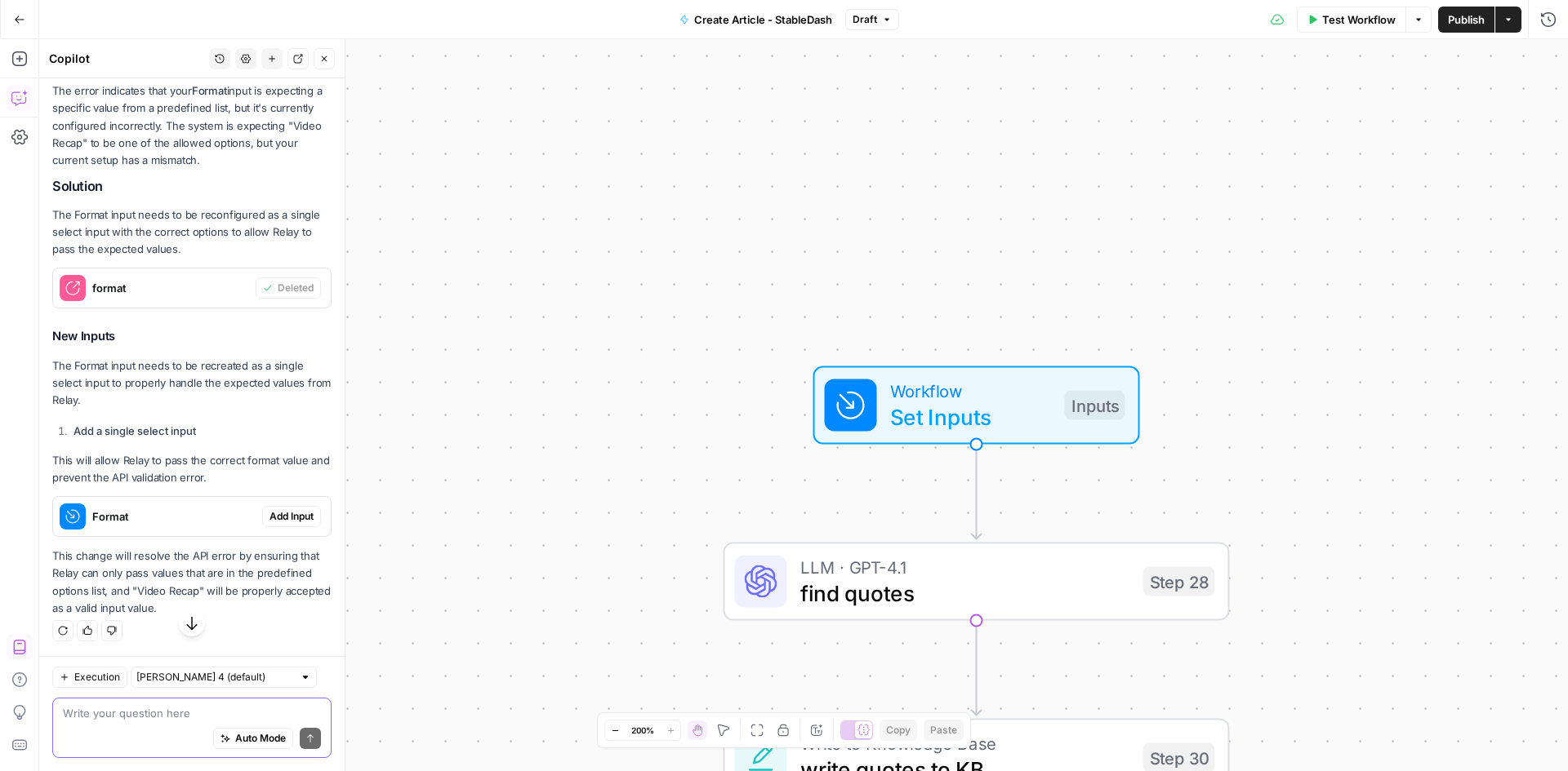
scroll to position [1483, 0]
click at [269, 509] on span "Add Input" at bounding box center [291, 517] width 44 height 15
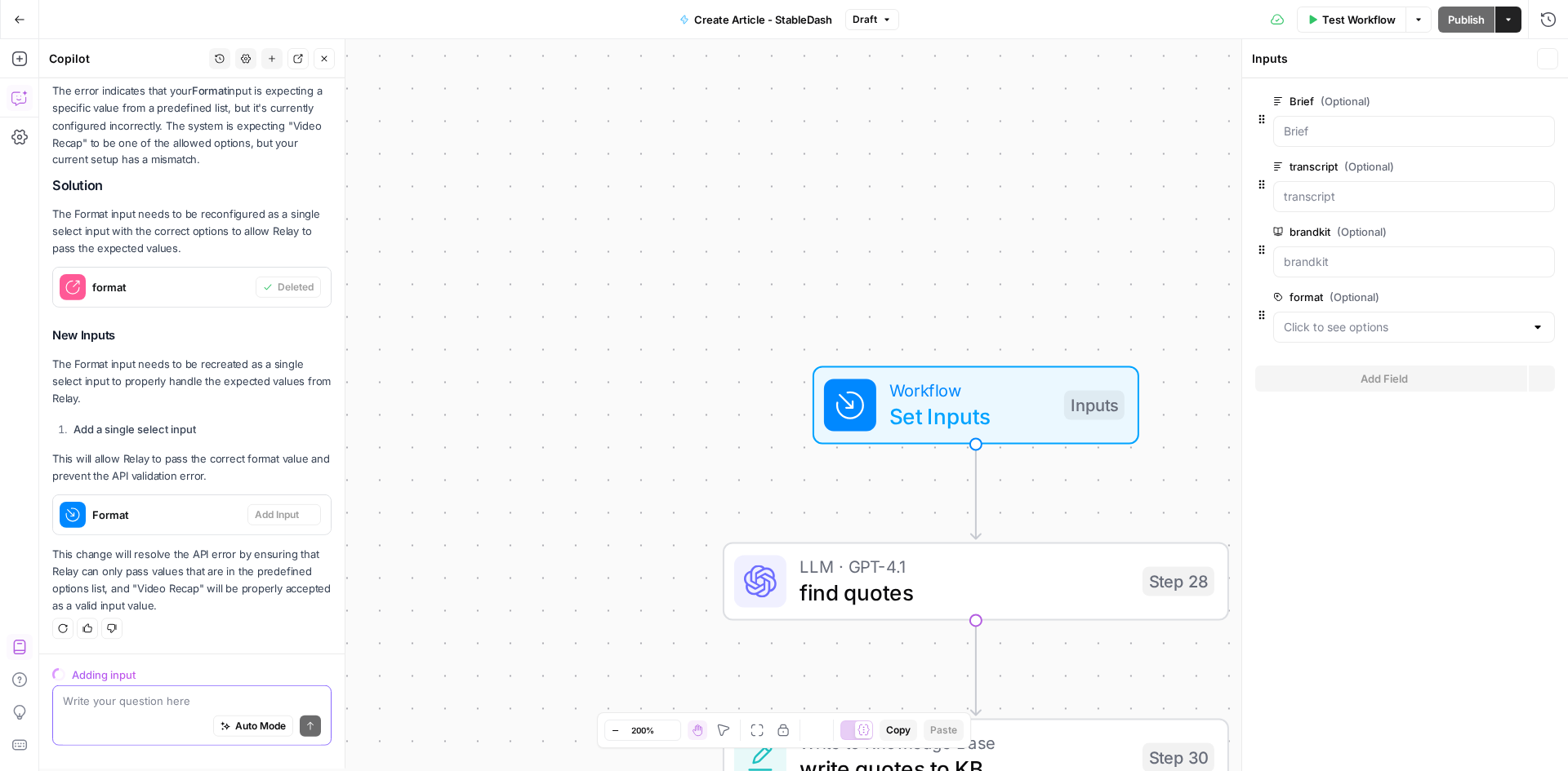
scroll to position [1431, 0]
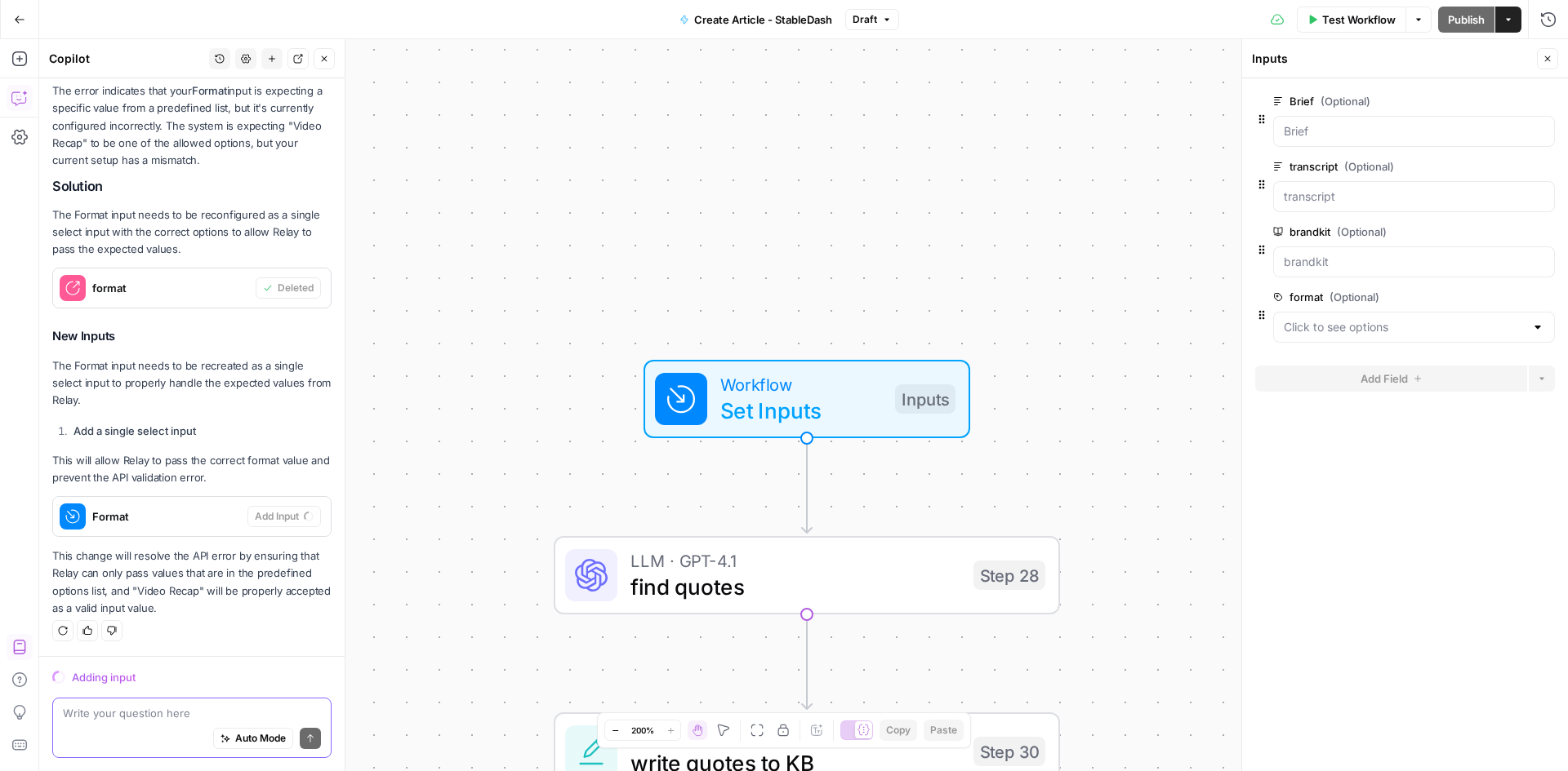
click at [1546, 327] on div at bounding box center [1414, 327] width 281 height 31
click at [1387, 511] on form "Brief (Optional) edit field Delete group transcript (Optional) edit field Delet…" at bounding box center [1405, 425] width 326 height 693
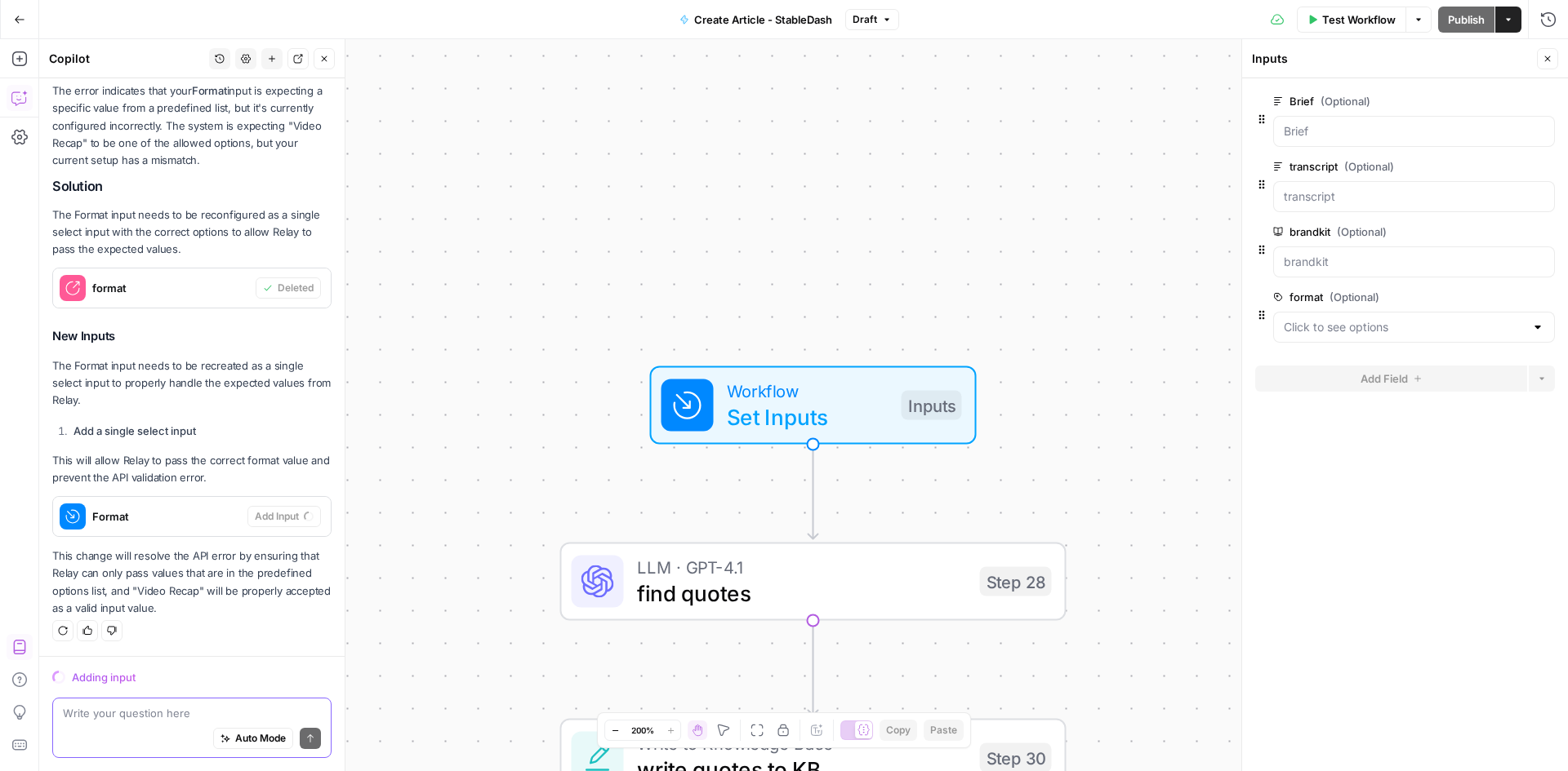
click at [161, 670] on div "Adding input" at bounding box center [201, 678] width 260 height 17
click at [1183, 398] on div "**********" at bounding box center [803, 405] width 1529 height 732
click at [1541, 332] on div at bounding box center [1538, 328] width 13 height 17
click at [1535, 328] on div at bounding box center [1538, 328] width 13 height 17
click at [1542, 331] on div at bounding box center [1538, 328] width 13 height 17
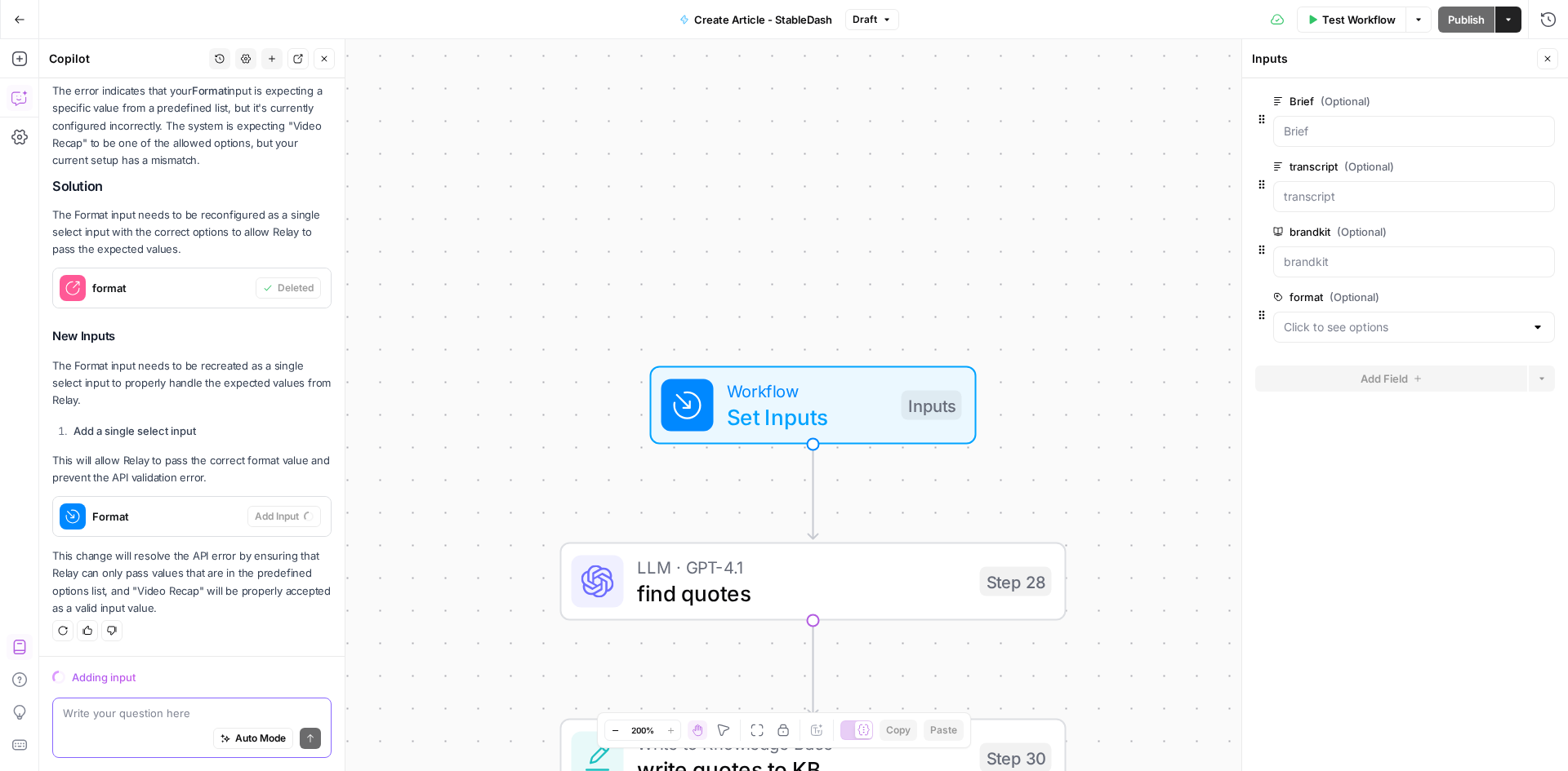
click at [181, 724] on div "Auto Mode Send" at bounding box center [191, 739] width 258 height 36
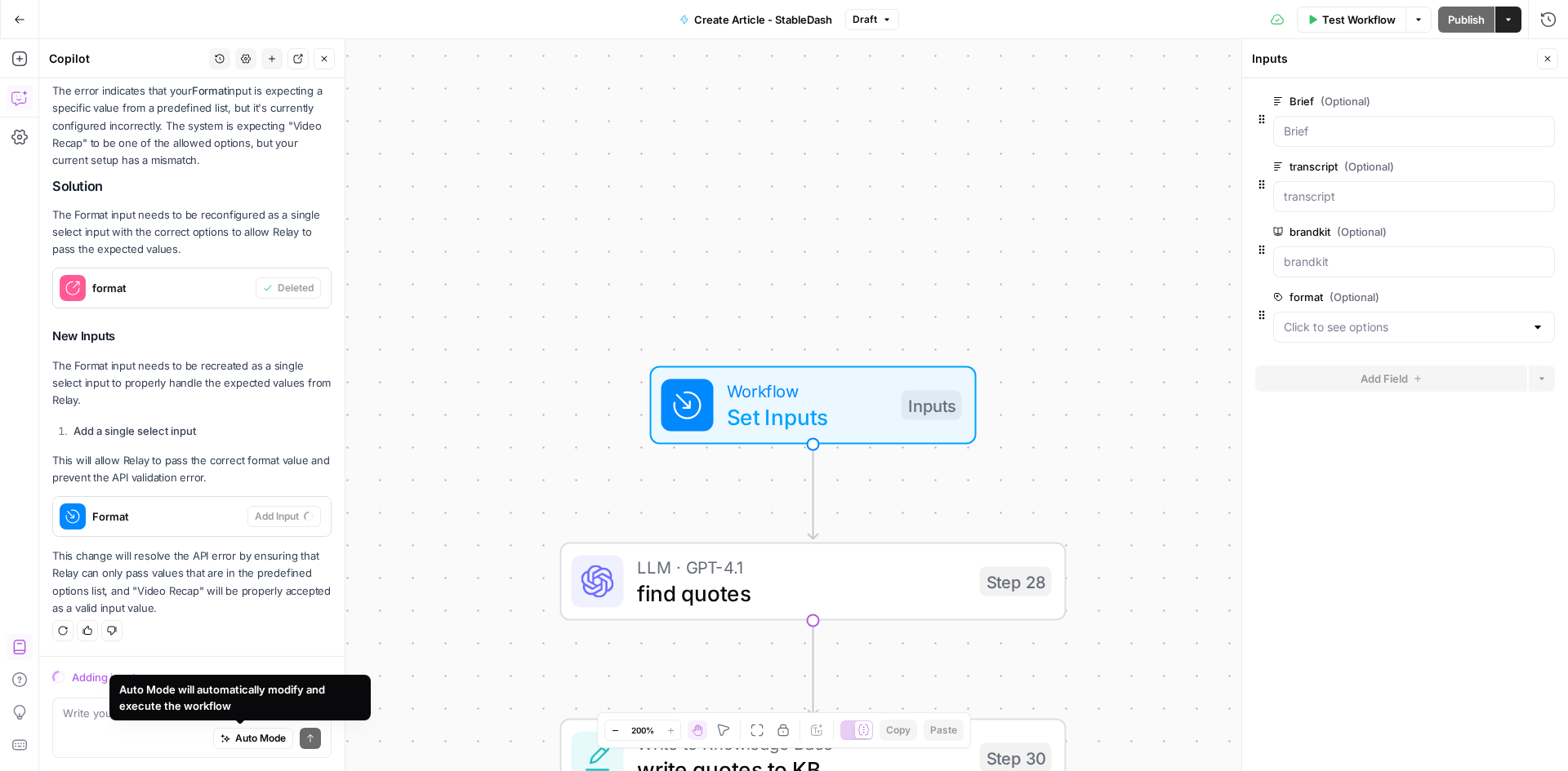
click at [174, 729] on div "Auto Mode Send" at bounding box center [191, 739] width 258 height 36
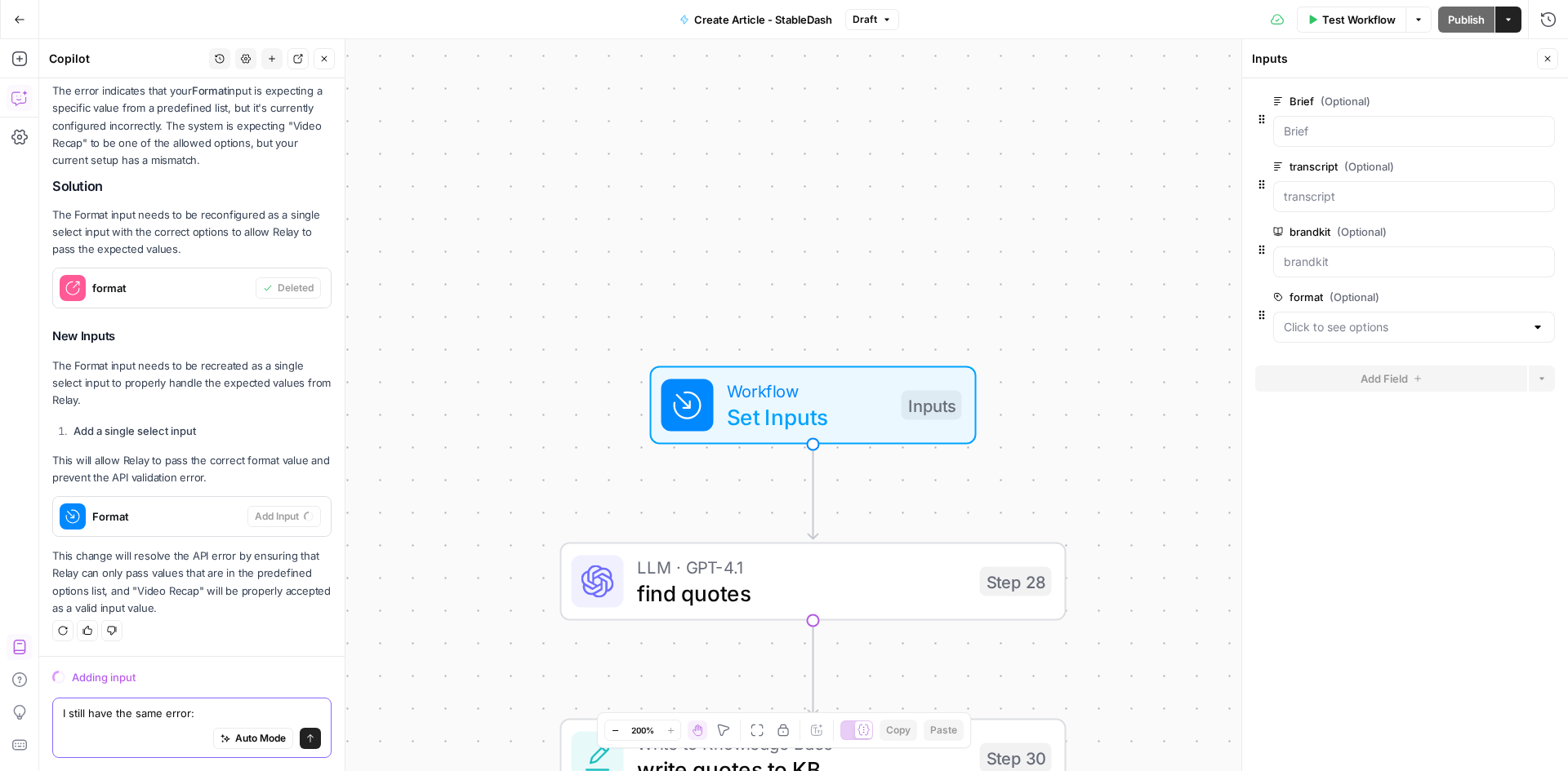
paste textarea "{ "error": "format_input_value should be in [Video Recap]" }"
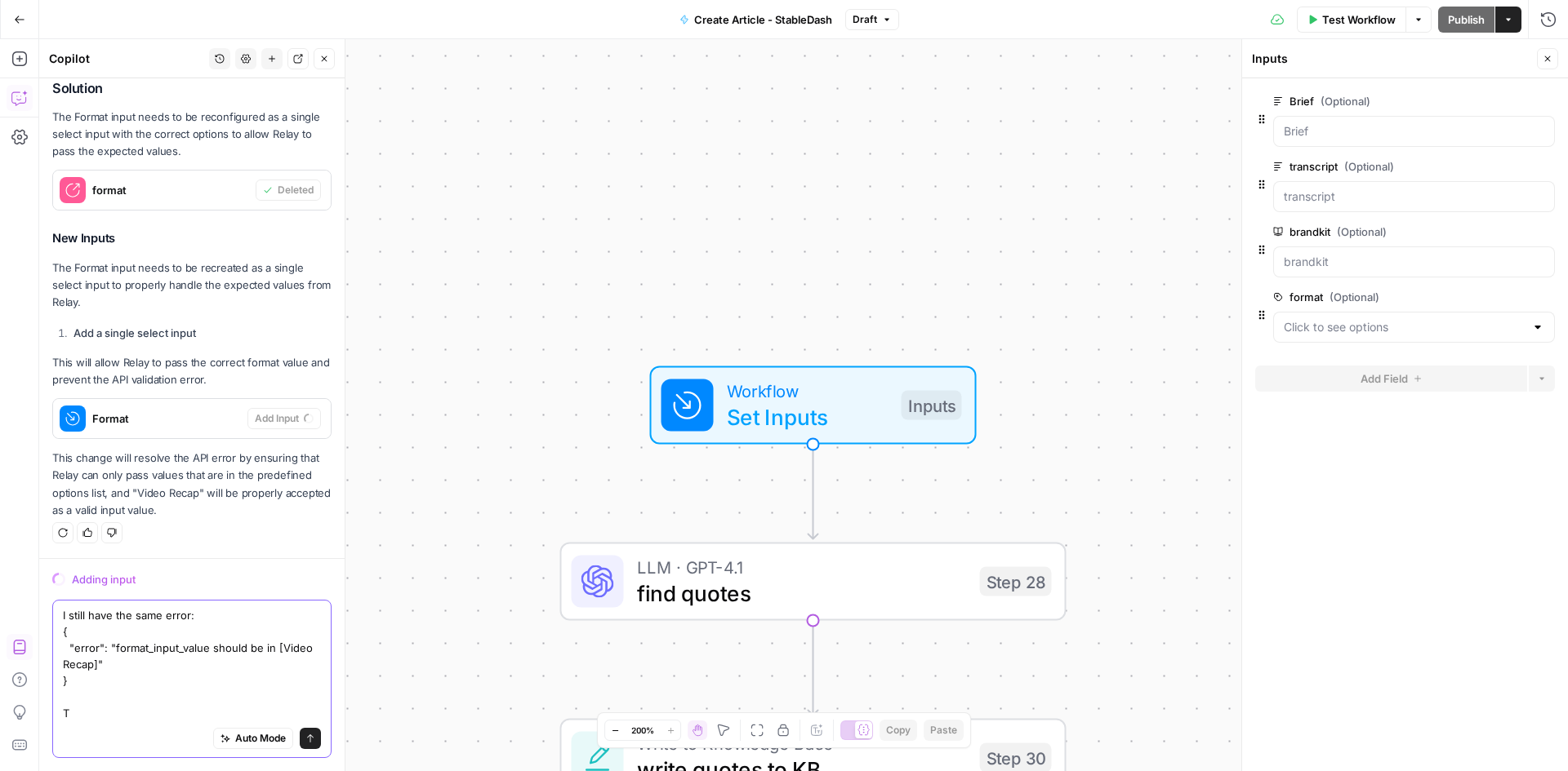
scroll to position [1529, 0]
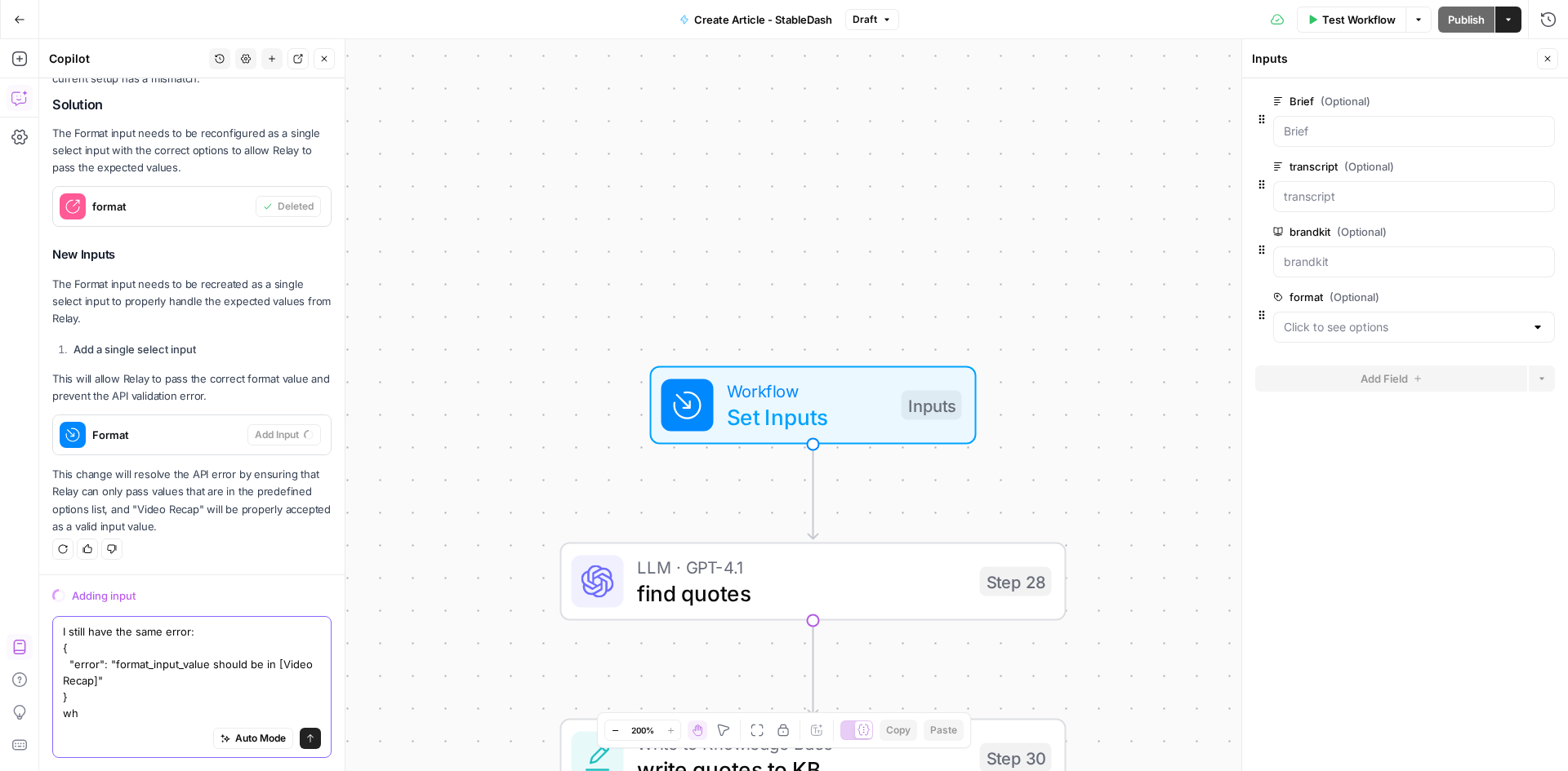
type textarea "I still have the same error: { "error": "format_input_value should be in [Video…"
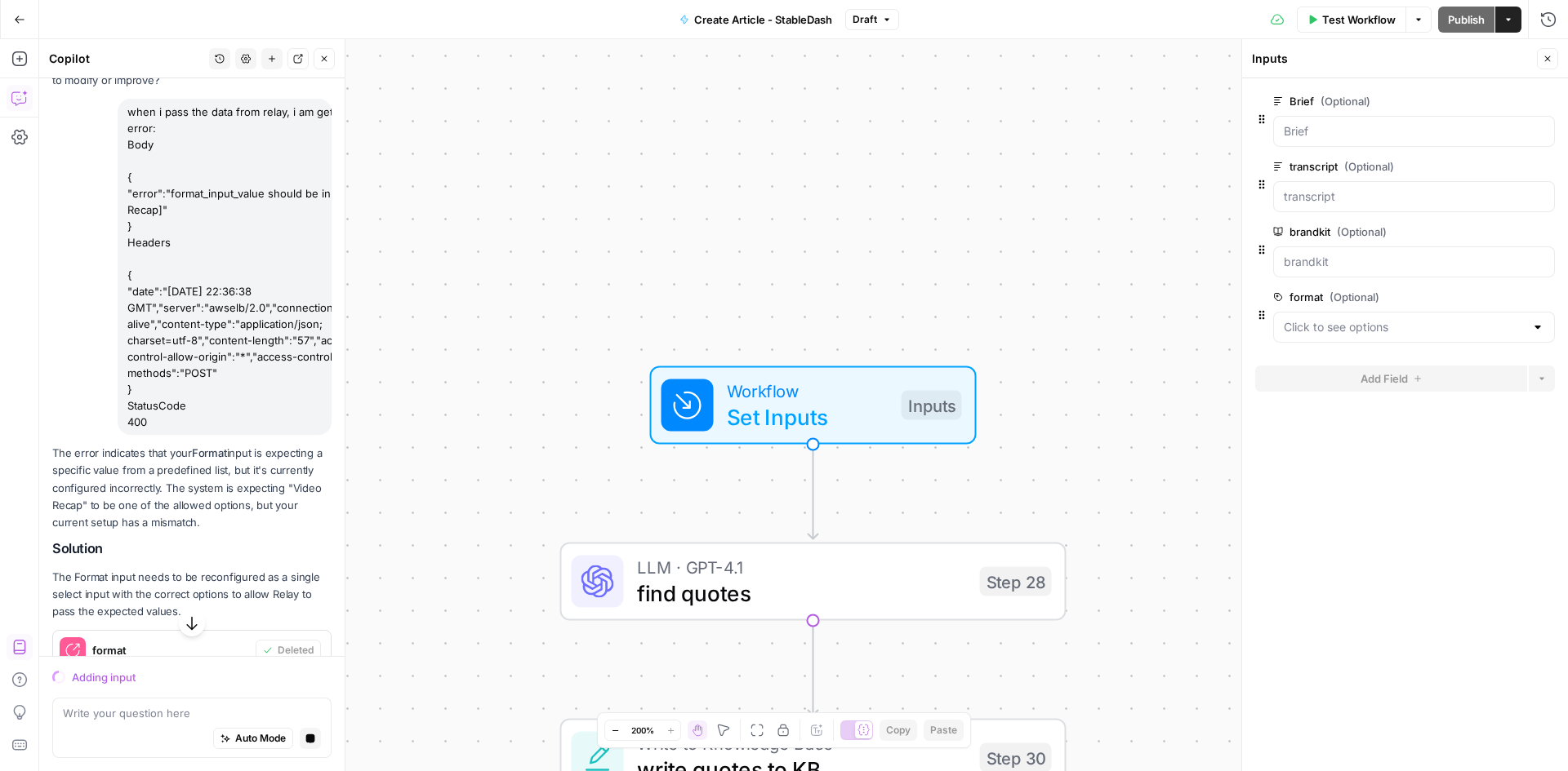
scroll to position [1542, 0]
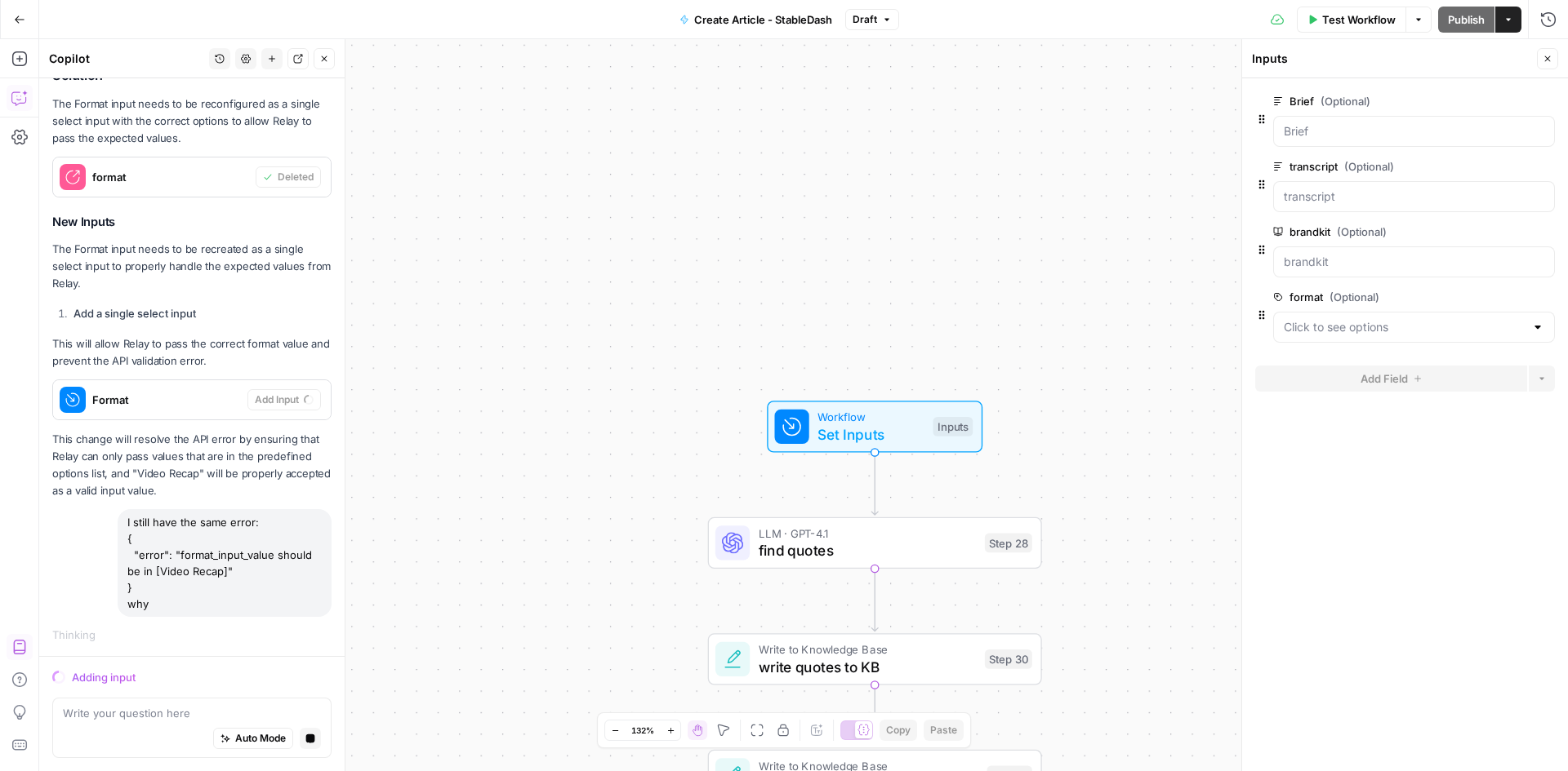
drag, startPoint x: 1552, startPoint y: 62, endPoint x: 1461, endPoint y: 69, distance: 91.3
click at [1552, 62] on button "Close" at bounding box center [1548, 59] width 21 height 21
click at [15, 29] on button "Go Back" at bounding box center [20, 20] width 30 height 30
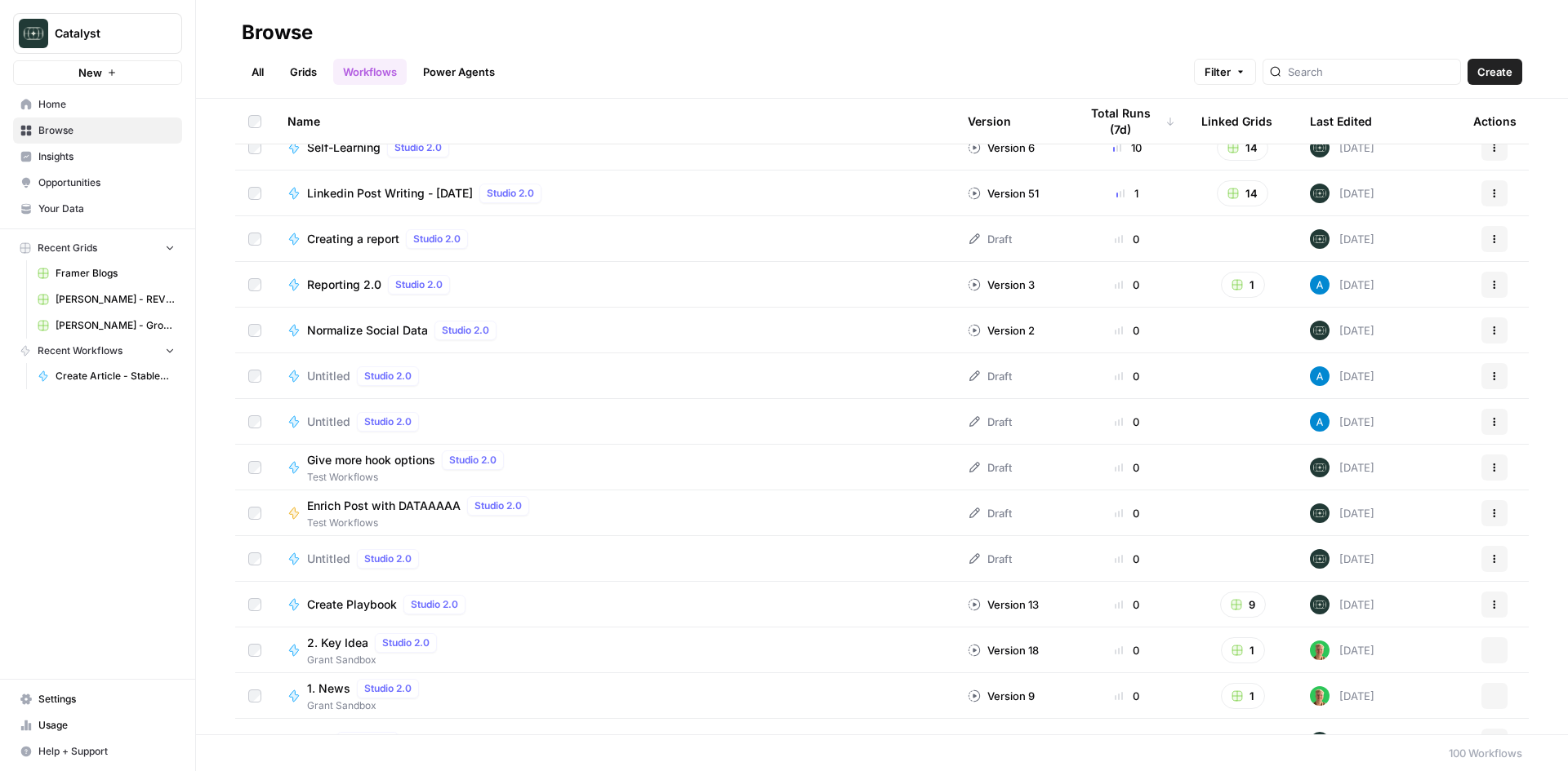
scroll to position [327, 0]
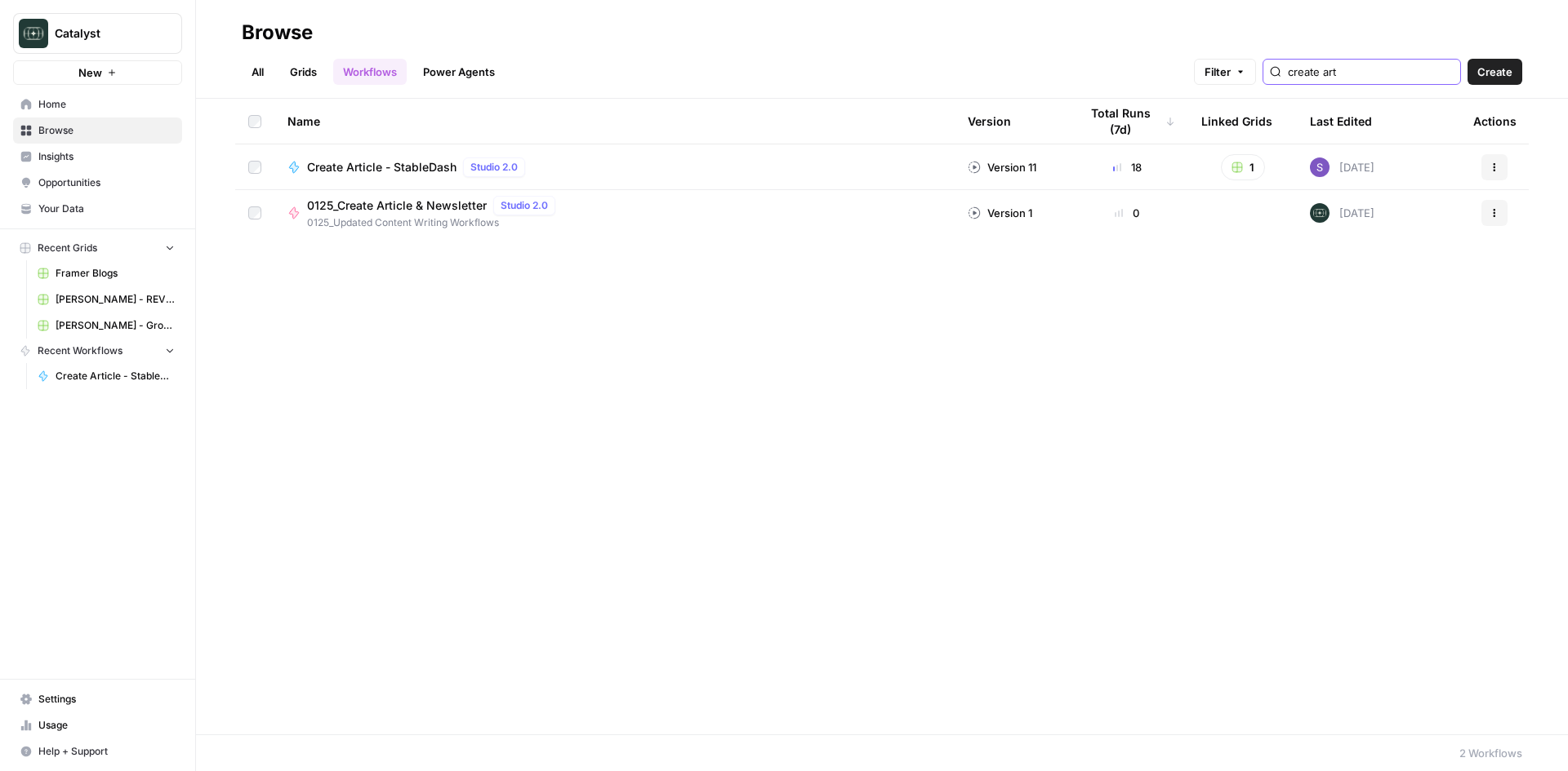
type input "create art"
click at [1484, 166] on button "Actions" at bounding box center [1494, 168] width 26 height 26
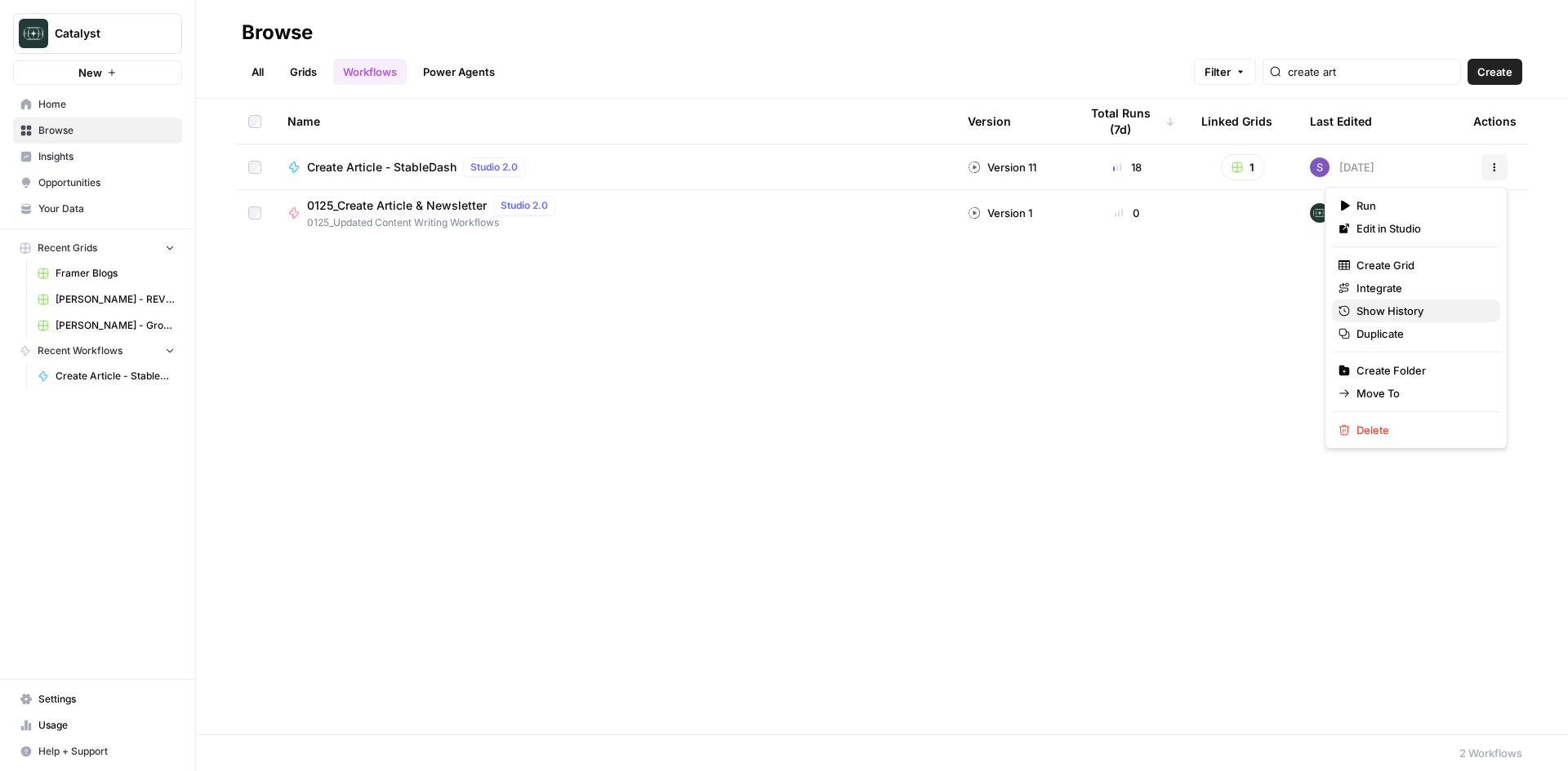
click at [1405, 310] on span "Show History" at bounding box center [1422, 311] width 130 height 17
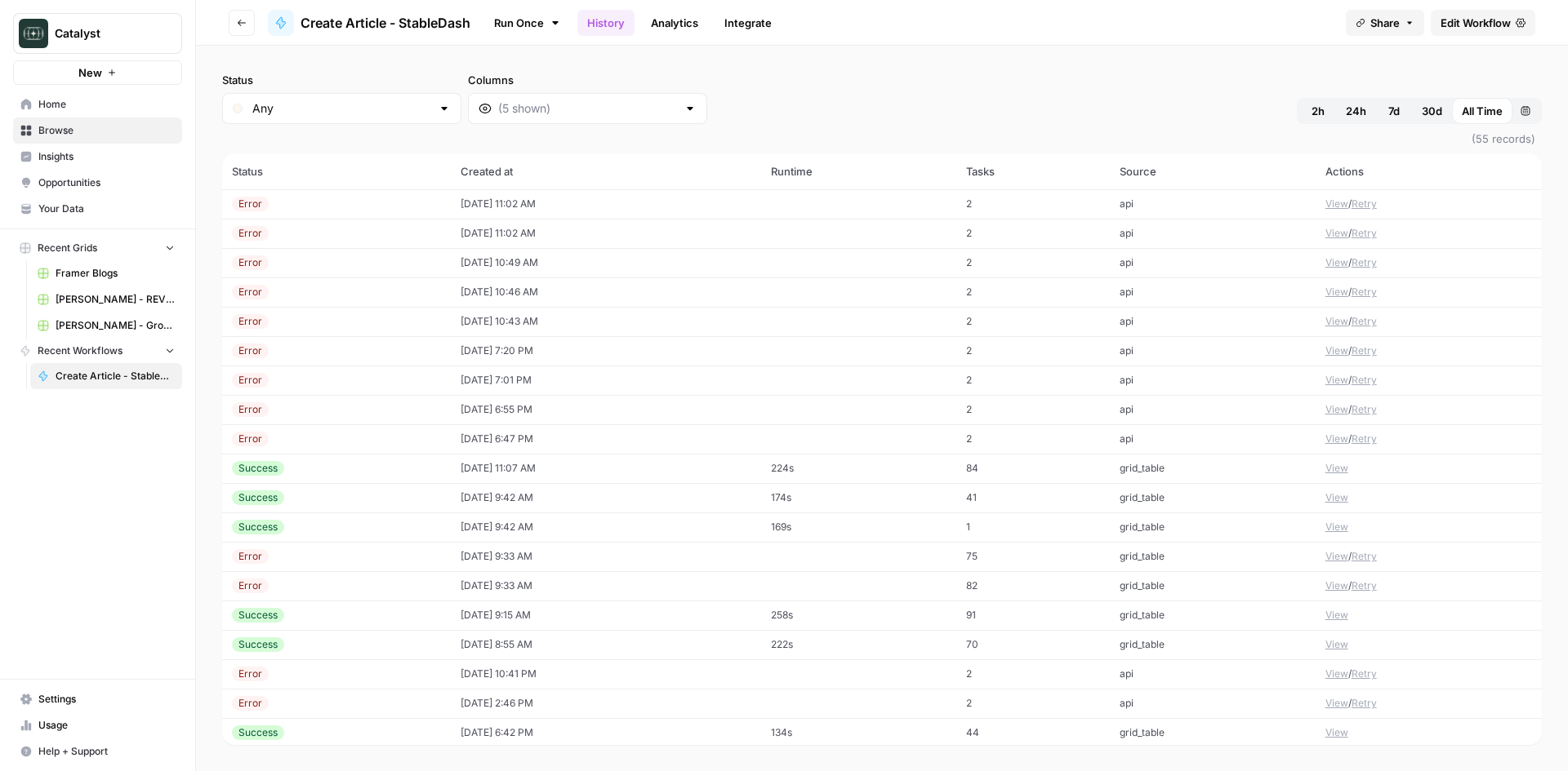
click at [560, 202] on td "[DATE] 11:02 AM" at bounding box center [606, 204] width 309 height 30
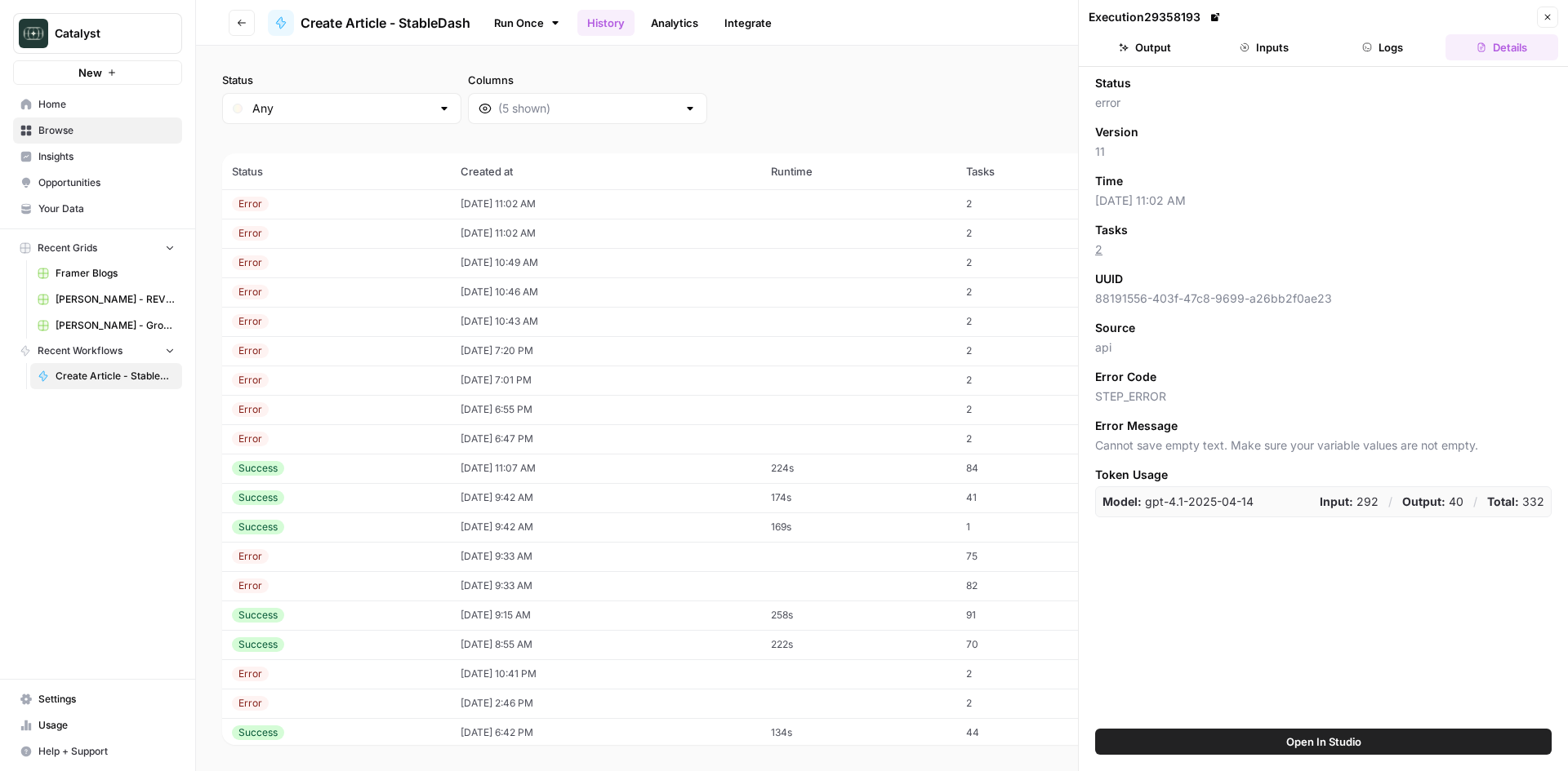
click at [1406, 47] on button "Logs" at bounding box center [1383, 47] width 113 height 26
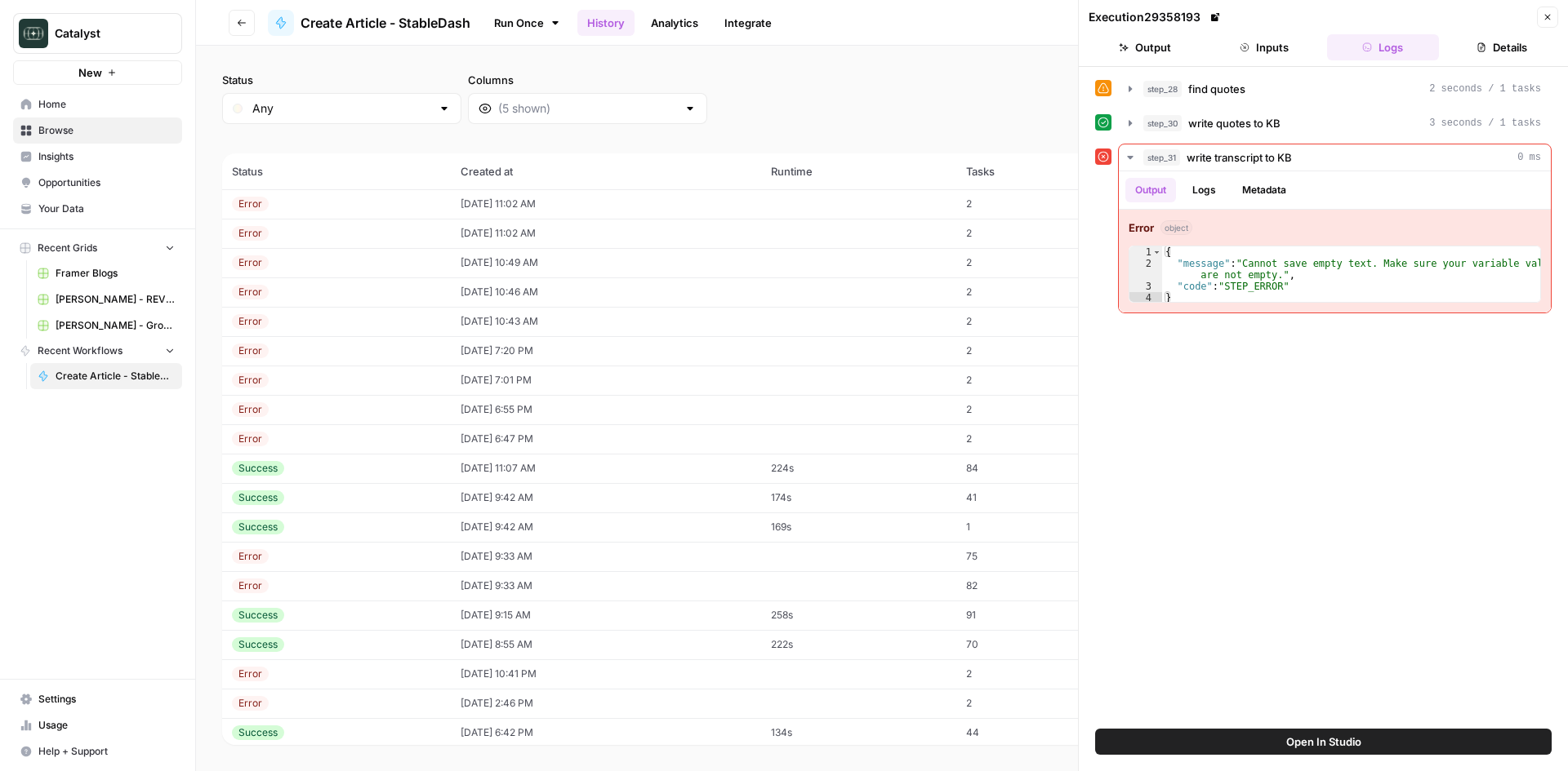
click at [1280, 47] on button "Inputs" at bounding box center [1263, 47] width 113 height 26
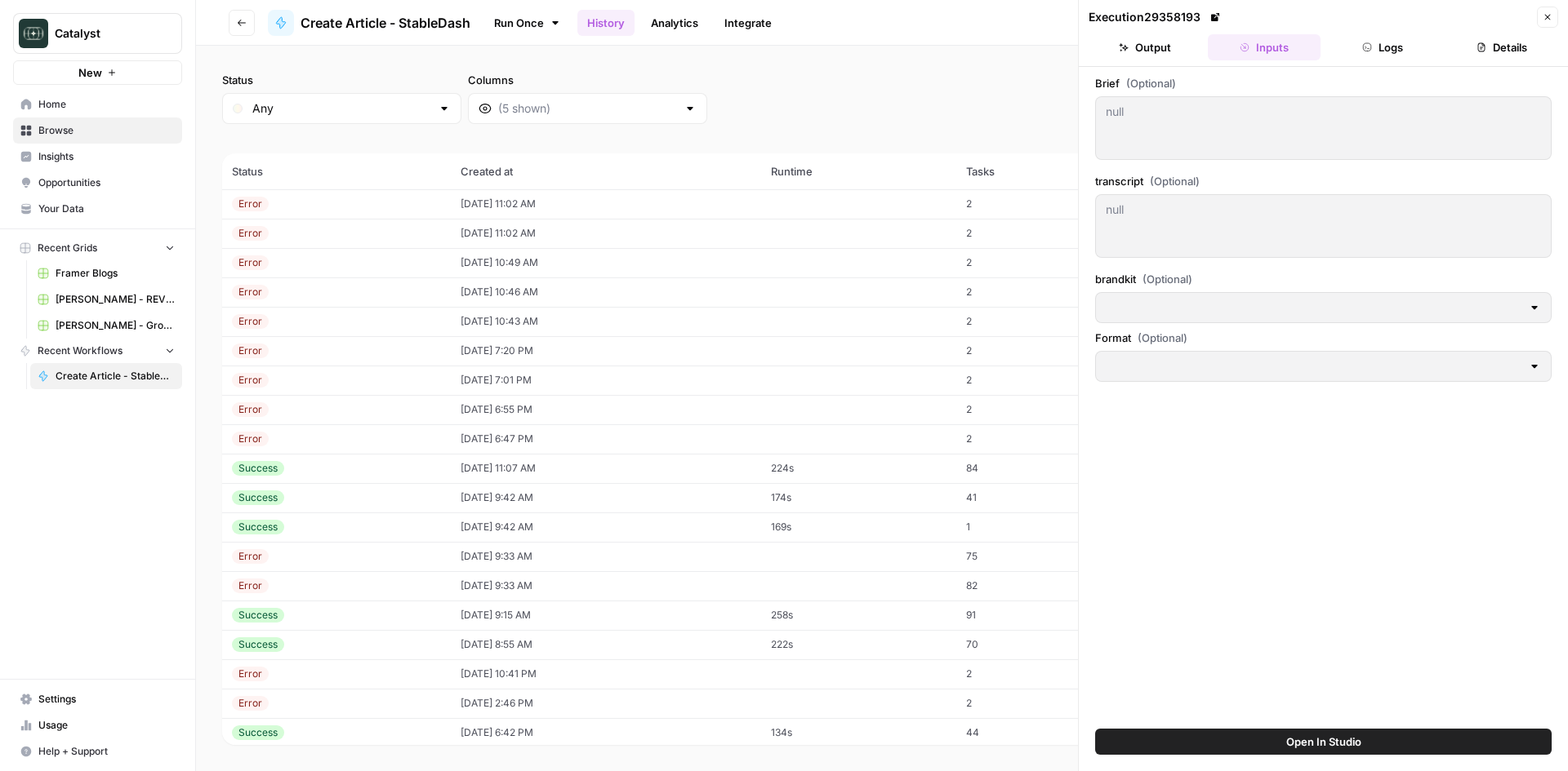
click at [1149, 47] on button "Output" at bounding box center [1145, 47] width 113 height 26
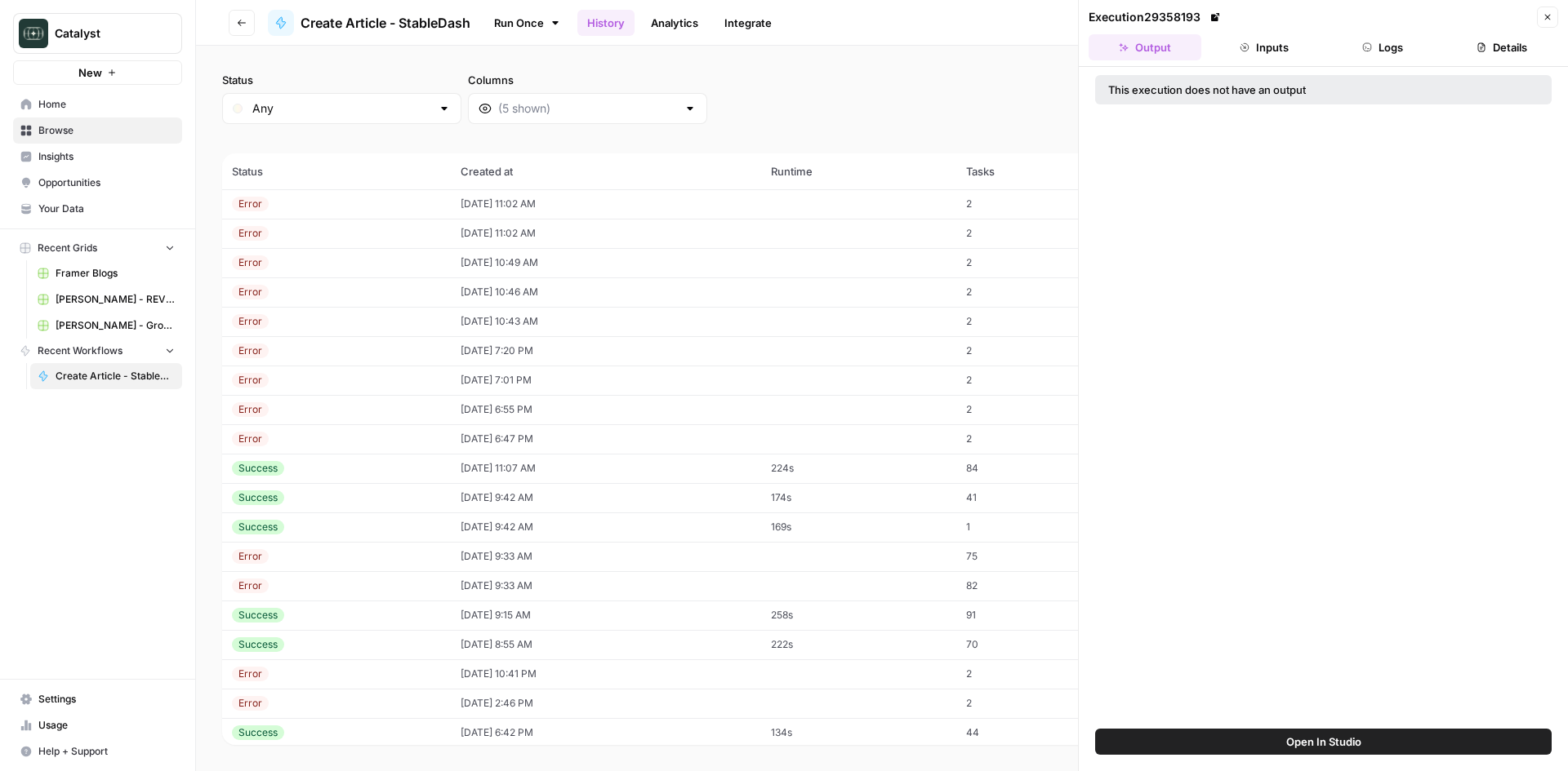
click at [1254, 62] on header "Execution 29358193 Close Output Inputs Logs Details" at bounding box center [1323, 34] width 489 height 67
click at [1278, 47] on button "Inputs" at bounding box center [1263, 47] width 113 height 26
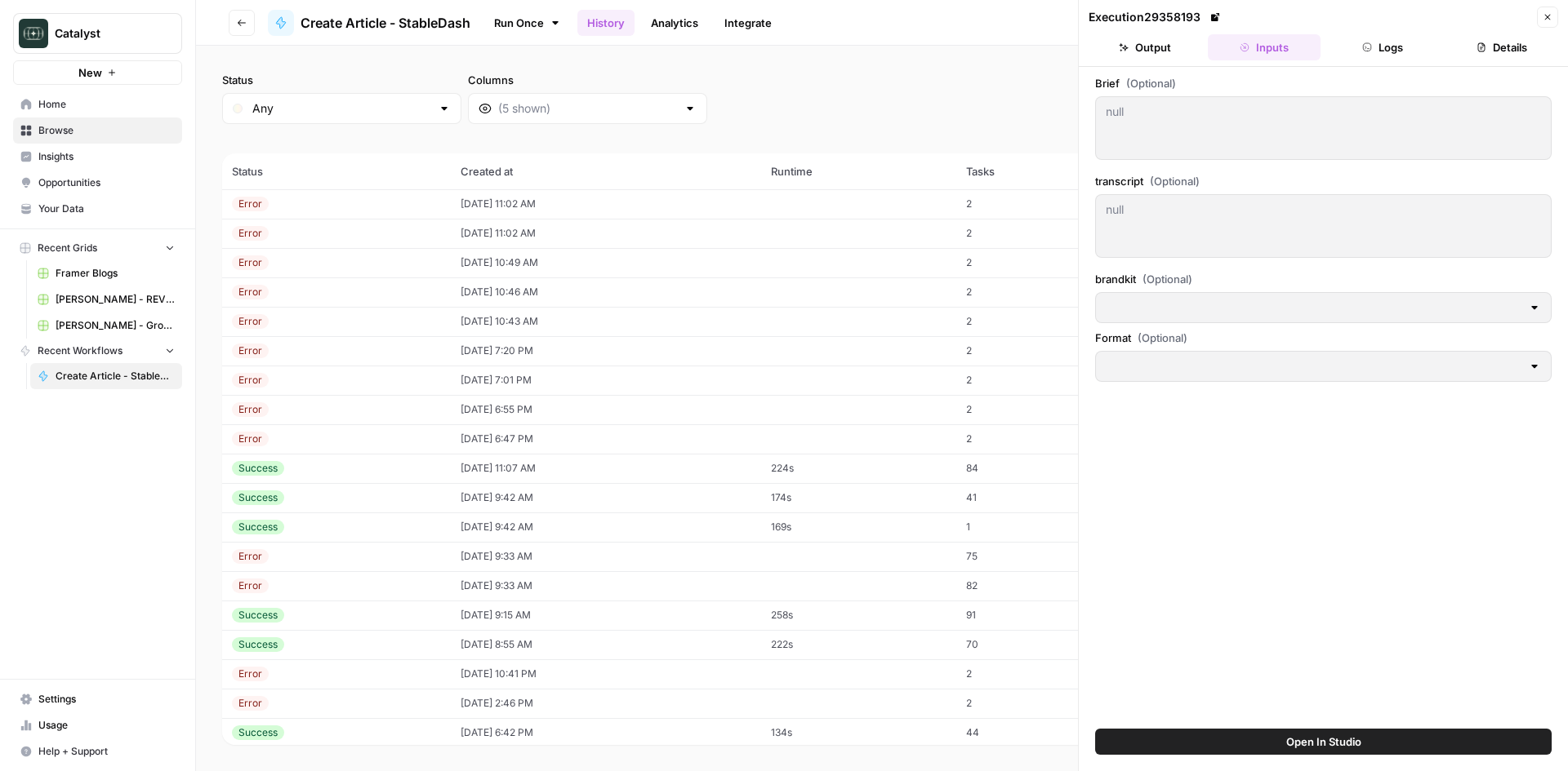
click at [1234, 380] on div at bounding box center [1324, 366] width 457 height 31
click at [1549, 366] on div at bounding box center [1324, 366] width 457 height 31
click at [1540, 367] on div at bounding box center [1534, 367] width 13 height 17
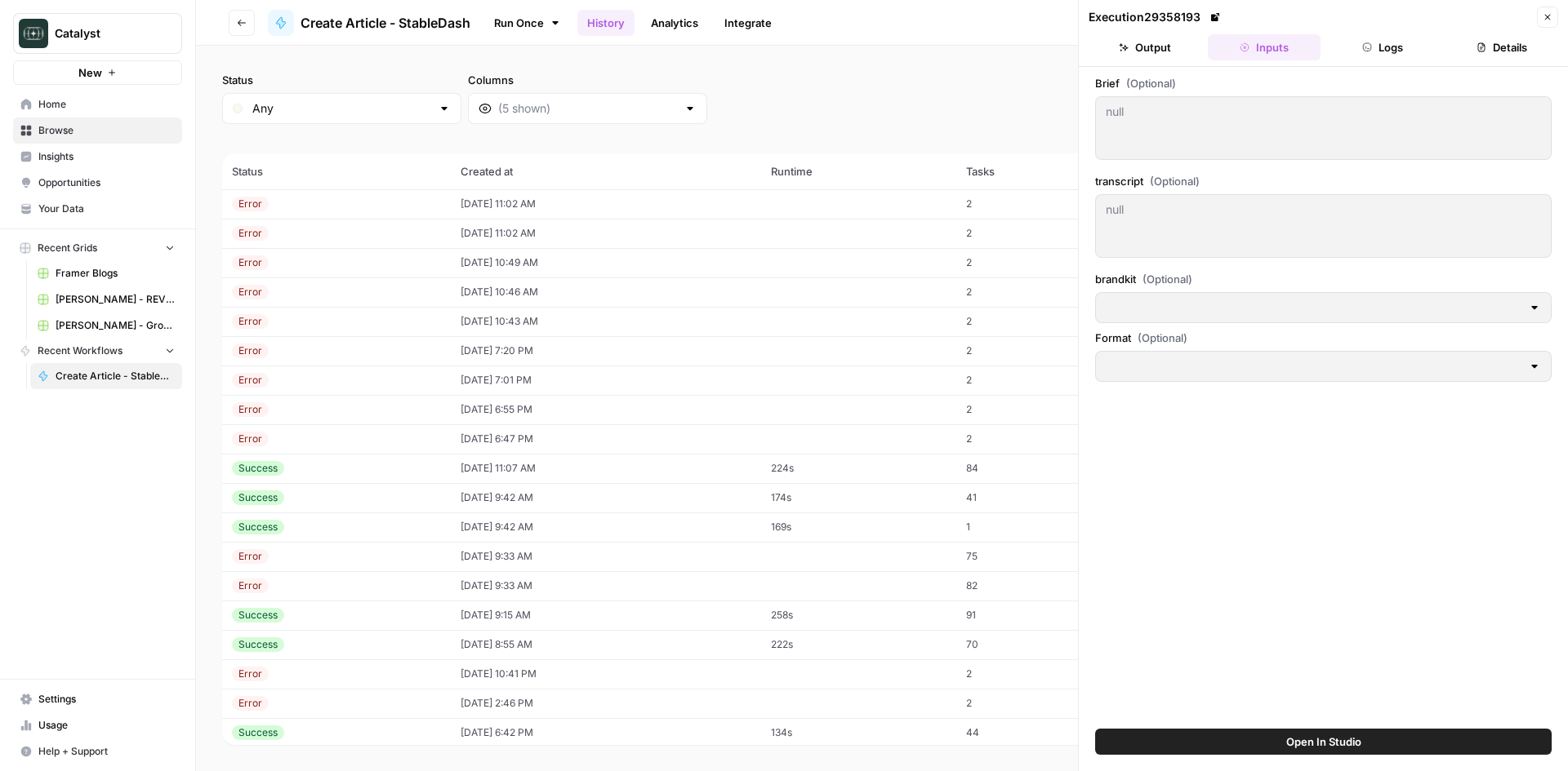
click at [1327, 740] on span "Open In Studio" at bounding box center [1324, 742] width 75 height 17
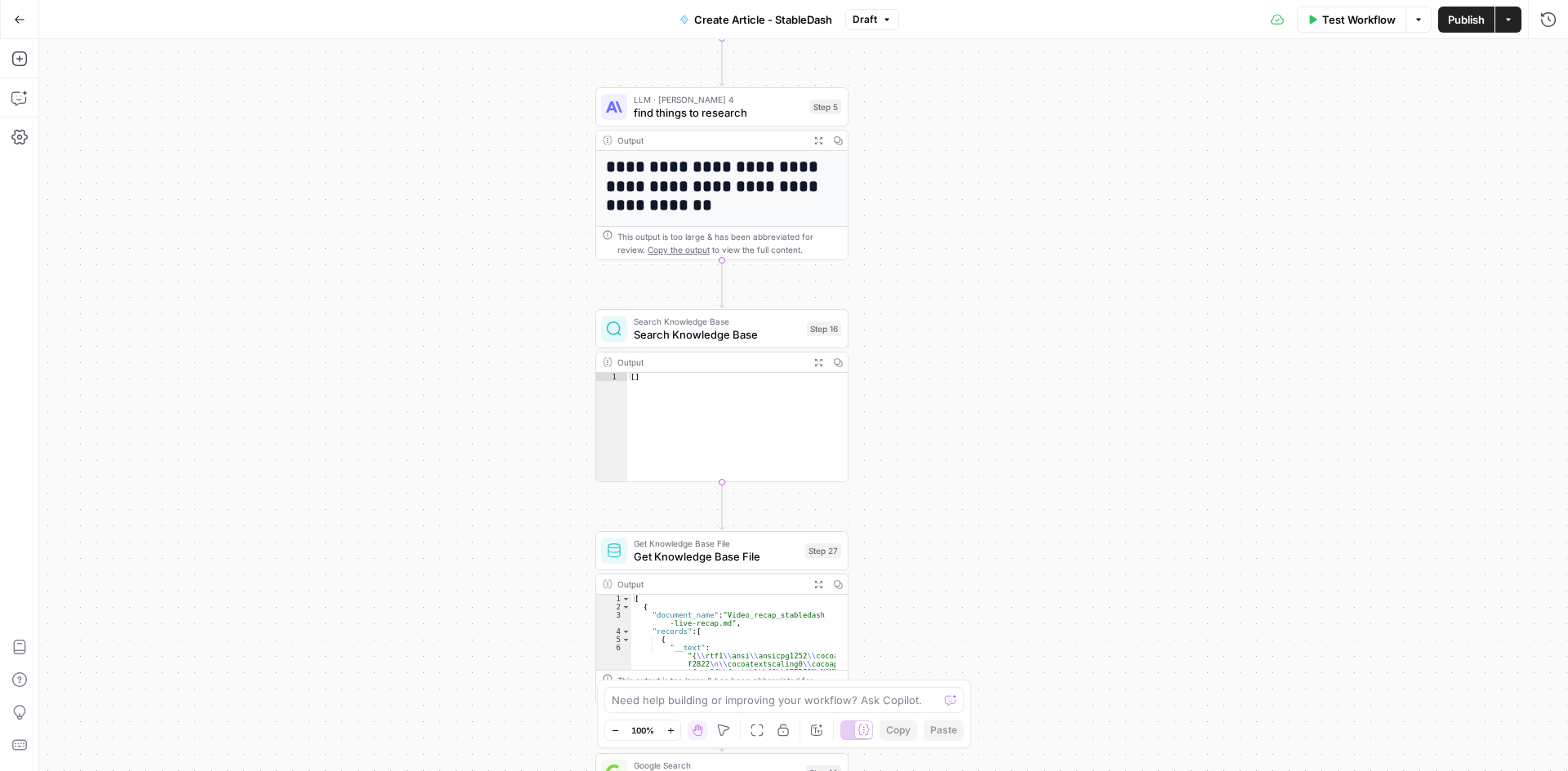
drag, startPoint x: 918, startPoint y: 222, endPoint x: 893, endPoint y: 463, distance: 242.3
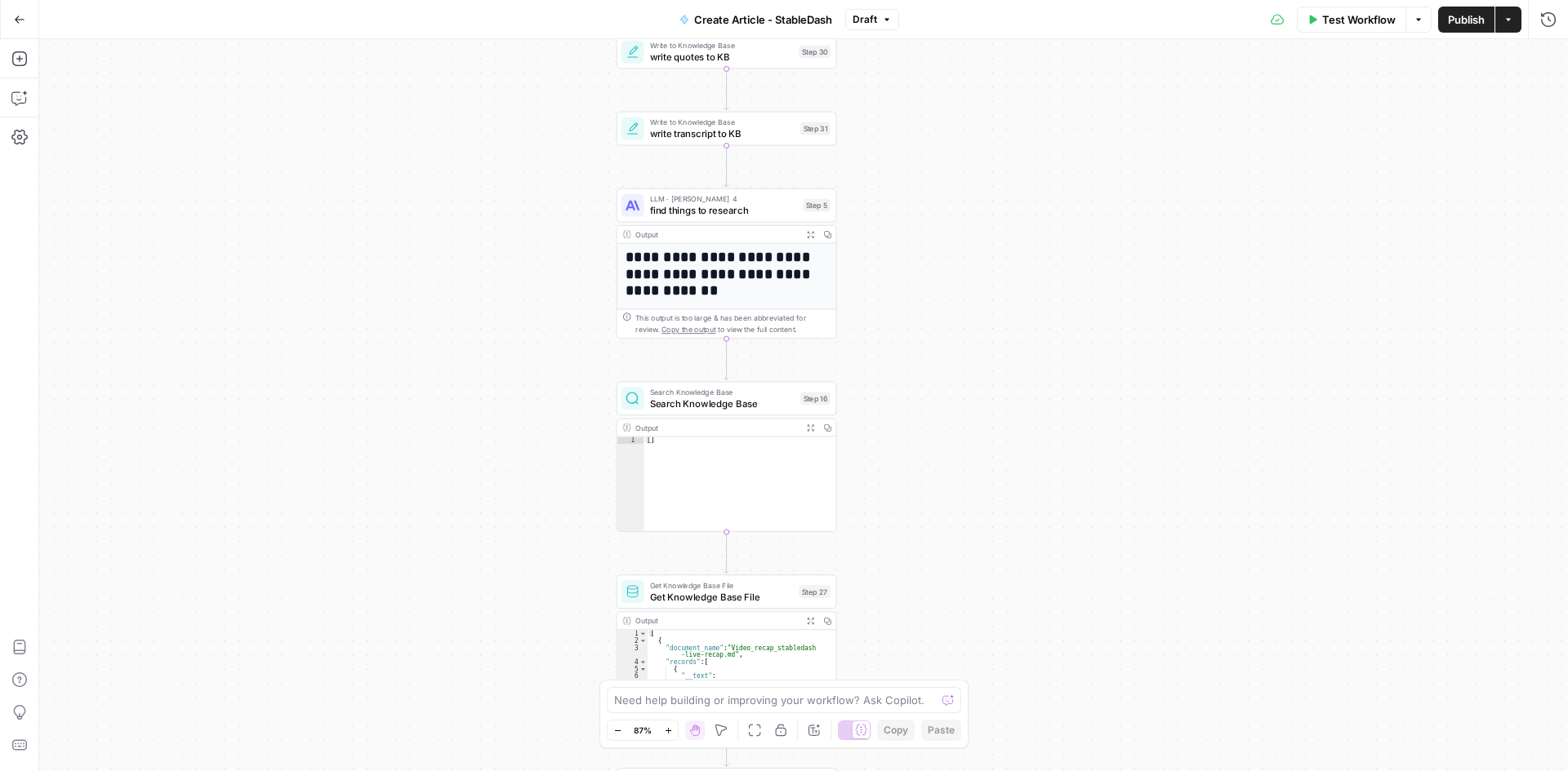
drag, startPoint x: 904, startPoint y: 248, endPoint x: 922, endPoint y: 567, distance: 319.5
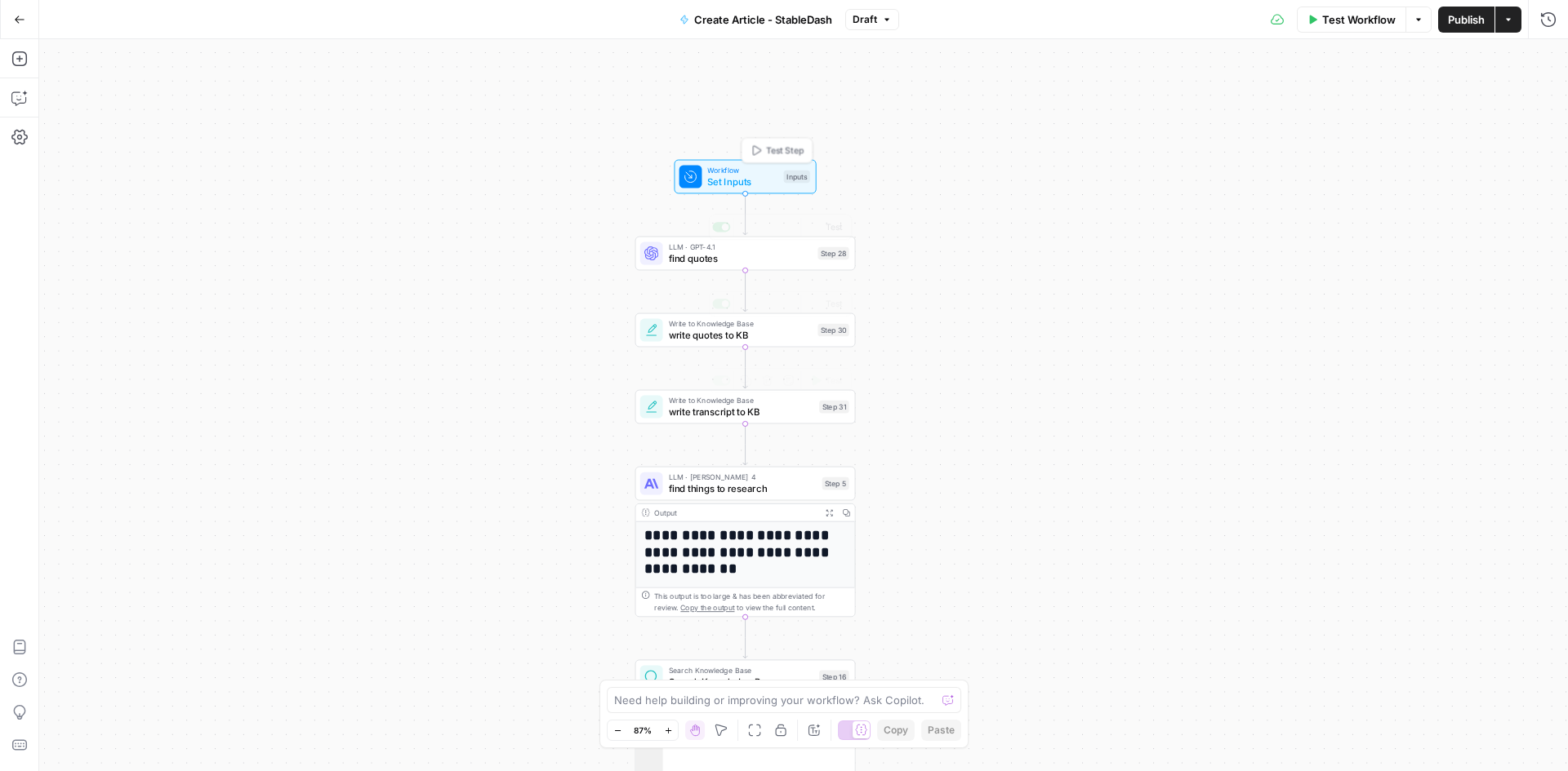
click at [747, 178] on span "Set Inputs" at bounding box center [742, 182] width 70 height 14
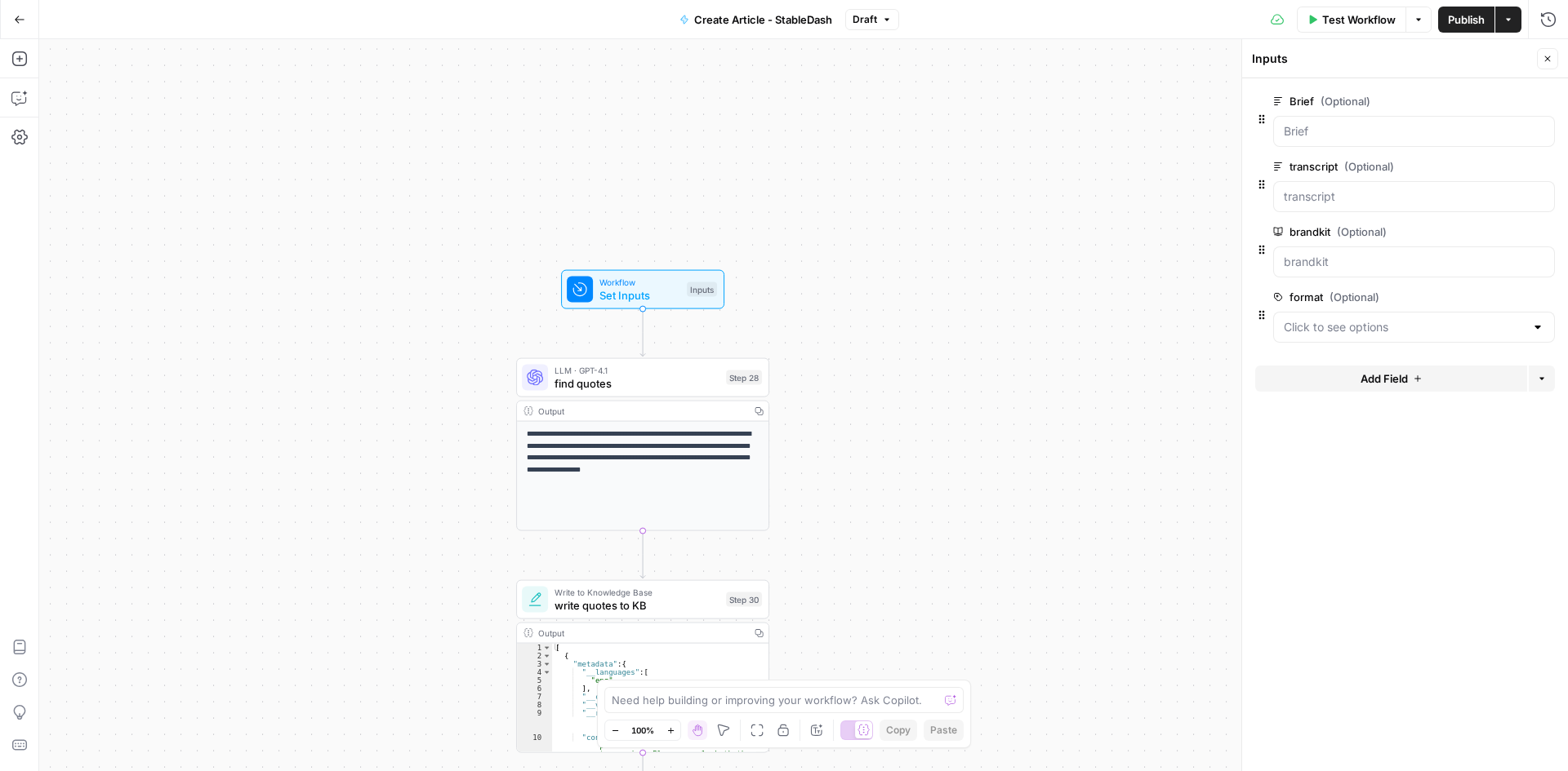
drag, startPoint x: 469, startPoint y: 433, endPoint x: 473, endPoint y: 448, distance: 15.5
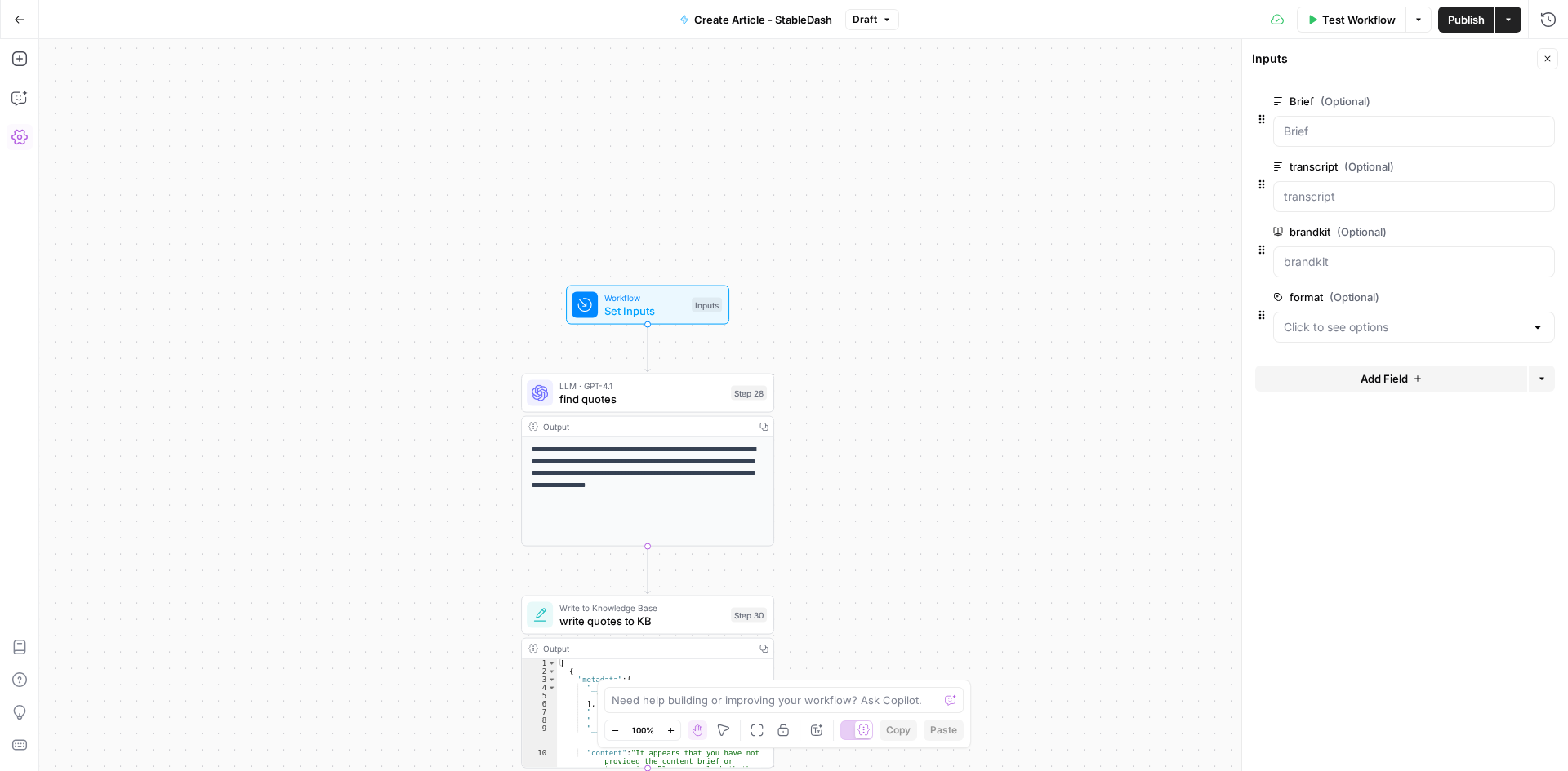
click at [21, 141] on icon "button" at bounding box center [20, 138] width 17 height 17
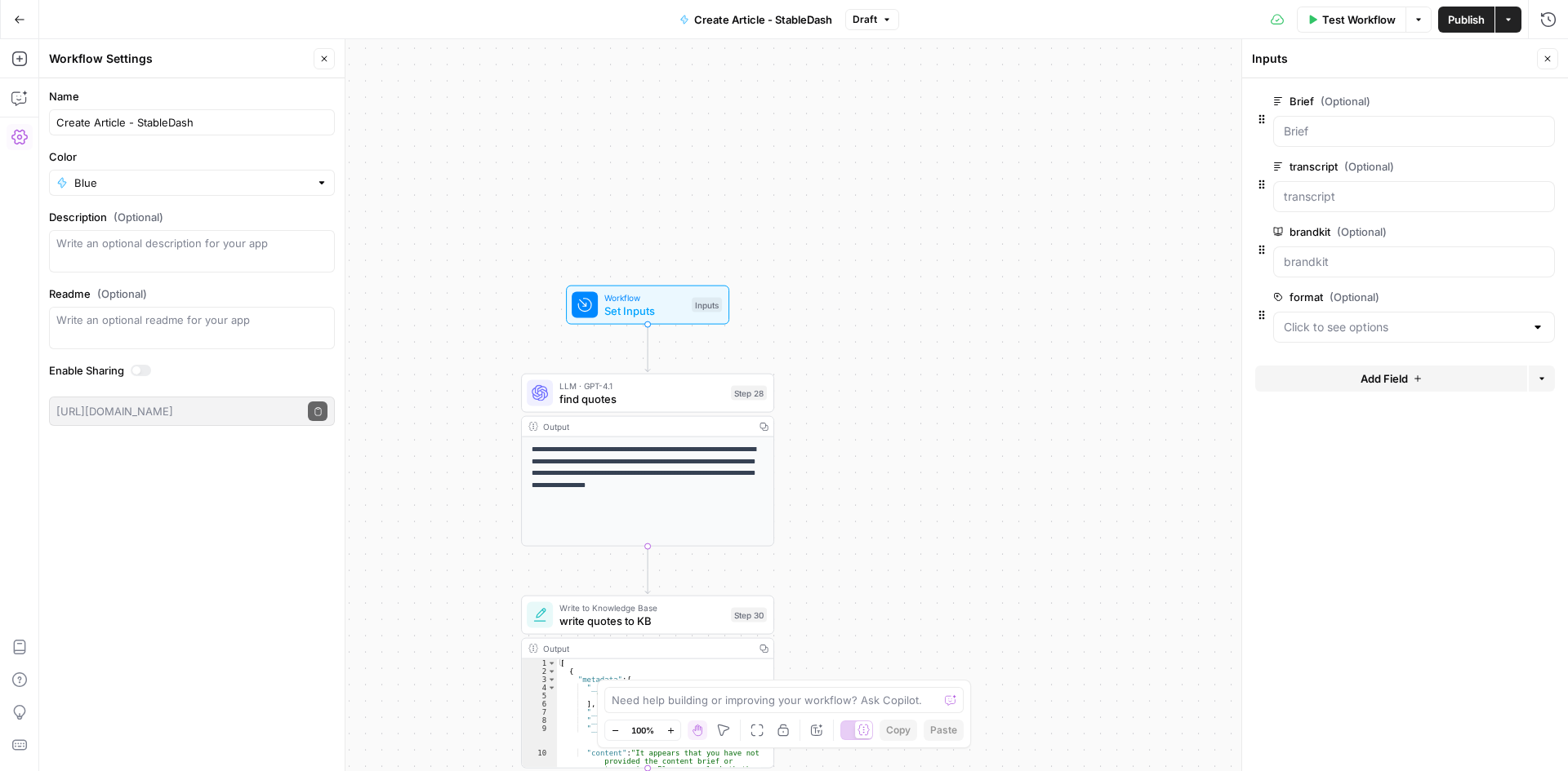
click at [1540, 297] on span "Delete group" at bounding box center [1540, 297] width 1 height 1
click at [936, 294] on div "**********" at bounding box center [803, 405] width 1529 height 732
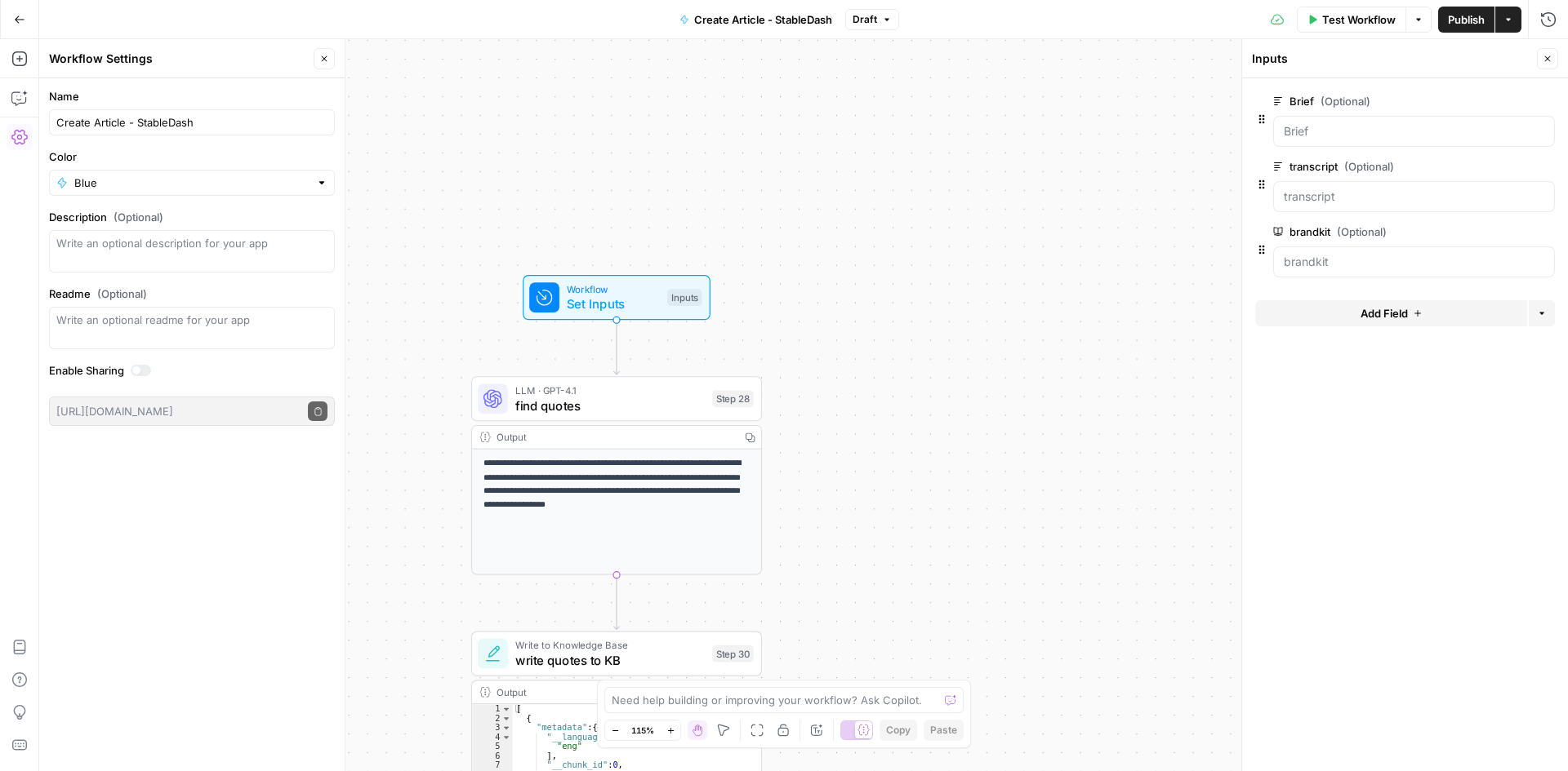
scroll to position [0, 243]
click at [346, 414] on div "Workflow Settings Close Name Create Article - StableDash Color Blue Description…" at bounding box center [192, 405] width 307 height 732
click at [634, 292] on span "Workflow" at bounding box center [613, 289] width 93 height 15
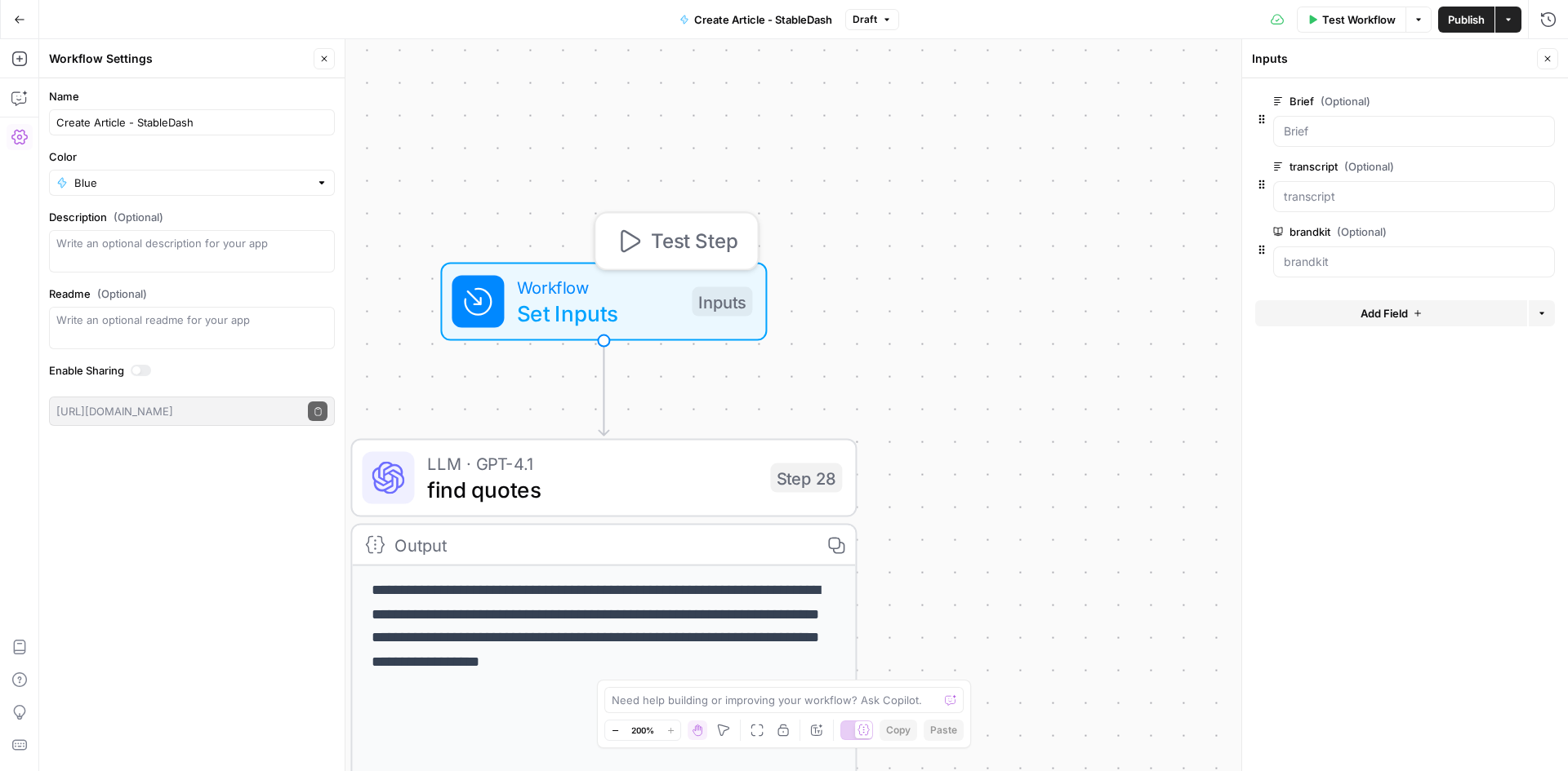
click at [585, 298] on span "Set Inputs" at bounding box center [598, 313] width 162 height 33
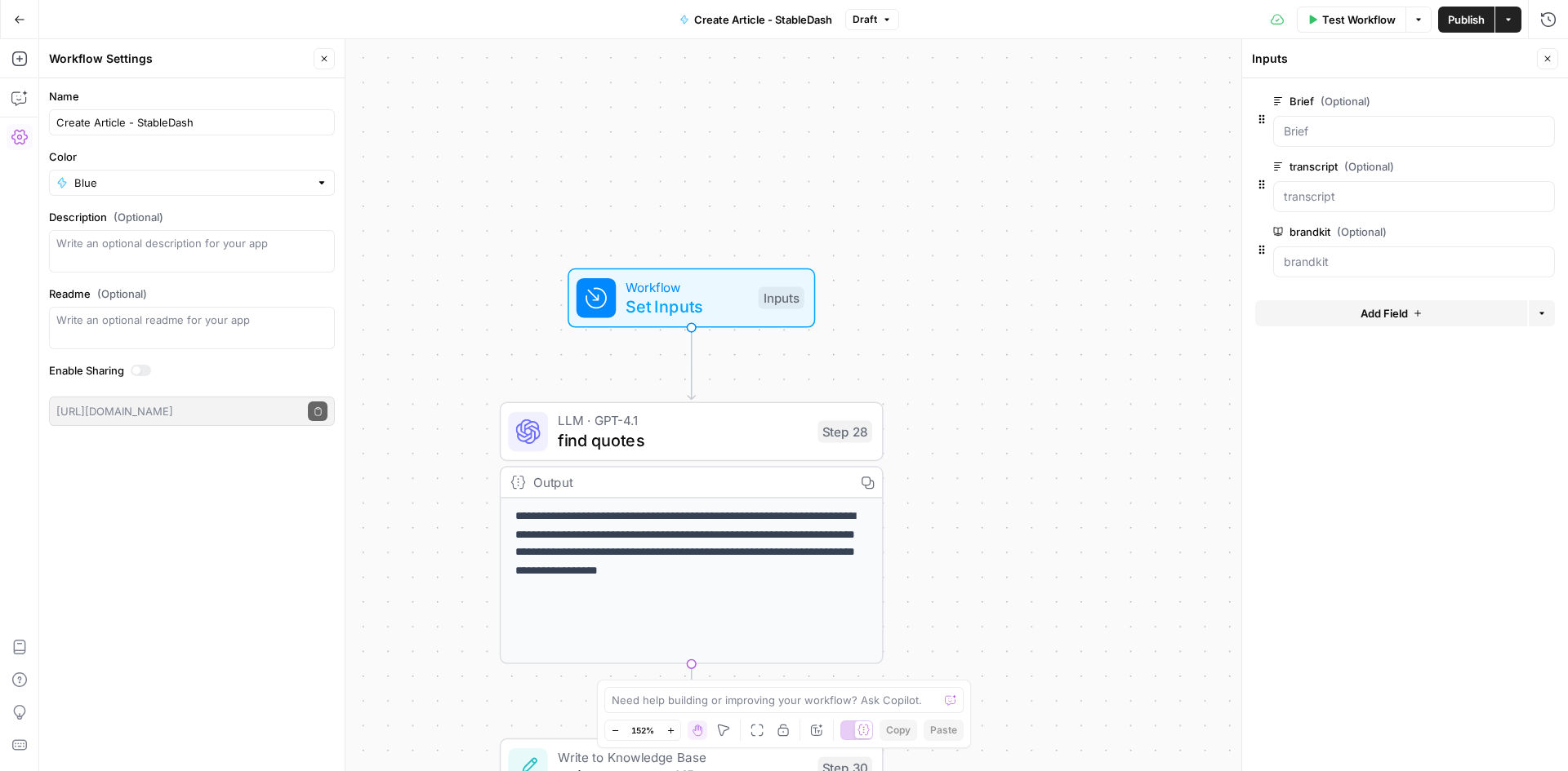
click at [1546, 52] on button "Close" at bounding box center [1548, 59] width 21 height 21
click at [1422, 17] on icon "button" at bounding box center [1418, 20] width 10 height 10
click at [1162, 153] on div "**********" at bounding box center [803, 405] width 1529 height 732
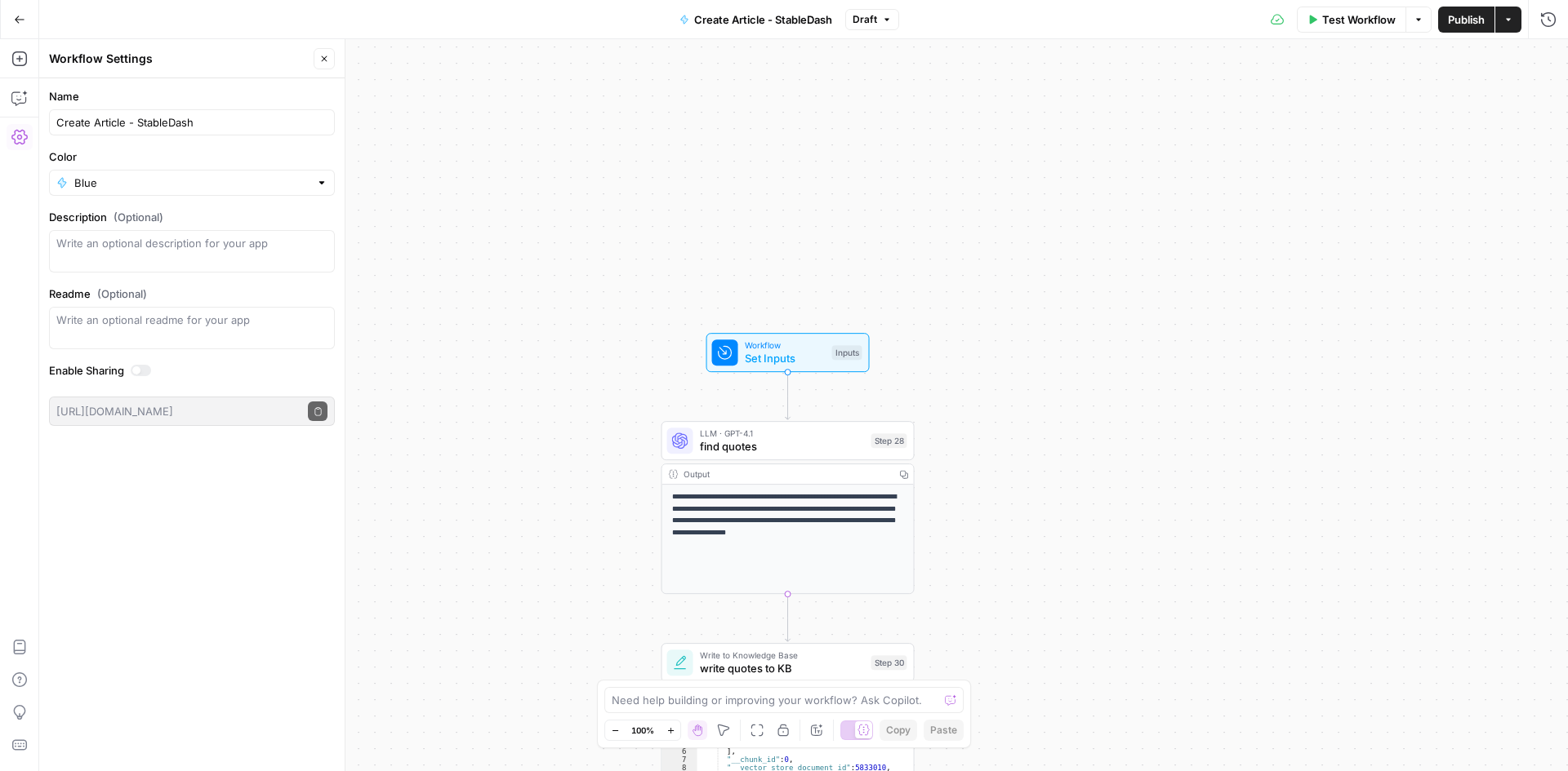
click at [1001, 687] on div "**********" at bounding box center [803, 405] width 1529 height 732
click at [26, 739] on icon "button" at bounding box center [20, 746] width 17 height 17
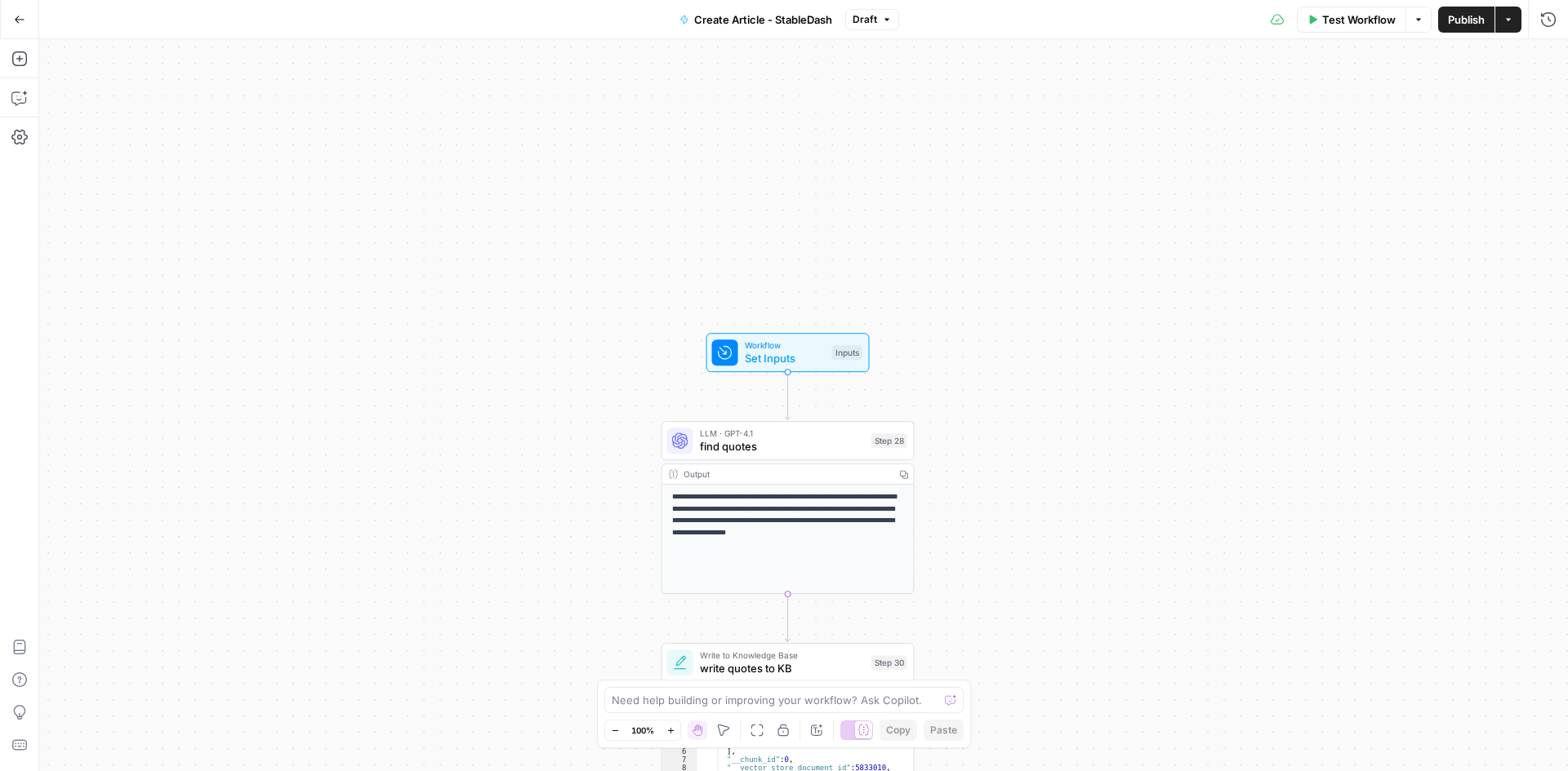
click at [1461, 19] on span "Publish" at bounding box center [1466, 20] width 36 height 17
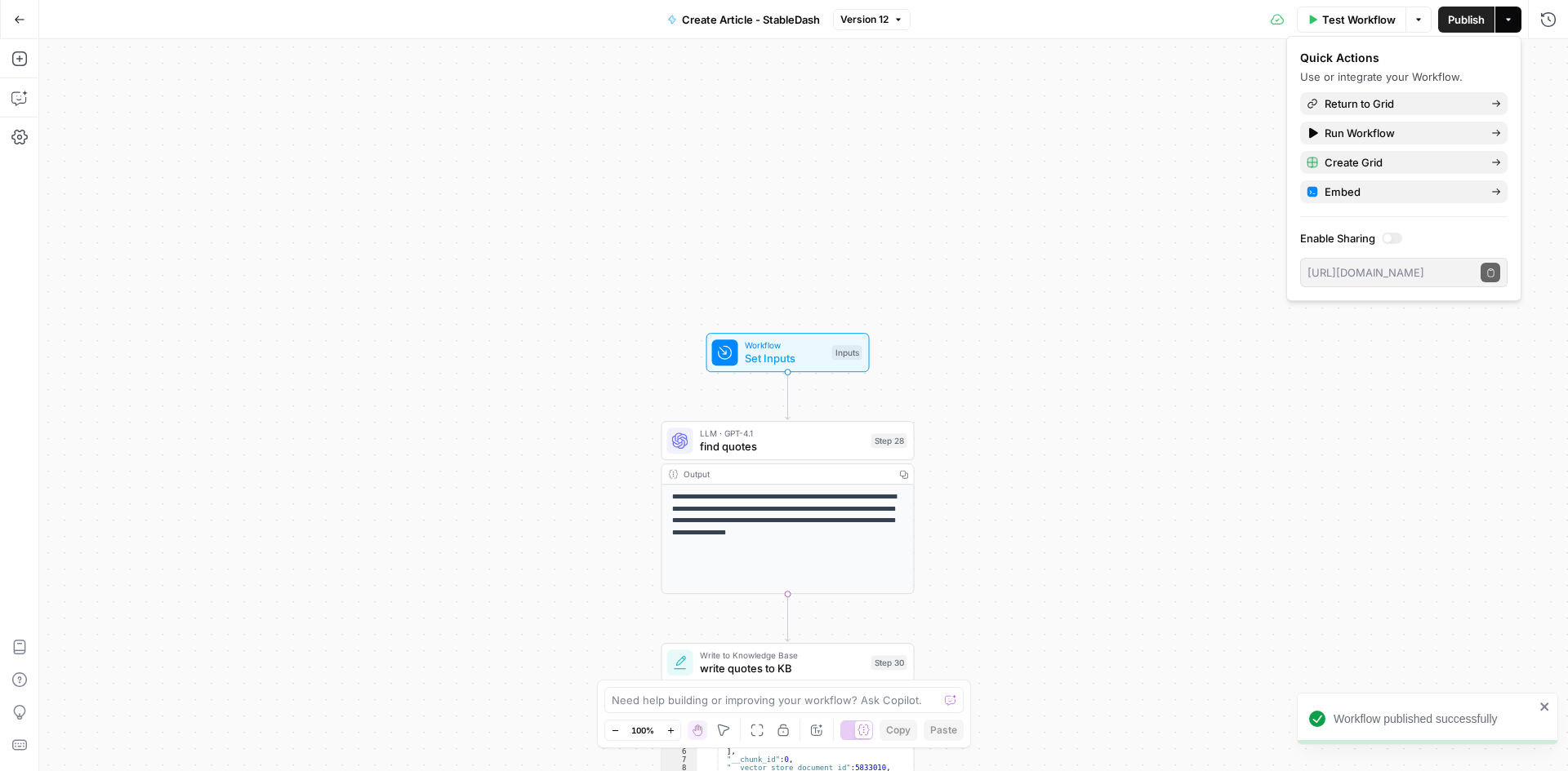
click at [1119, 115] on div "**********" at bounding box center [803, 405] width 1529 height 732
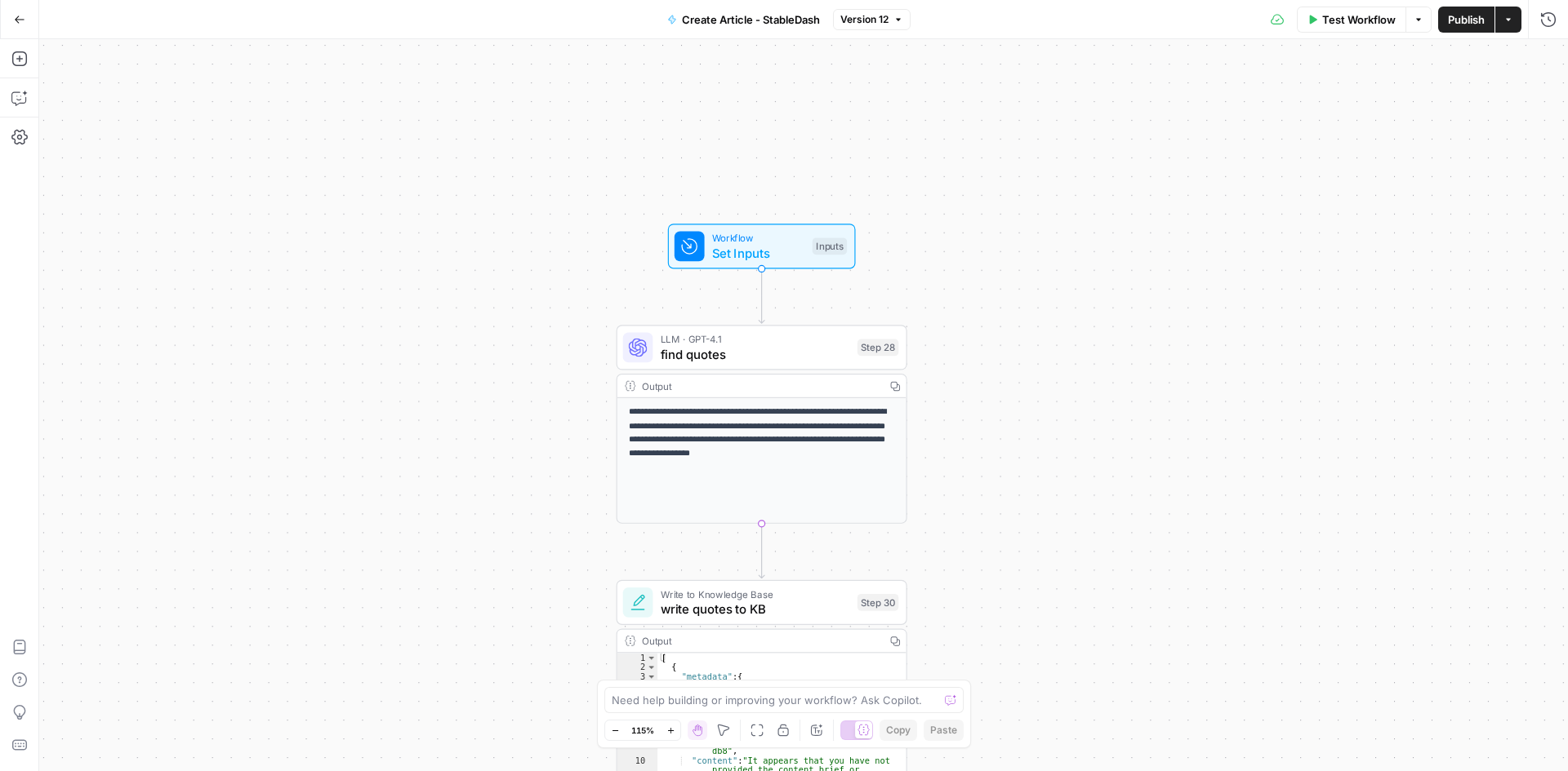
click at [887, 23] on span "Version 12" at bounding box center [865, 20] width 48 height 15
click at [1246, 83] on div "**********" at bounding box center [803, 405] width 1529 height 732
click at [1515, 22] on button "Actions" at bounding box center [1508, 20] width 26 height 26
click at [1036, 215] on div "**********" at bounding box center [803, 405] width 1529 height 732
click at [1511, 10] on button "Actions" at bounding box center [1508, 20] width 26 height 26
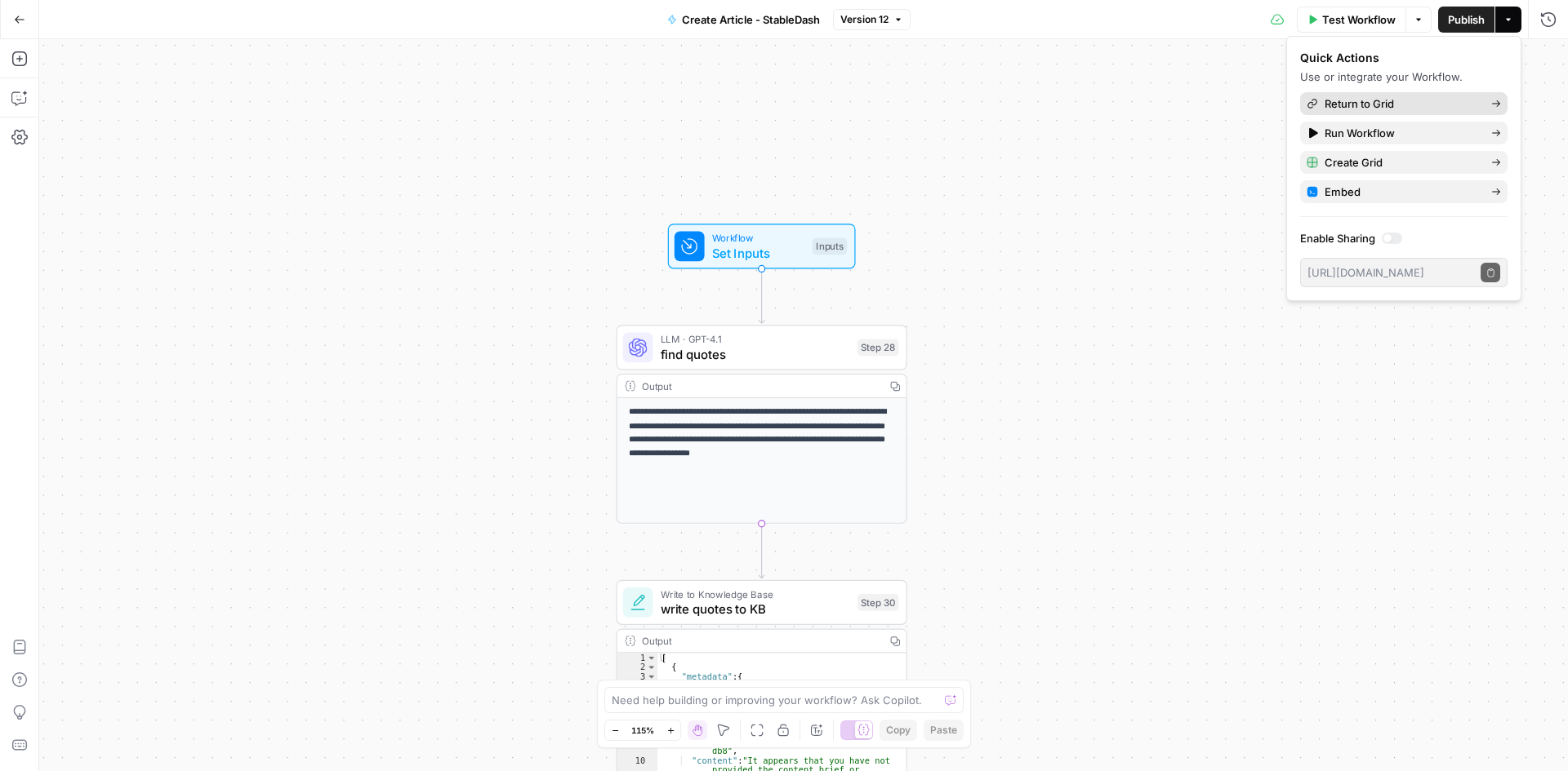
click at [1408, 105] on span "Return to Grid" at bounding box center [1401, 104] width 154 height 17
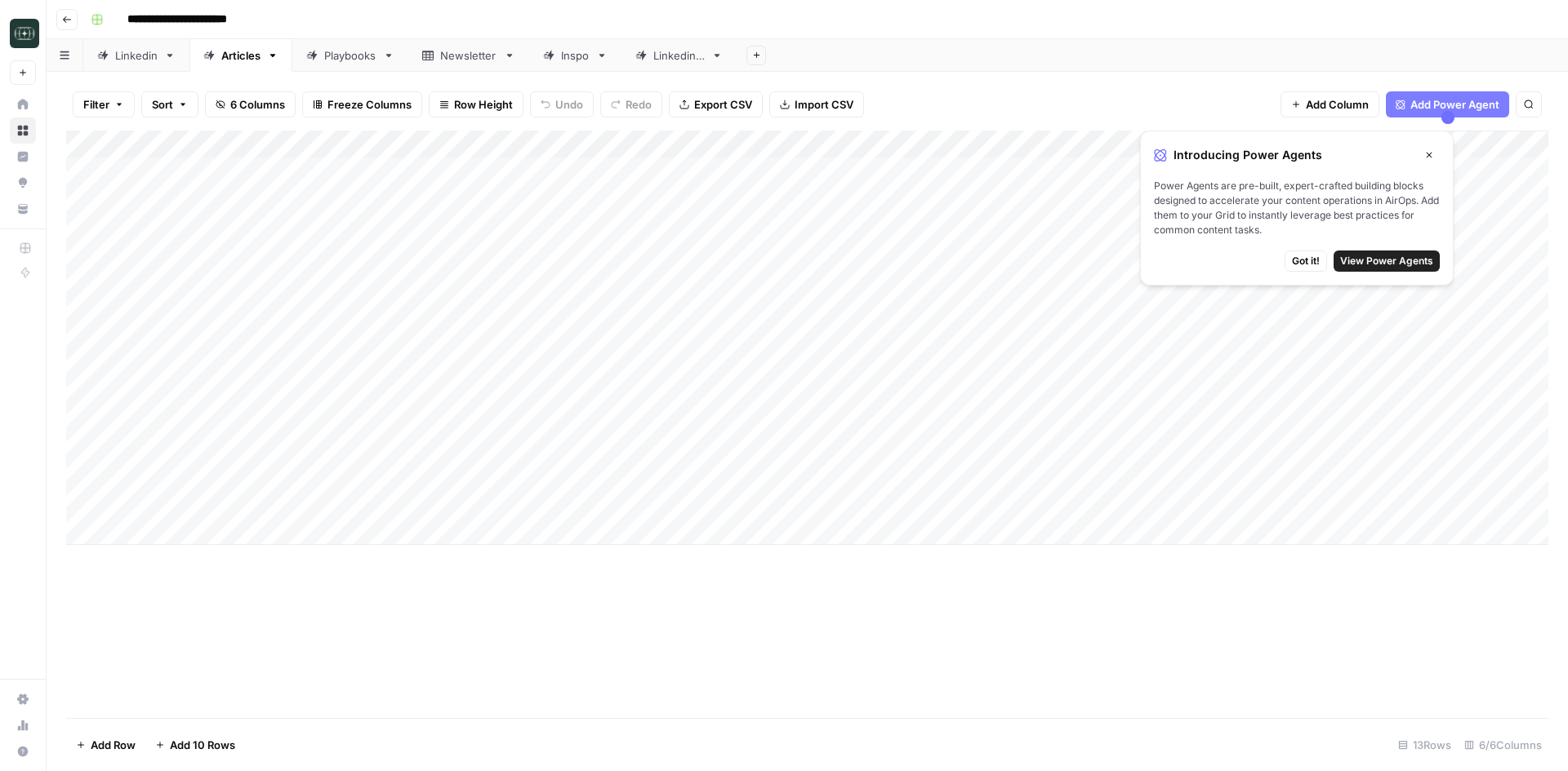
click at [1314, 264] on span "Got it!" at bounding box center [1306, 262] width 28 height 15
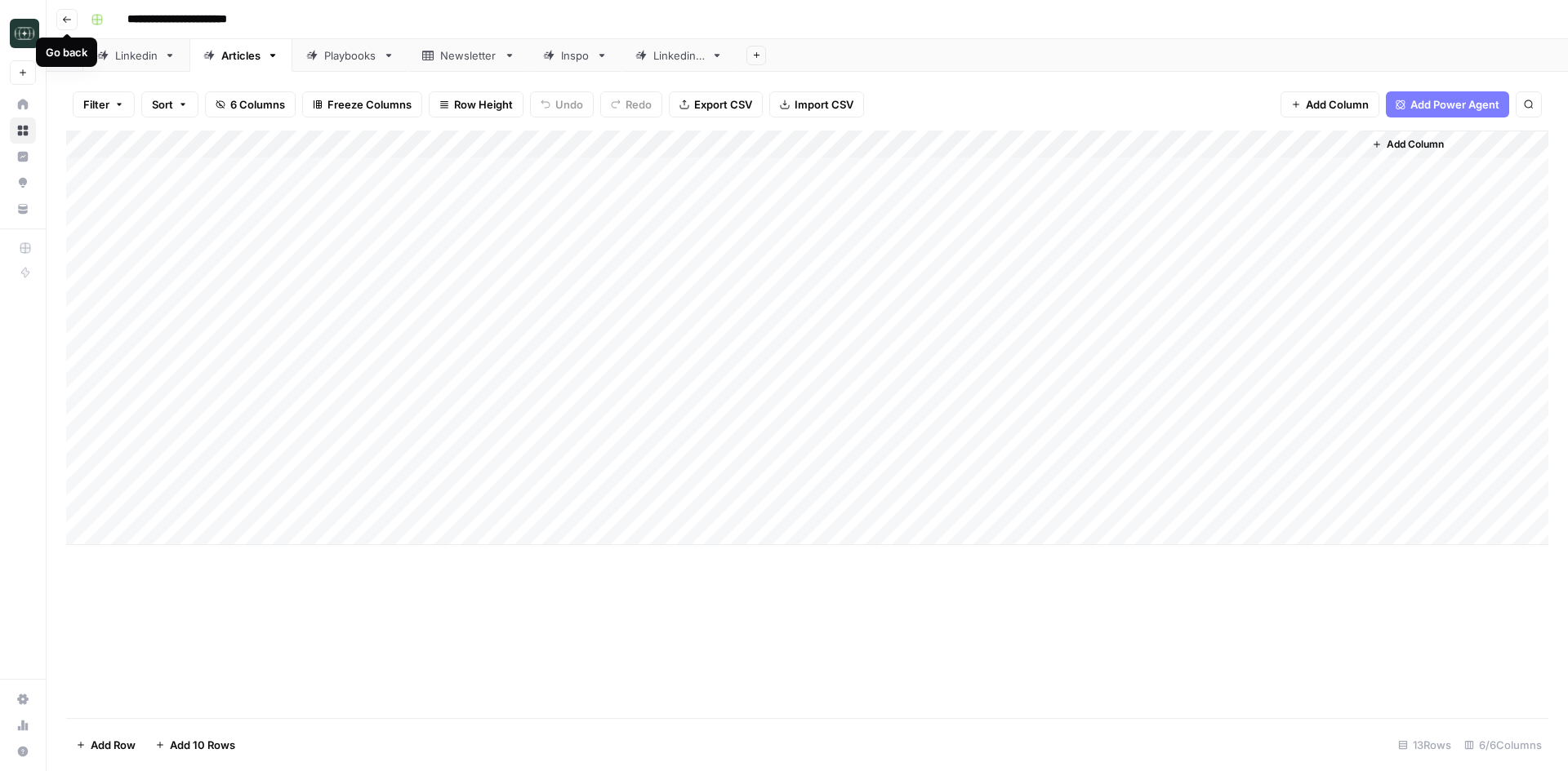
click at [69, 19] on icon "button" at bounding box center [67, 20] width 10 height 10
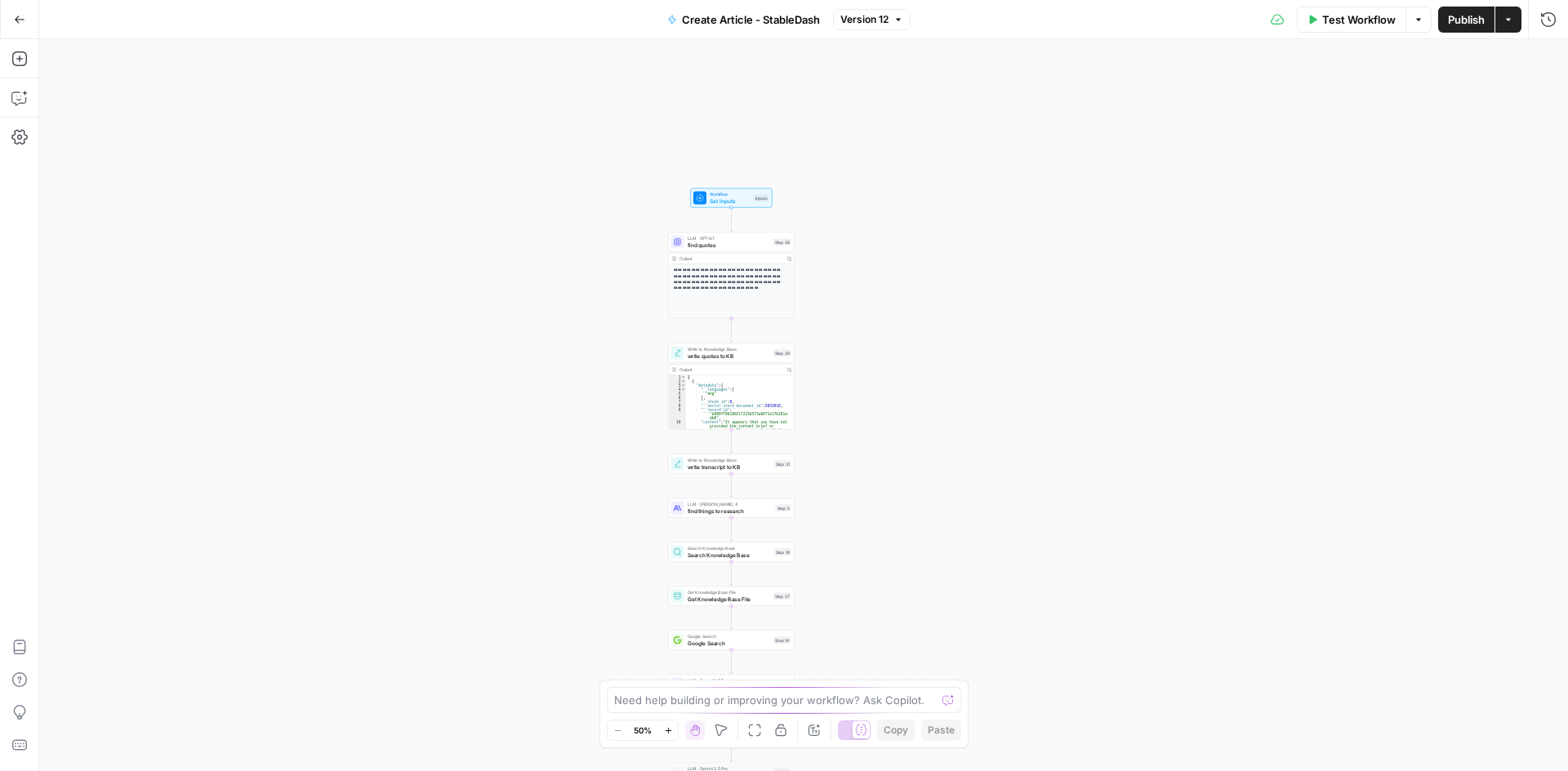
drag, startPoint x: 671, startPoint y: 171, endPoint x: 584, endPoint y: 425, distance: 268.5
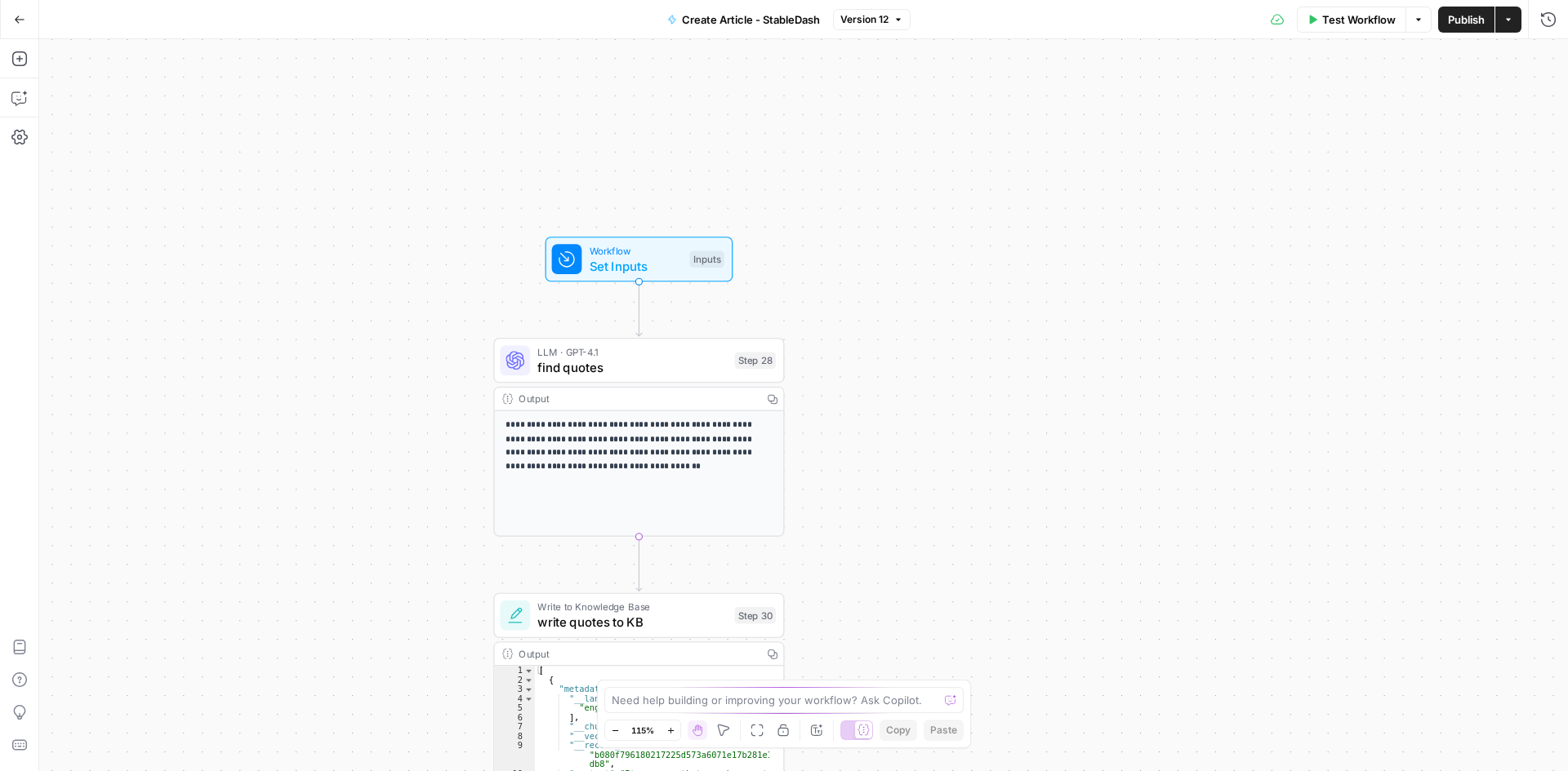
drag, startPoint x: 591, startPoint y: 291, endPoint x: 483, endPoint y: 275, distance: 109.2
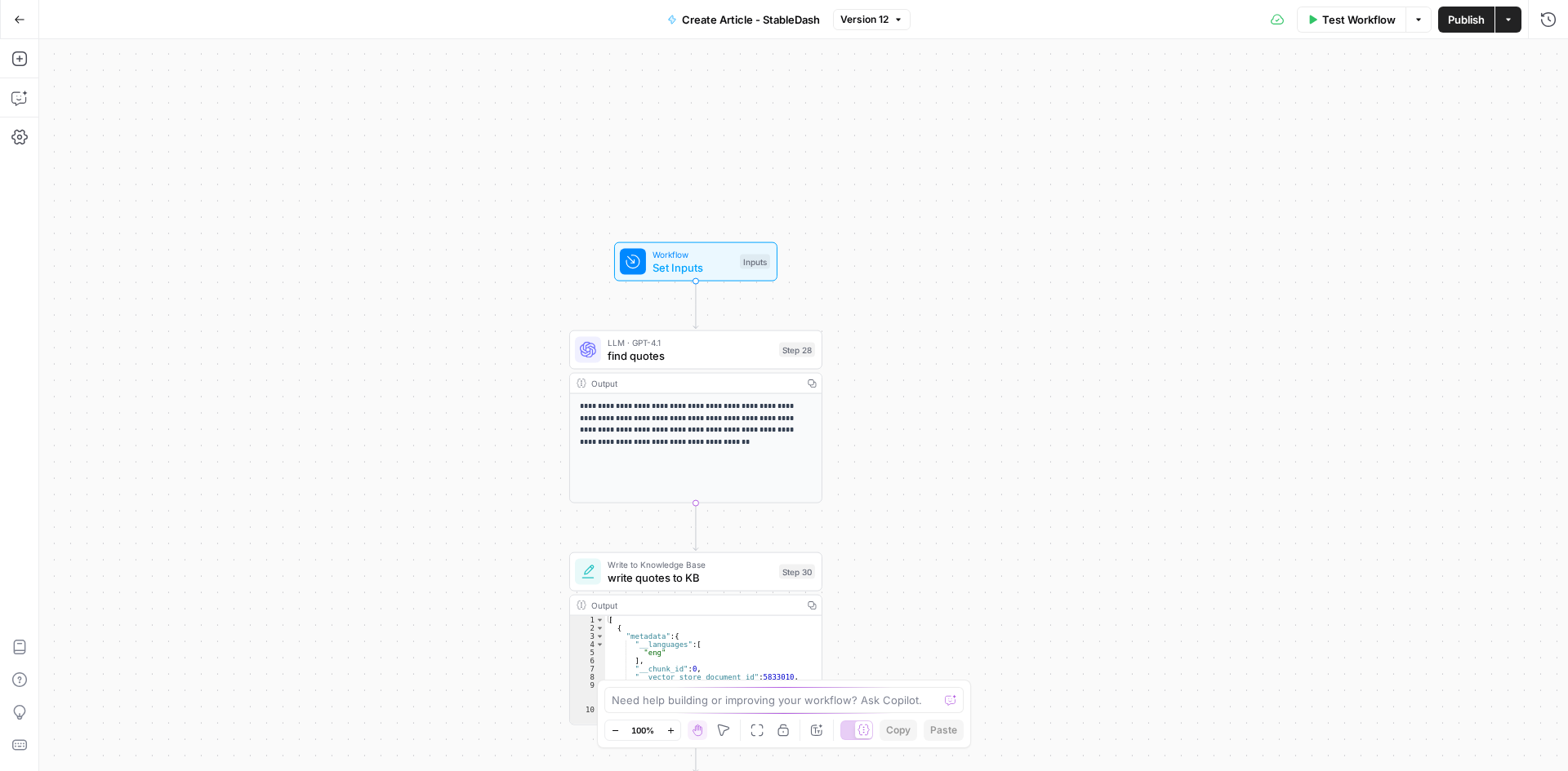
drag, startPoint x: 993, startPoint y: 426, endPoint x: 886, endPoint y: 328, distance: 145.1
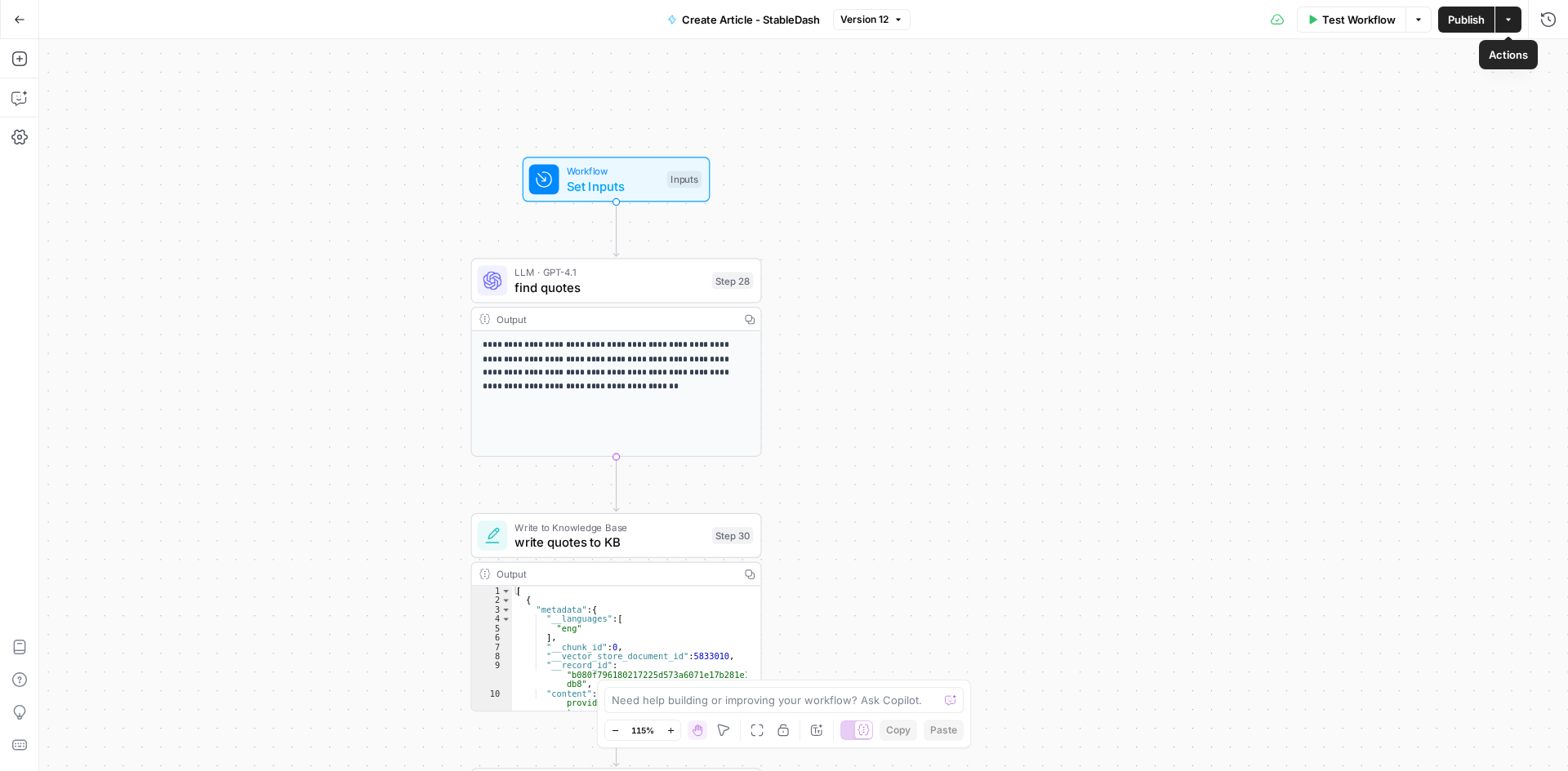
click at [1518, 22] on button "Actions" at bounding box center [1508, 20] width 26 height 26
click at [1141, 129] on div "**********" at bounding box center [803, 405] width 1529 height 732
click at [668, 182] on div "Inputs" at bounding box center [685, 180] width 35 height 17
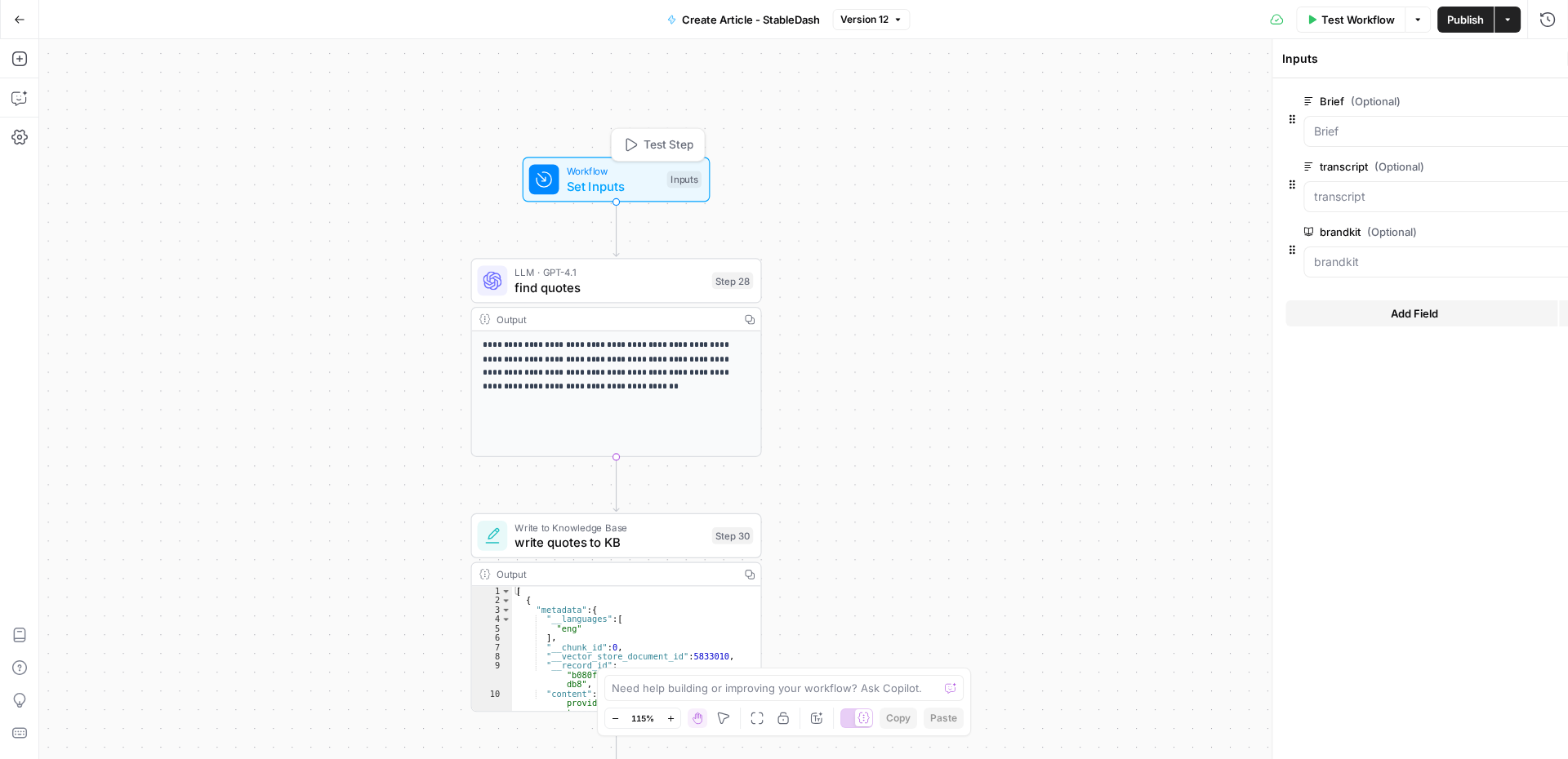
click at [621, 182] on span "Set Inputs" at bounding box center [613, 185] width 93 height 19
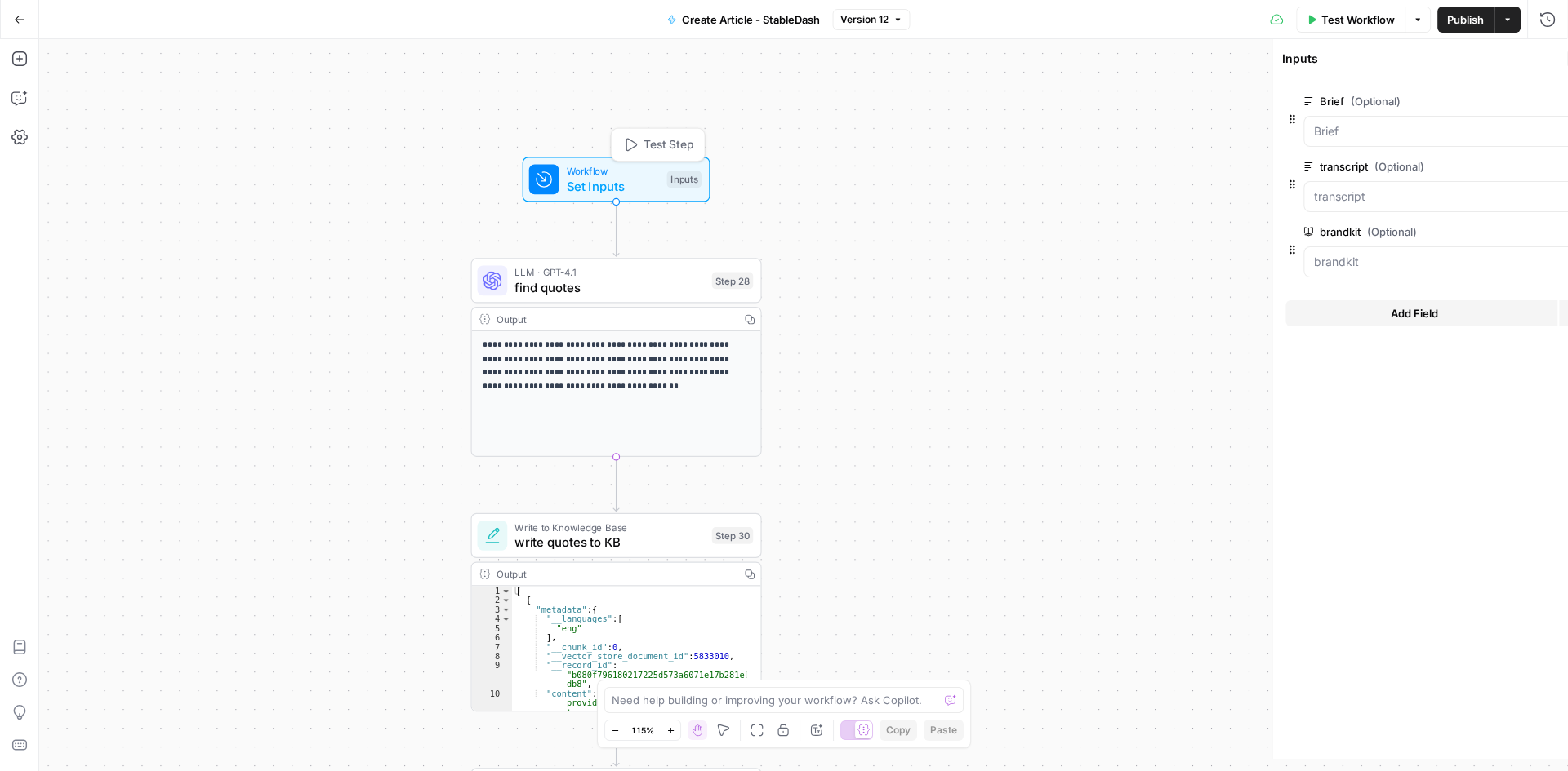
click at [621, 182] on span "Set Inputs" at bounding box center [613, 185] width 93 height 19
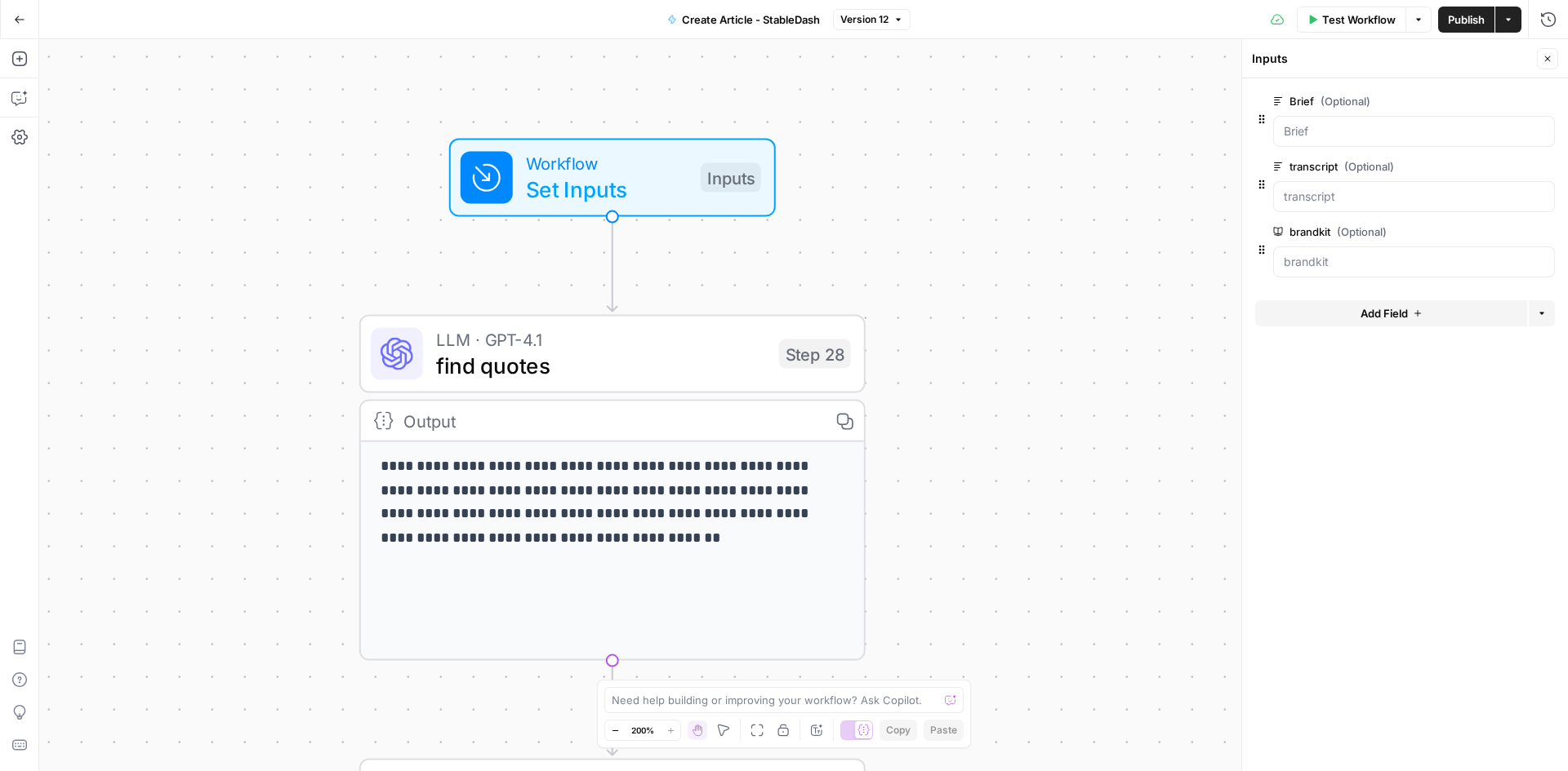
click at [1445, 320] on button "Add Field" at bounding box center [1391, 314] width 272 height 26
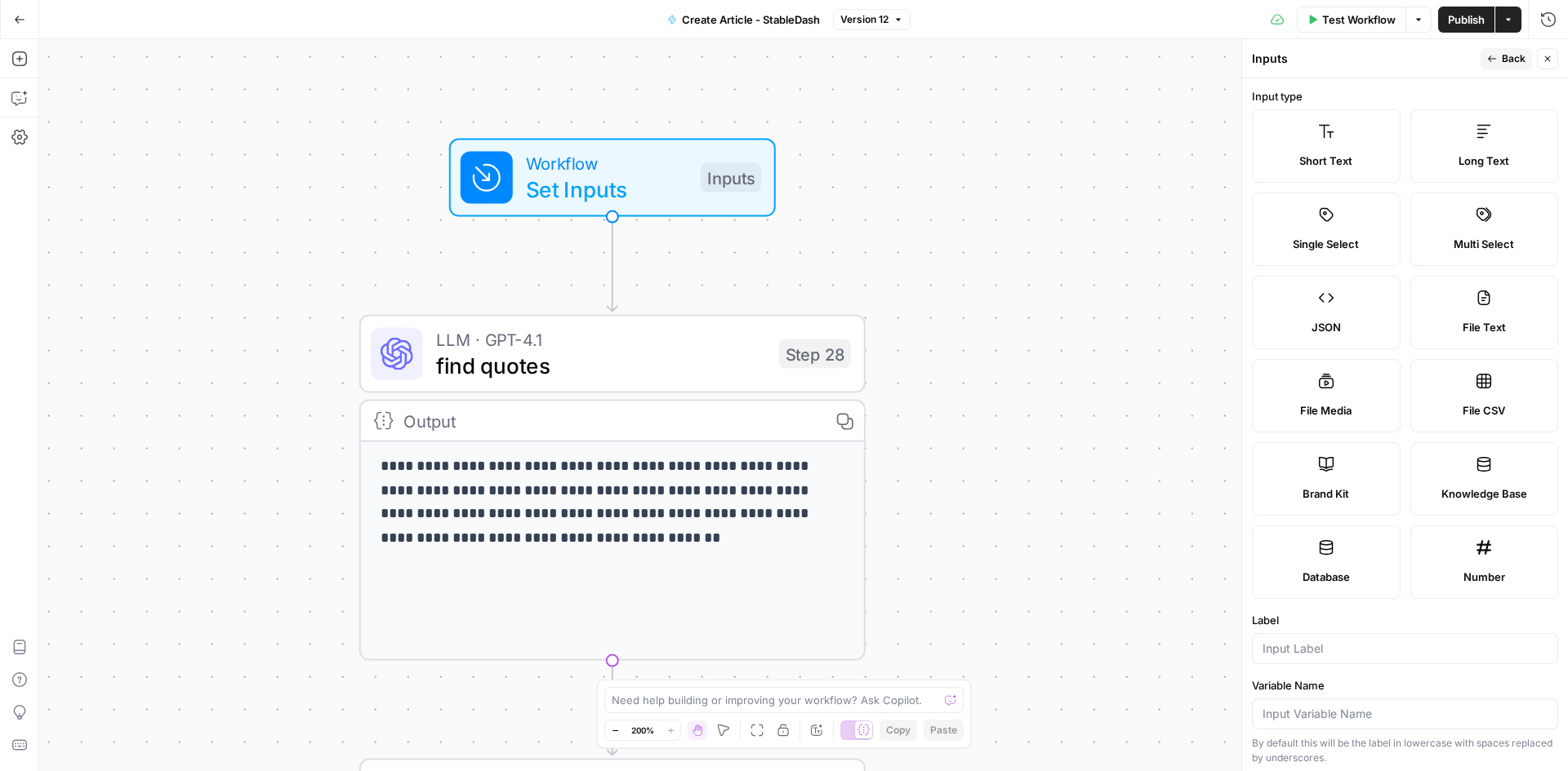
click at [1350, 222] on label "Single Select" at bounding box center [1327, 229] width 149 height 74
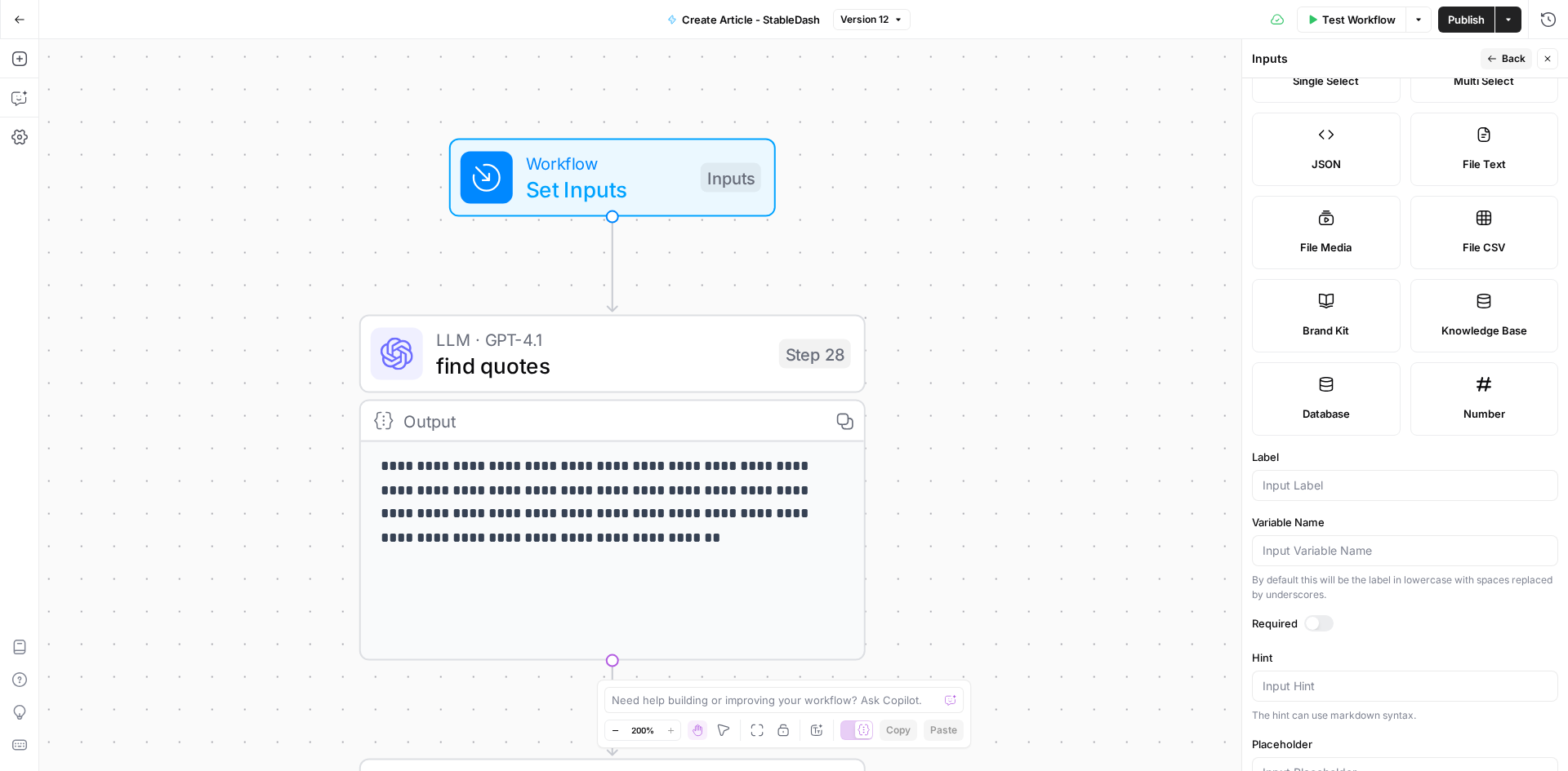
click at [1306, 467] on div "Label" at bounding box center [1405, 475] width 307 height 52
click at [1307, 478] on input "Label" at bounding box center [1405, 486] width 285 height 17
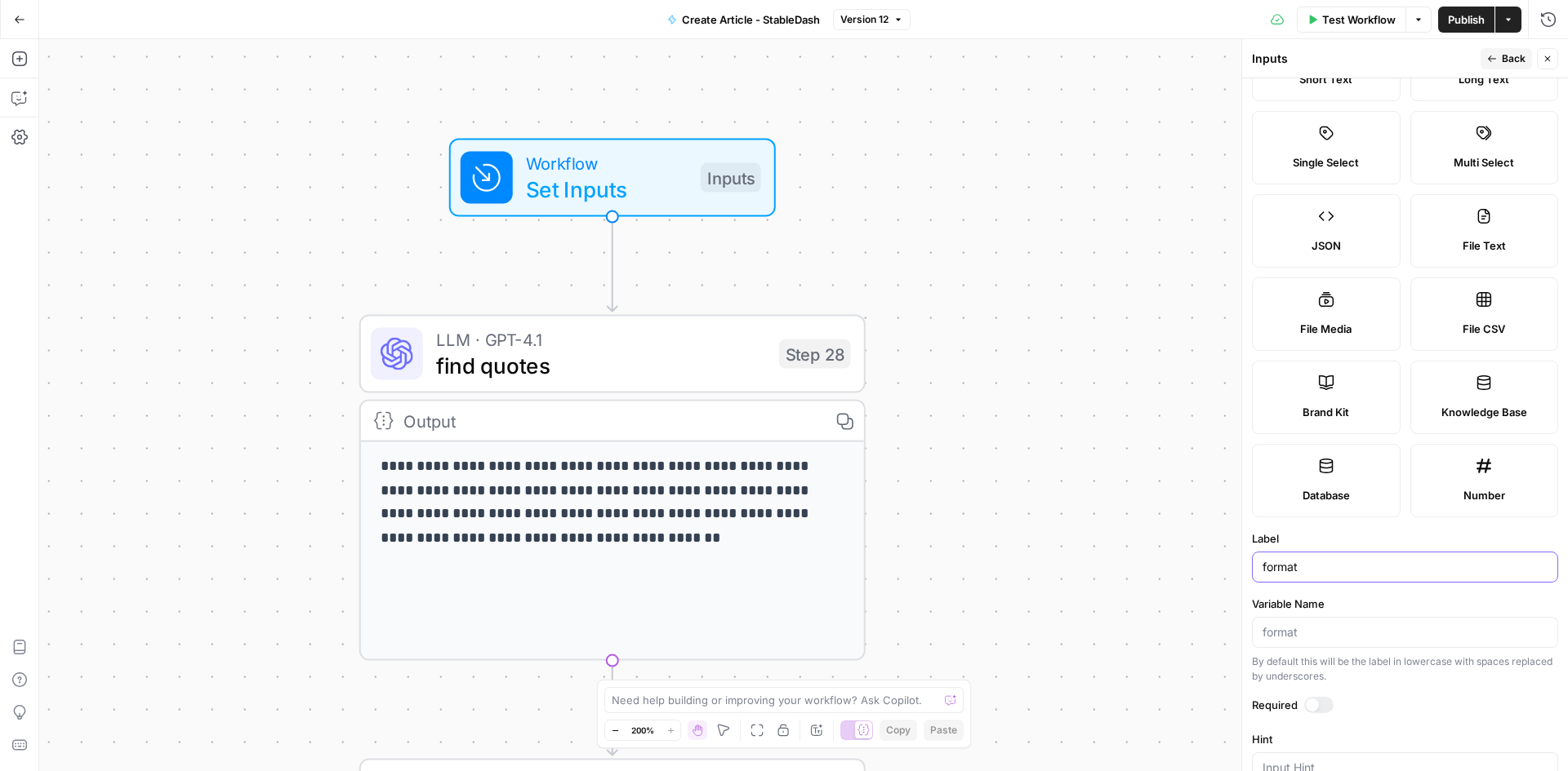
scroll to position [0, 0]
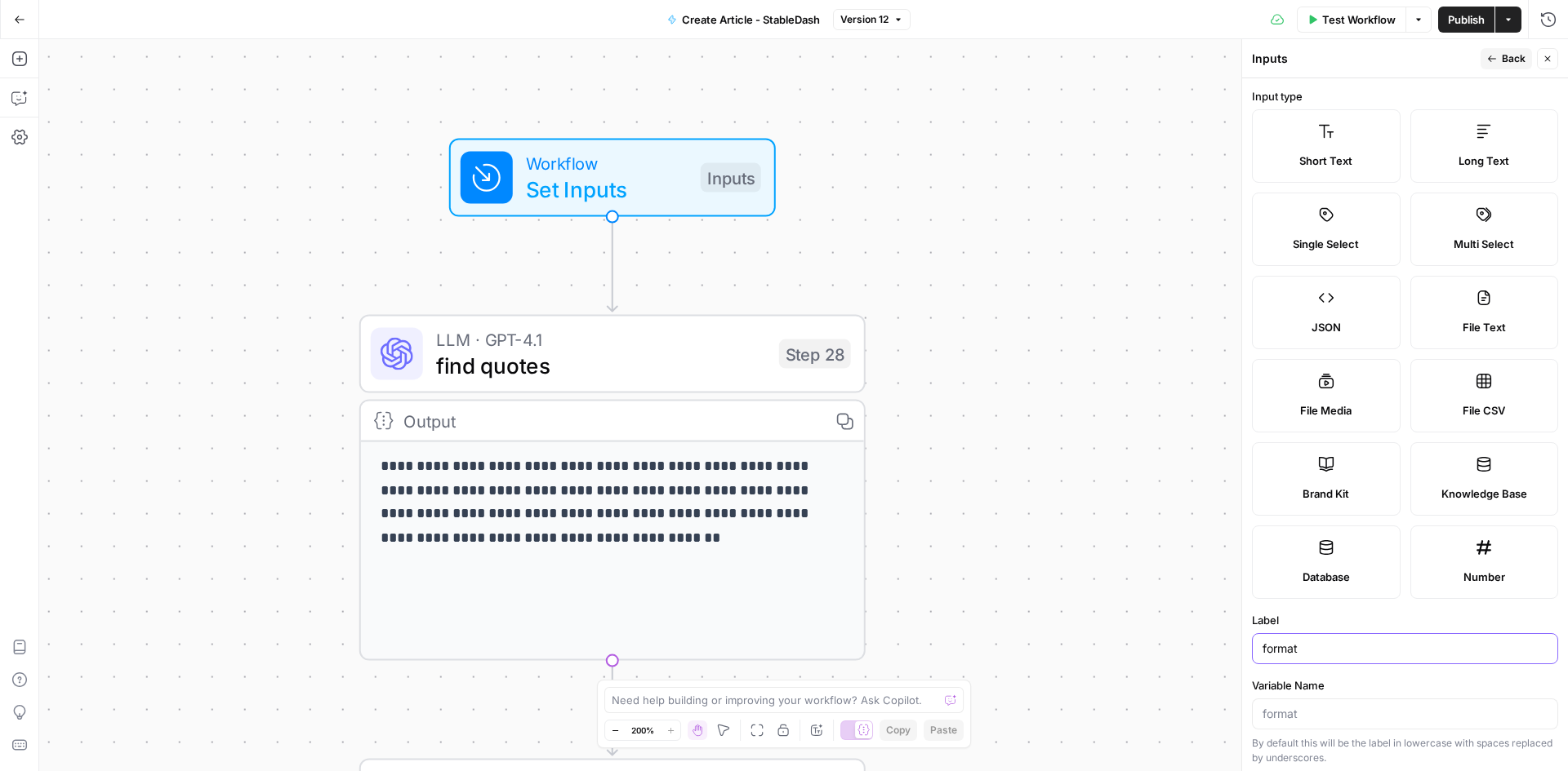
type input "format"
click at [1481, 161] on span "Long Text" at bounding box center [1484, 161] width 50 height 17
click at [1321, 718] on input "Variable Name" at bounding box center [1405, 714] width 285 height 17
type input "format"
drag, startPoint x: 1302, startPoint y: 652, endPoint x: 1167, endPoint y: 652, distance: 135.0
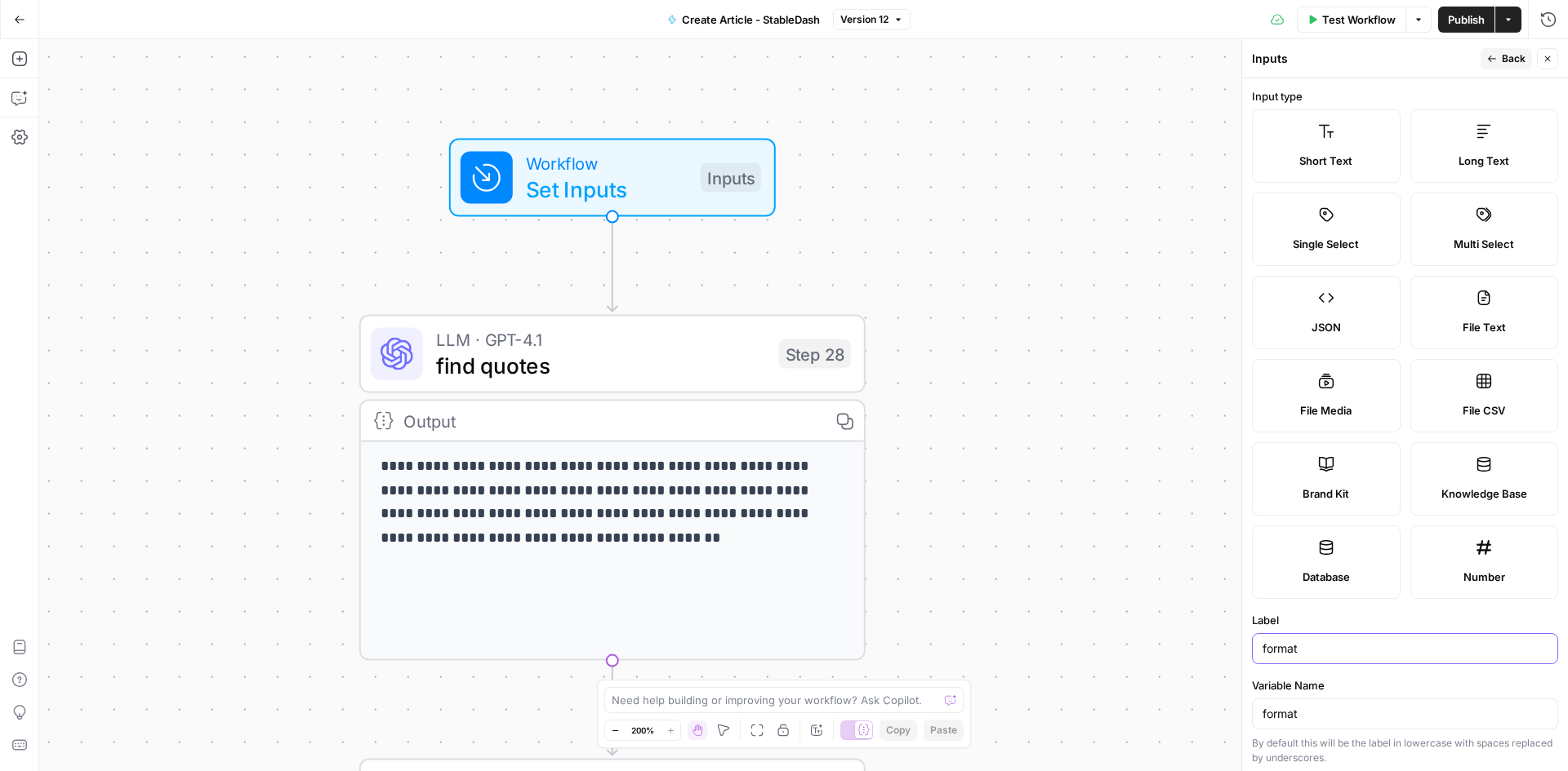
click at [1171, 652] on body "**********" at bounding box center [784, 386] width 1568 height 771
type input "f"
type input "Format"
click at [1493, 48] on button "Back" at bounding box center [1506, 59] width 51 height 21
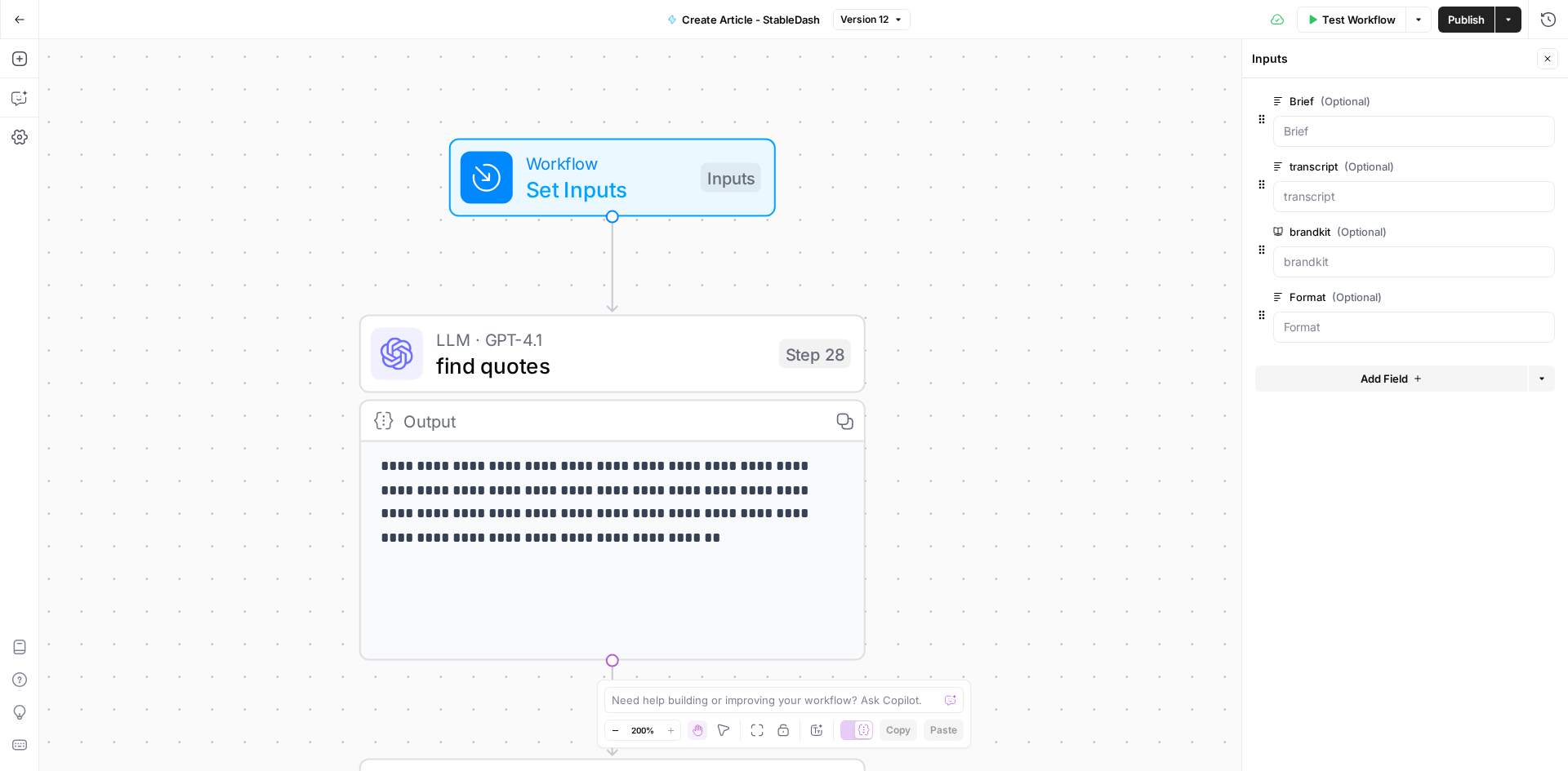
click at [1482, 19] on span "Publish" at bounding box center [1466, 20] width 36 height 17
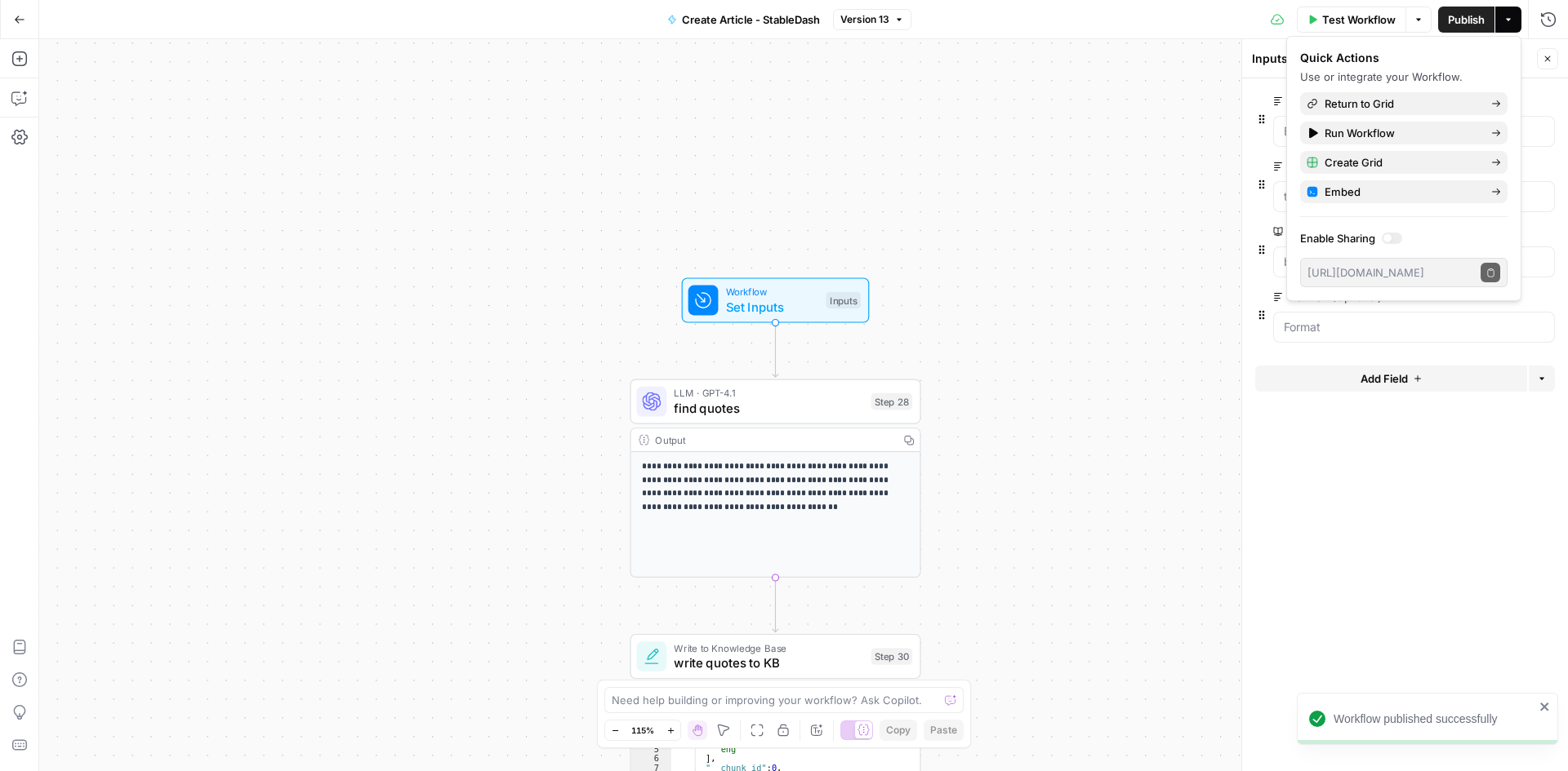
click at [1108, 425] on div "**********" at bounding box center [803, 405] width 1529 height 732
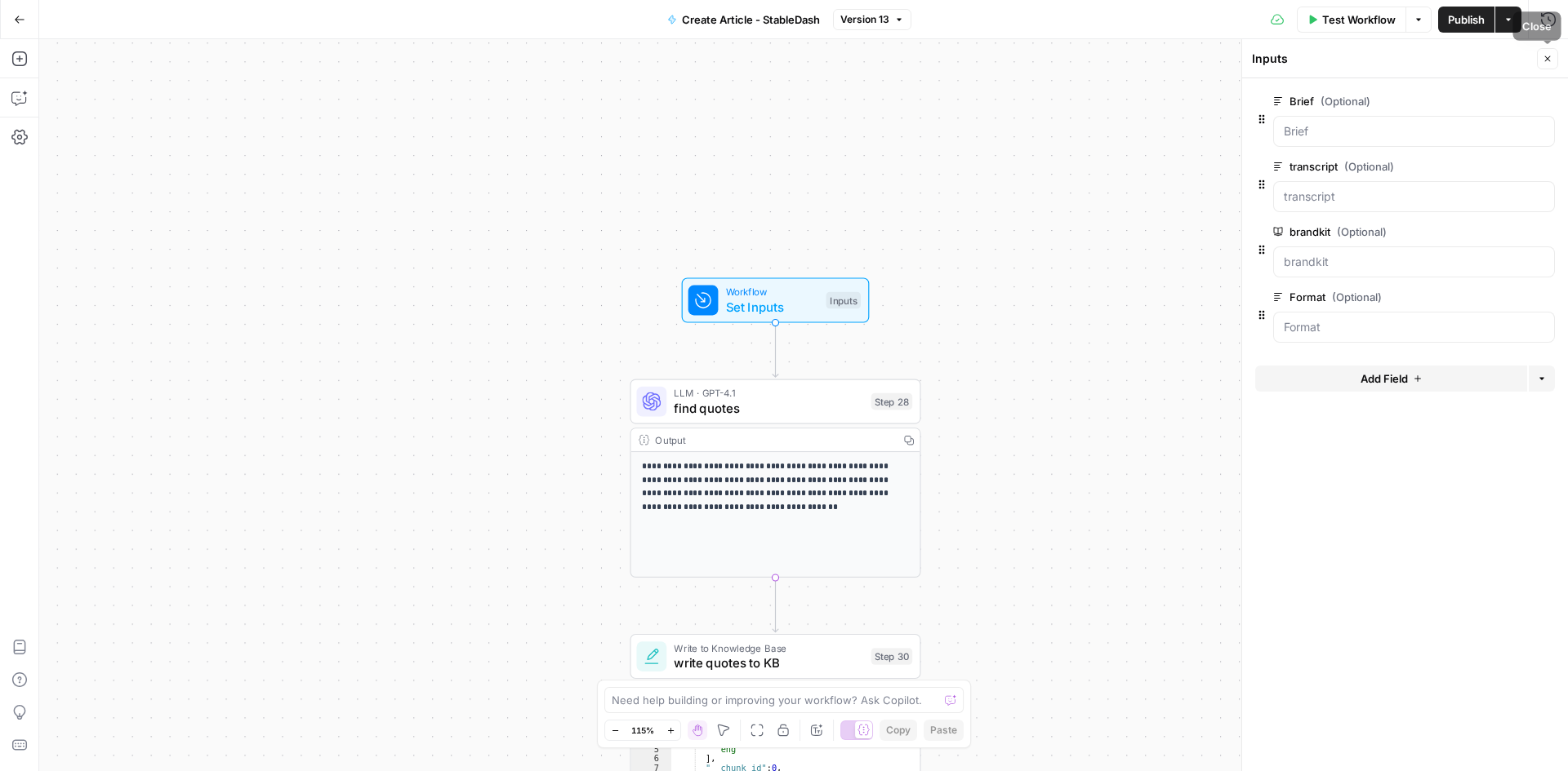
click at [1539, 55] on button "Close" at bounding box center [1548, 59] width 21 height 21
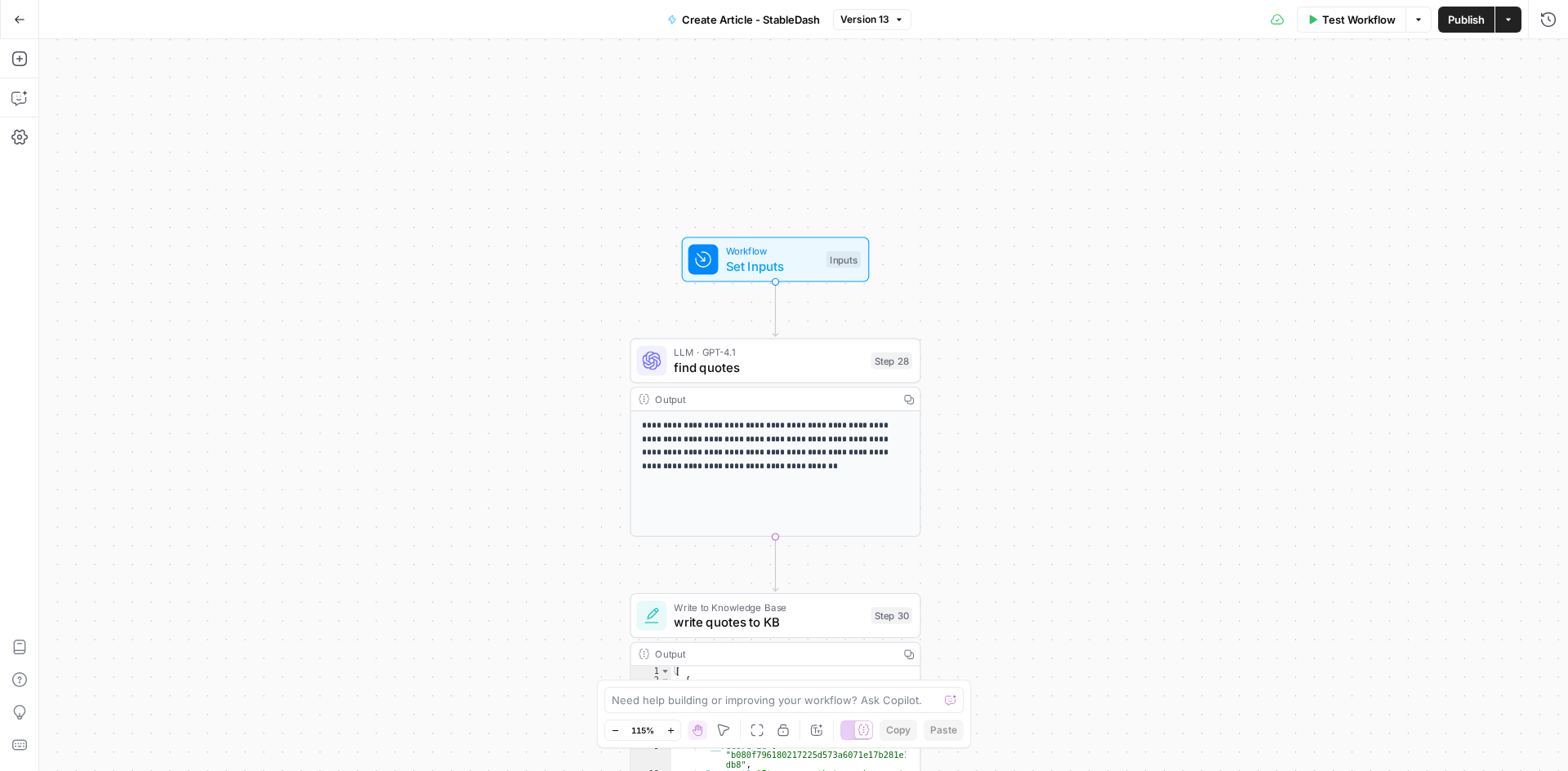
click at [785, 450] on p "**********" at bounding box center [775, 446] width 266 height 55
click at [763, 355] on span "LLM · GPT-4.1" at bounding box center [768, 353] width 189 height 15
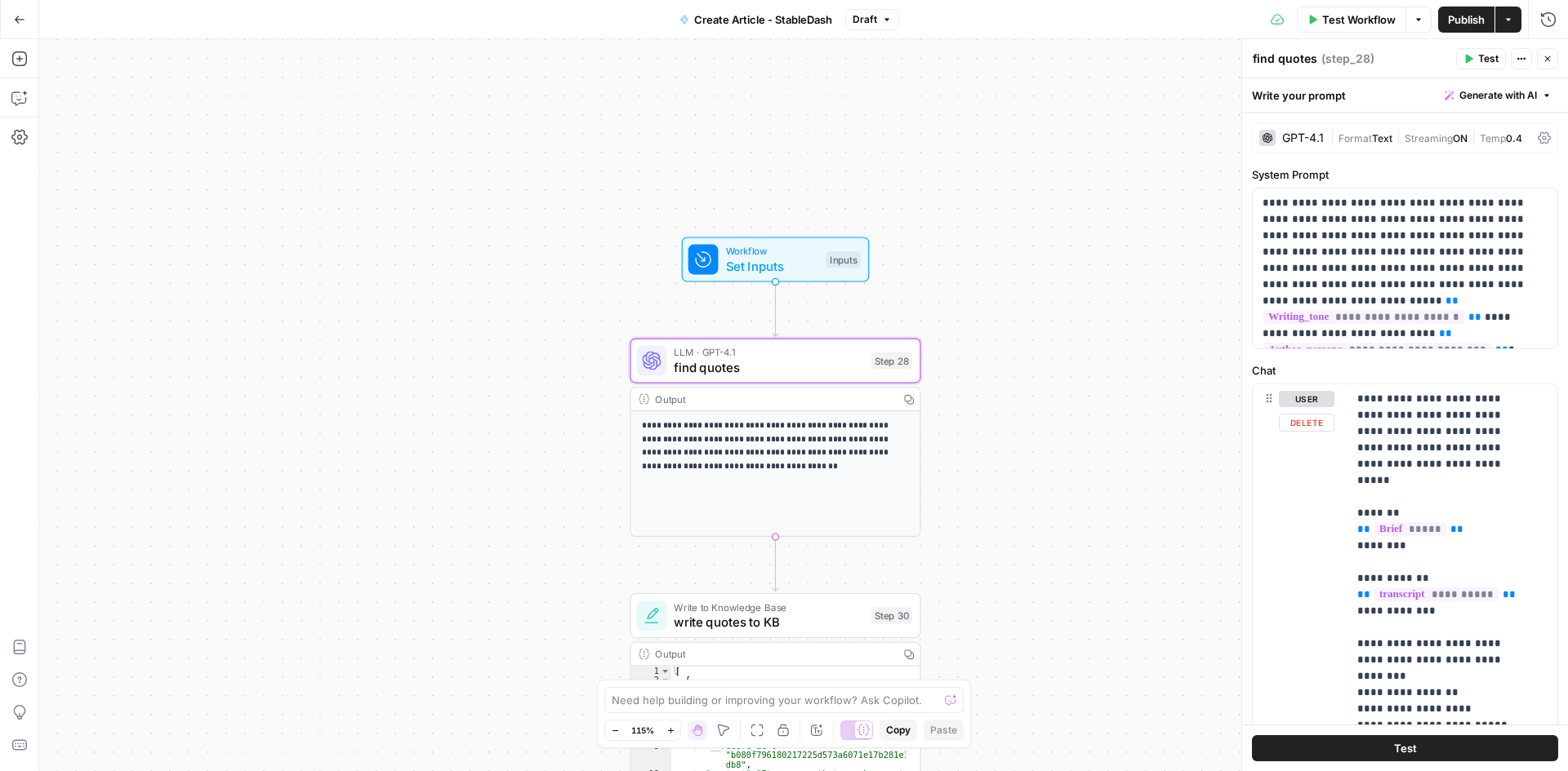
click at [1110, 392] on div "**********" at bounding box center [803, 405] width 1529 height 732
click at [1552, 60] on button "Close" at bounding box center [1548, 59] width 21 height 21
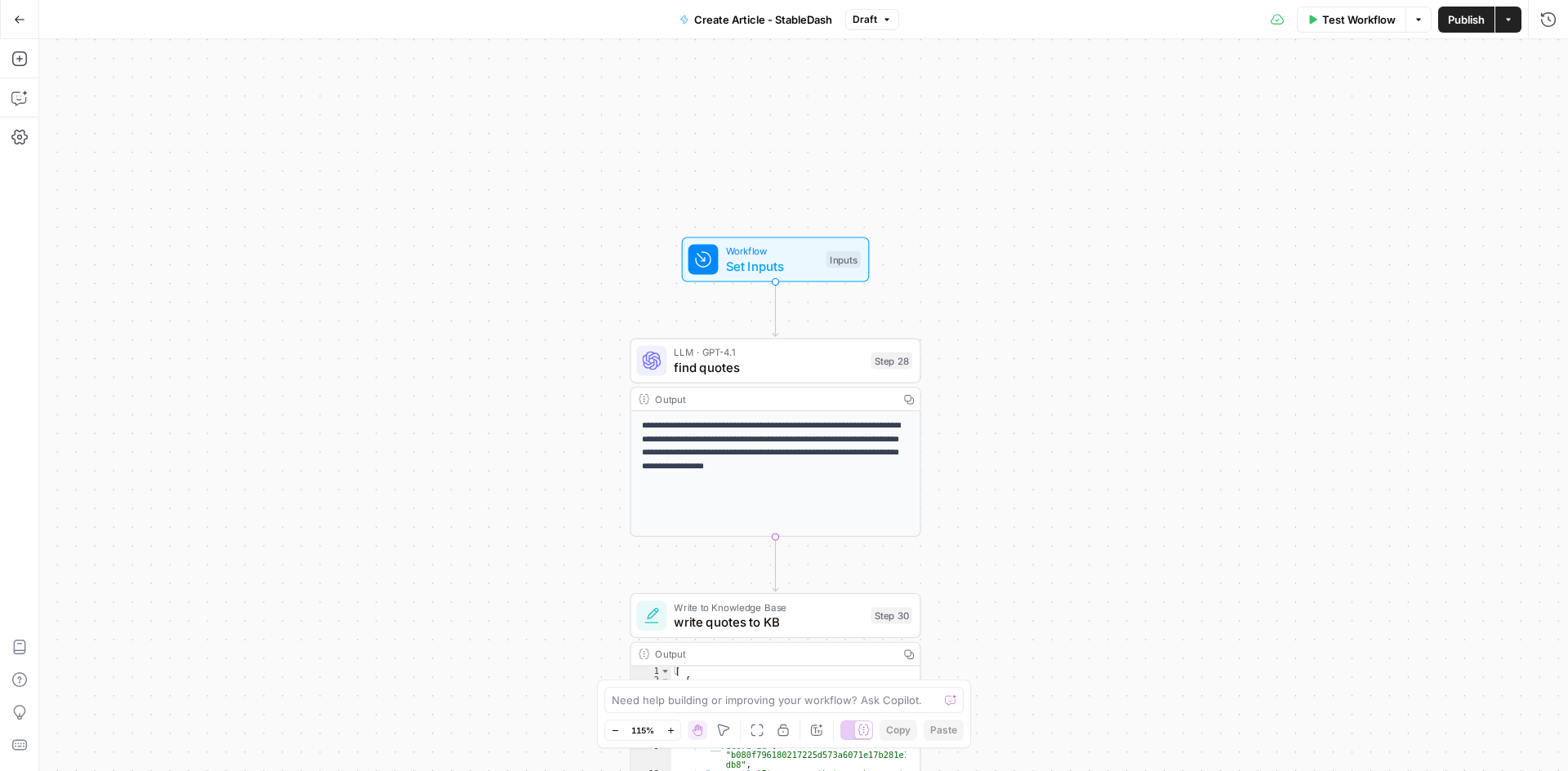
click at [1031, 444] on div "**********" at bounding box center [803, 405] width 1529 height 732
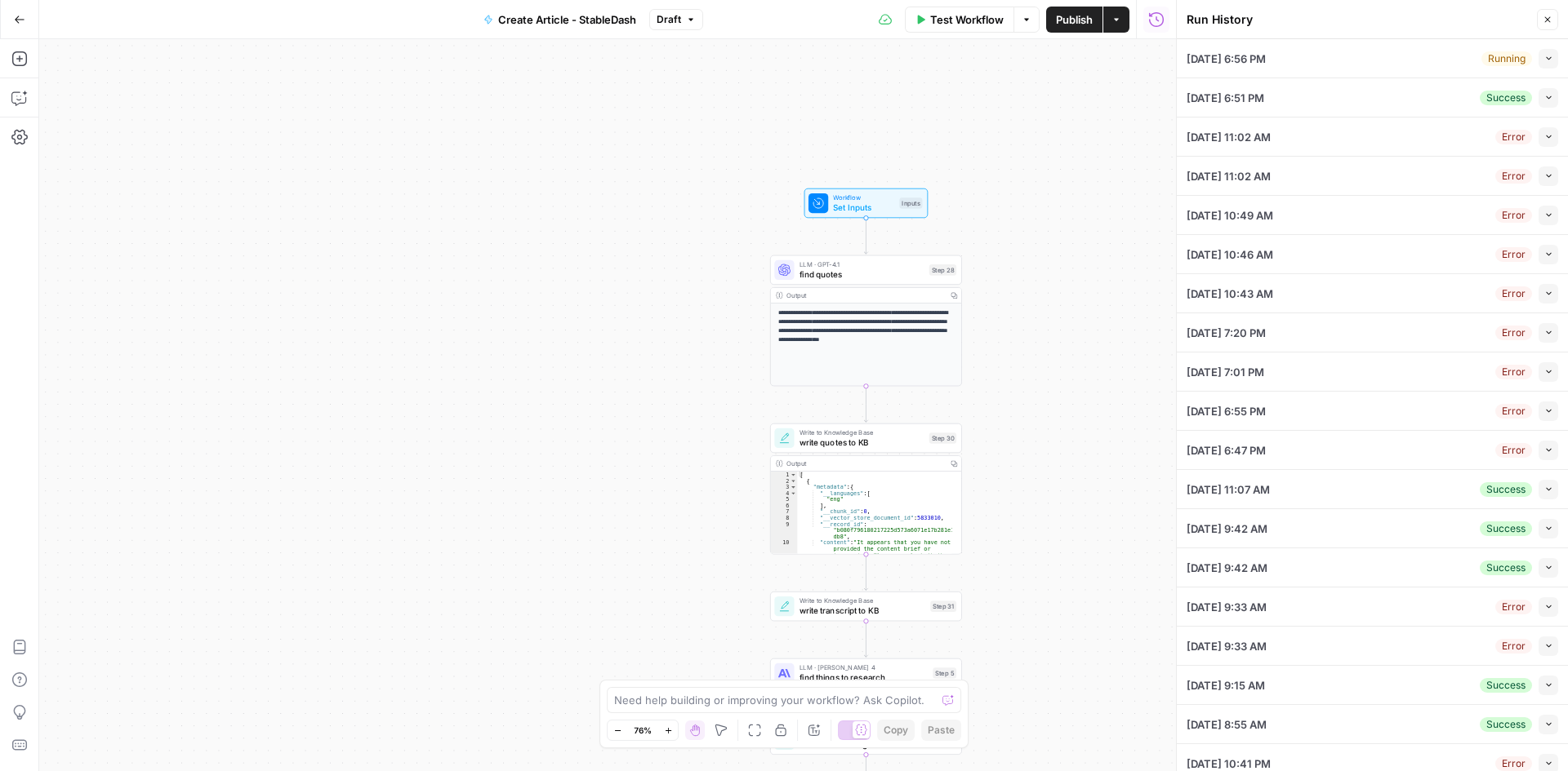
click at [1331, 99] on div "[DATE] 6:51 PM Success Collapse" at bounding box center [1372, 97] width 372 height 38
click at [1539, 105] on button "Collapse" at bounding box center [1548, 98] width 20 height 20
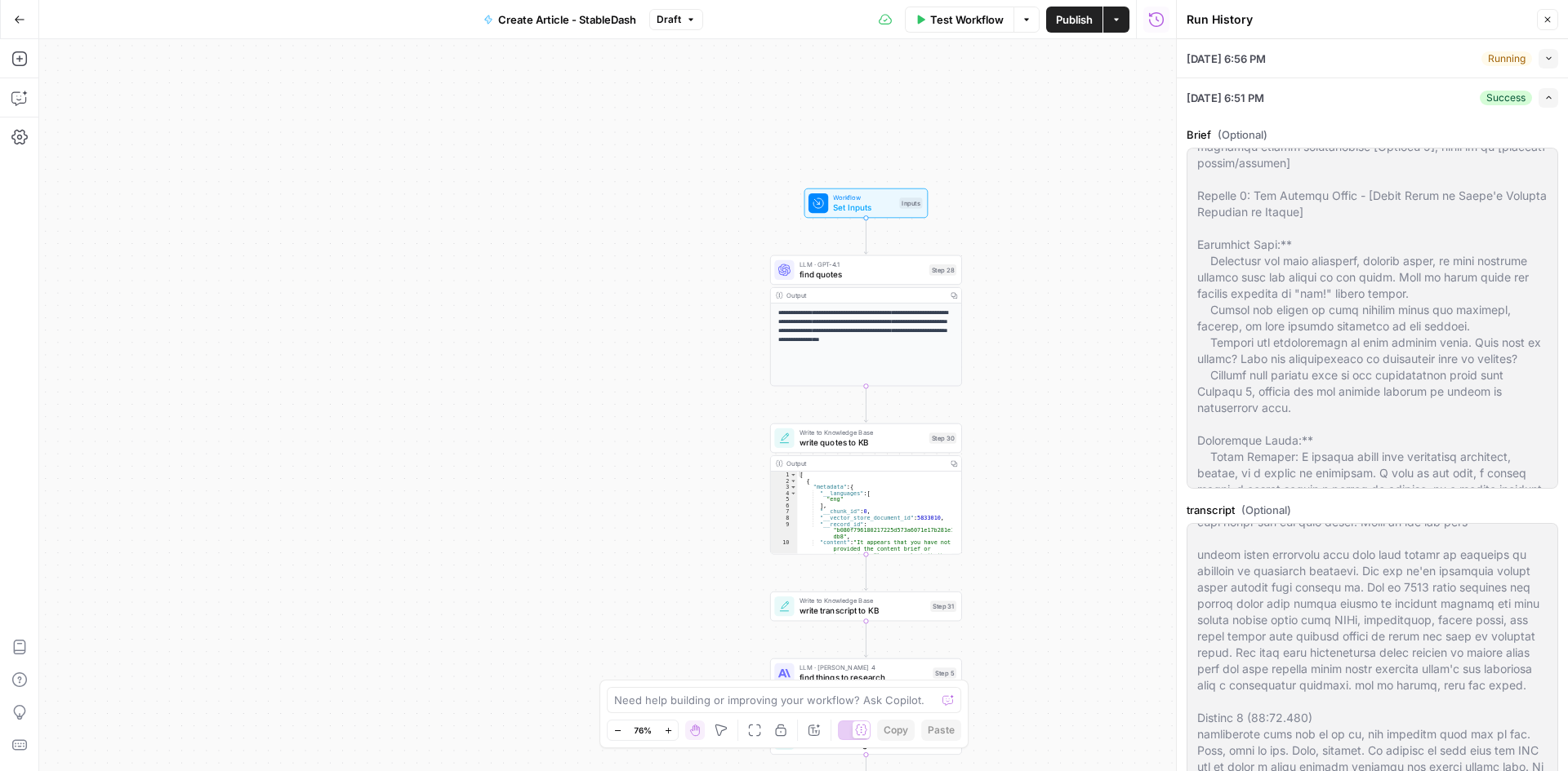
scroll to position [522, 0]
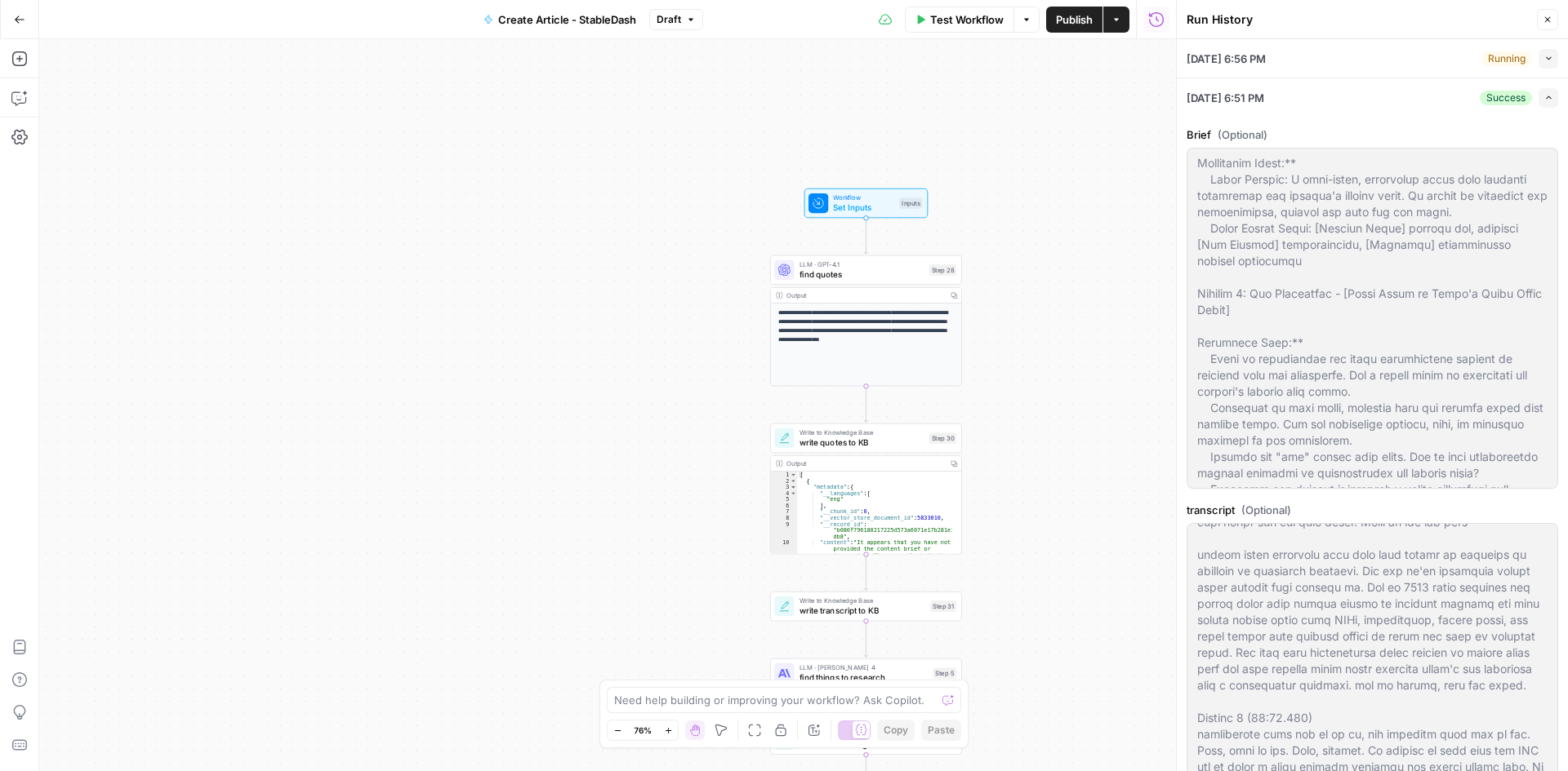
click at [1539, 105] on button "Expand" at bounding box center [1548, 98] width 20 height 20
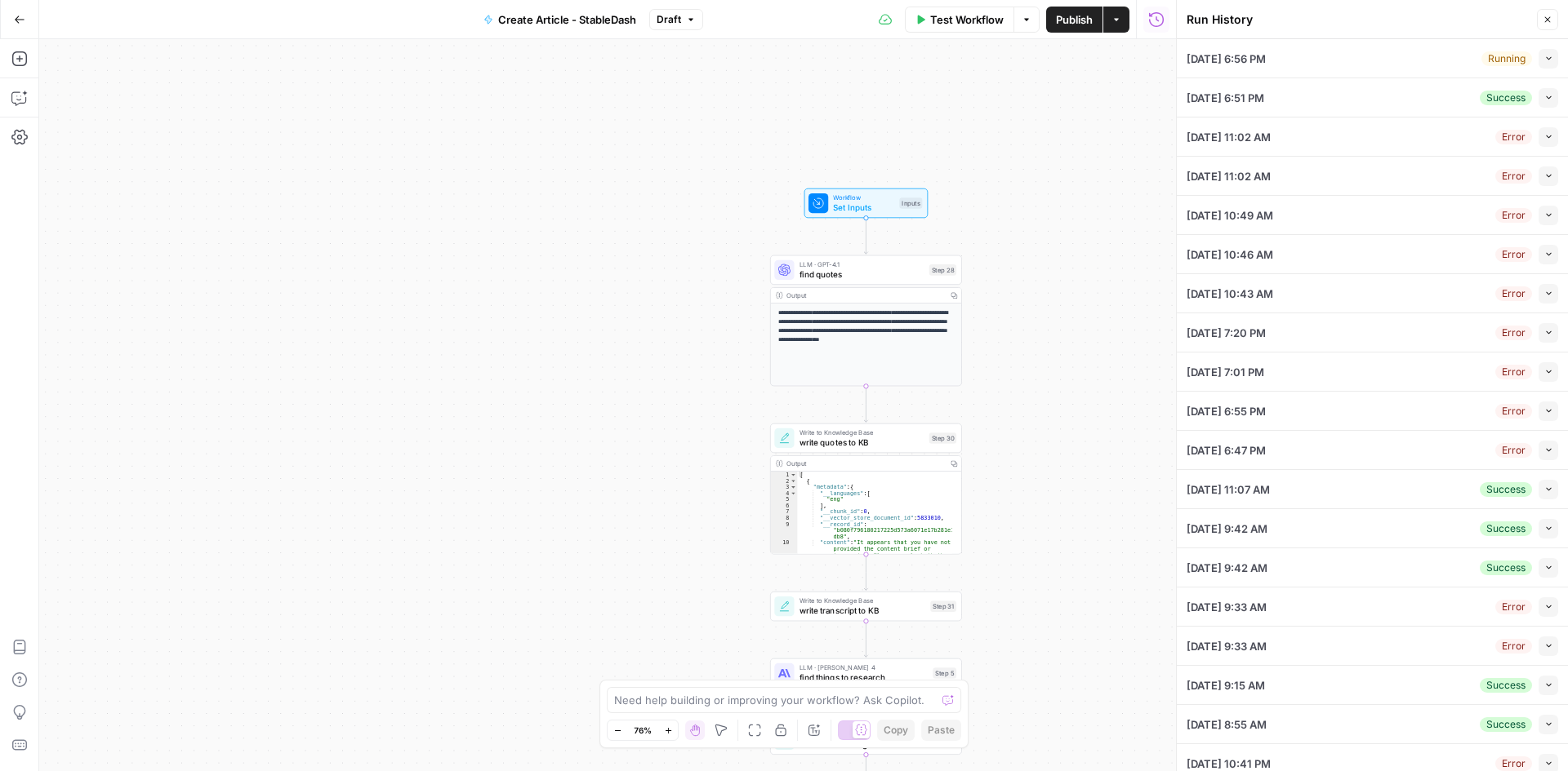
click at [1539, 494] on button "Collapse" at bounding box center [1548, 489] width 20 height 20
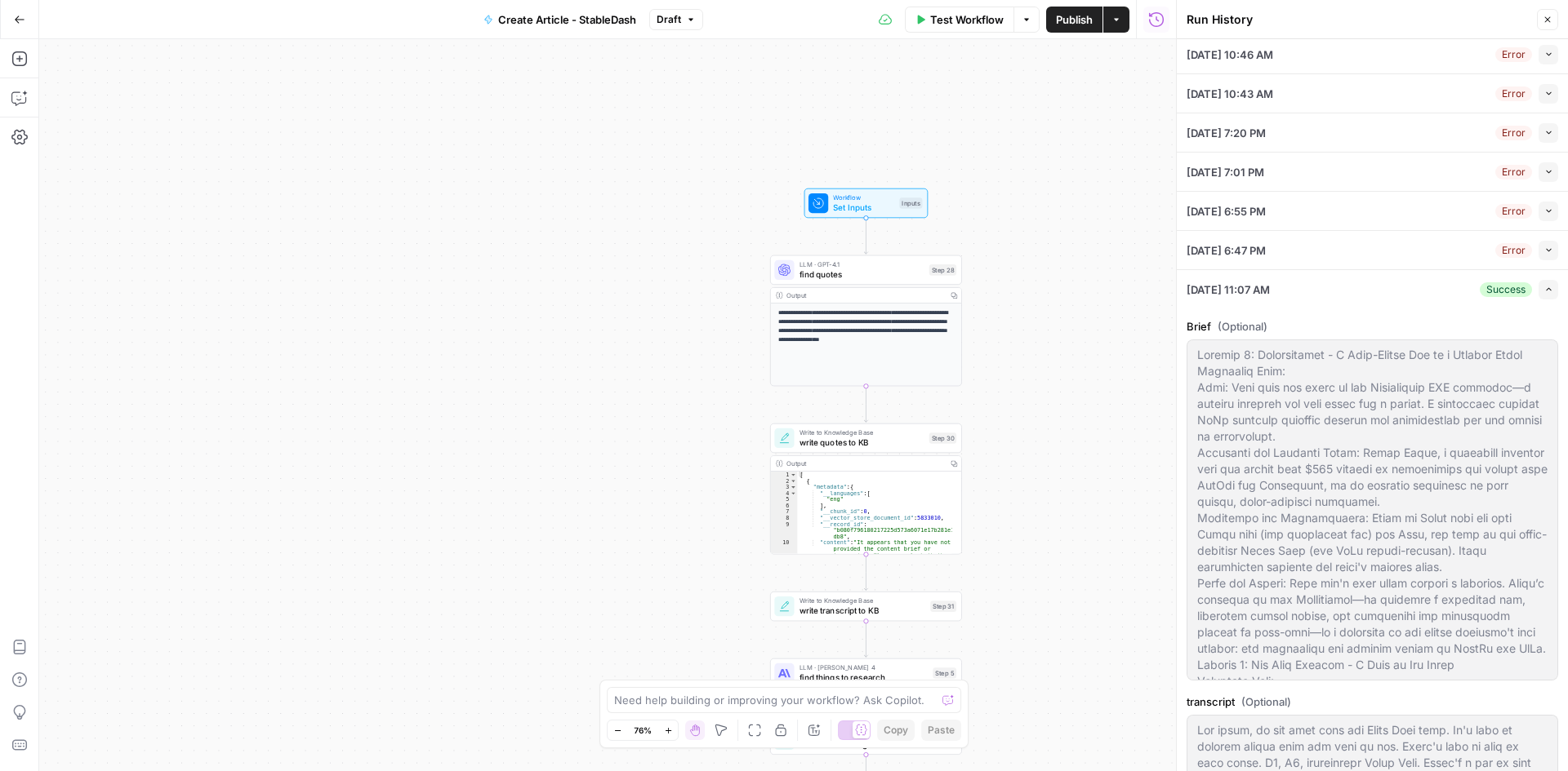
scroll to position [0, 0]
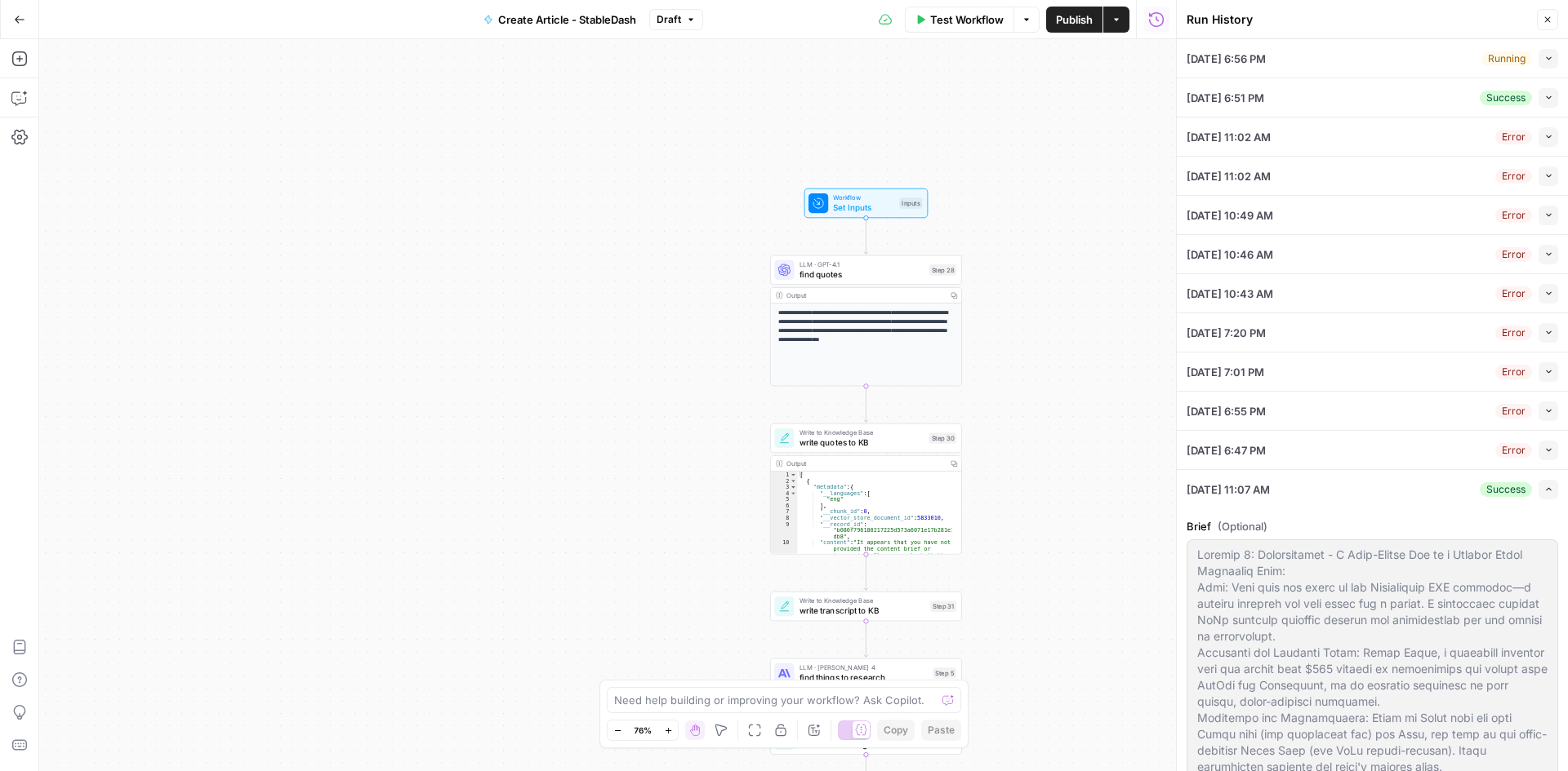
click at [1545, 488] on icon "button" at bounding box center [1549, 490] width 9 height 9
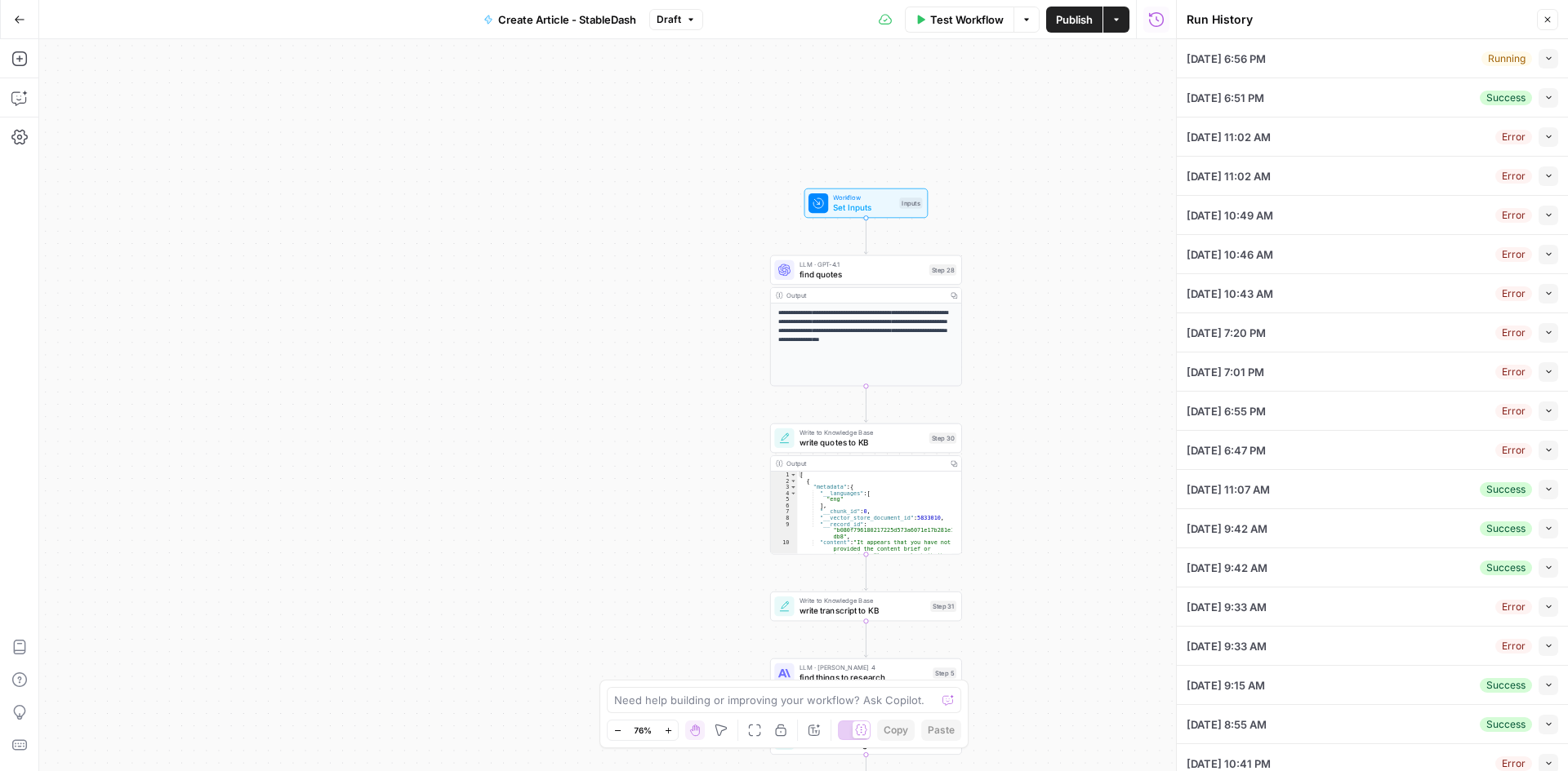
click at [1548, 24] on button "Close" at bounding box center [1548, 20] width 21 height 21
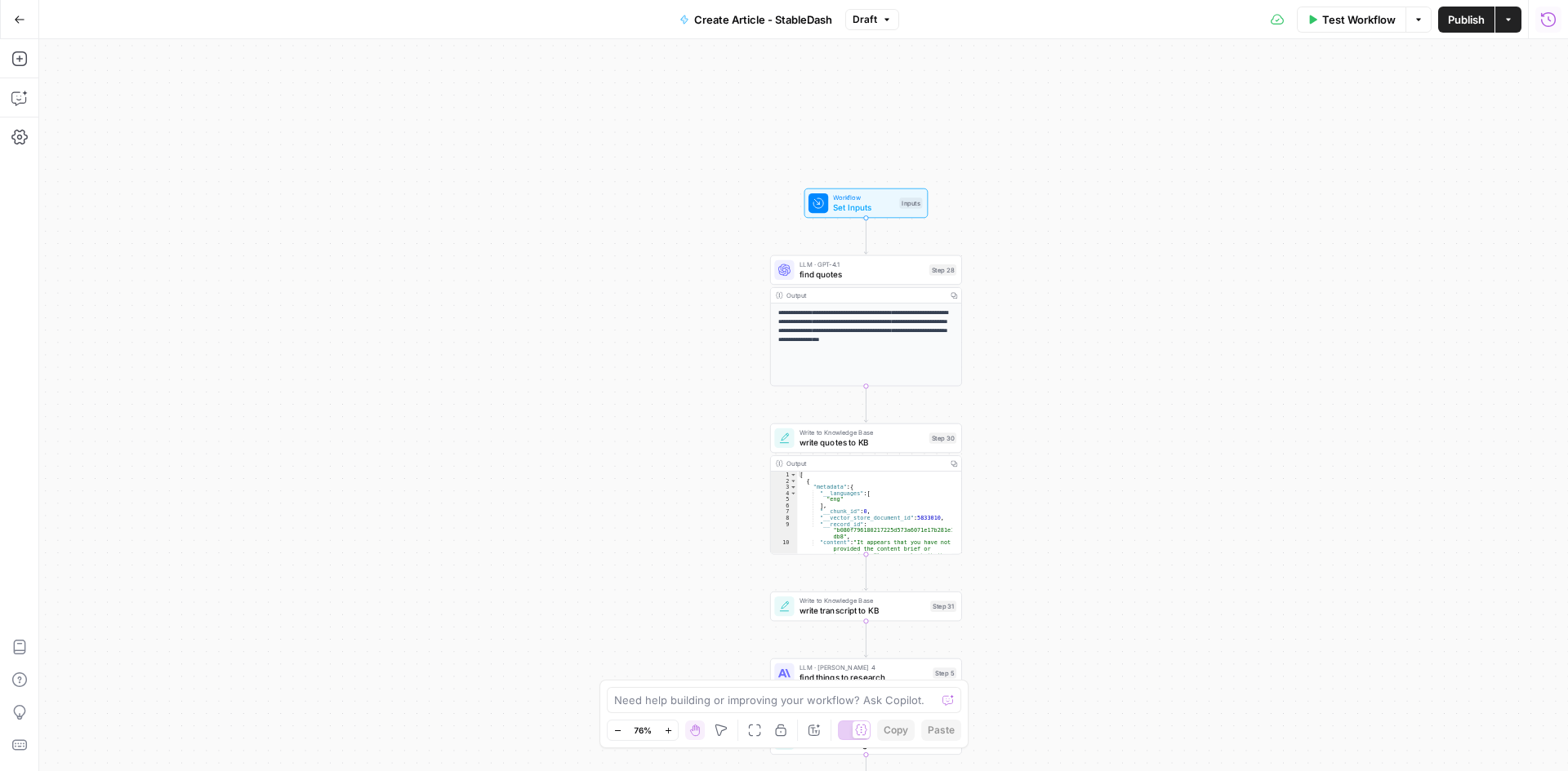
click at [1560, 26] on button "Run History" at bounding box center [1548, 20] width 26 height 26
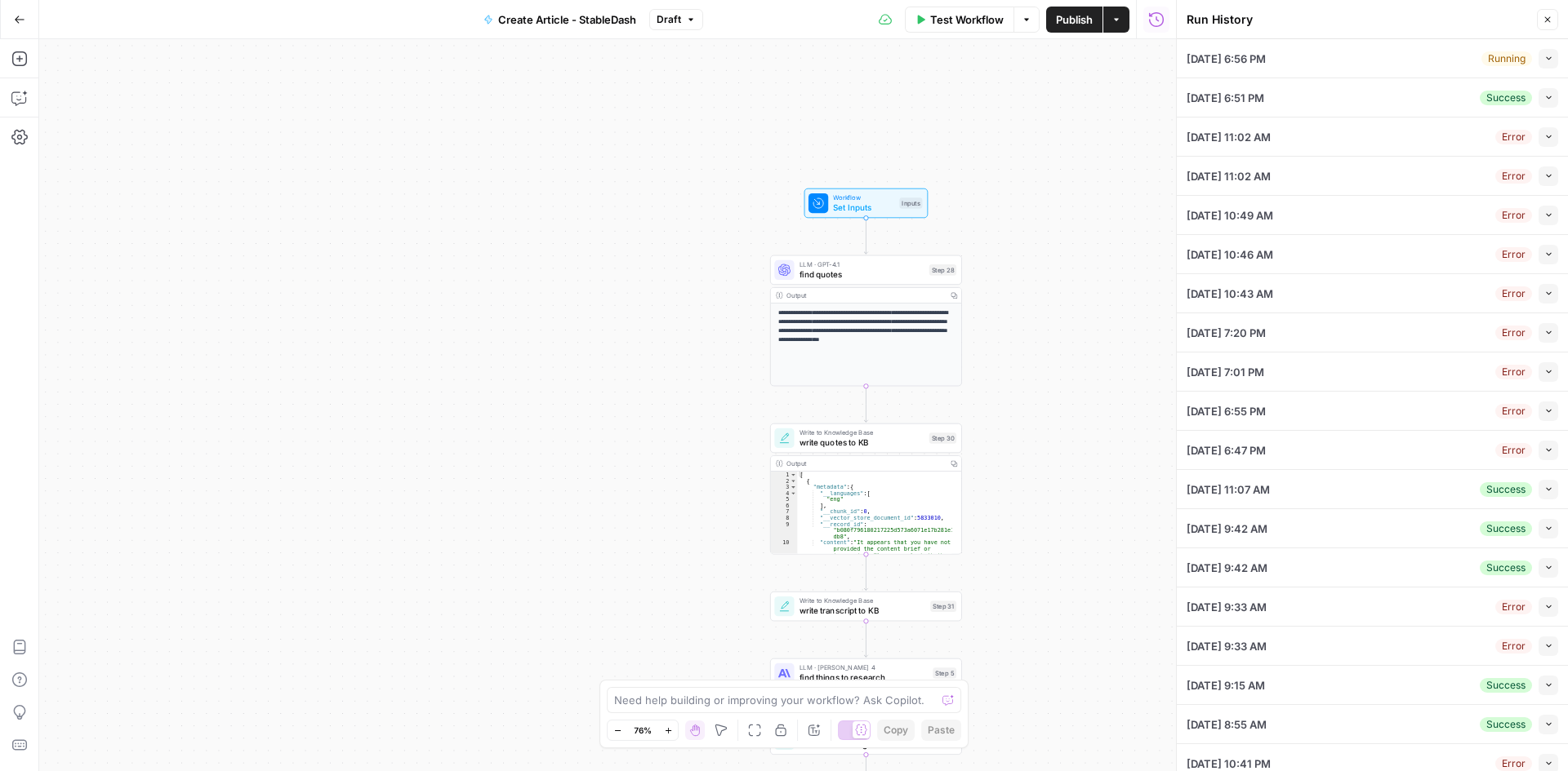
click at [1524, 64] on div "Running Collapse" at bounding box center [1520, 59] width 76 height 20
click at [1539, 62] on button "Collapse" at bounding box center [1548, 59] width 20 height 20
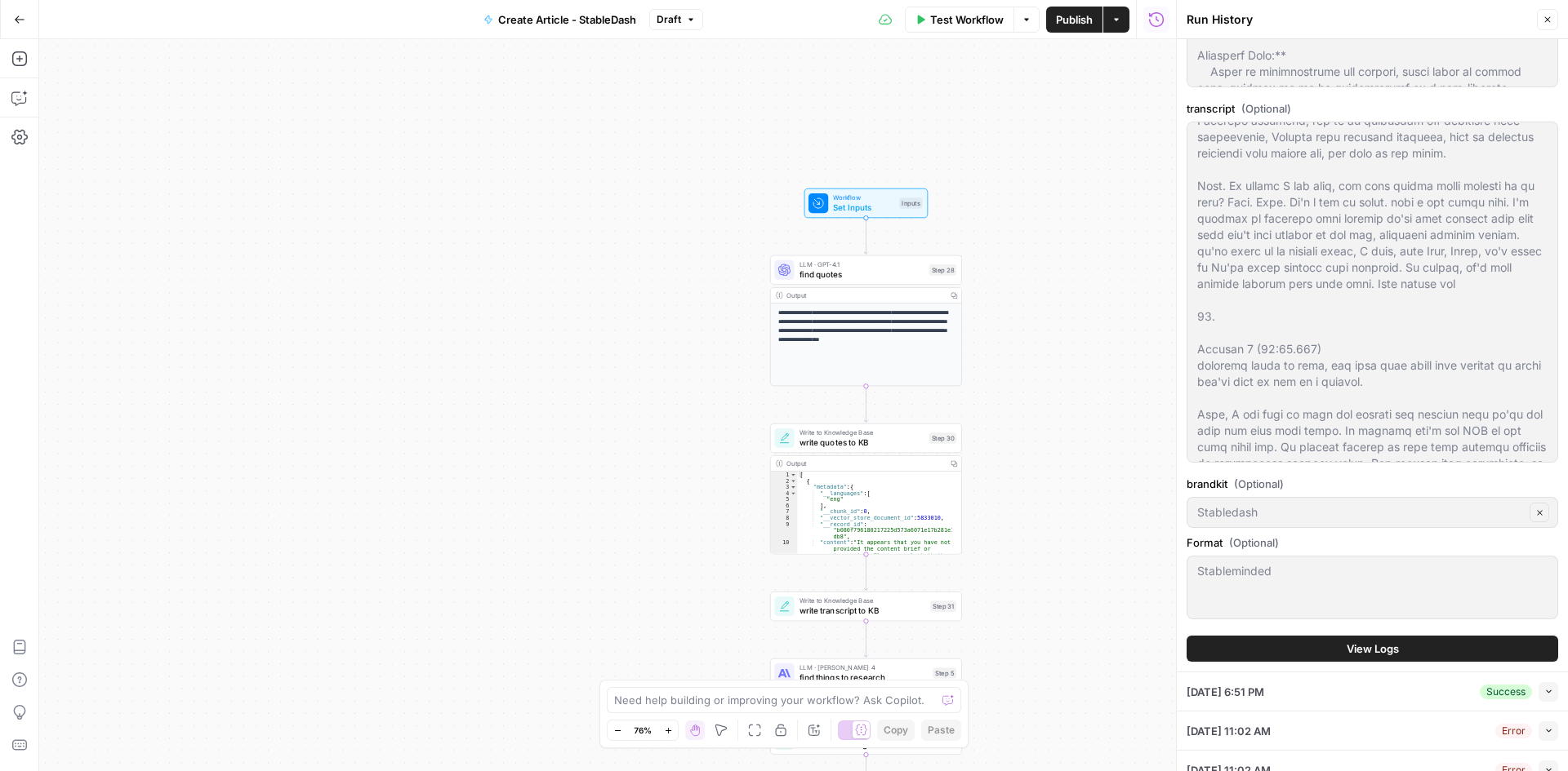
scroll to position [408, 0]
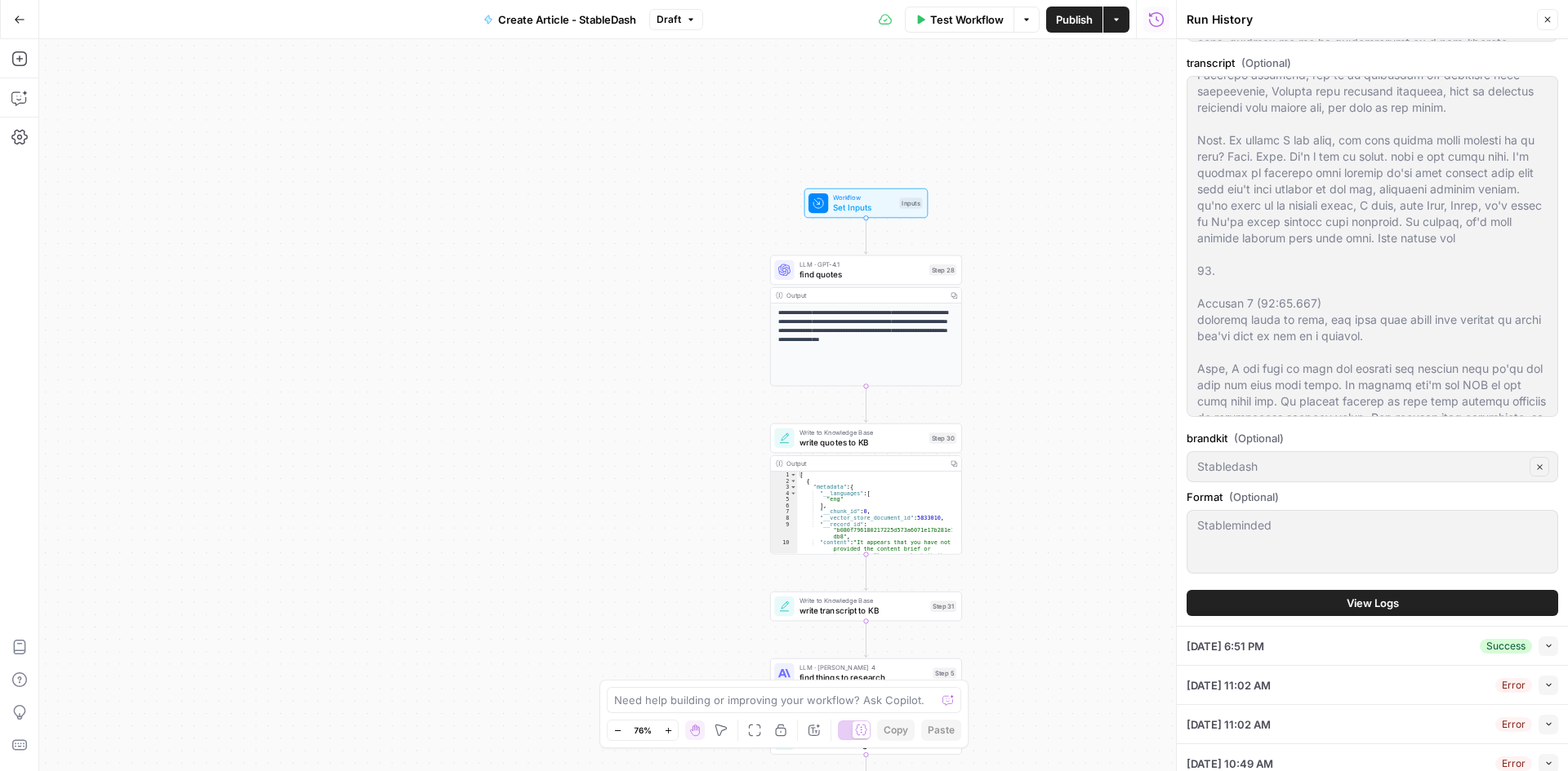
click at [1393, 605] on button "View Logs" at bounding box center [1372, 603] width 372 height 26
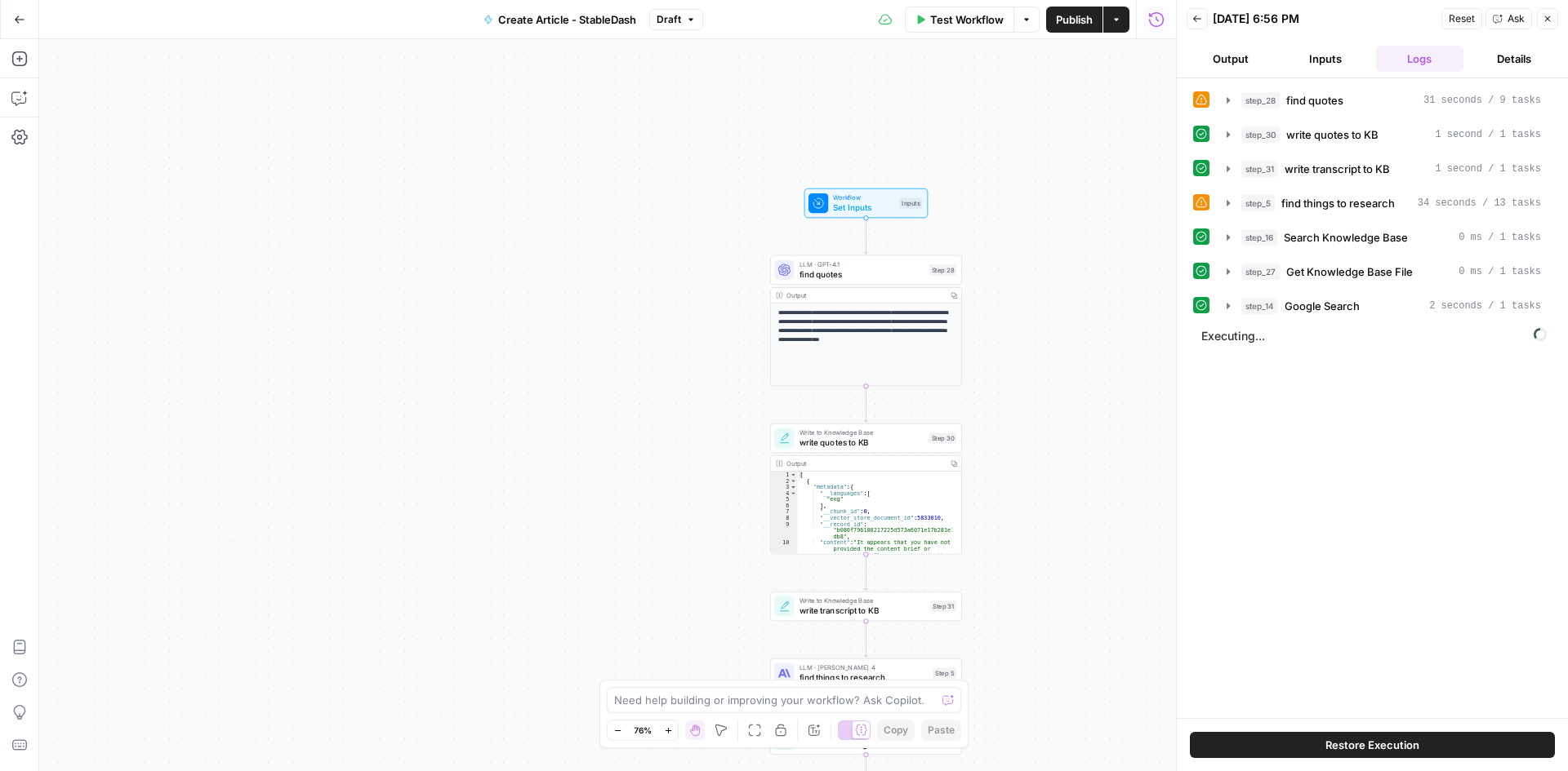
click at [1201, 201] on icon at bounding box center [1201, 202] width 11 height 11
click at [1244, 205] on span "step_5" at bounding box center [1258, 204] width 34 height 17
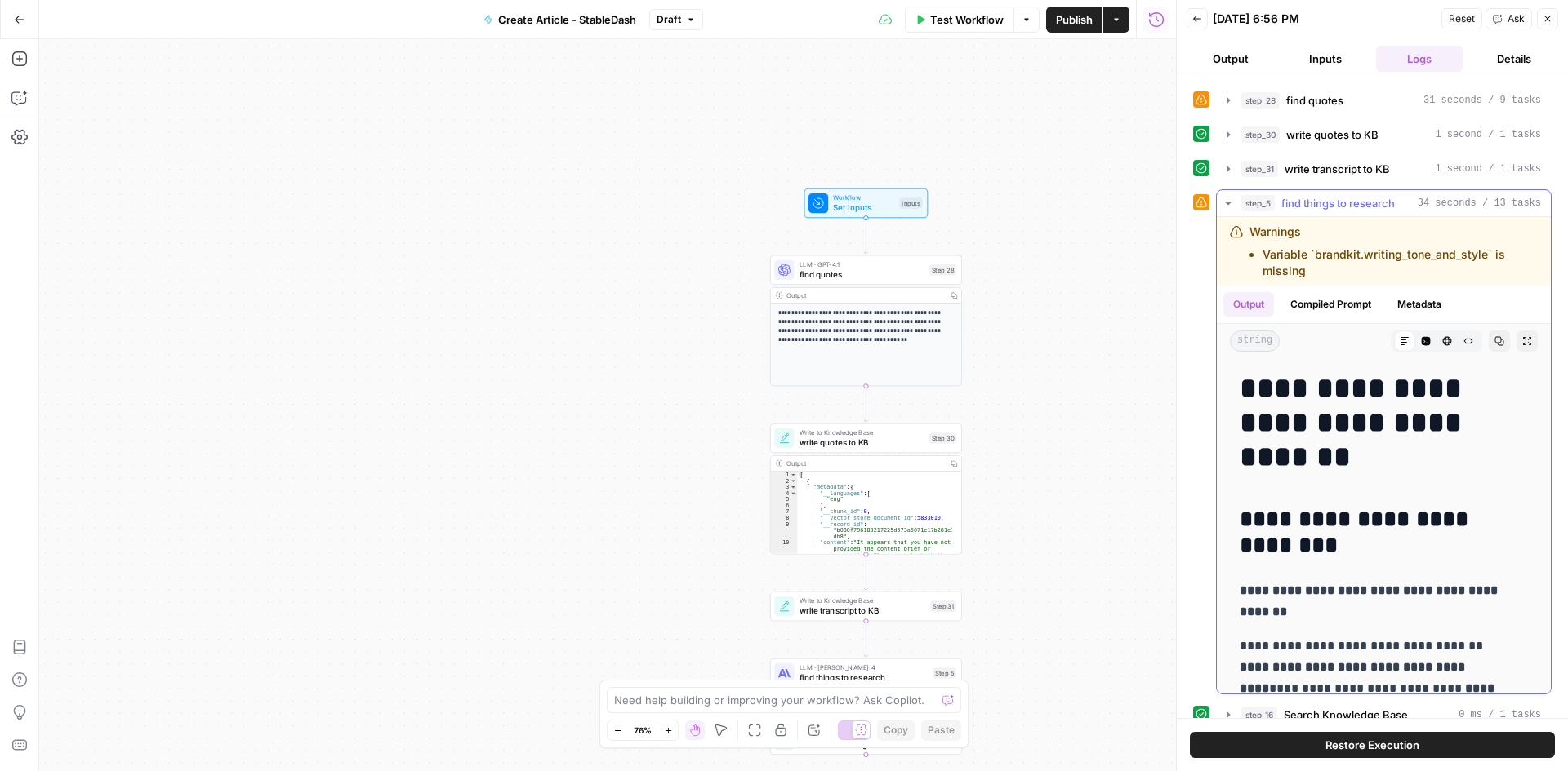
click at [1281, 201] on span "find things to research" at bounding box center [1338, 204] width 114 height 17
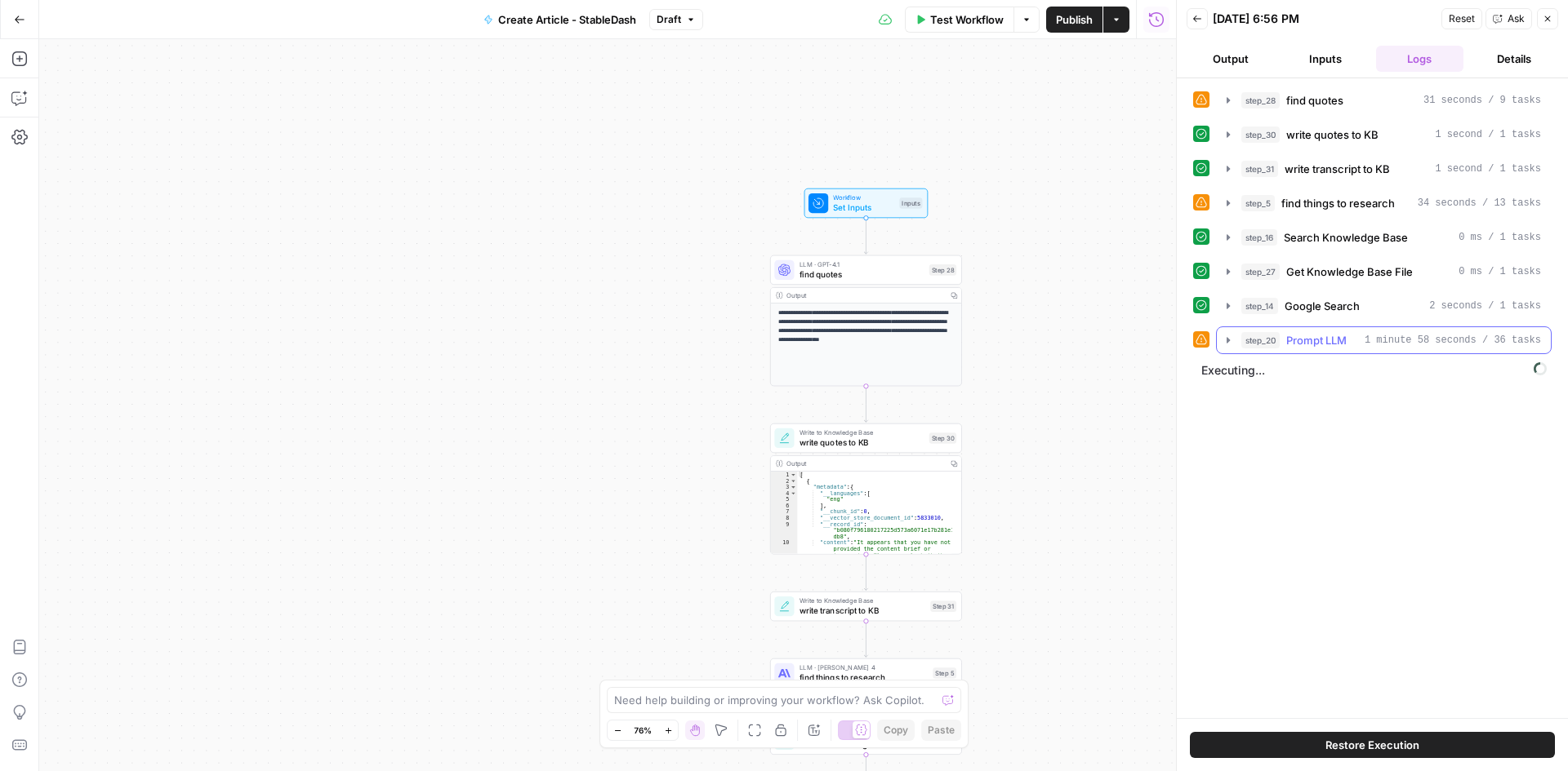
click at [1230, 338] on icon "button" at bounding box center [1228, 341] width 13 height 13
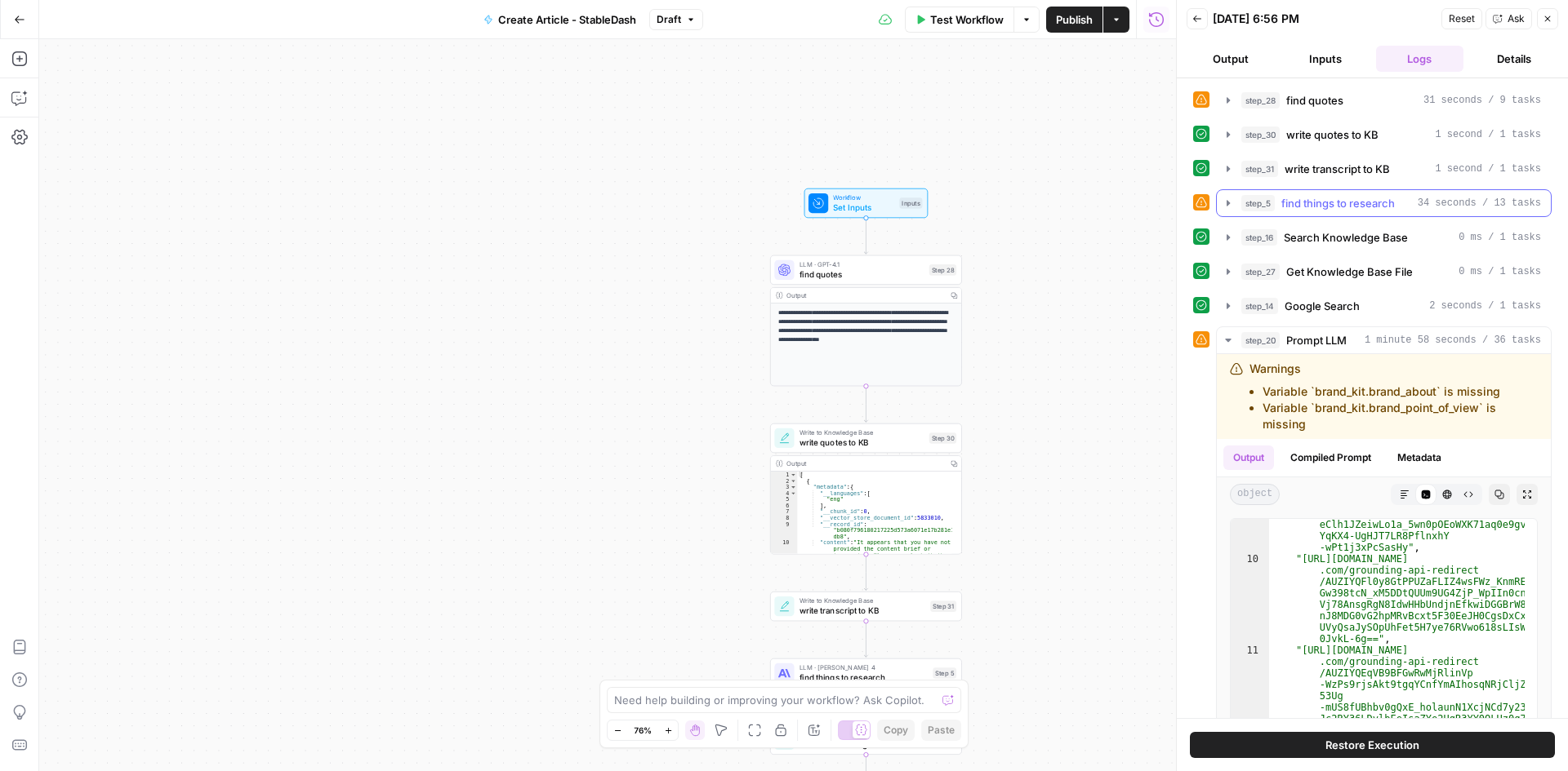
click at [1228, 200] on icon "button" at bounding box center [1228, 203] width 13 height 13
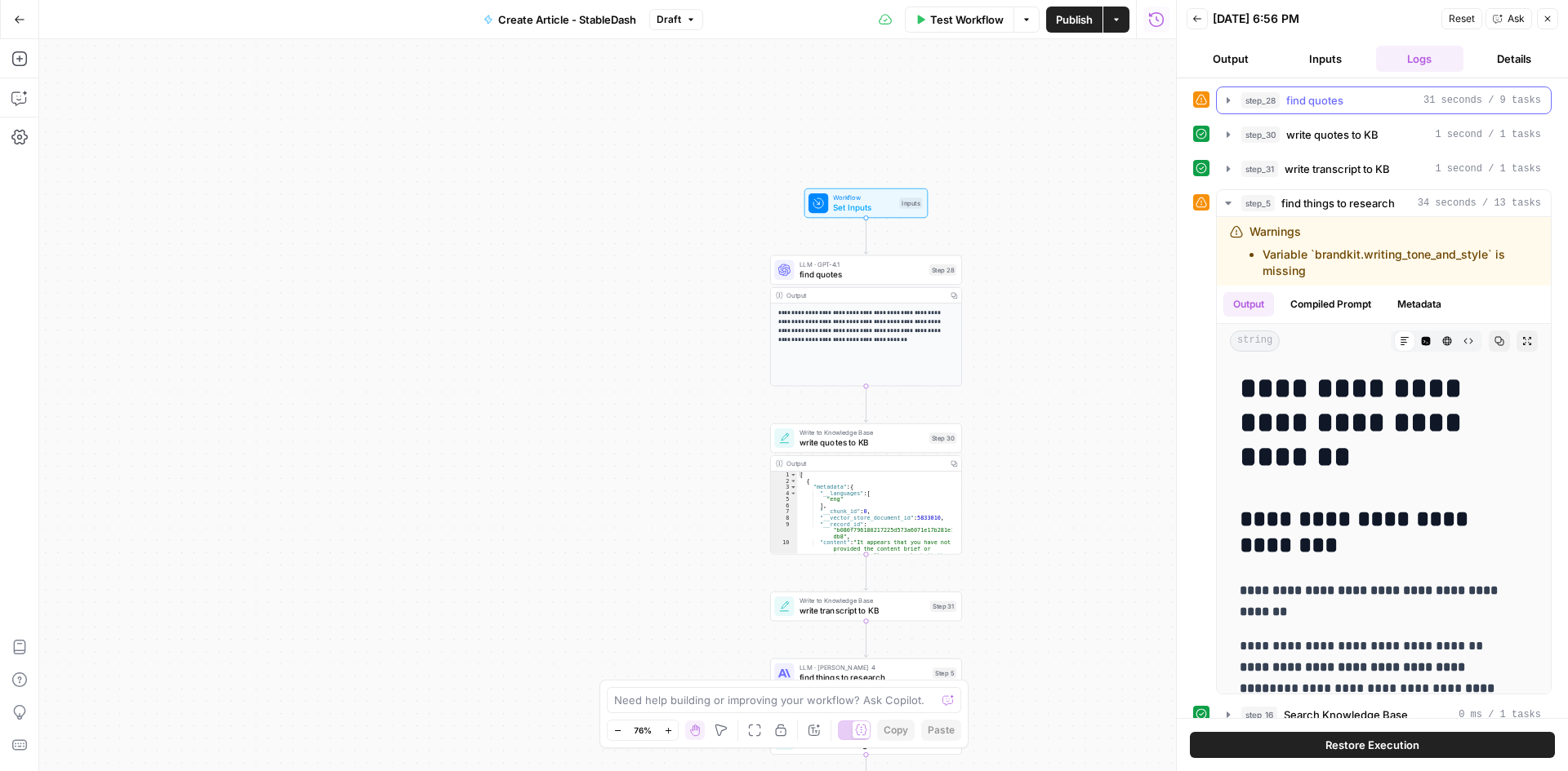
click at [1228, 101] on icon "button" at bounding box center [1229, 100] width 4 height 6
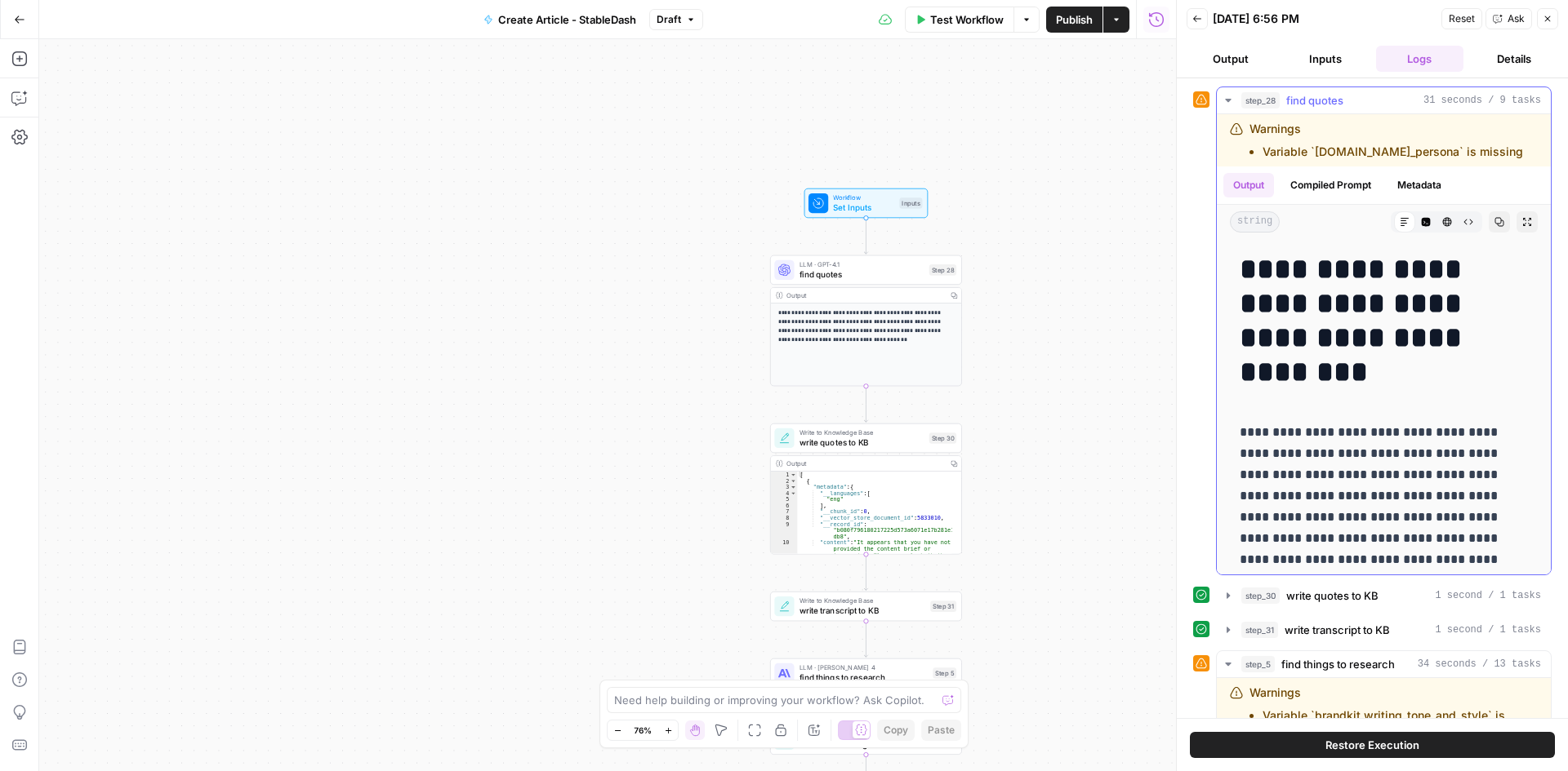
click at [1228, 101] on icon "button" at bounding box center [1228, 101] width 6 height 4
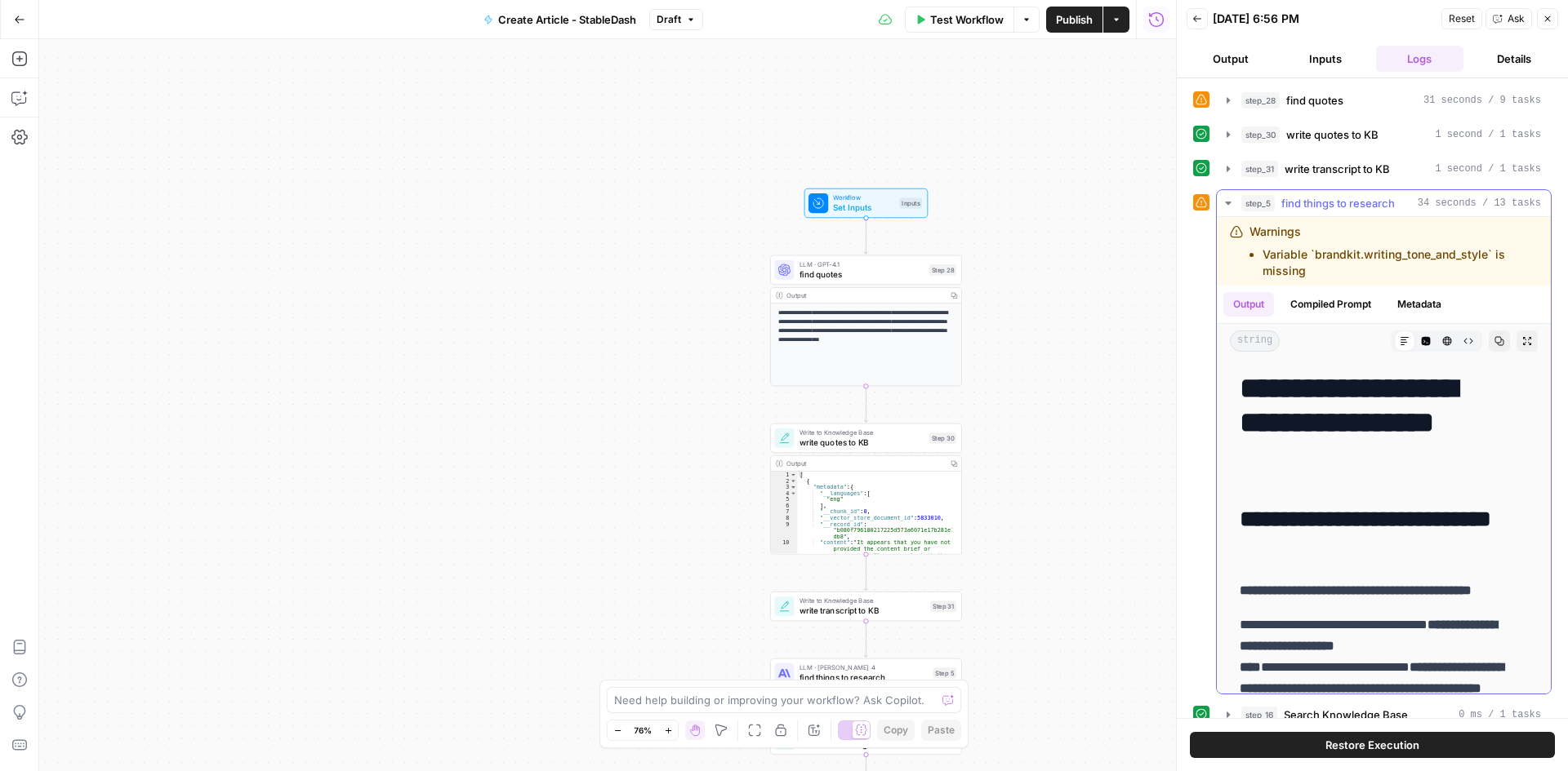
click at [1223, 202] on icon "button" at bounding box center [1228, 203] width 13 height 13
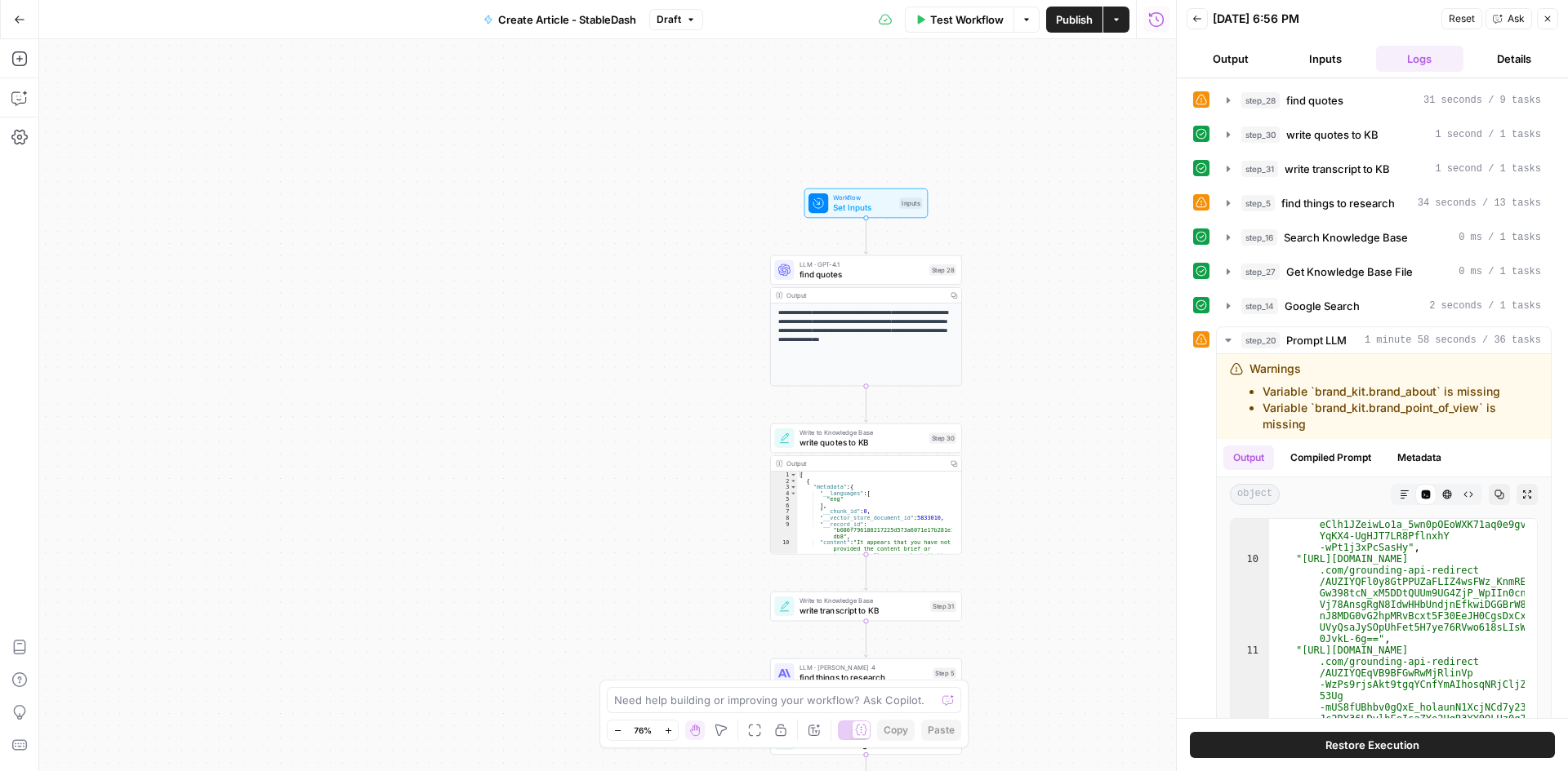
click at [1114, 411] on div "**********" at bounding box center [607, 405] width 1137 height 732
click at [1552, 24] on button "Close" at bounding box center [1548, 19] width 21 height 21
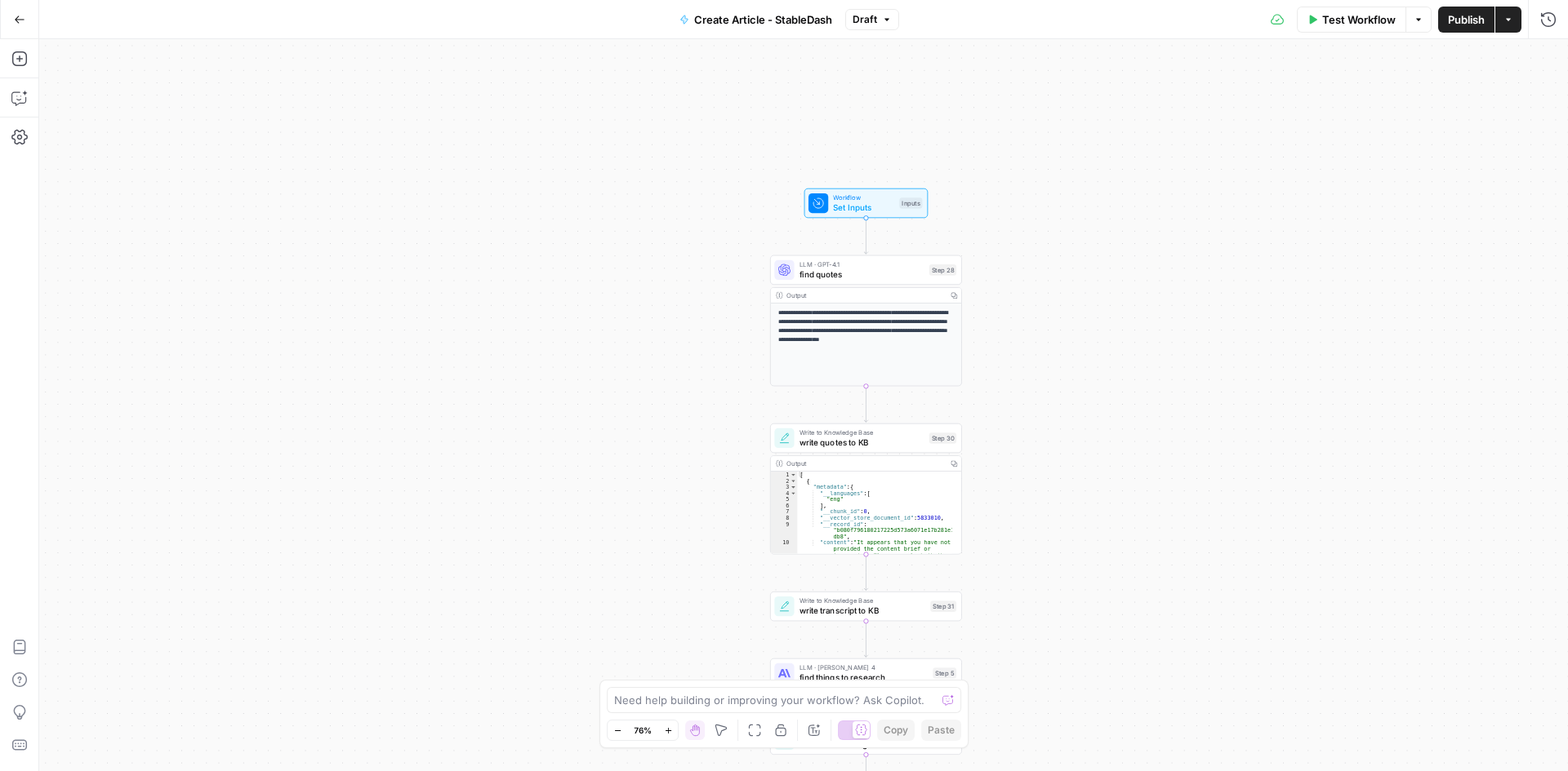
click at [1255, 360] on div "**********" at bounding box center [803, 405] width 1529 height 732
click at [1541, 22] on icon "button" at bounding box center [1548, 20] width 17 height 17
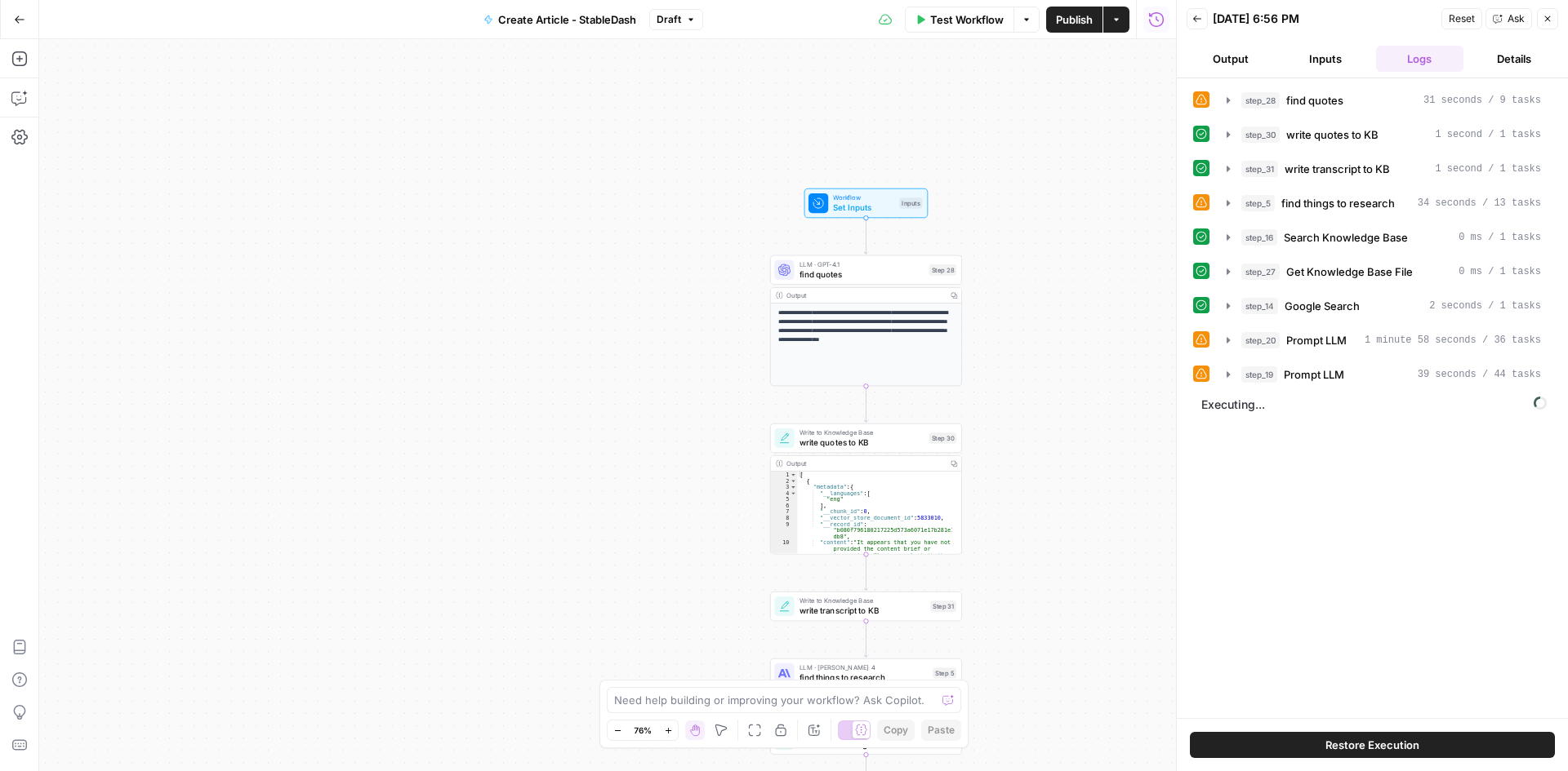
click at [1528, 59] on button "Details" at bounding box center [1514, 59] width 89 height 26
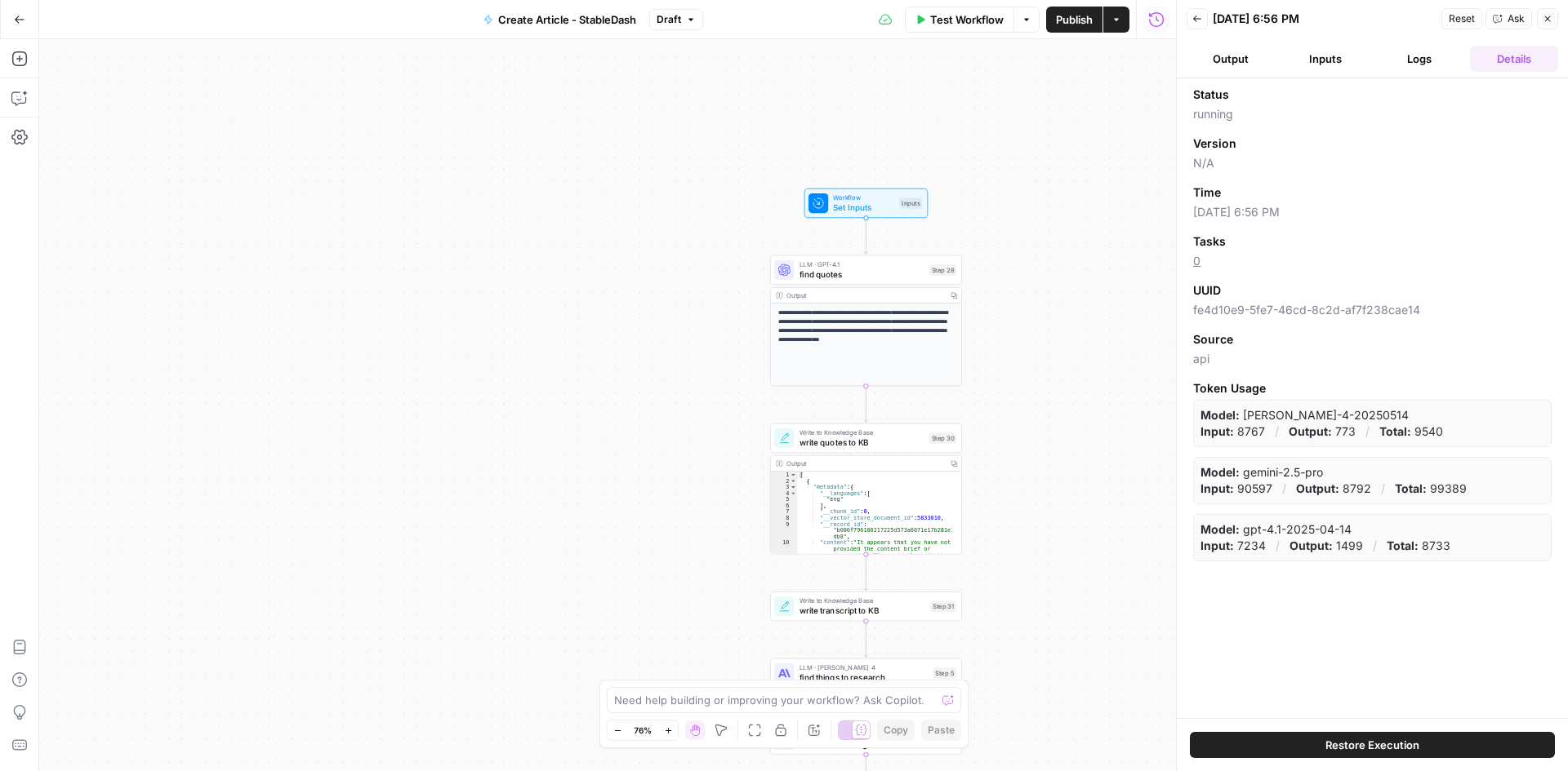
click at [1427, 59] on button "Logs" at bounding box center [1420, 59] width 89 height 26
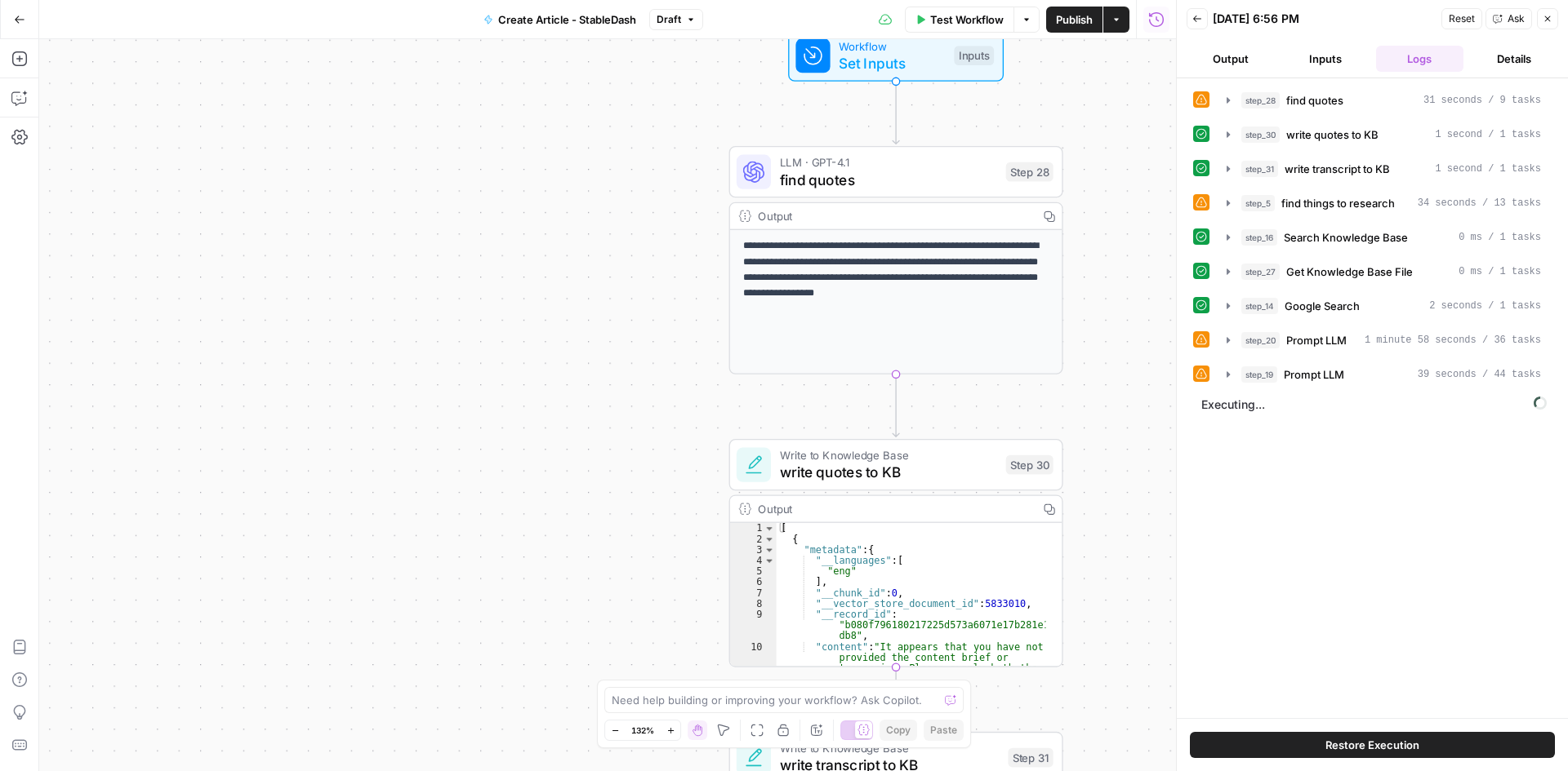
click at [849, 169] on span "find quotes" at bounding box center [889, 179] width 218 height 21
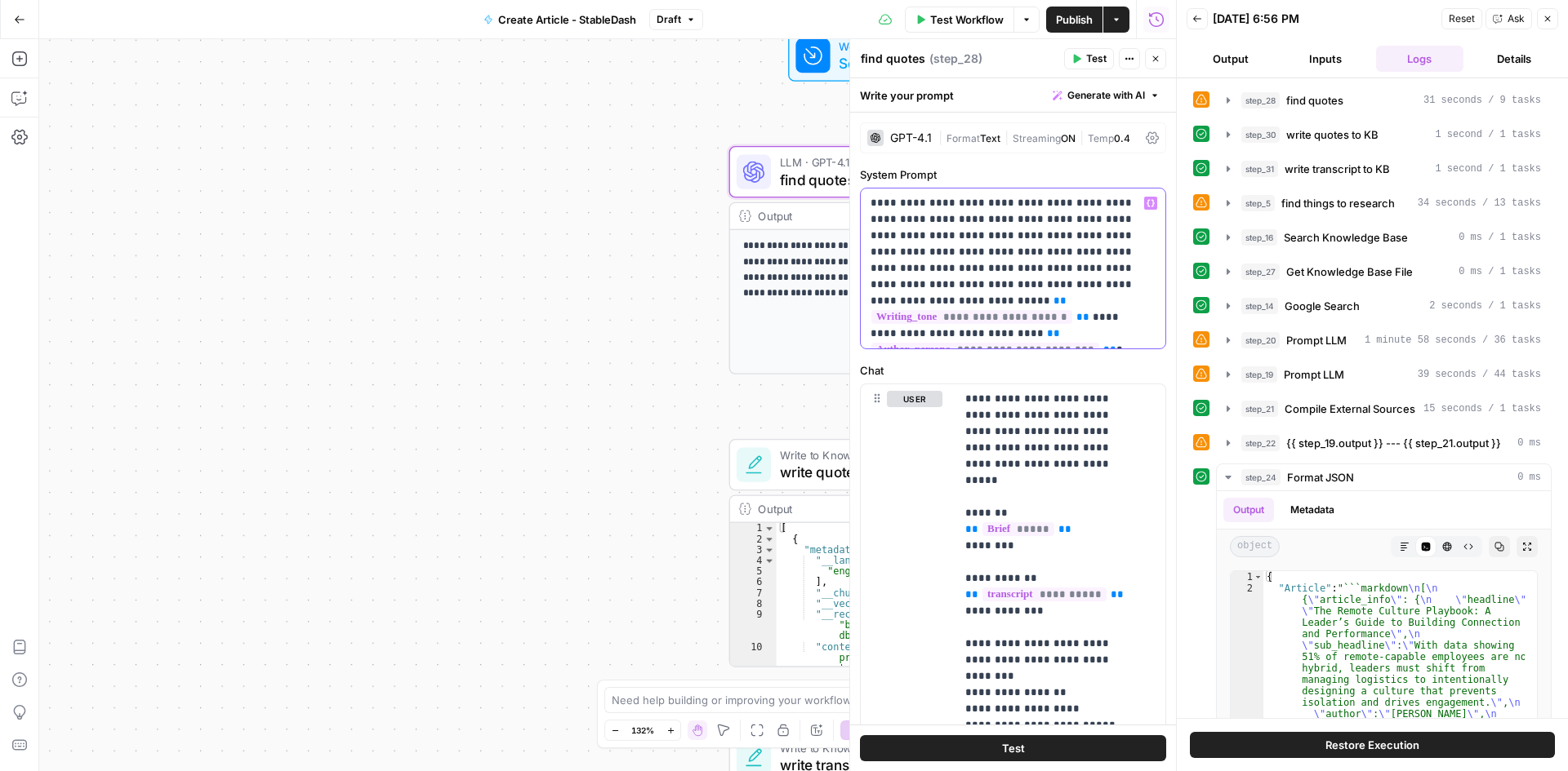
click at [1027, 310] on span "**********" at bounding box center [972, 317] width 201 height 14
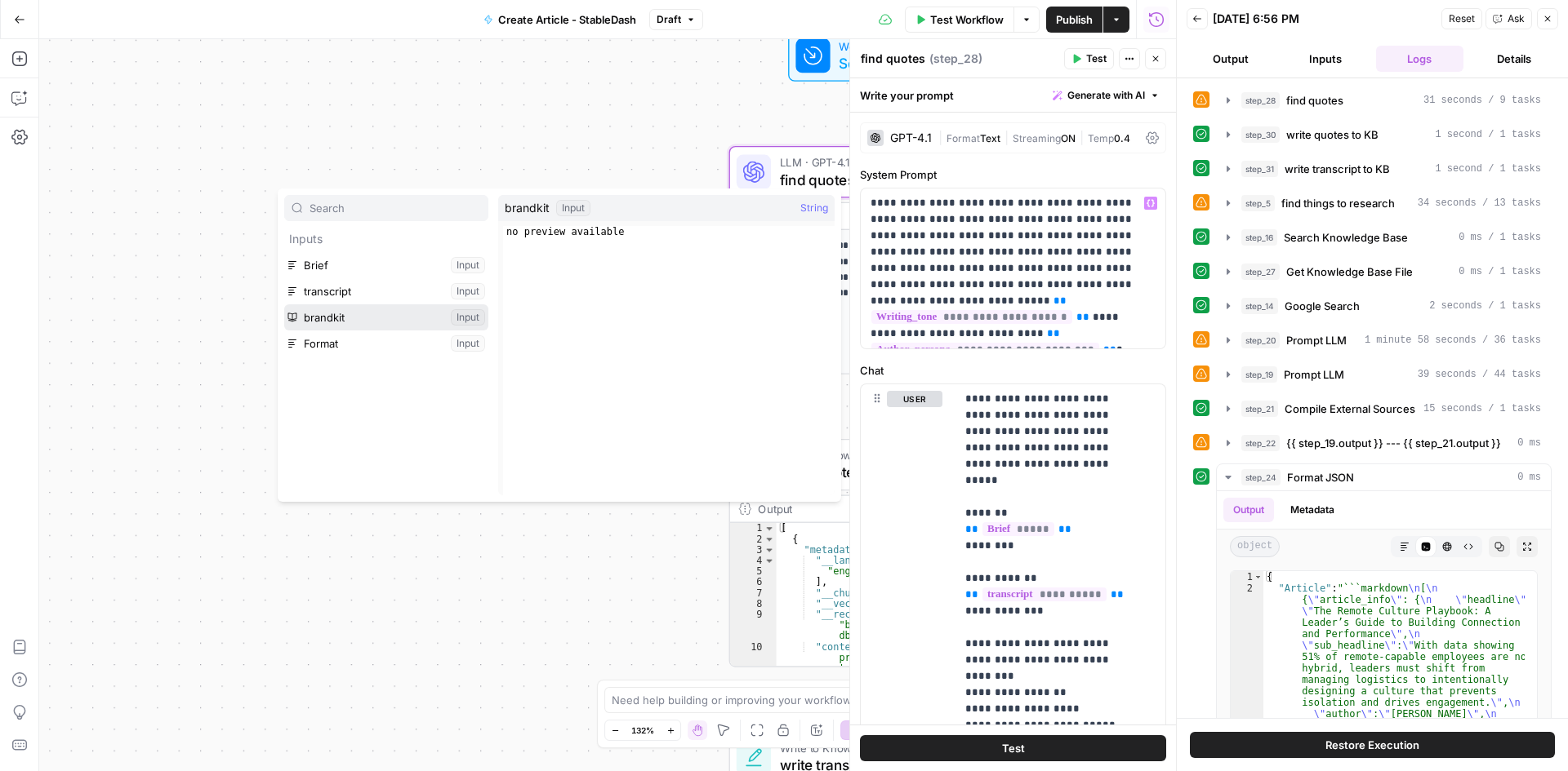
click at [375, 318] on button "Select variable brandkit" at bounding box center [386, 318] width 204 height 26
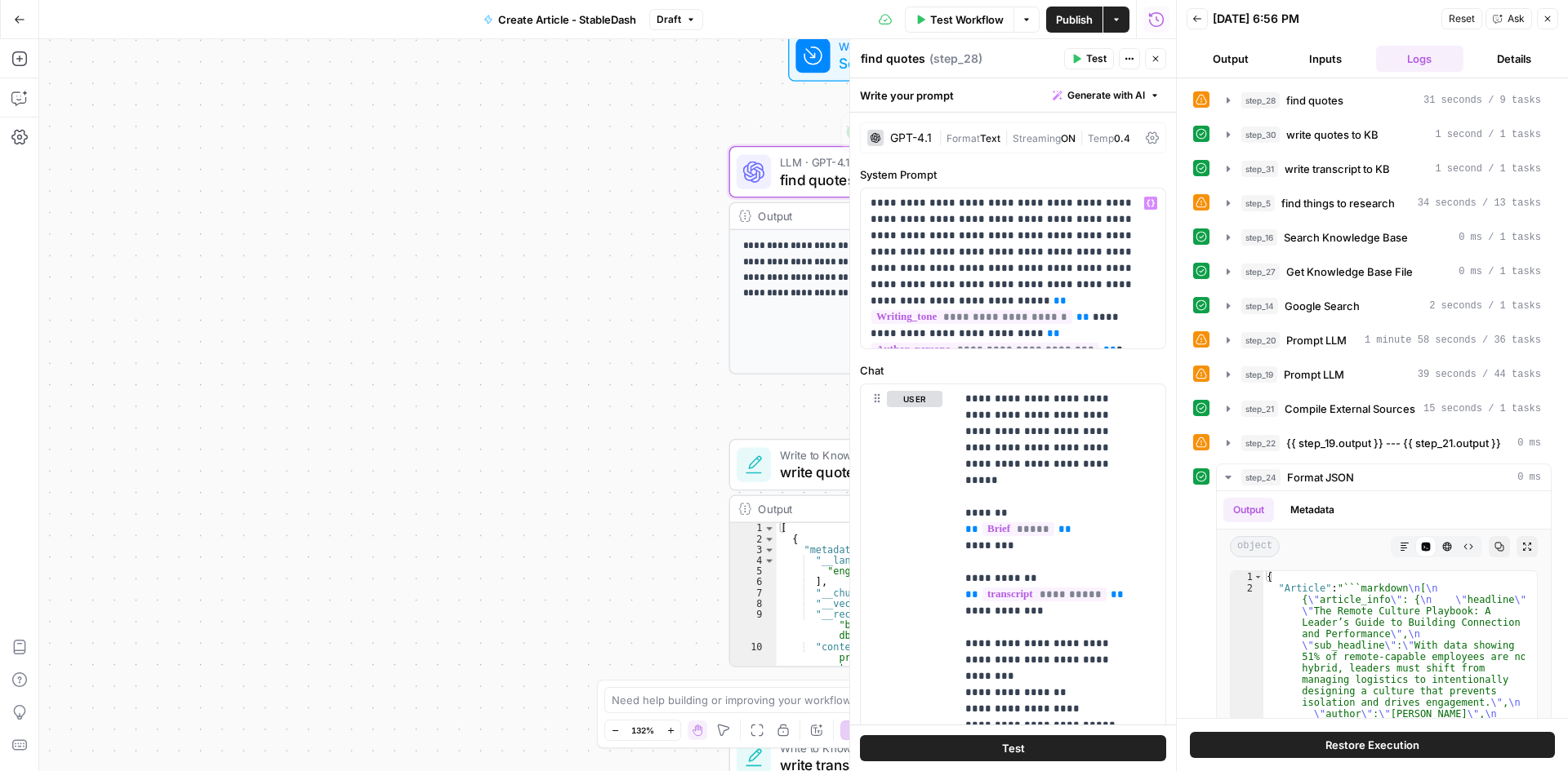
click at [590, 175] on div "**********" at bounding box center [607, 405] width 1137 height 732
click at [1555, 12] on button "Close" at bounding box center [1548, 19] width 21 height 21
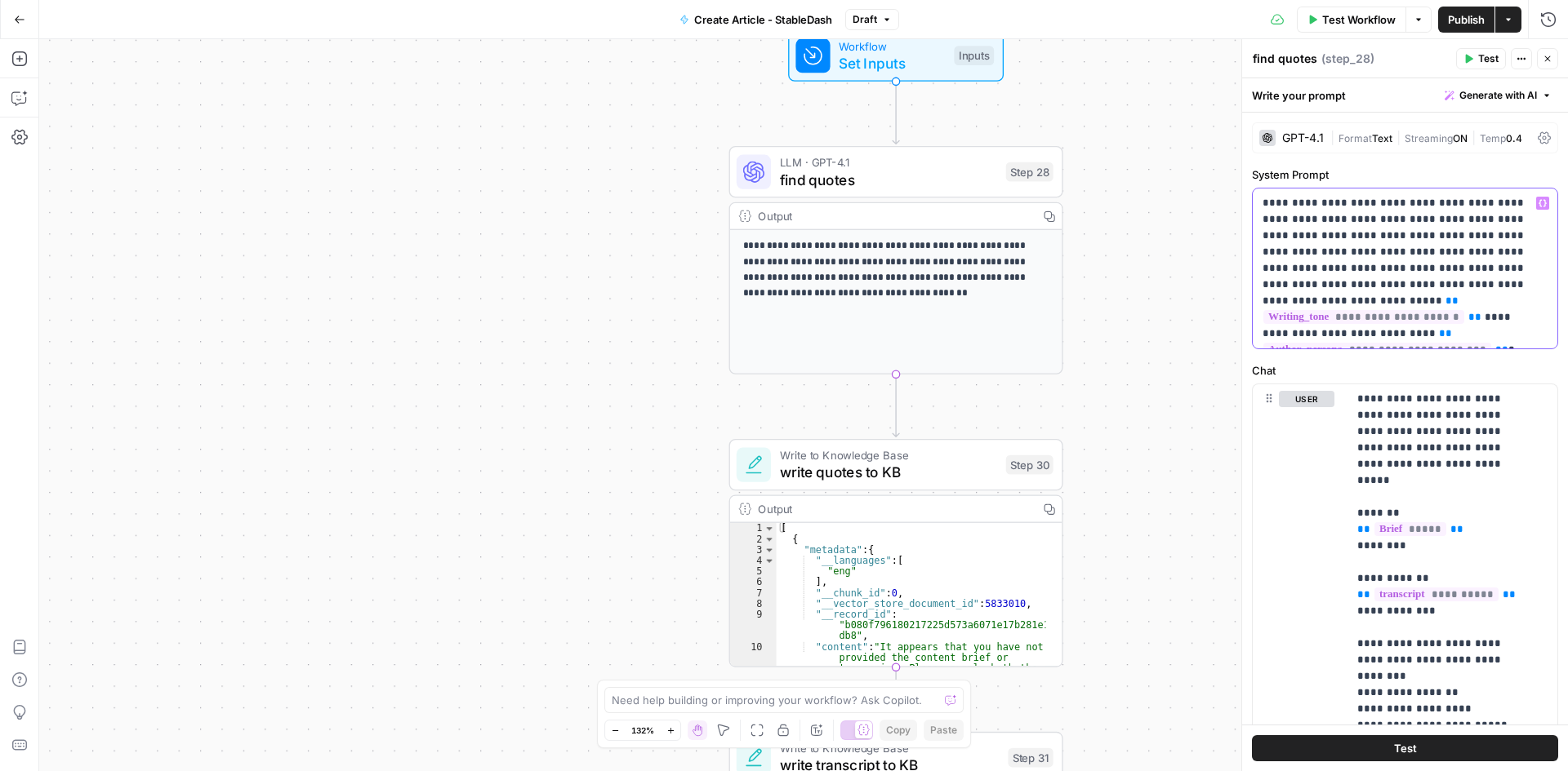
click at [1373, 251] on p "**********" at bounding box center [1398, 269] width 273 height 147
click at [1322, 56] on span "( step_28 )" at bounding box center [1347, 59] width 53 height 17
click at [1546, 60] on icon "button" at bounding box center [1548, 59] width 10 height 10
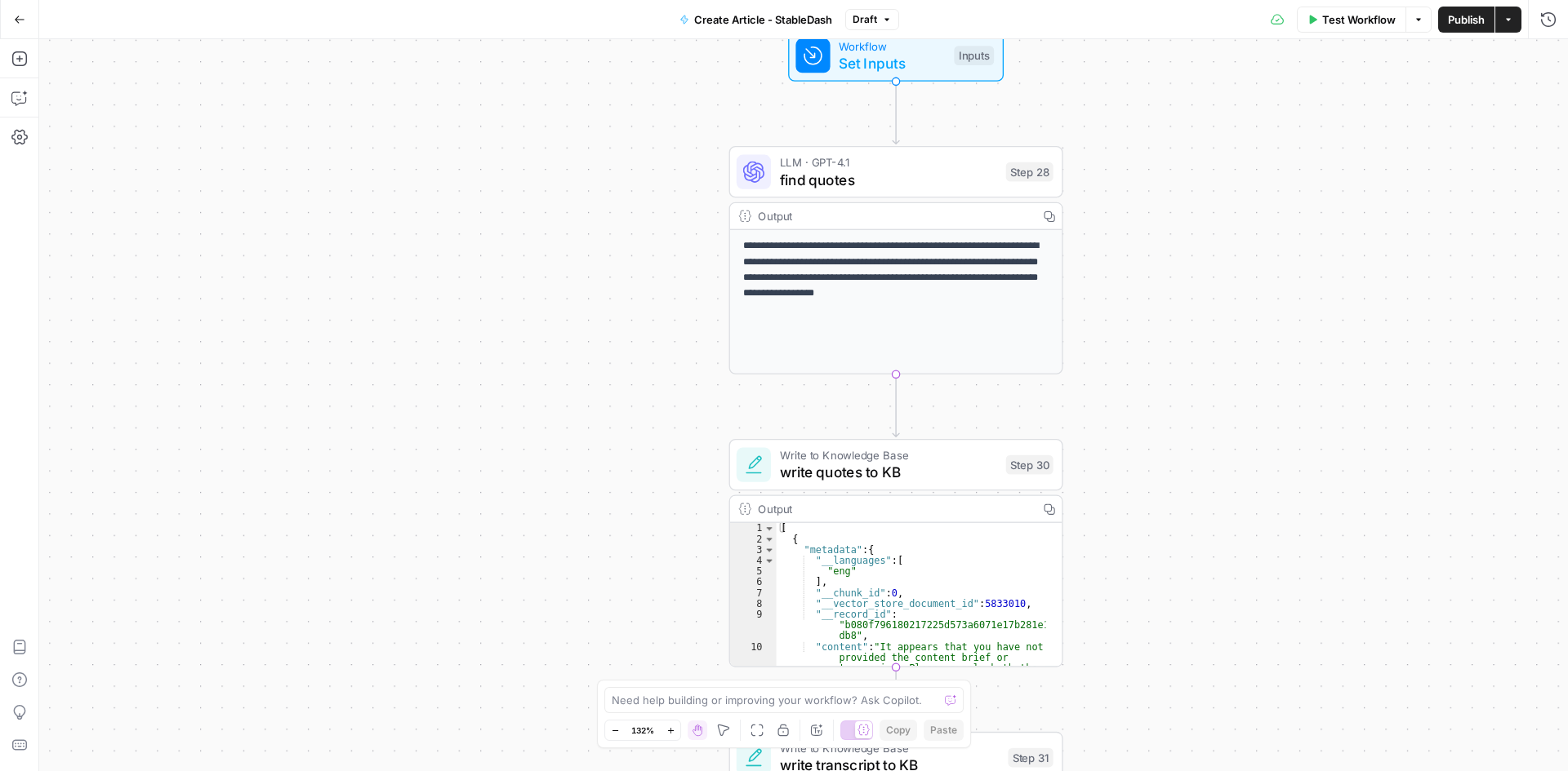
click at [1533, 25] on div "Test Workflow Options Publish Actions Run History" at bounding box center [1234, 19] width 670 height 38
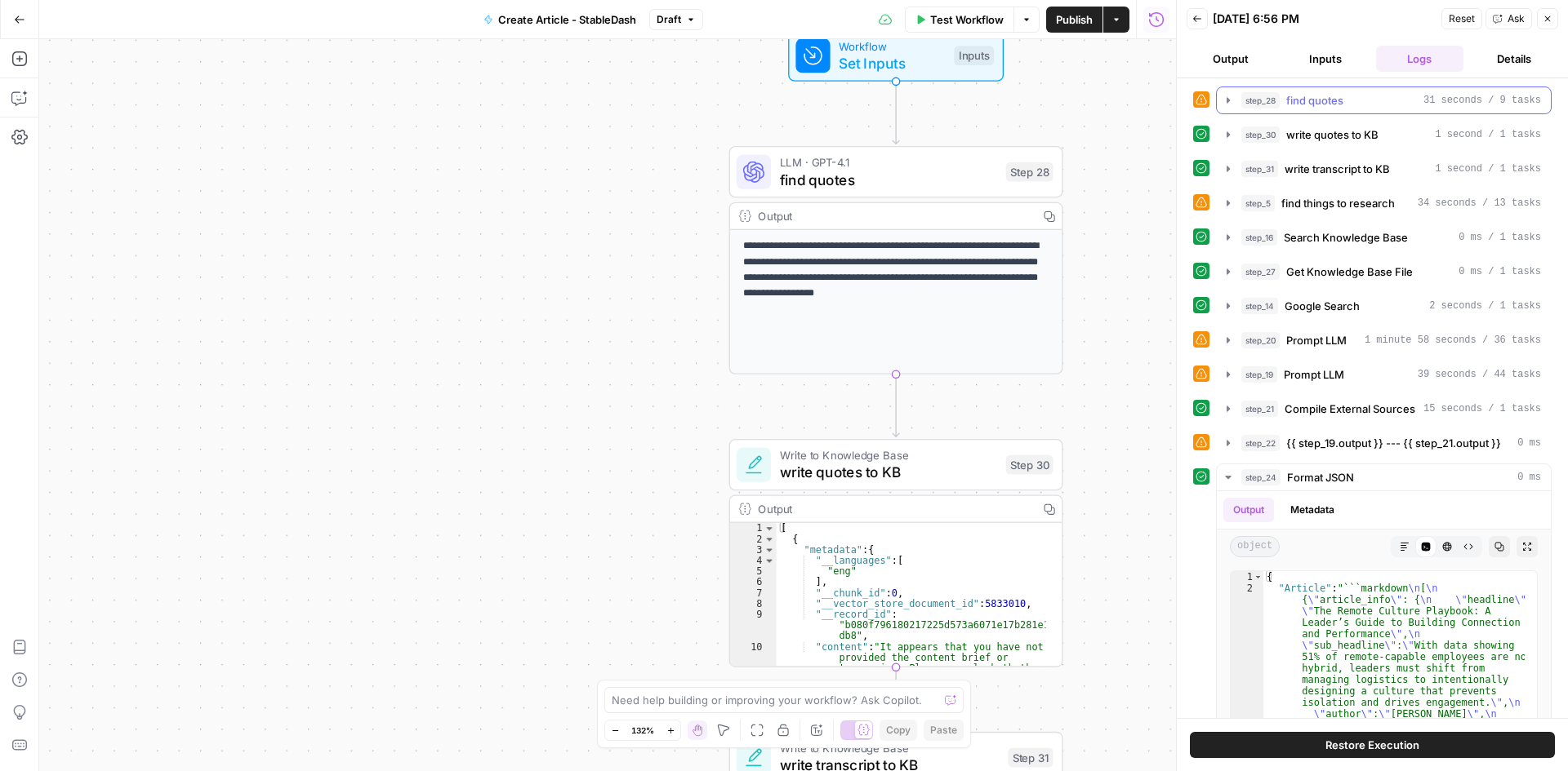
click at [1366, 104] on div "step_28 find quotes 31 seconds / 9 tasks" at bounding box center [1391, 101] width 300 height 17
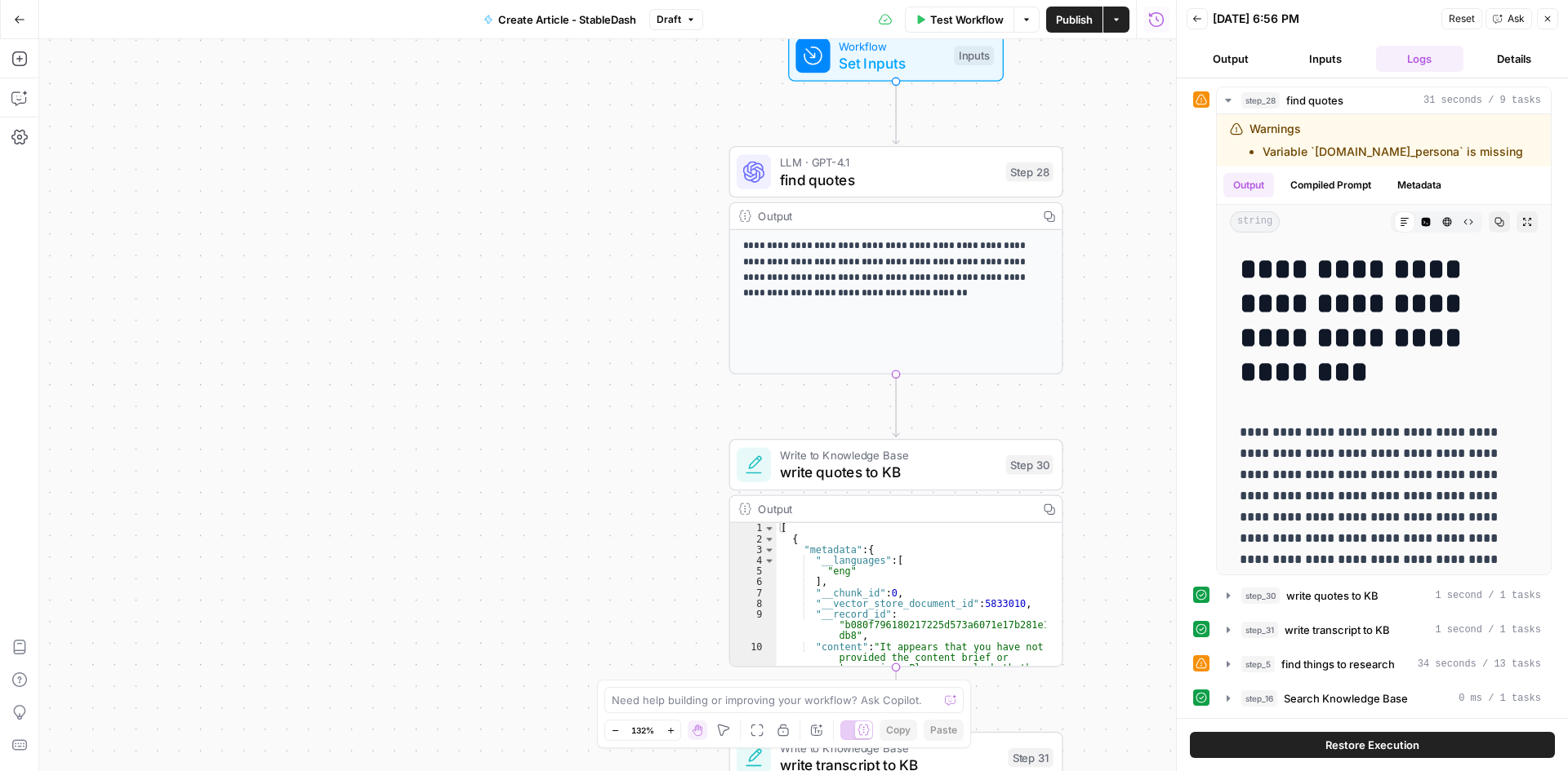
click at [1439, 51] on button "Logs" at bounding box center [1420, 59] width 89 height 26
click at [1333, 62] on button "Inputs" at bounding box center [1325, 59] width 89 height 26
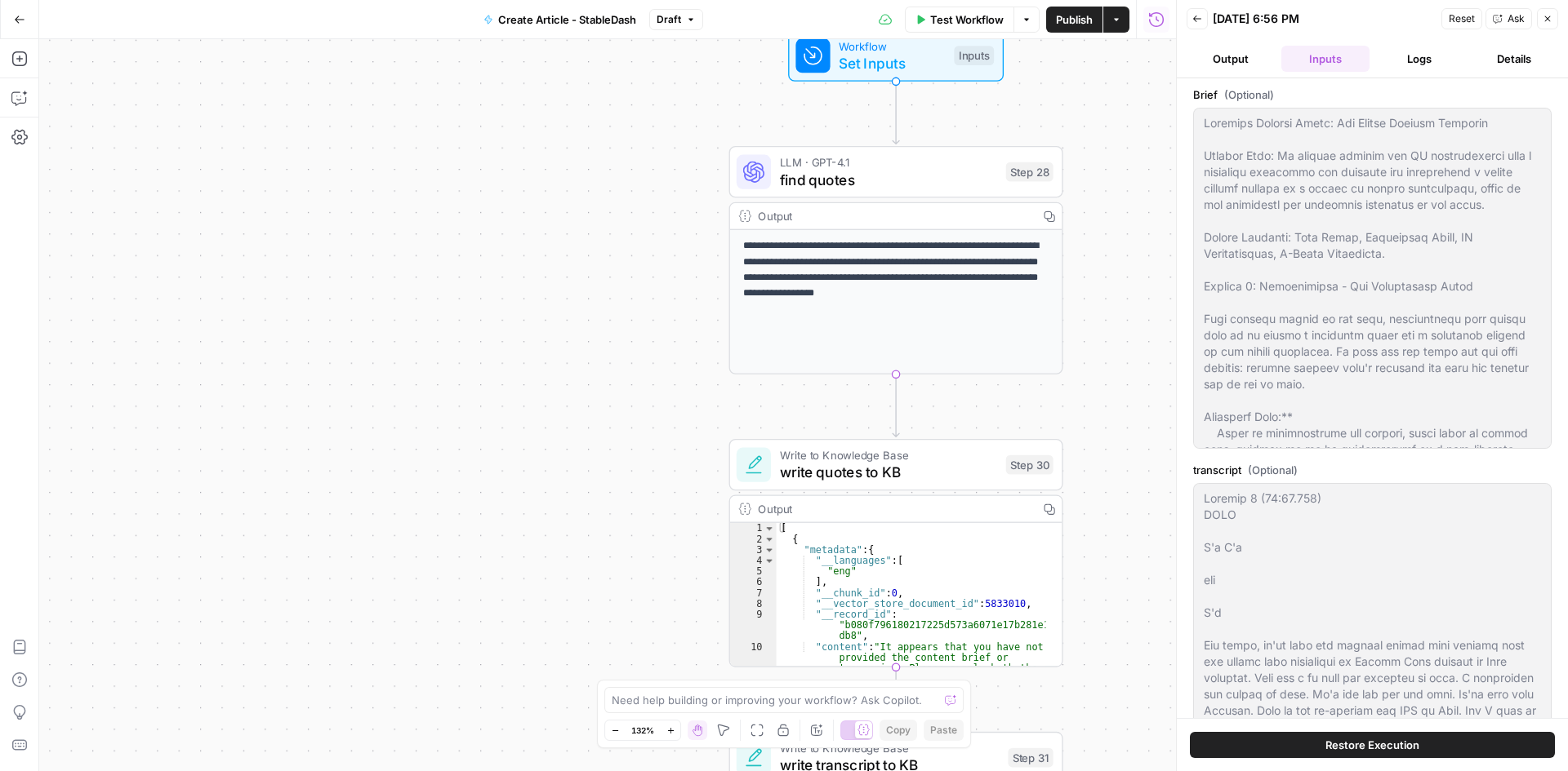
click at [1229, 48] on button "Output" at bounding box center [1231, 59] width 89 height 26
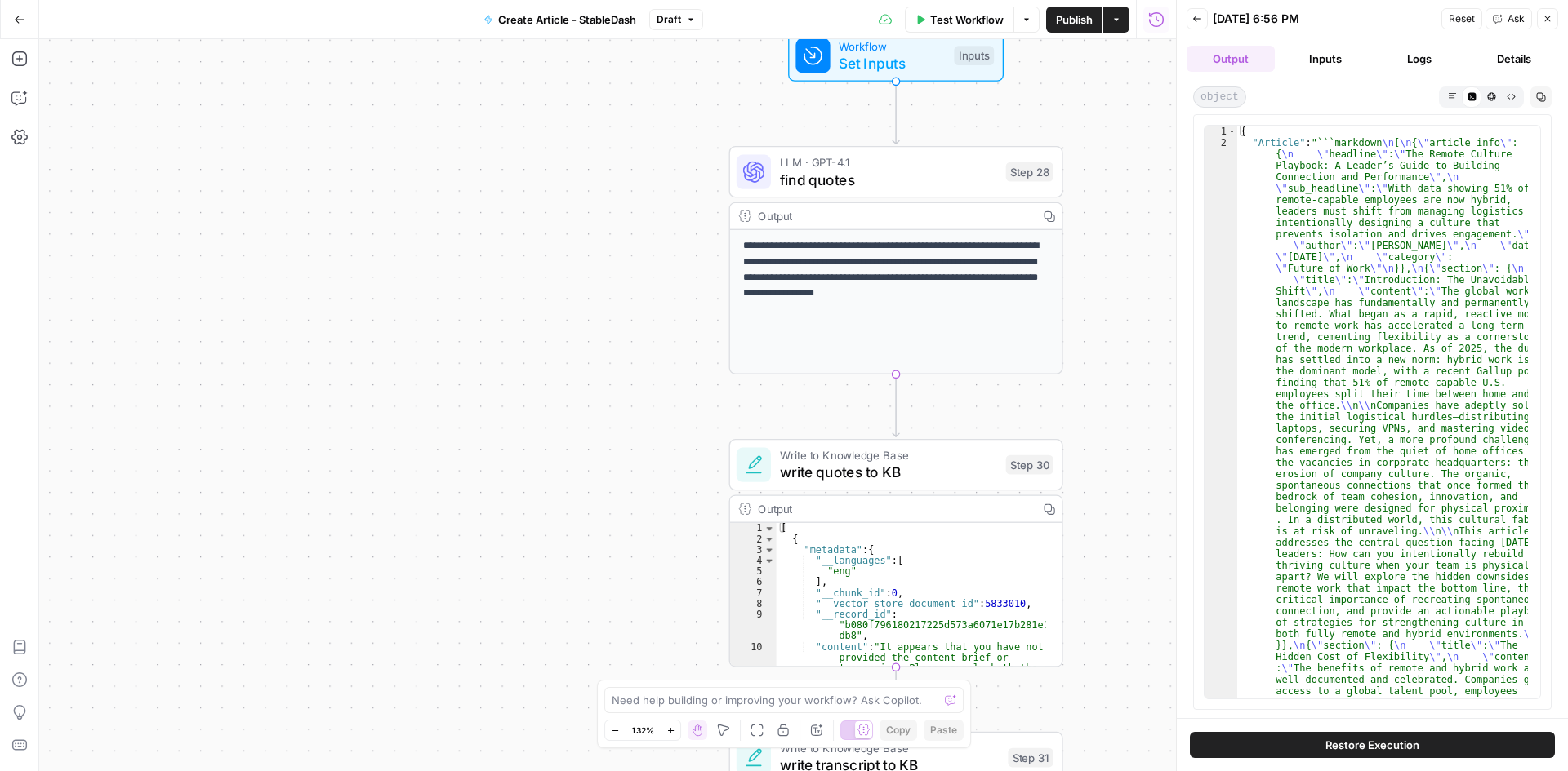
click at [1323, 63] on button "Inputs" at bounding box center [1325, 59] width 89 height 26
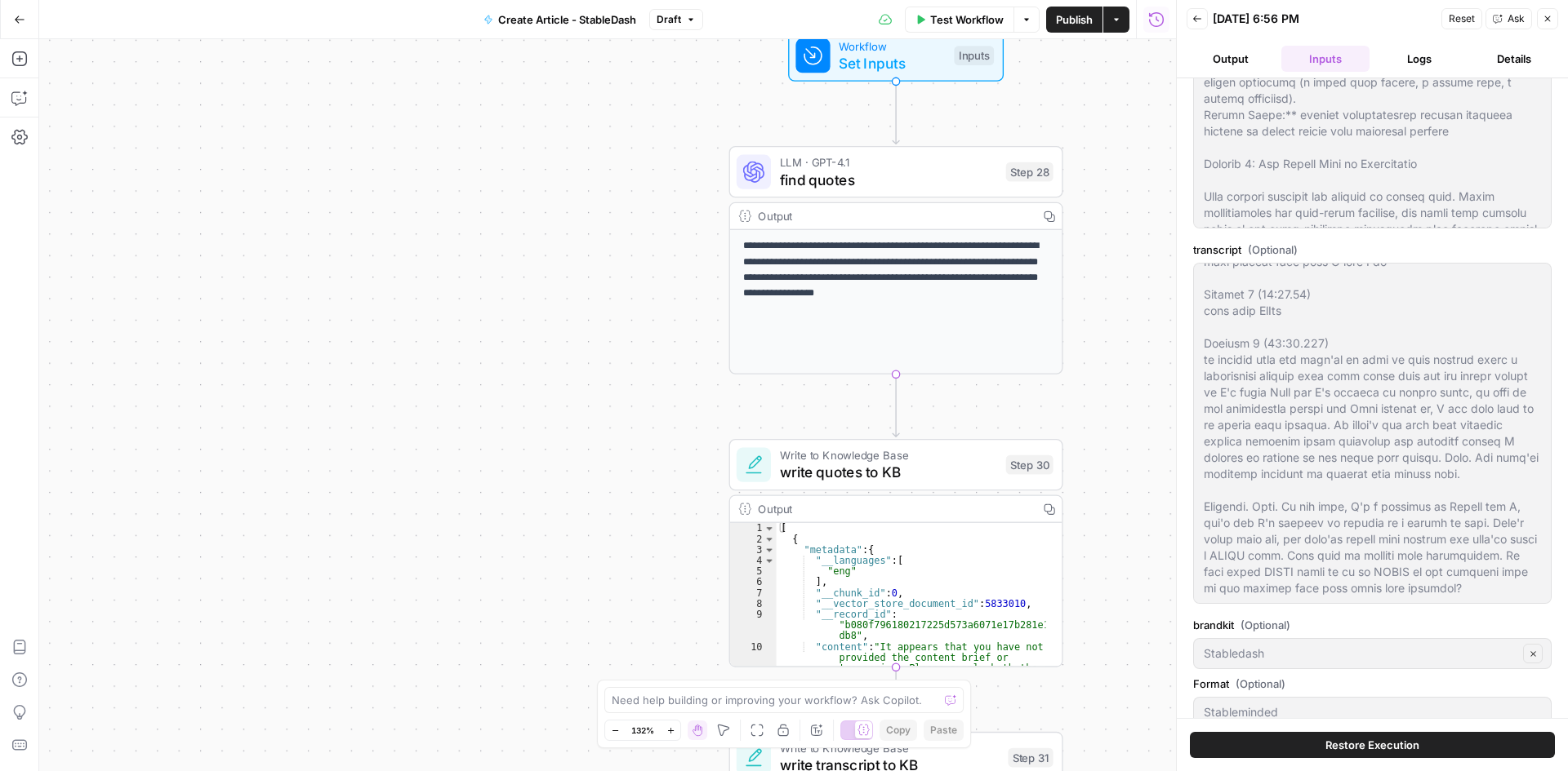
scroll to position [277, 0]
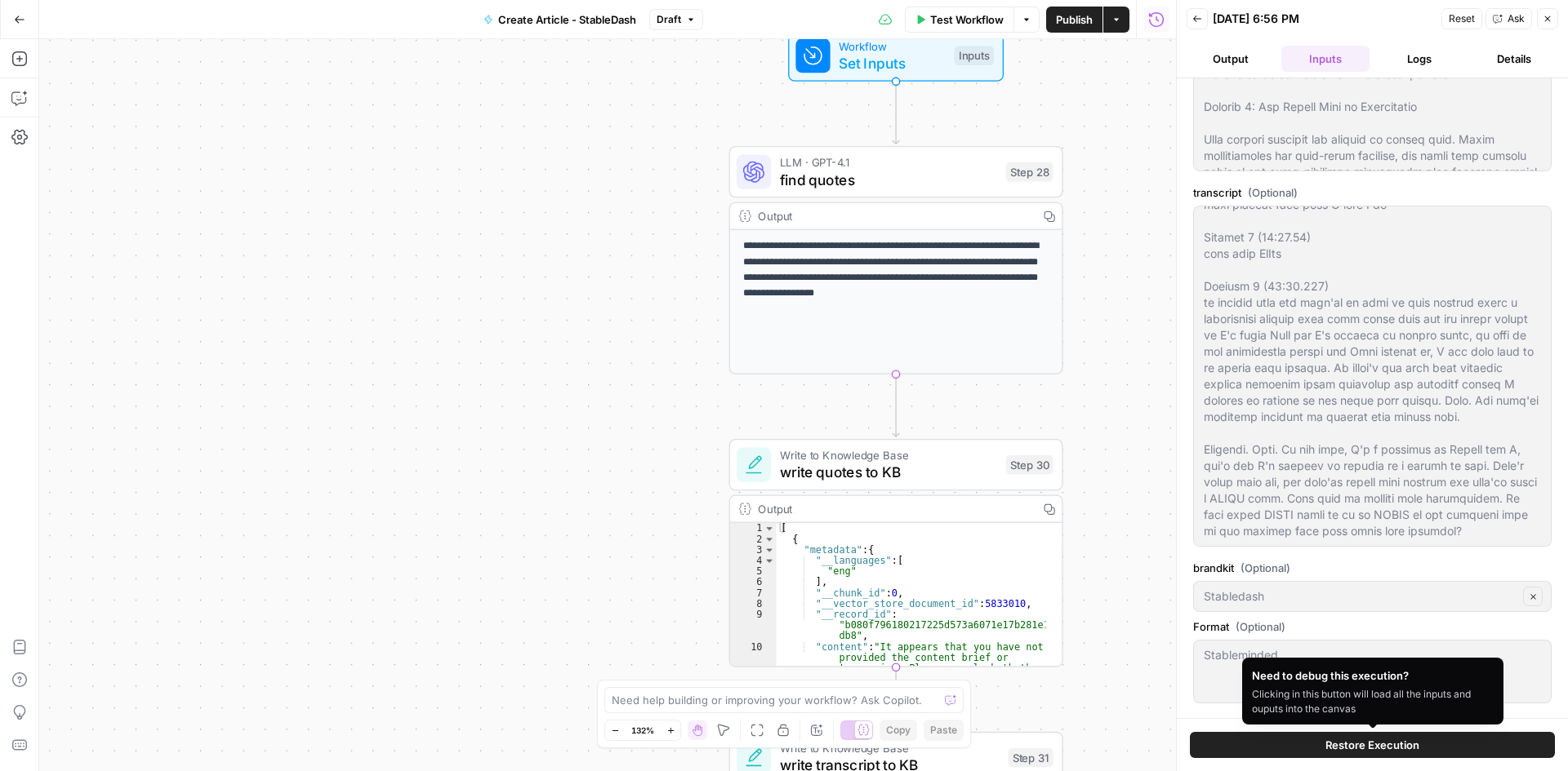
click at [1412, 738] on span "Restore Execution" at bounding box center [1372, 746] width 94 height 17
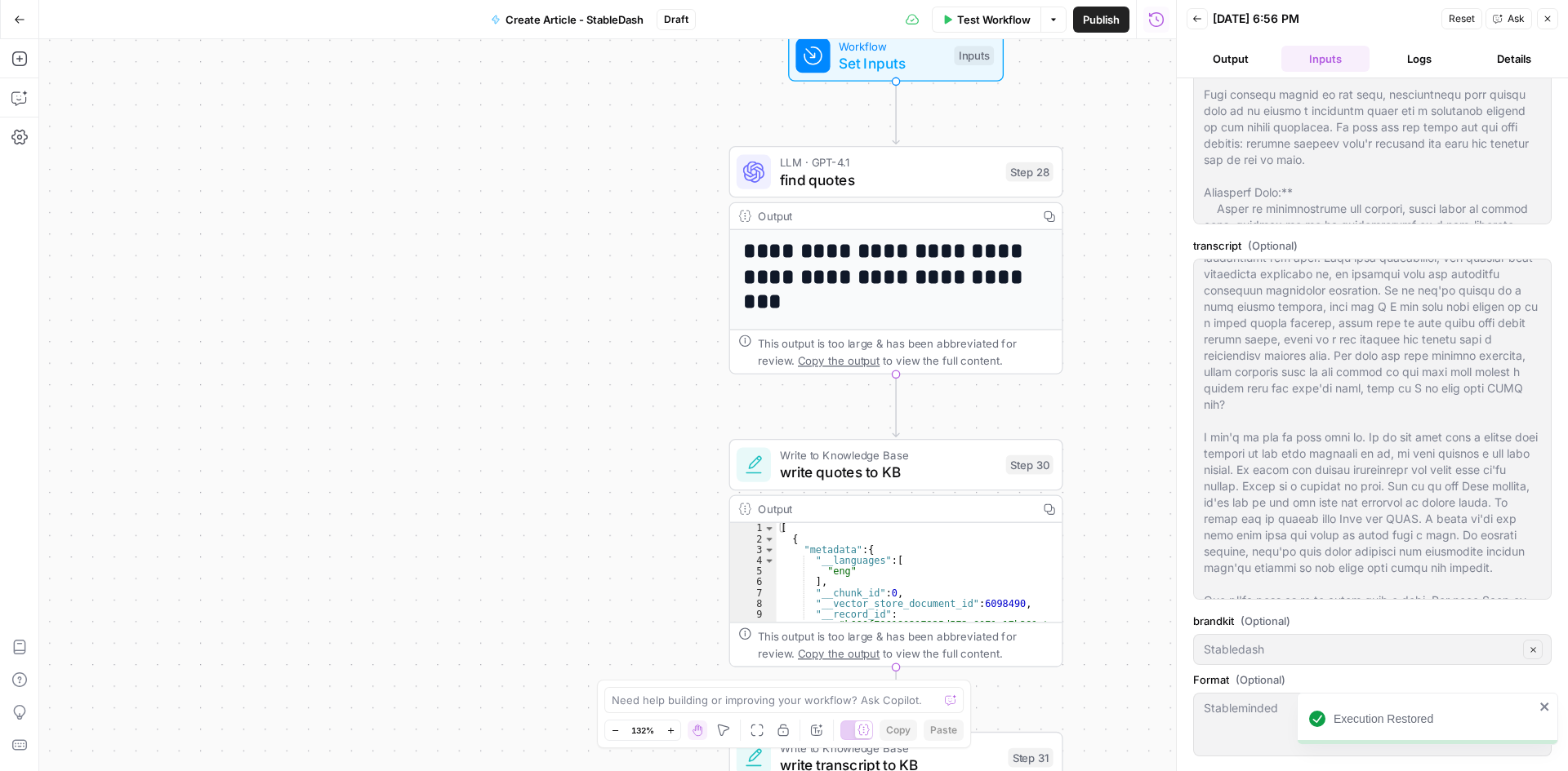
scroll to position [0, 0]
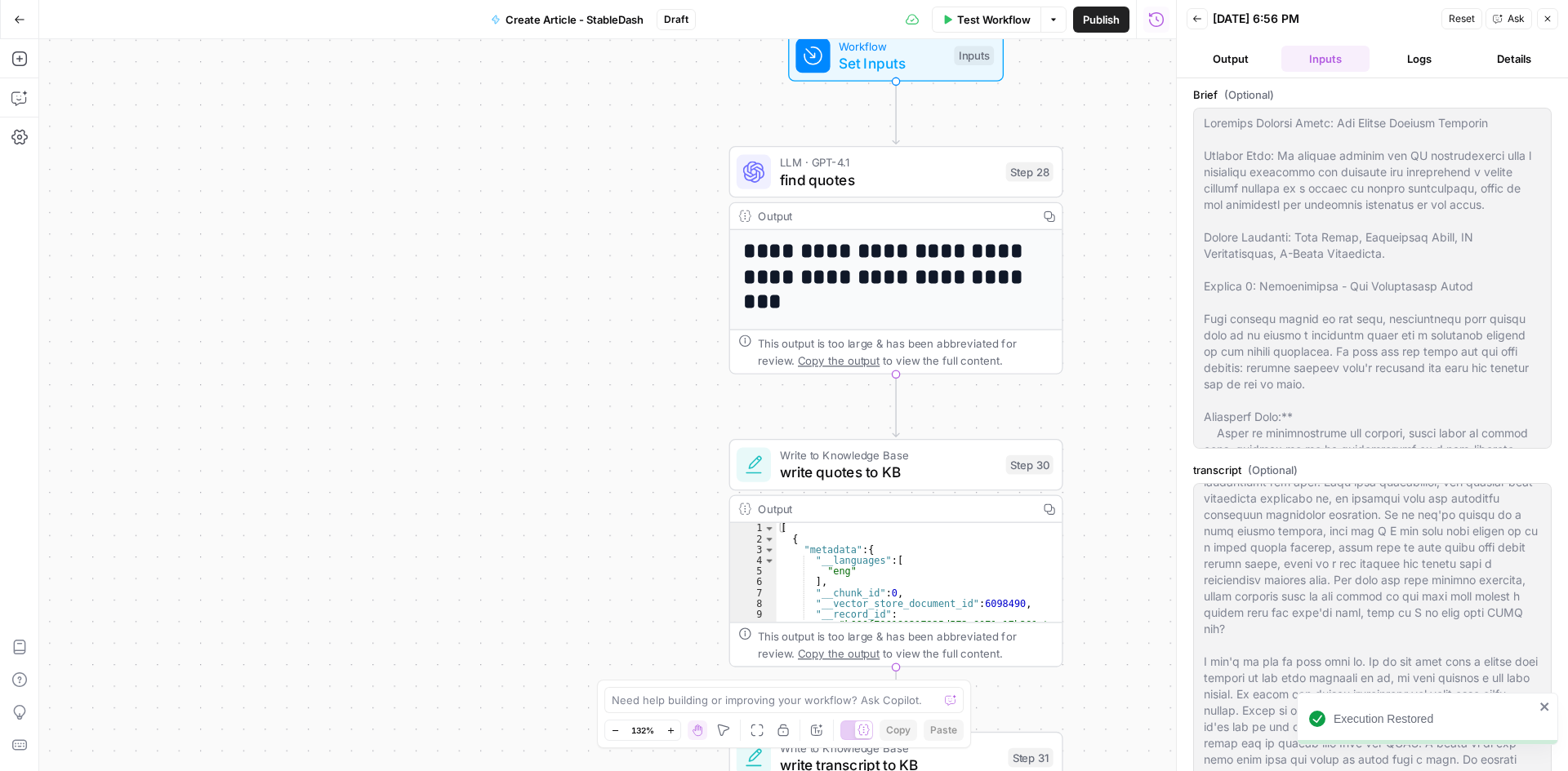
click at [1539, 705] on icon "close" at bounding box center [1545, 707] width 11 height 13
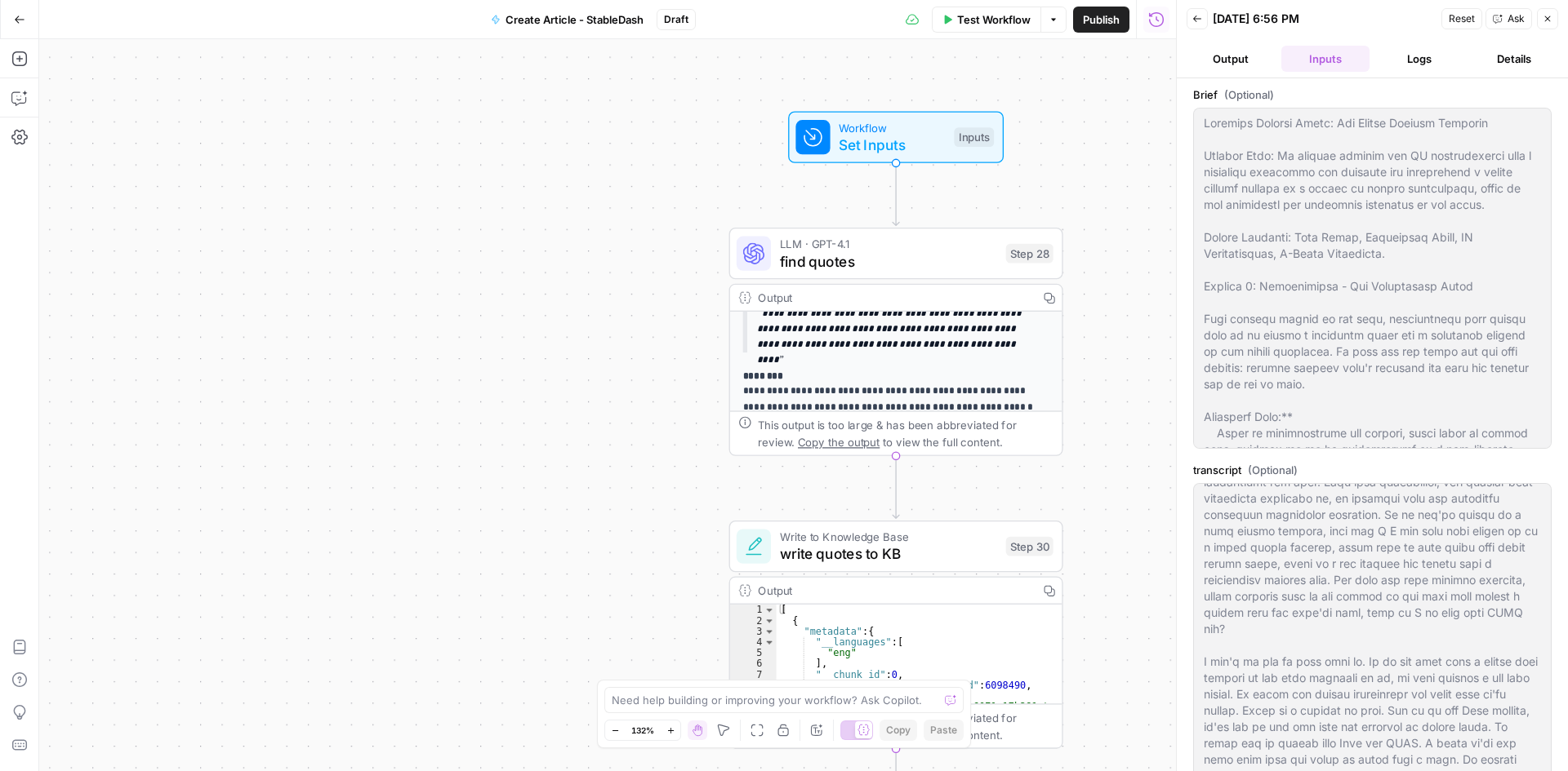
scroll to position [322, 0]
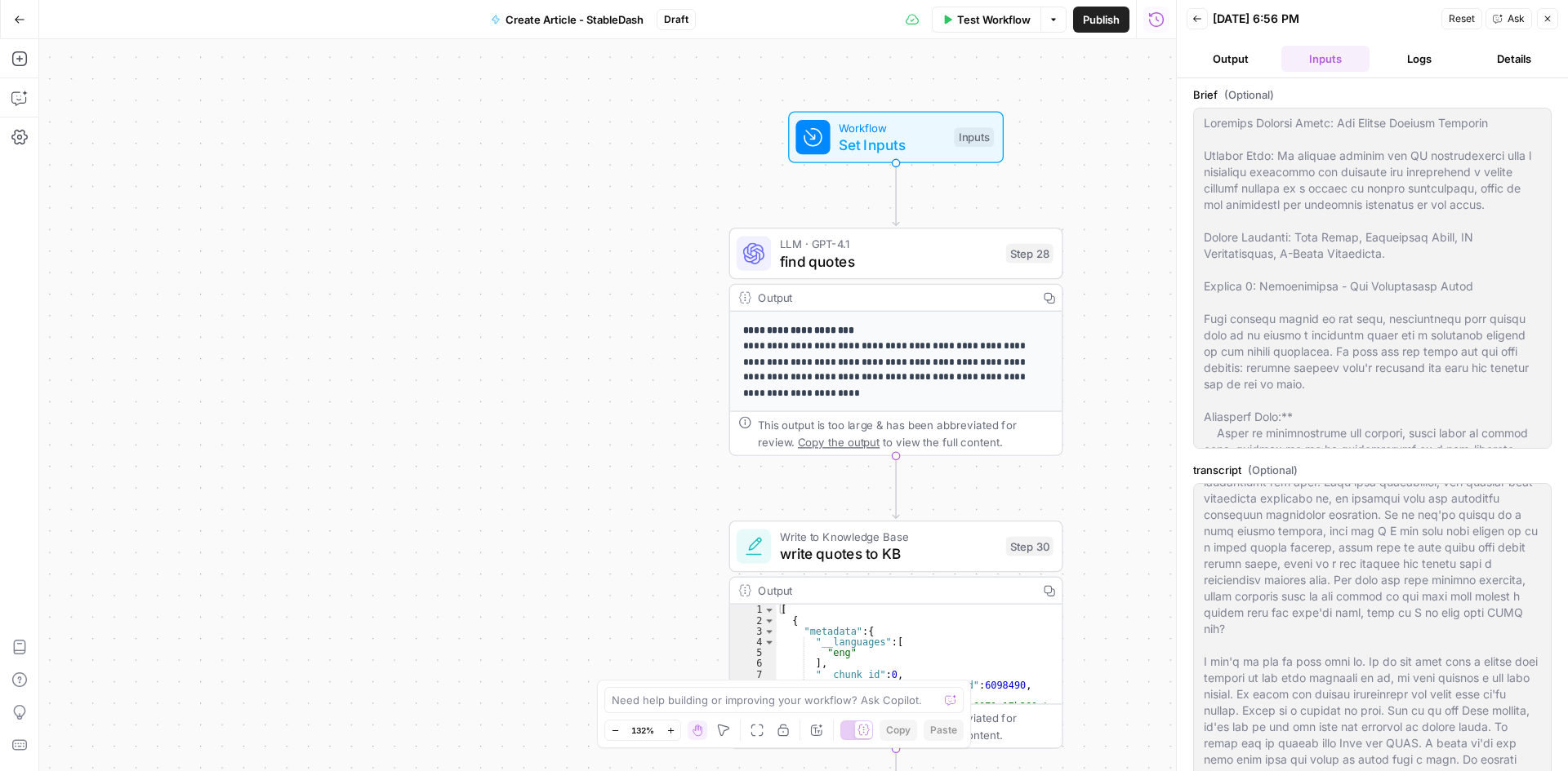
click at [1560, 14] on header "Back [DATE] 6:56 PM Reset Ask Close Output Inputs Logs Details" at bounding box center [1372, 39] width 391 height 78
click at [1553, 20] on button "Close" at bounding box center [1548, 19] width 21 height 21
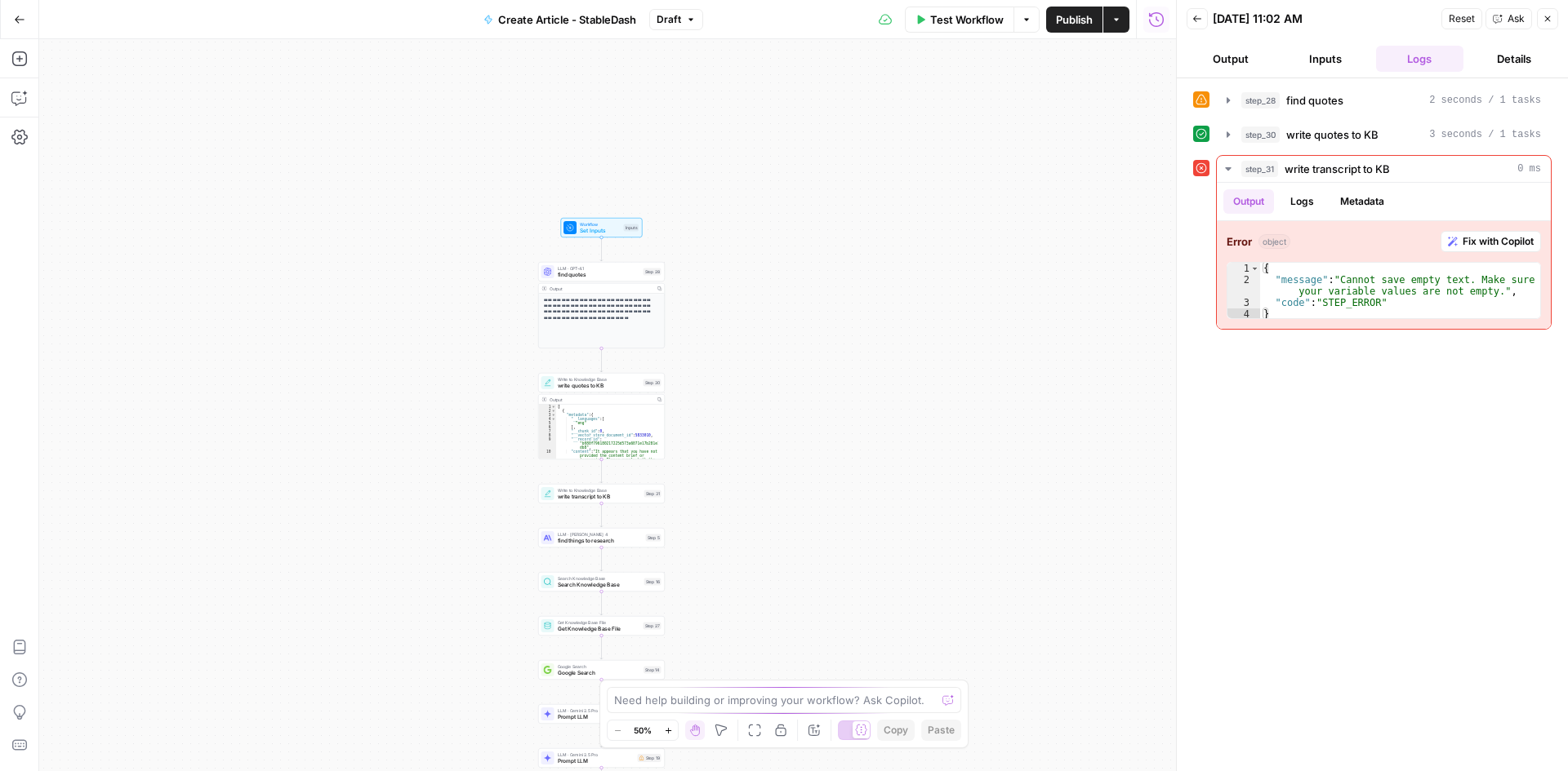
click at [1504, 61] on button "Details" at bounding box center [1514, 59] width 89 height 26
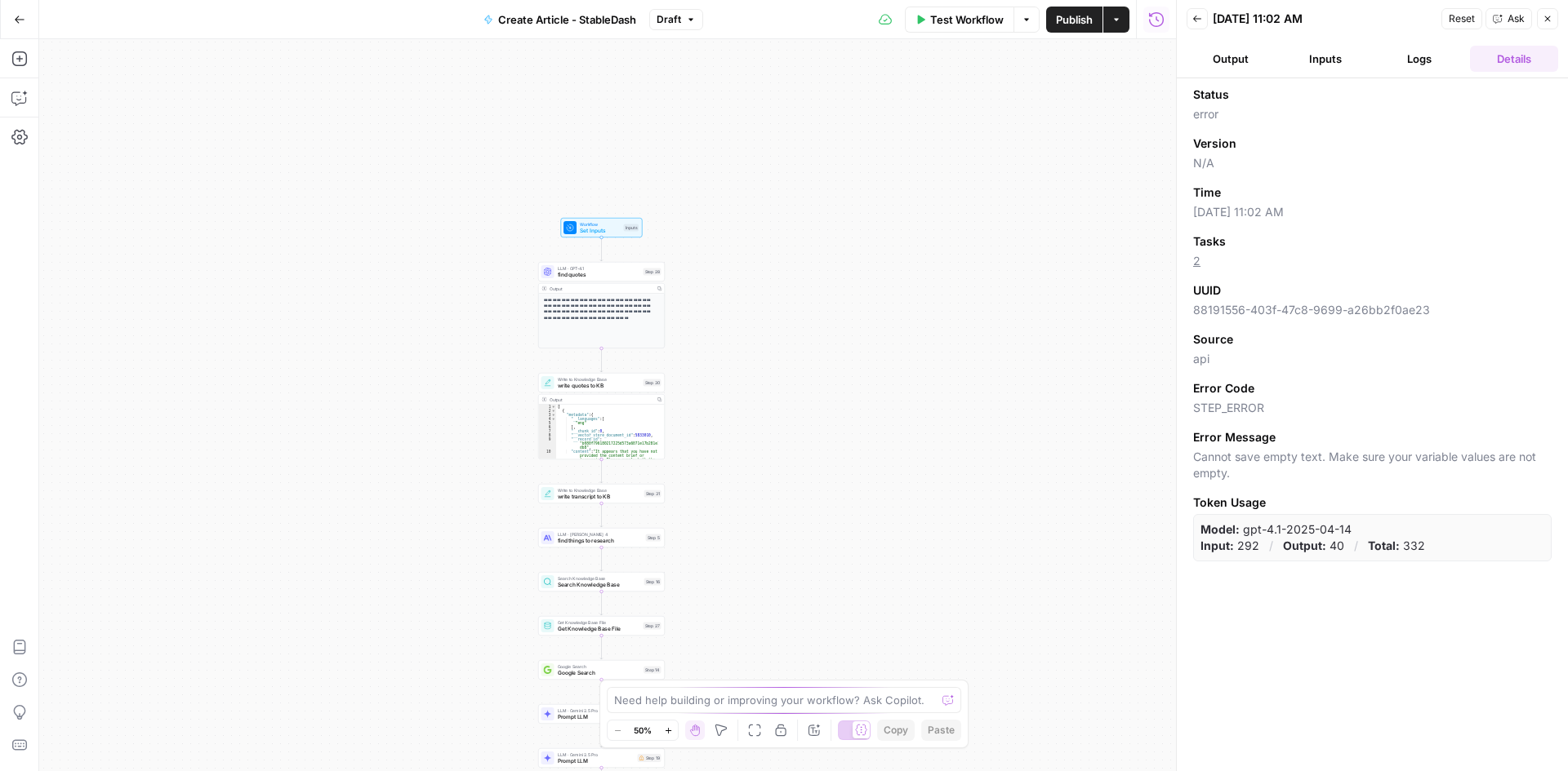
click at [1437, 61] on button "Logs" at bounding box center [1420, 59] width 89 height 26
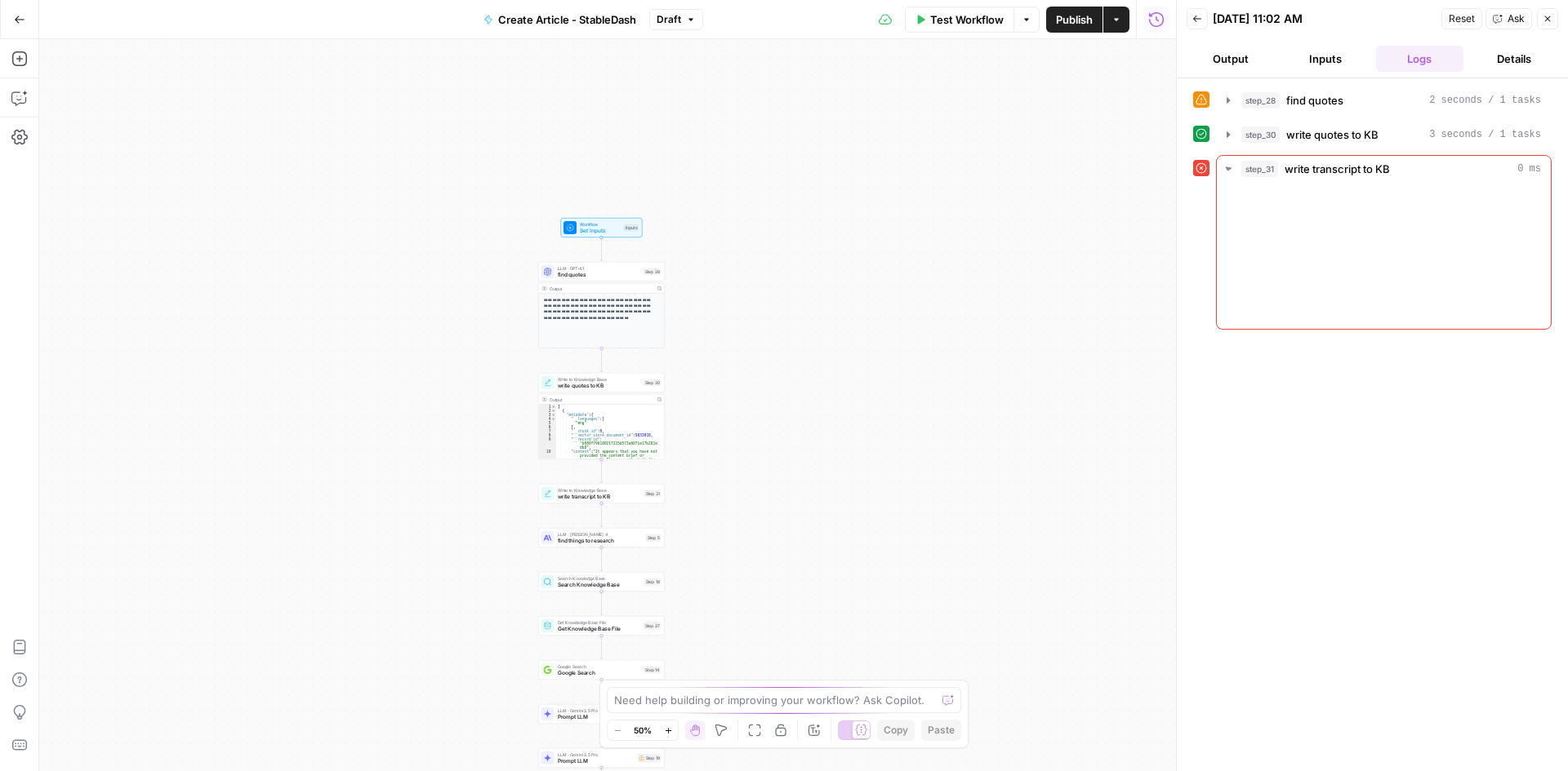
click at [1351, 63] on button "Inputs" at bounding box center [1325, 59] width 89 height 26
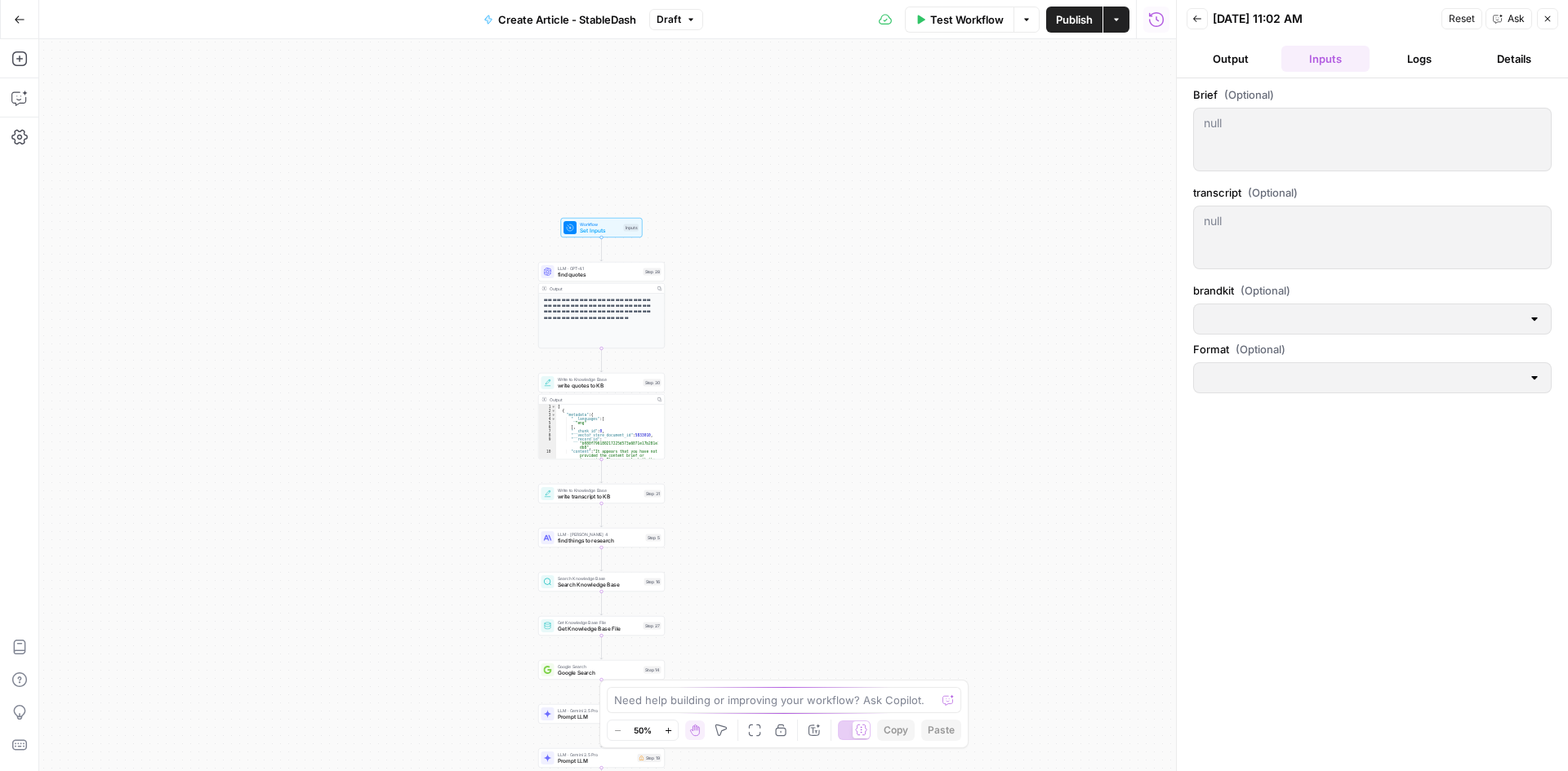
click at [1525, 386] on div at bounding box center [1372, 377] width 359 height 31
click at [1530, 384] on div at bounding box center [1534, 378] width 13 height 17
click at [1227, 61] on button "Output" at bounding box center [1231, 59] width 89 height 26
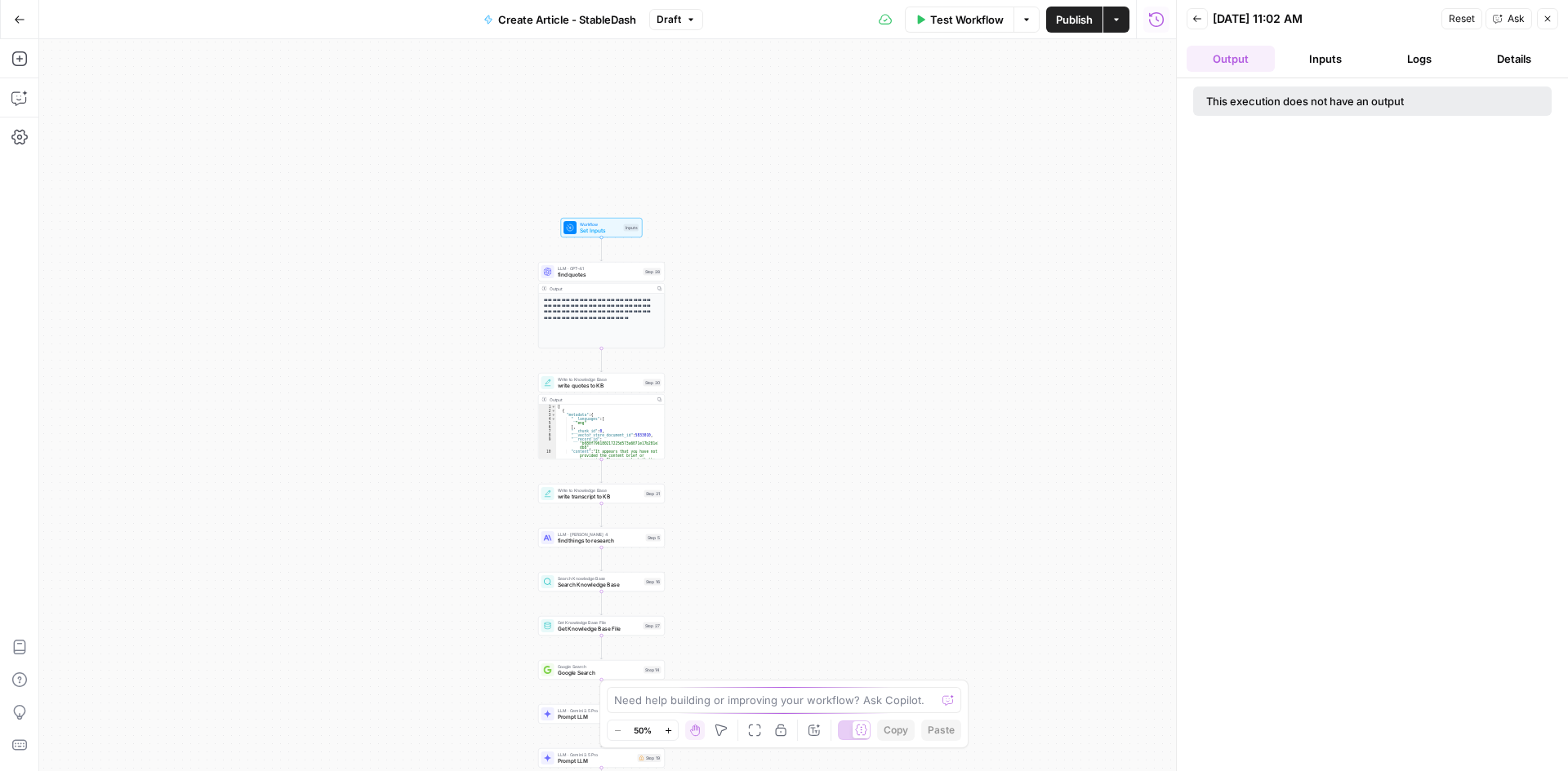
click at [1535, 62] on button "Details" at bounding box center [1514, 59] width 89 height 26
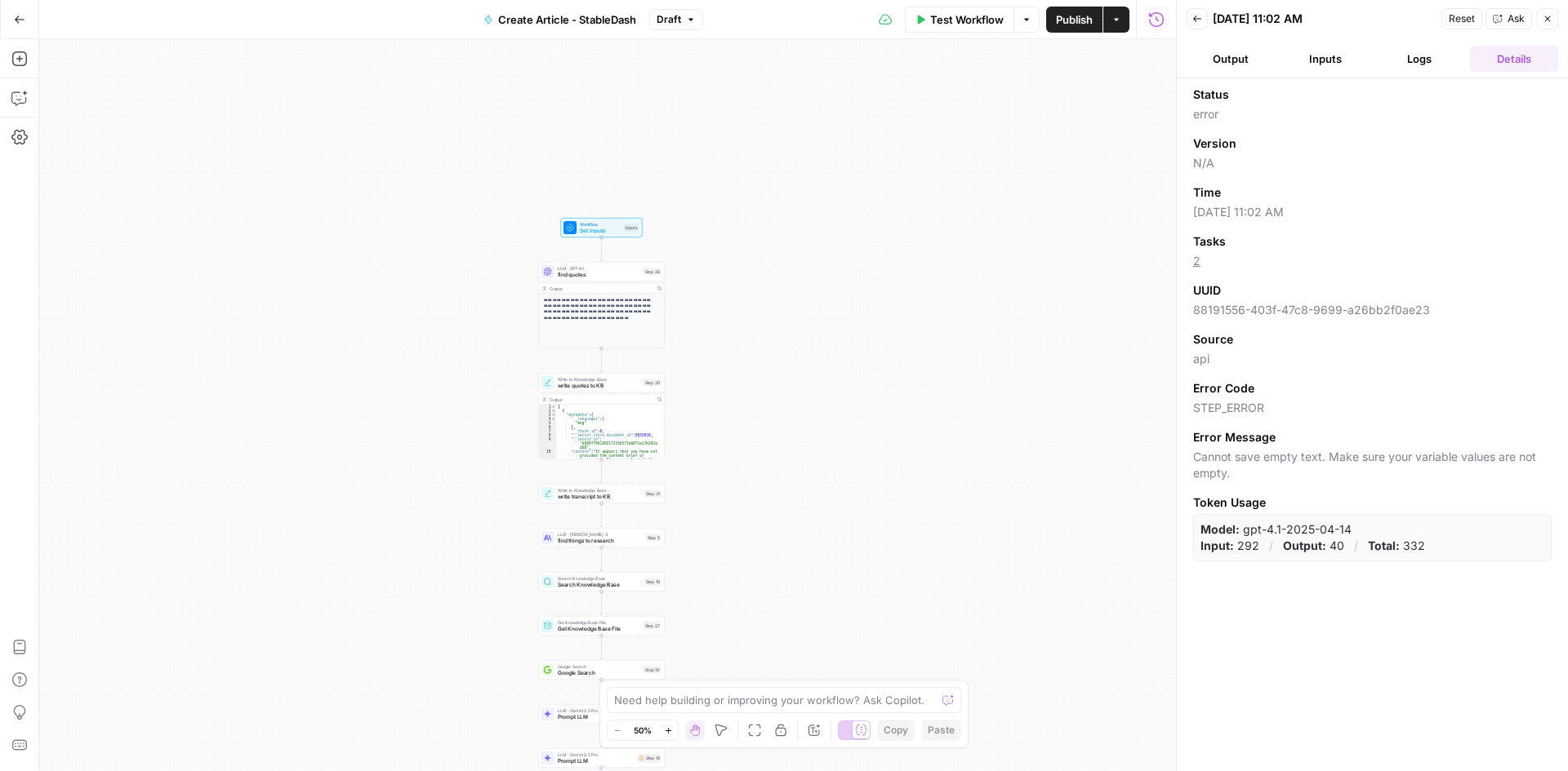
click at [1552, 15] on button "Close" at bounding box center [1548, 19] width 21 height 21
